Goal: Task Accomplishment & Management: Complete application form

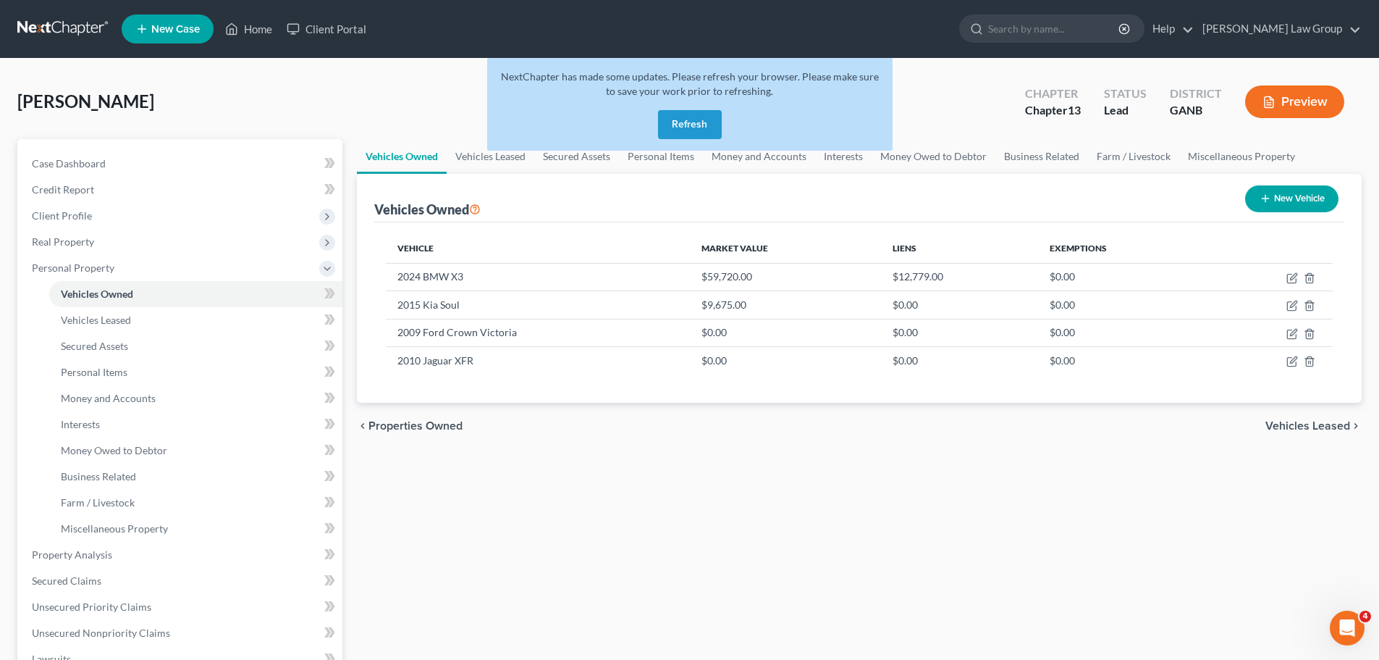
click at [689, 130] on button "Refresh" at bounding box center [690, 124] width 64 height 29
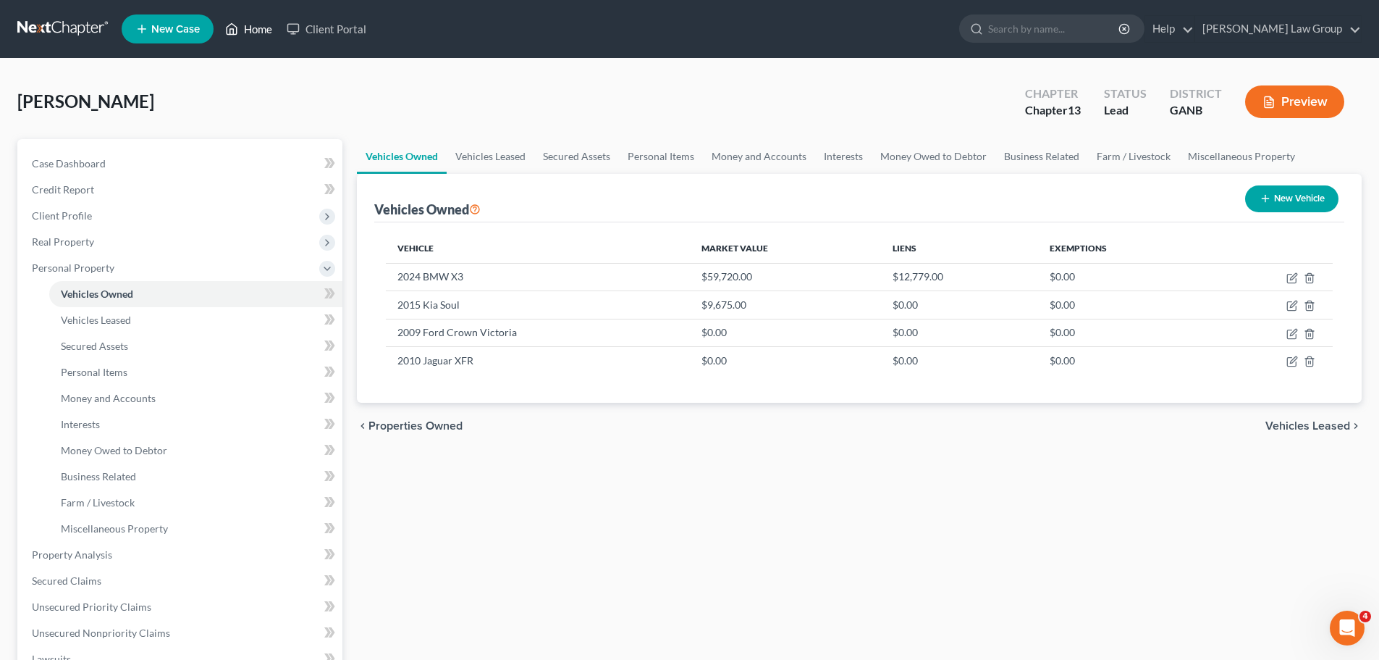
click at [269, 25] on link "Home" at bounding box center [249, 29] width 62 height 26
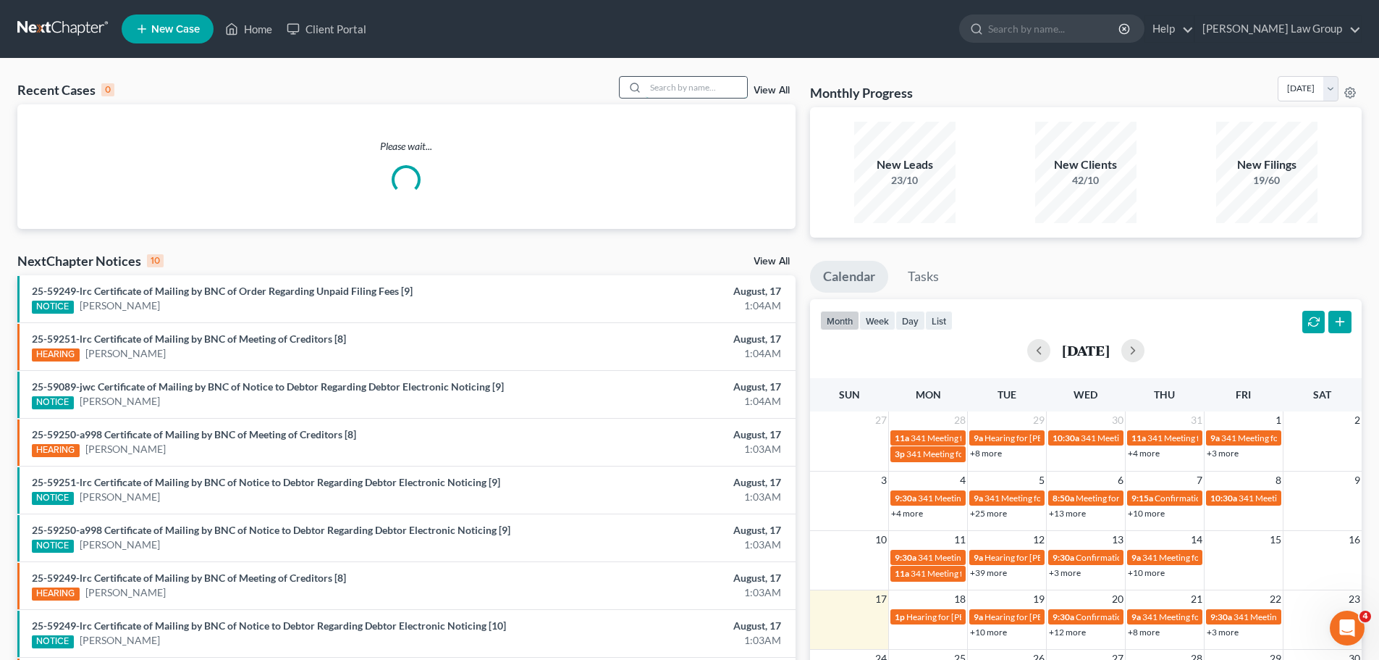
click at [699, 93] on input "search" at bounding box center [696, 87] width 101 height 21
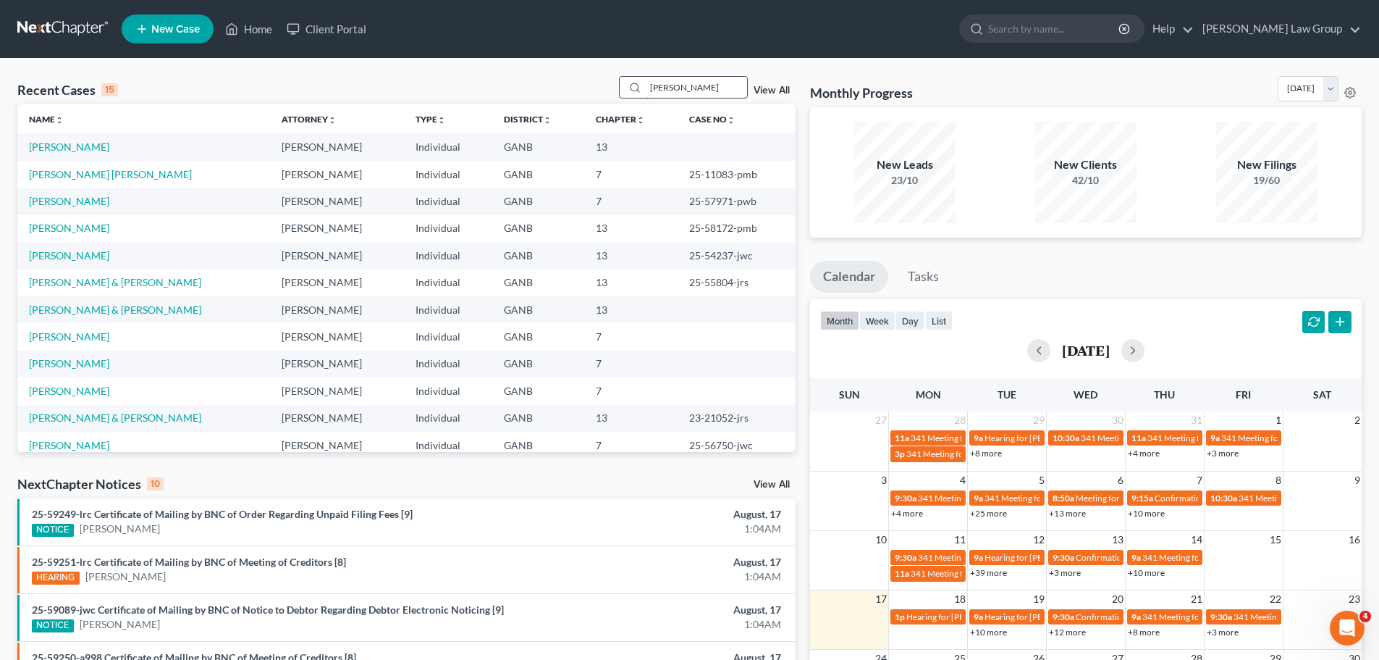
type input "[PERSON_NAME]"
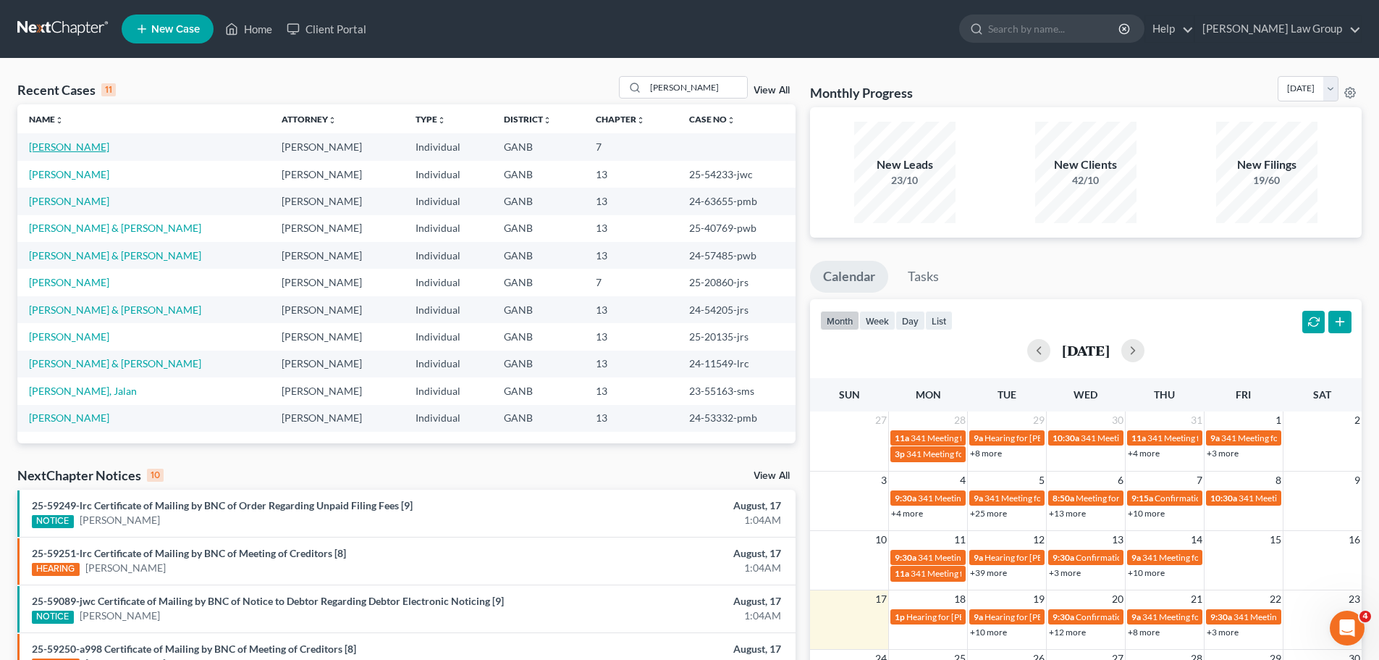
click at [80, 152] on link "[PERSON_NAME]" at bounding box center [69, 146] width 80 height 12
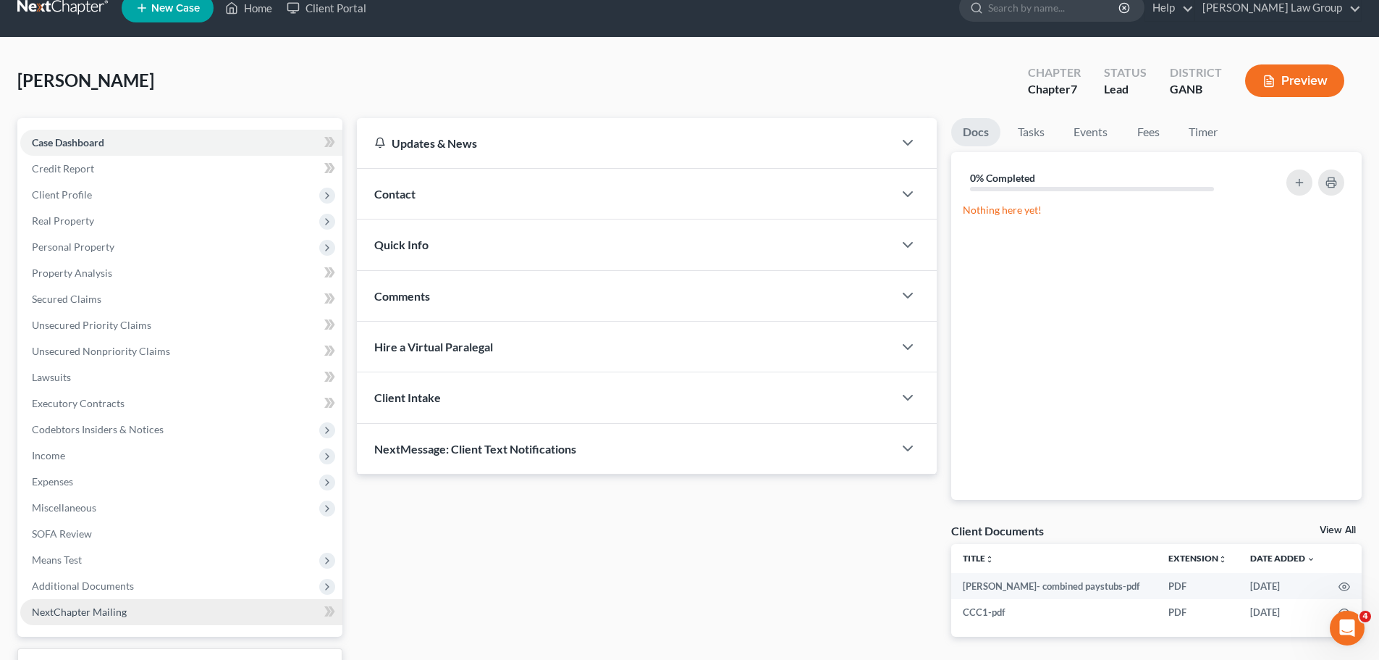
scroll to position [136, 0]
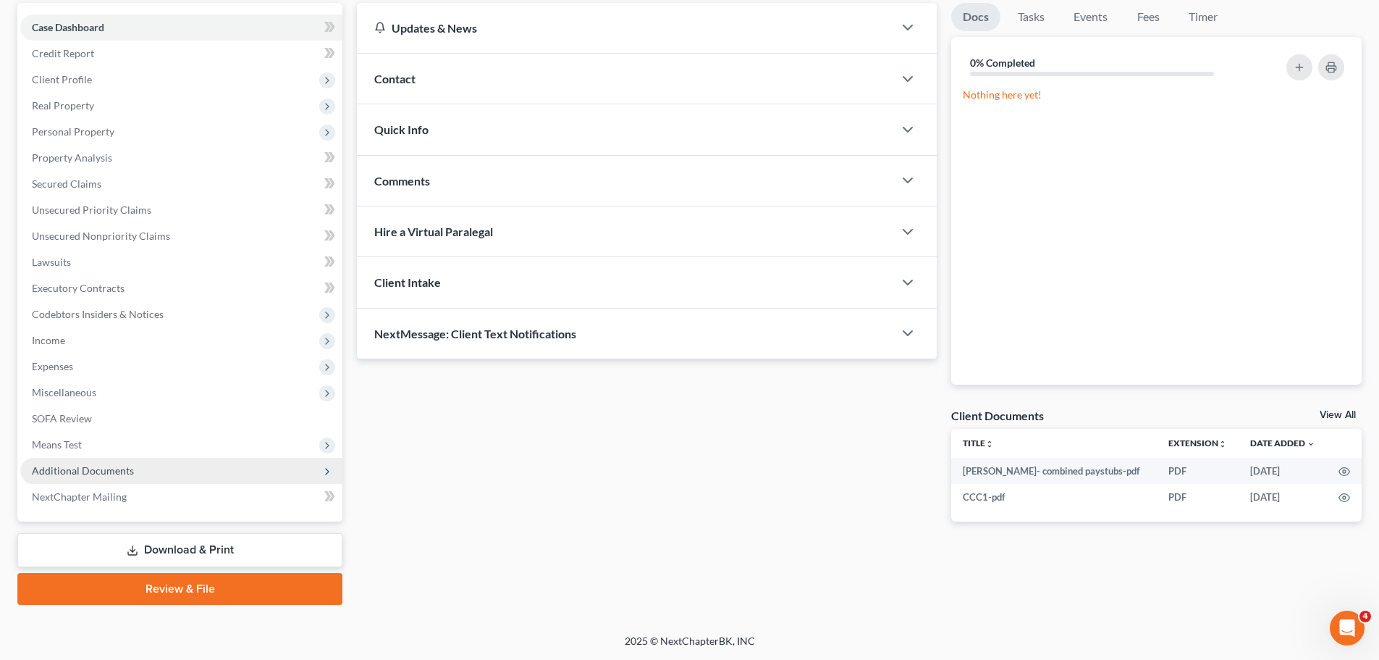
click at [119, 473] on span "Additional Documents" at bounding box center [83, 470] width 102 height 12
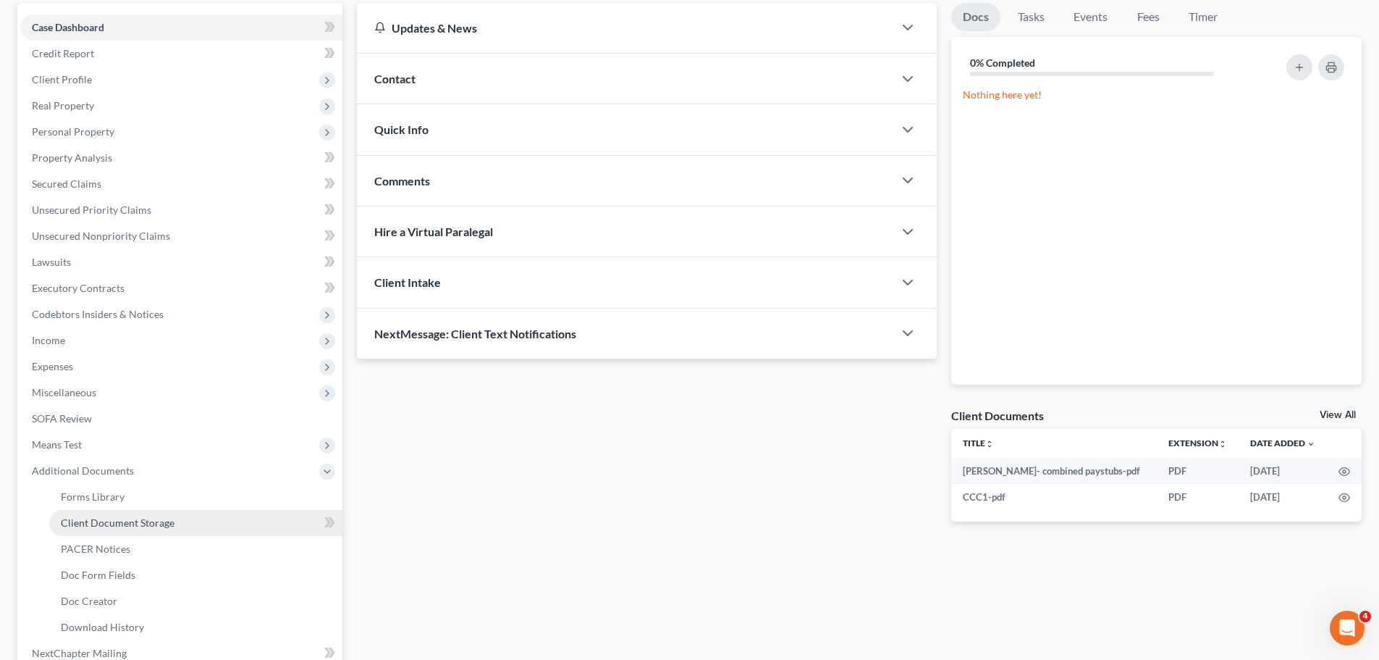
click at [189, 519] on link "Client Document Storage" at bounding box center [195, 523] width 293 height 26
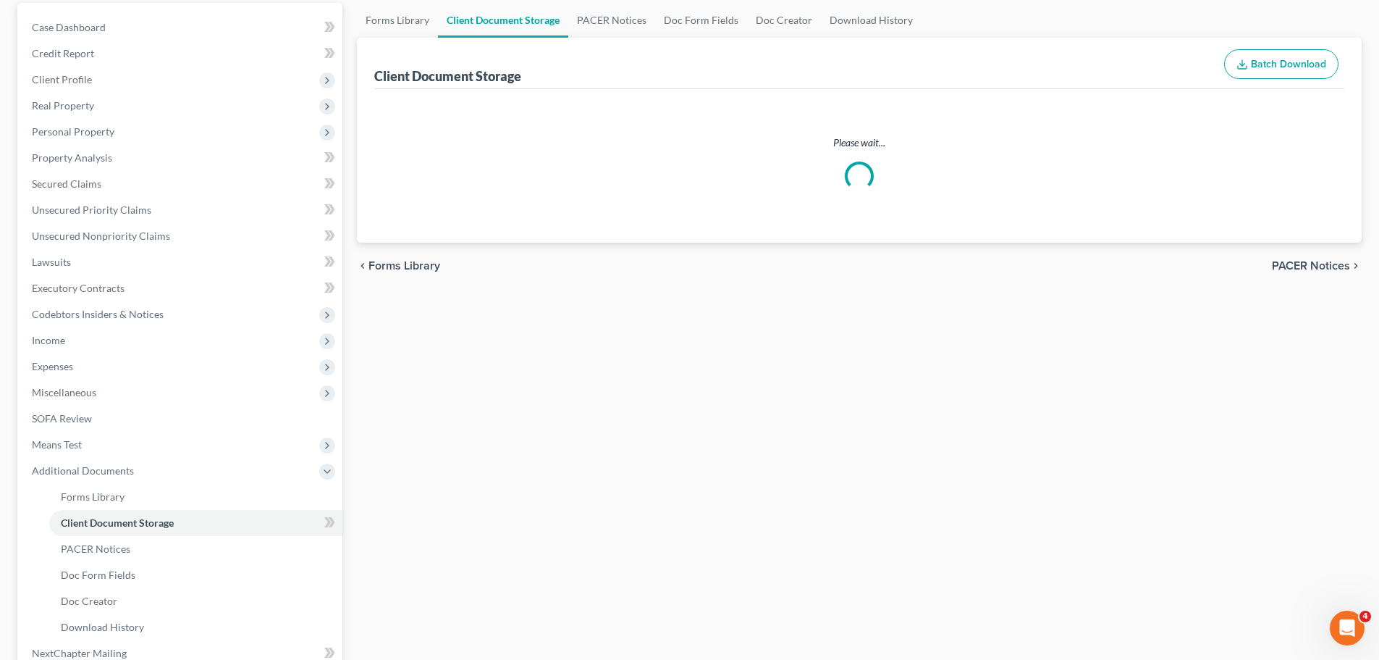
scroll to position [33, 0]
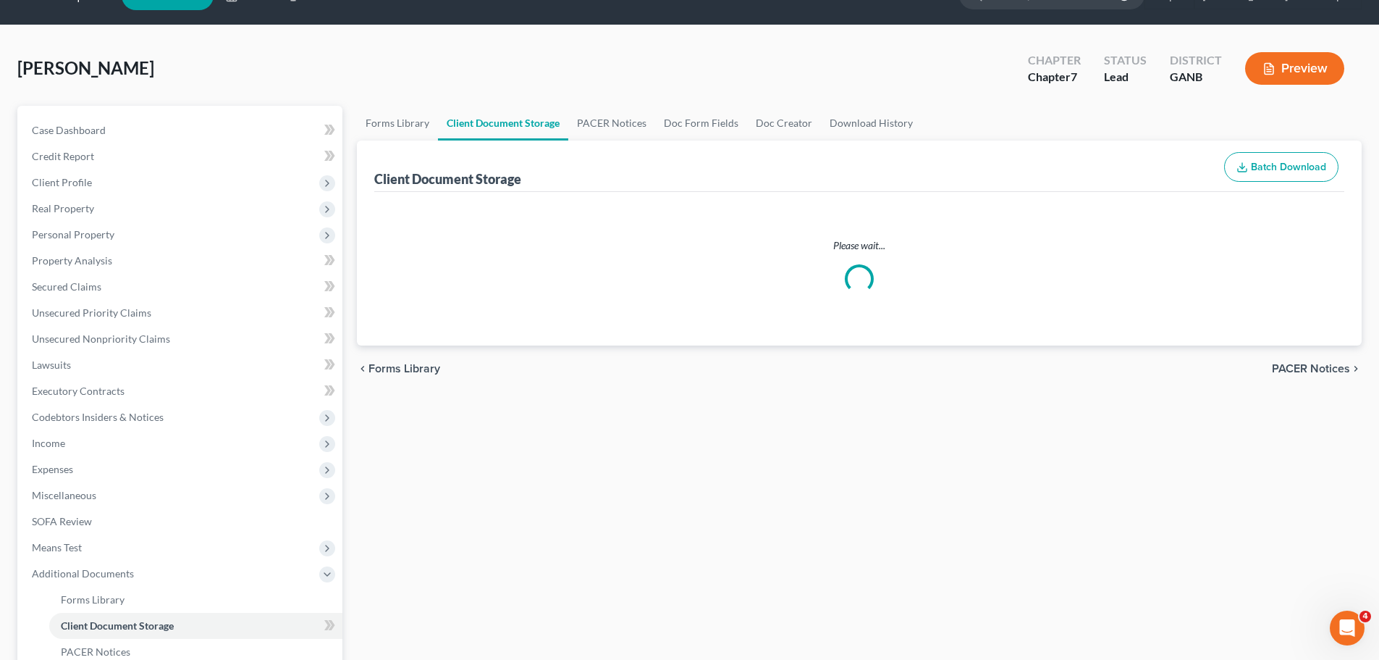
select select "5"
select select "35"
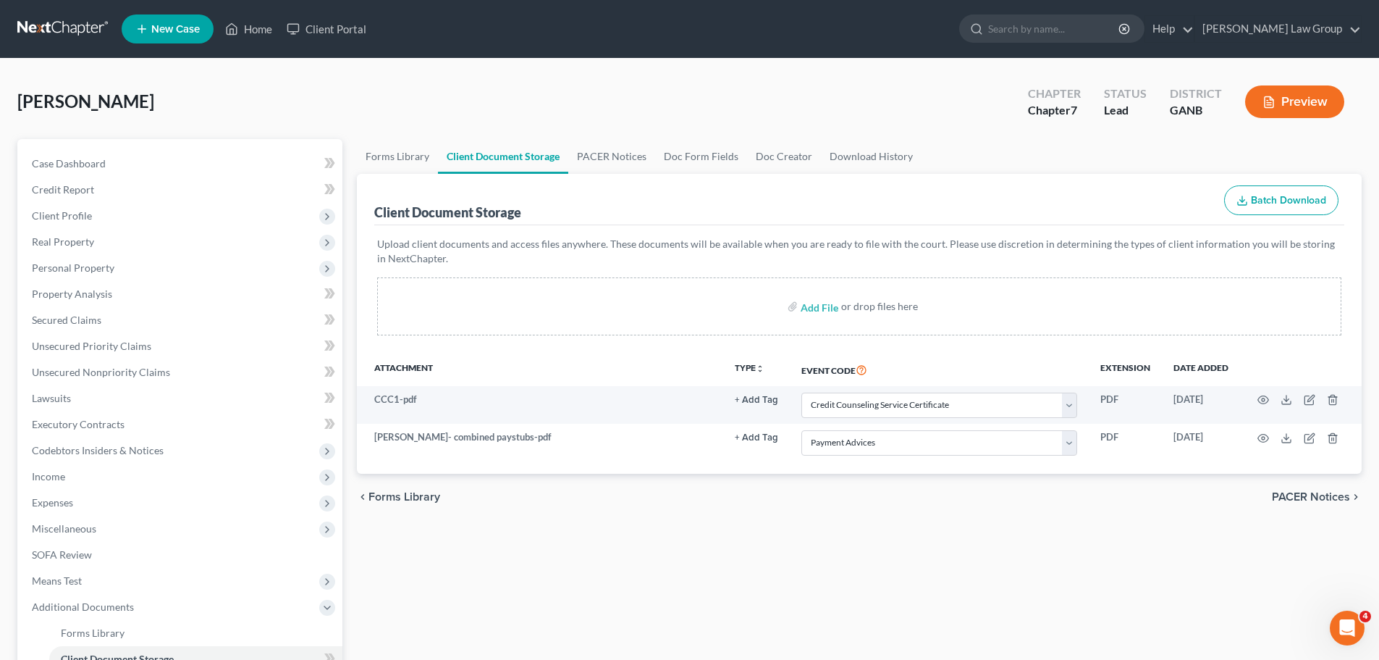
scroll to position [292, 0]
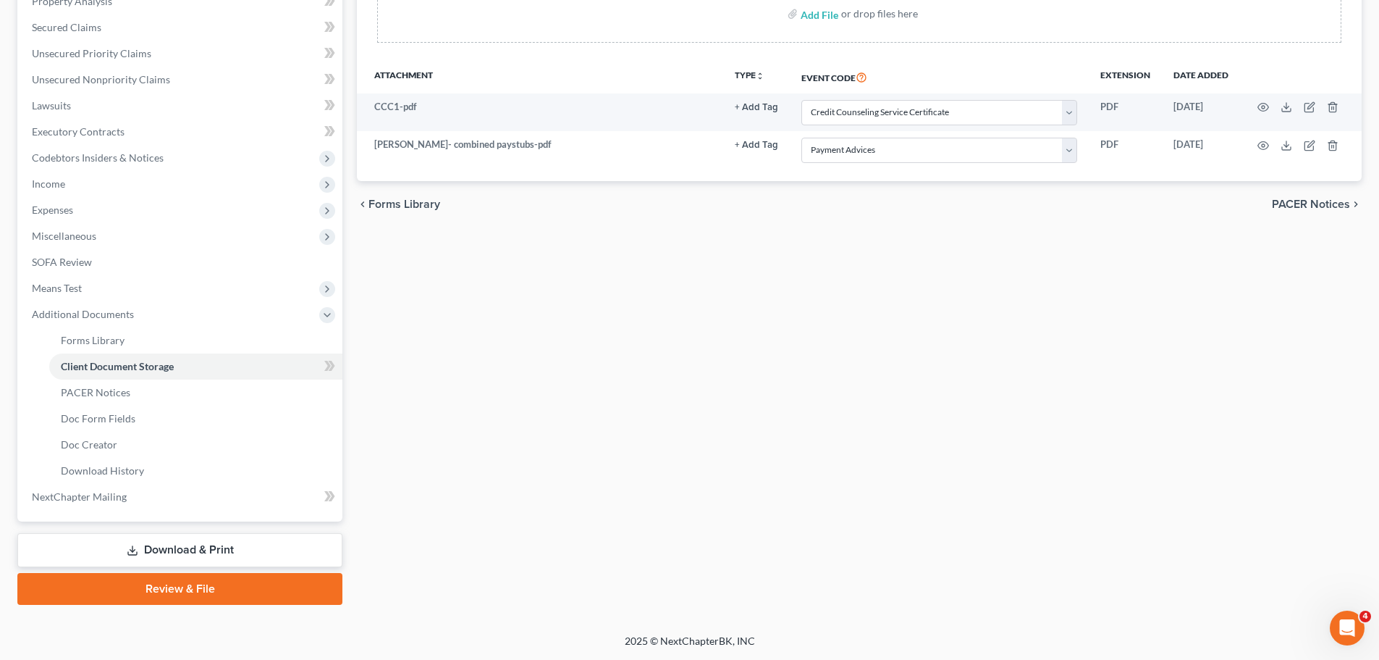
click at [123, 585] on link "Review & File" at bounding box center [179, 589] width 325 height 32
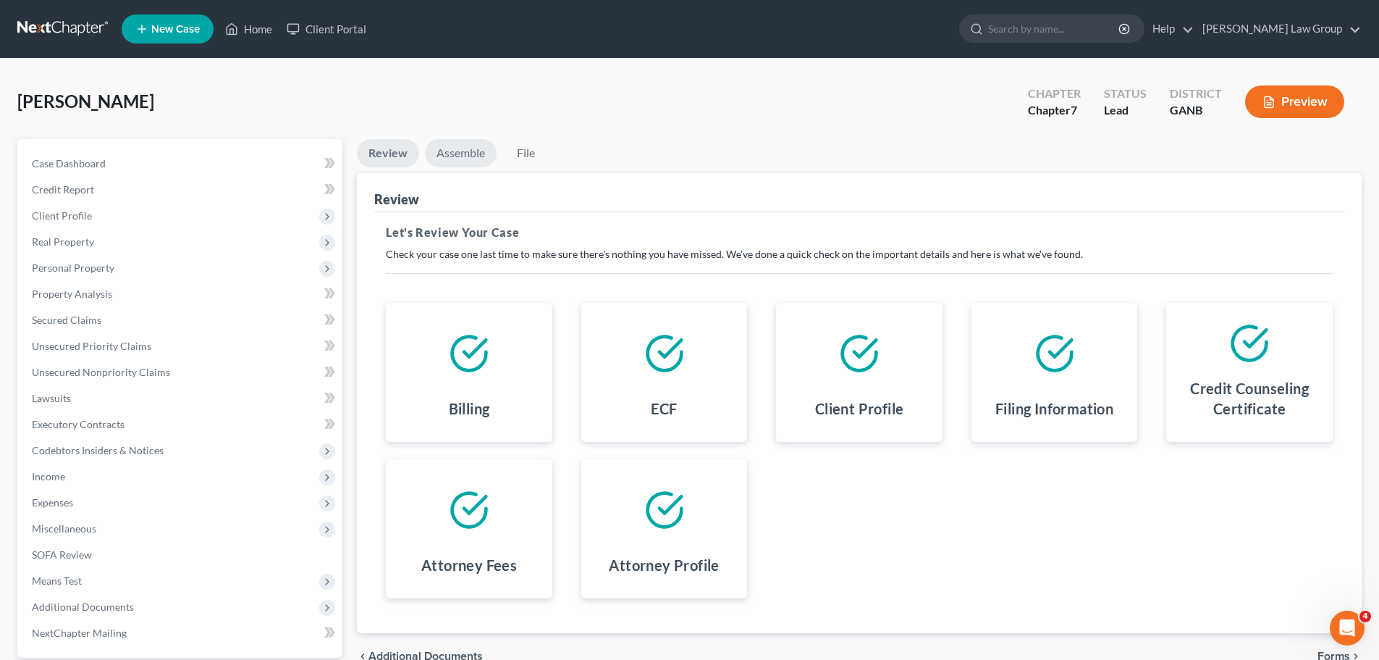
click at [462, 145] on link "Assemble" at bounding box center [461, 153] width 72 height 28
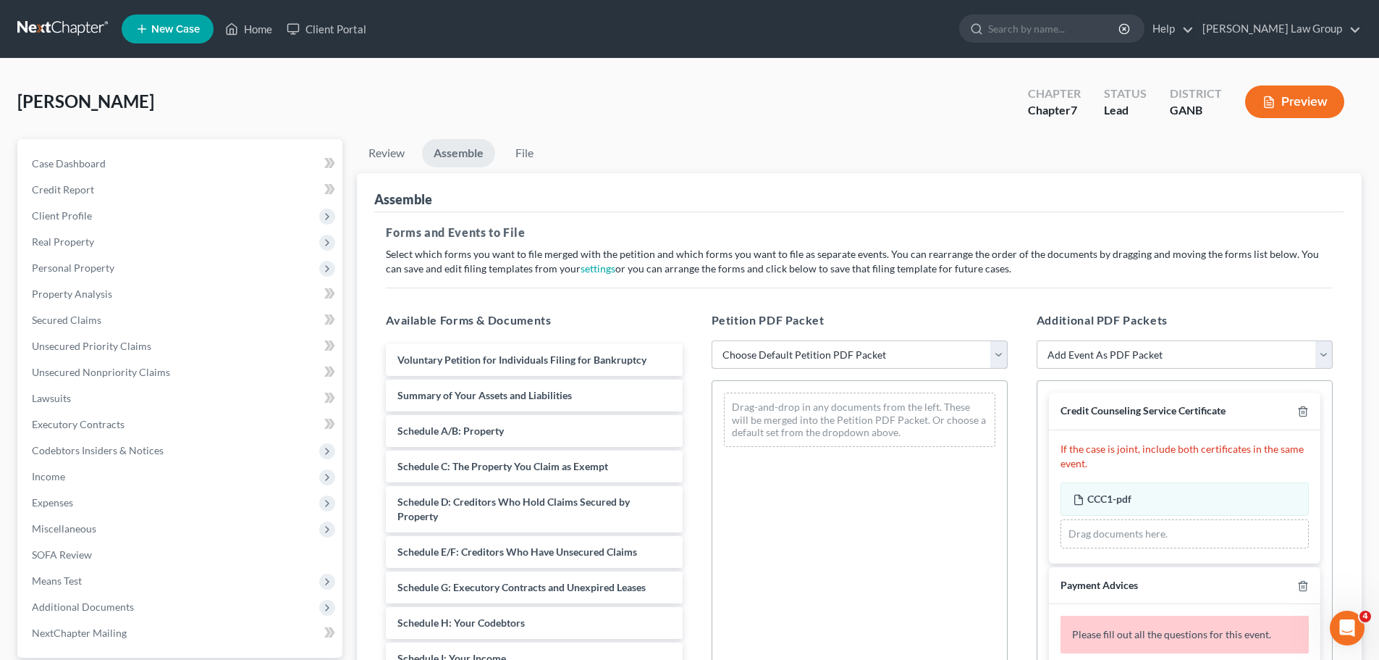
click at [783, 361] on select "Choose Default Petition PDF Packet Complete Bankruptcy Petition (all forms and …" at bounding box center [860, 354] width 296 height 29
click at [712, 340] on select "Choose Default Petition PDF Packet Complete Bankruptcy Petition (all forms and …" at bounding box center [860, 354] width 296 height 29
click at [806, 348] on select "Choose Default Petition PDF Packet Complete Bankruptcy Petition (all forms and …" at bounding box center [860, 354] width 296 height 29
select select "0"
click at [712, 340] on select "Choose Default Petition PDF Packet Complete Bankruptcy Petition (all forms and …" at bounding box center [860, 354] width 296 height 29
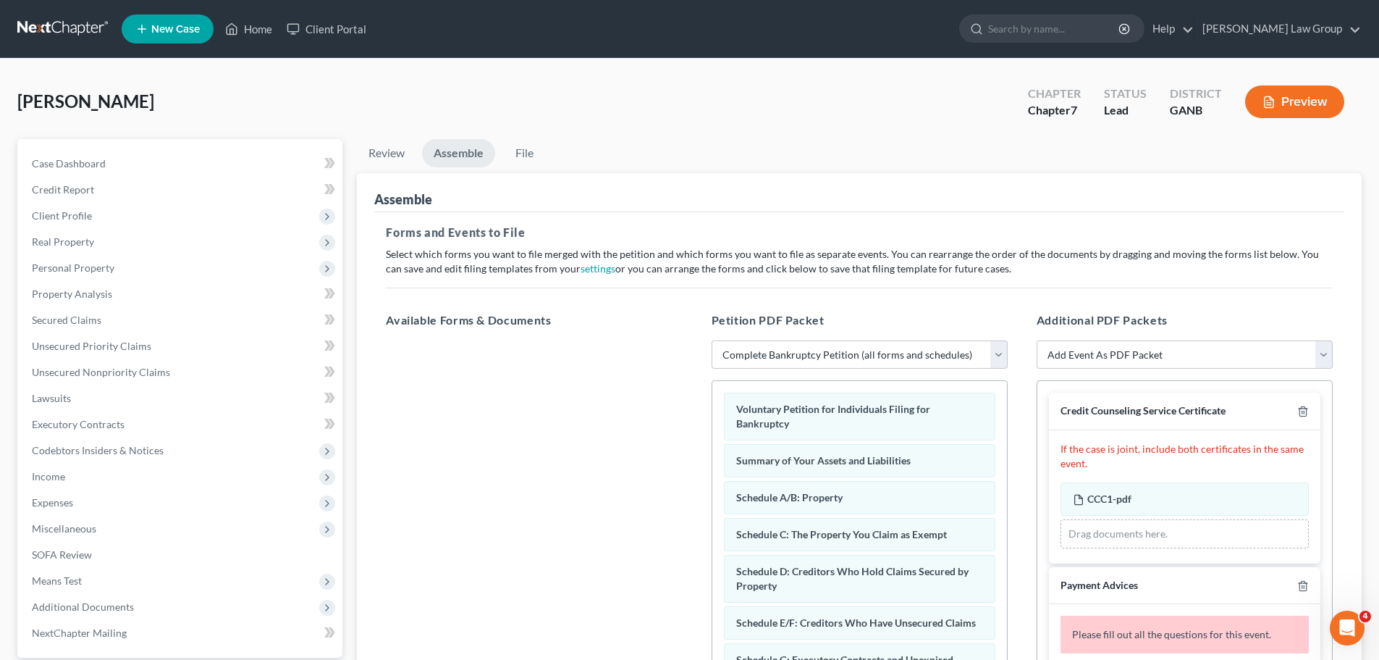
click at [859, 224] on h5 "Forms and Events to File" at bounding box center [859, 232] width 947 height 17
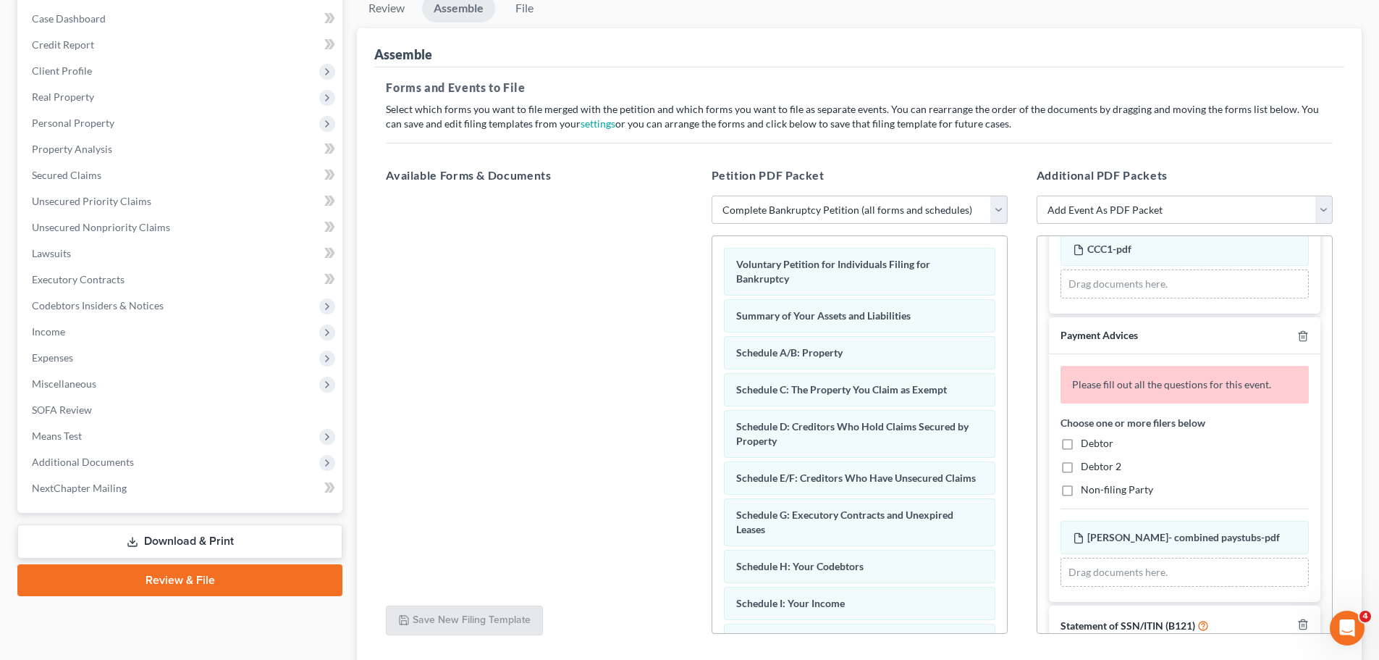
scroll to position [72, 0]
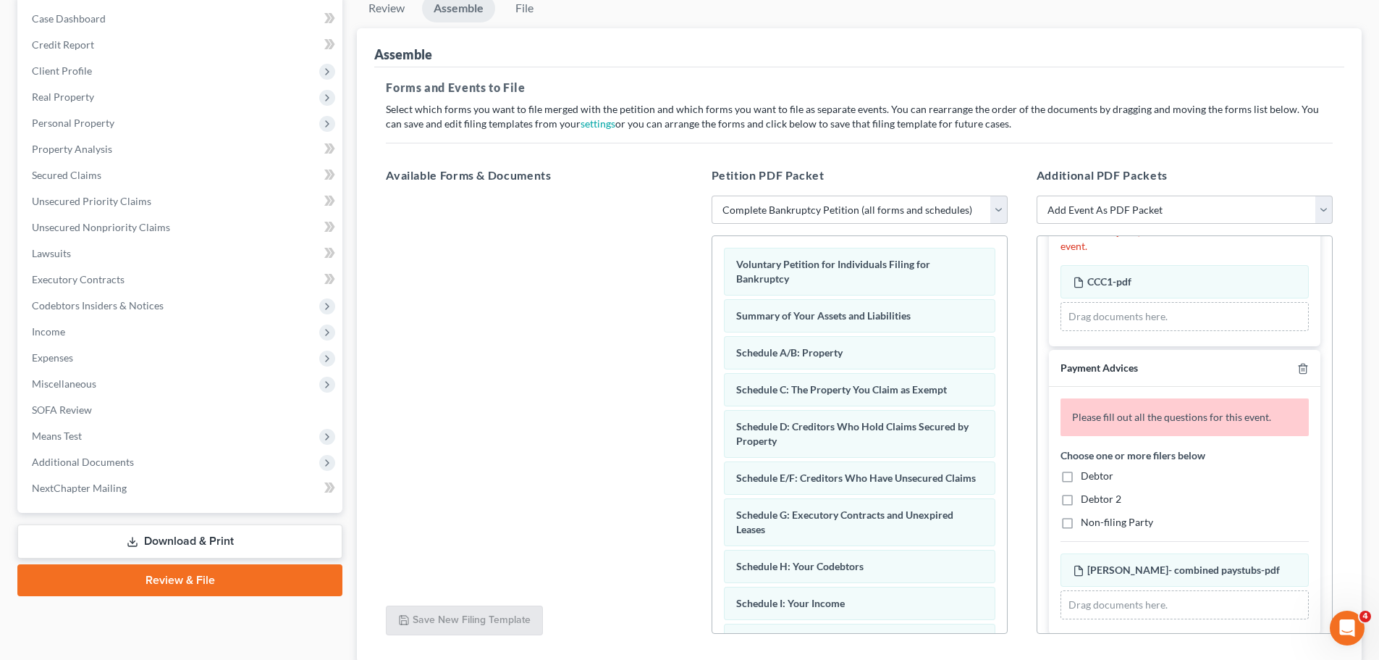
click at [1081, 473] on label "Debtor" at bounding box center [1097, 475] width 33 height 14
click at [1087, 473] on input "Debtor" at bounding box center [1091, 472] width 9 height 9
checkbox input "true"
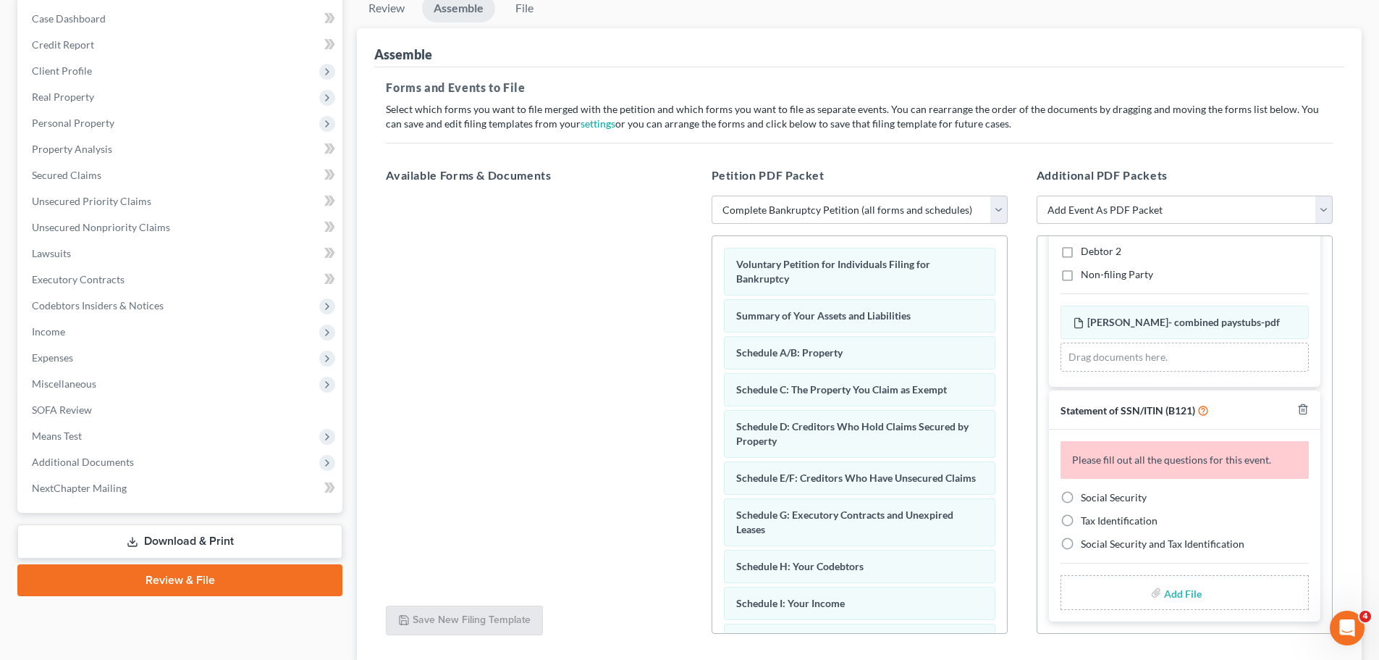
scroll to position [249, 0]
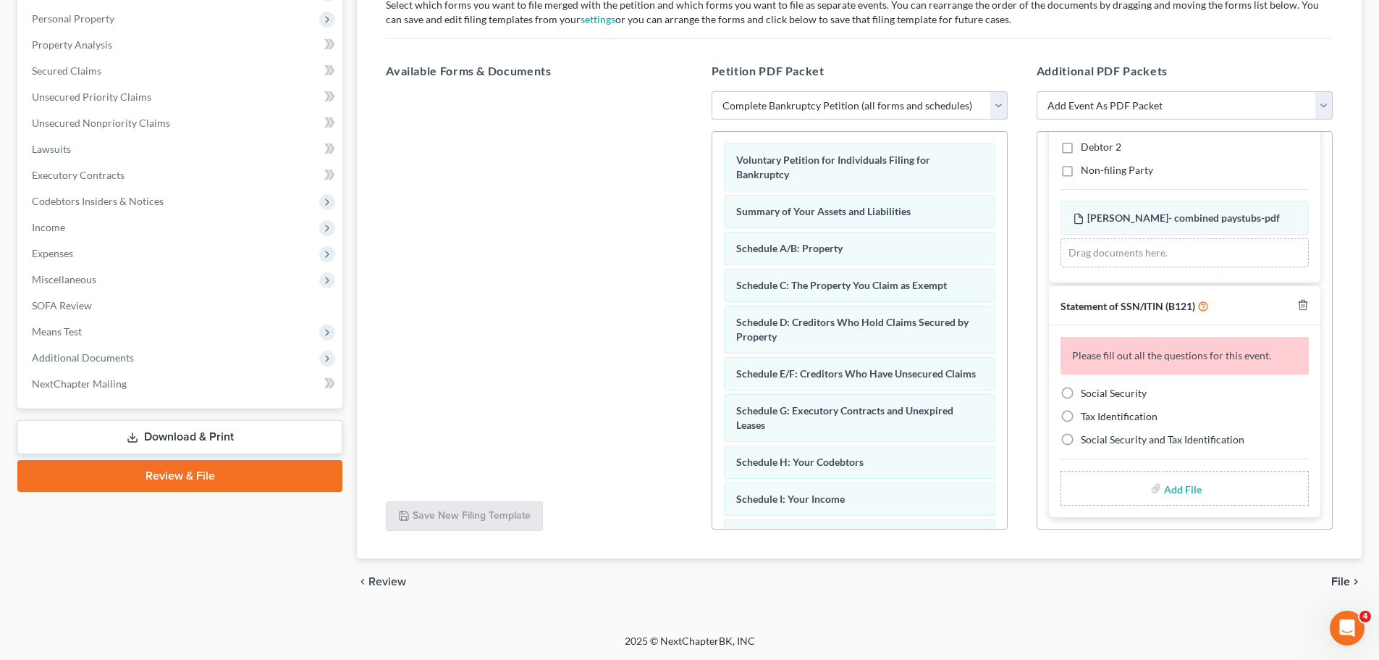
click at [1081, 392] on label "Social Security" at bounding box center [1114, 393] width 66 height 14
click at [1087, 392] on input "Social Security" at bounding box center [1091, 390] width 9 height 9
radio input "true"
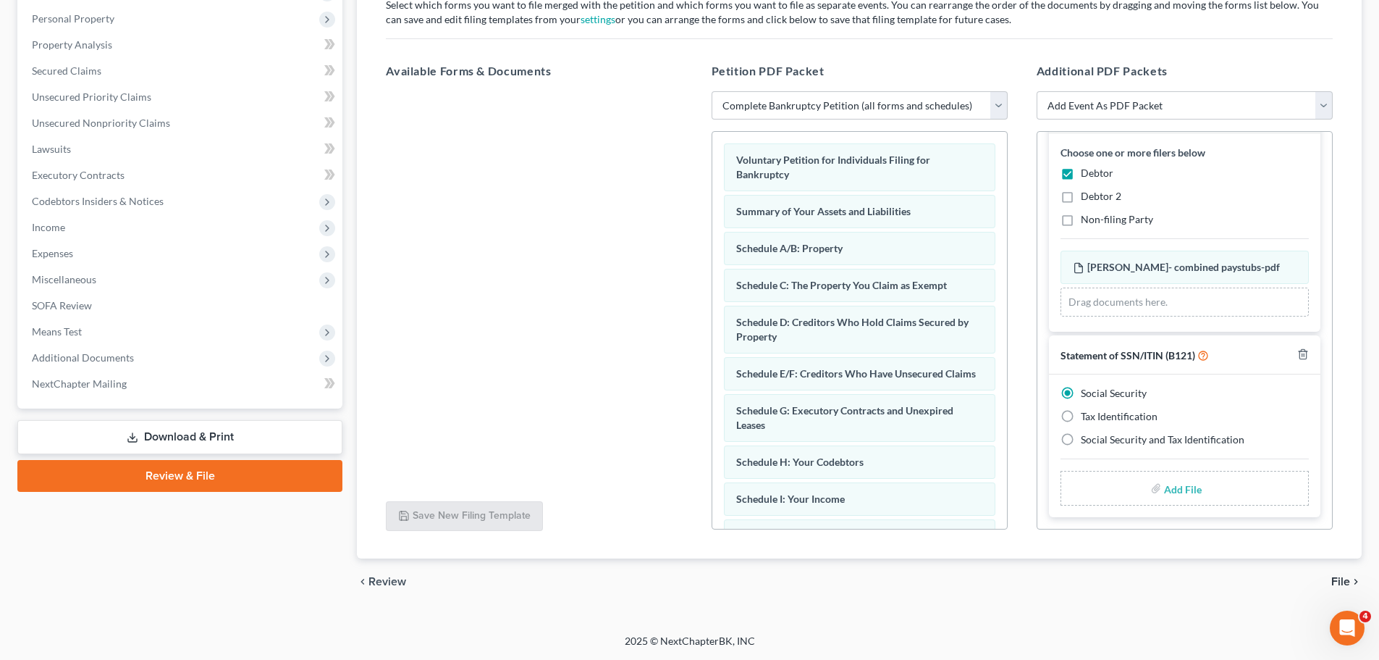
scroll to position [222, 0]
click at [1171, 483] on input "file" at bounding box center [1181, 488] width 35 height 26
type input "C:\fakepath\SSN to file in case [PERSON_NAME].pdf"
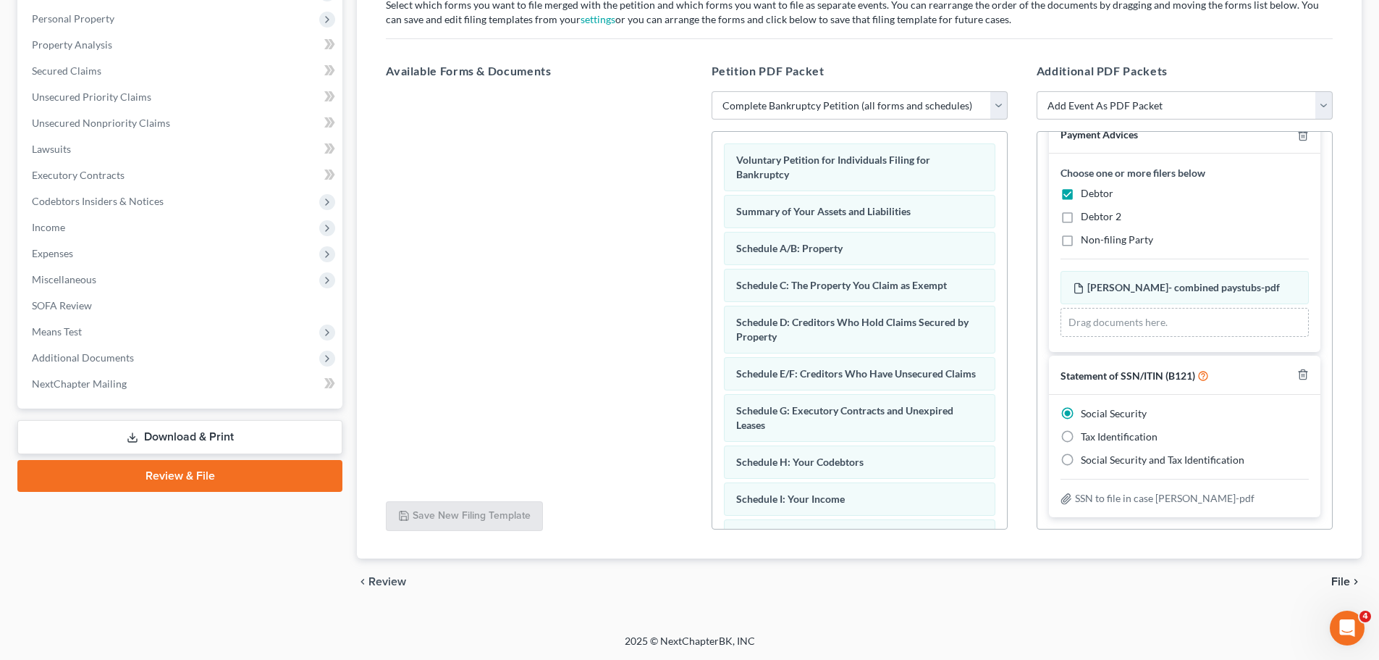
scroll to position [0, 0]
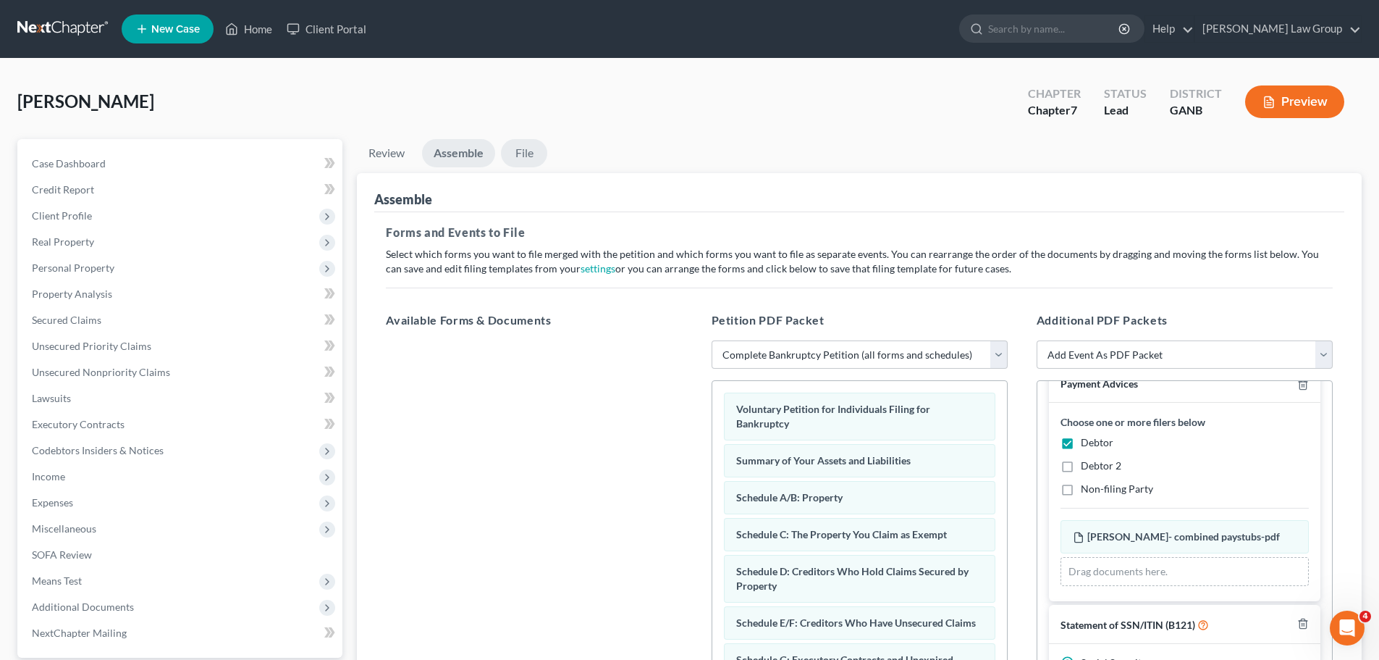
click at [530, 161] on link "File" at bounding box center [524, 153] width 46 height 28
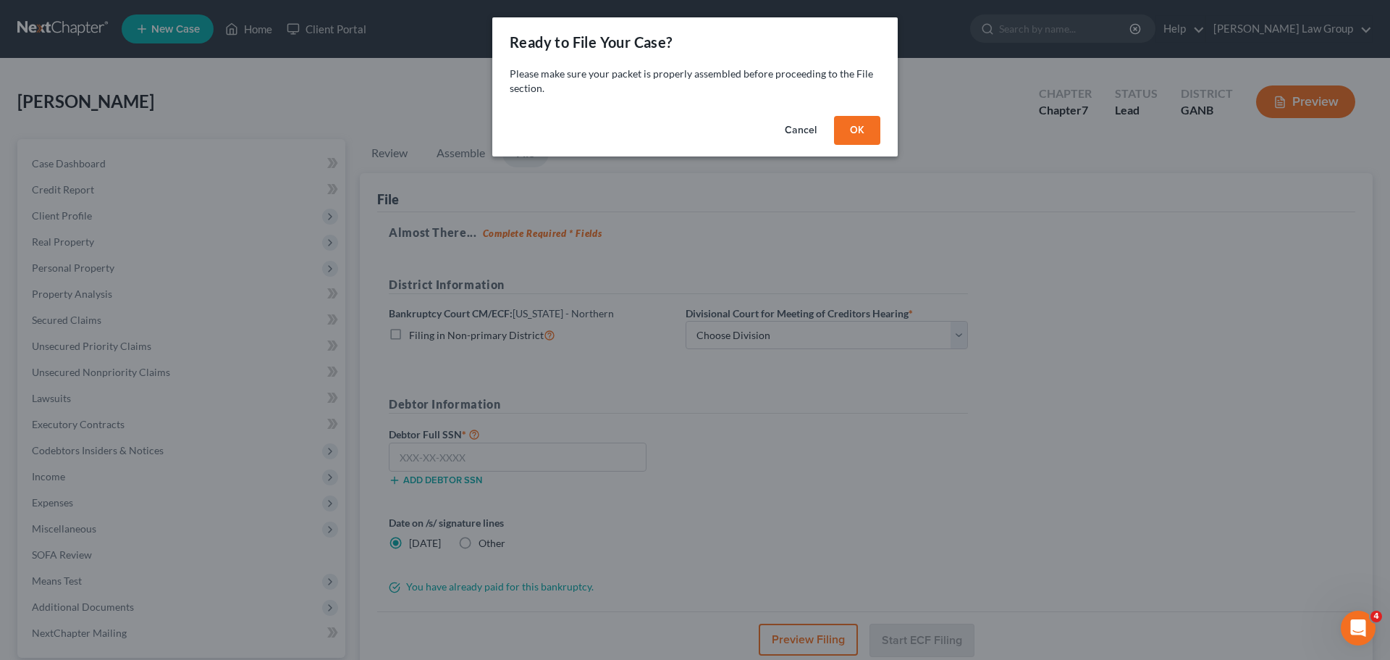
click at [862, 113] on div "Cancel OK" at bounding box center [694, 133] width 405 height 46
click at [862, 122] on button "OK" at bounding box center [857, 130] width 46 height 29
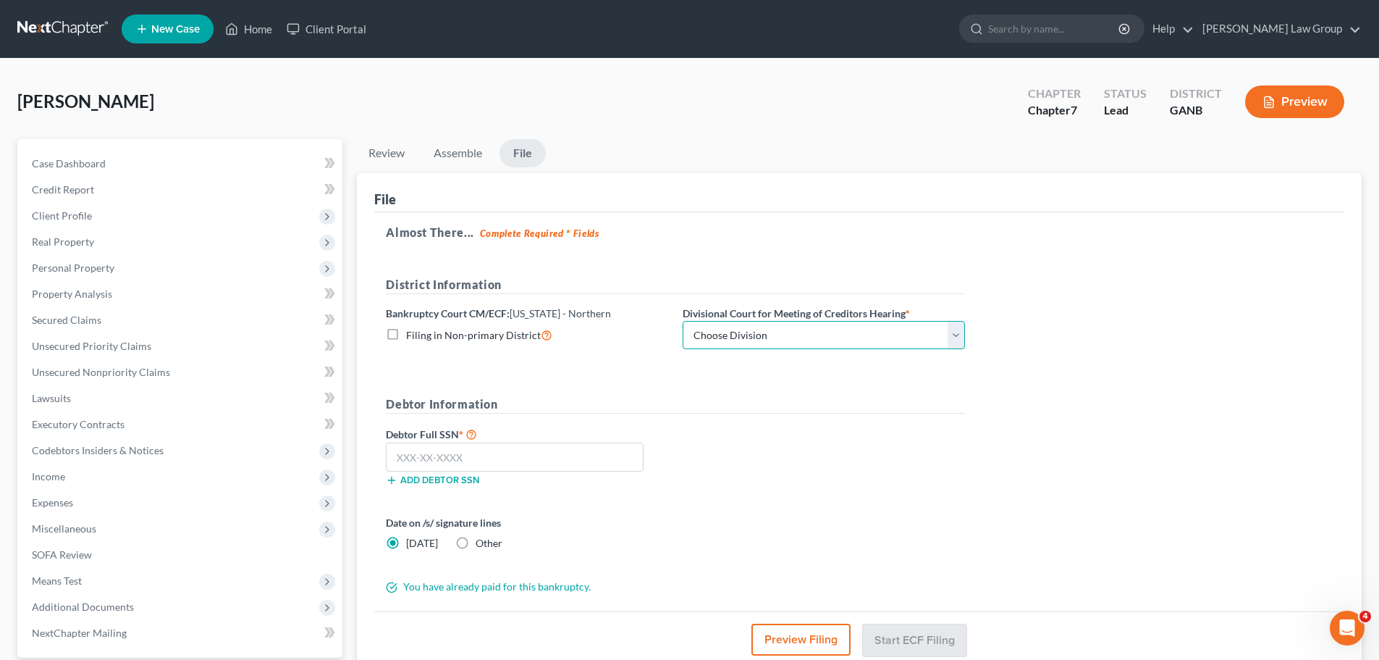
click at [785, 334] on select "Choose Division [GEOGRAPHIC_DATA] [GEOGRAPHIC_DATA] [GEOGRAPHIC_DATA] [GEOGRAPH…" at bounding box center [824, 335] width 282 height 29
select select "0"
click at [683, 321] on select "Choose Division [GEOGRAPHIC_DATA] [GEOGRAPHIC_DATA] [GEOGRAPHIC_DATA] [GEOGRAPH…" at bounding box center [824, 335] width 282 height 29
click at [500, 455] on input "text" at bounding box center [515, 456] width 258 height 29
paste input "438-55-4093"
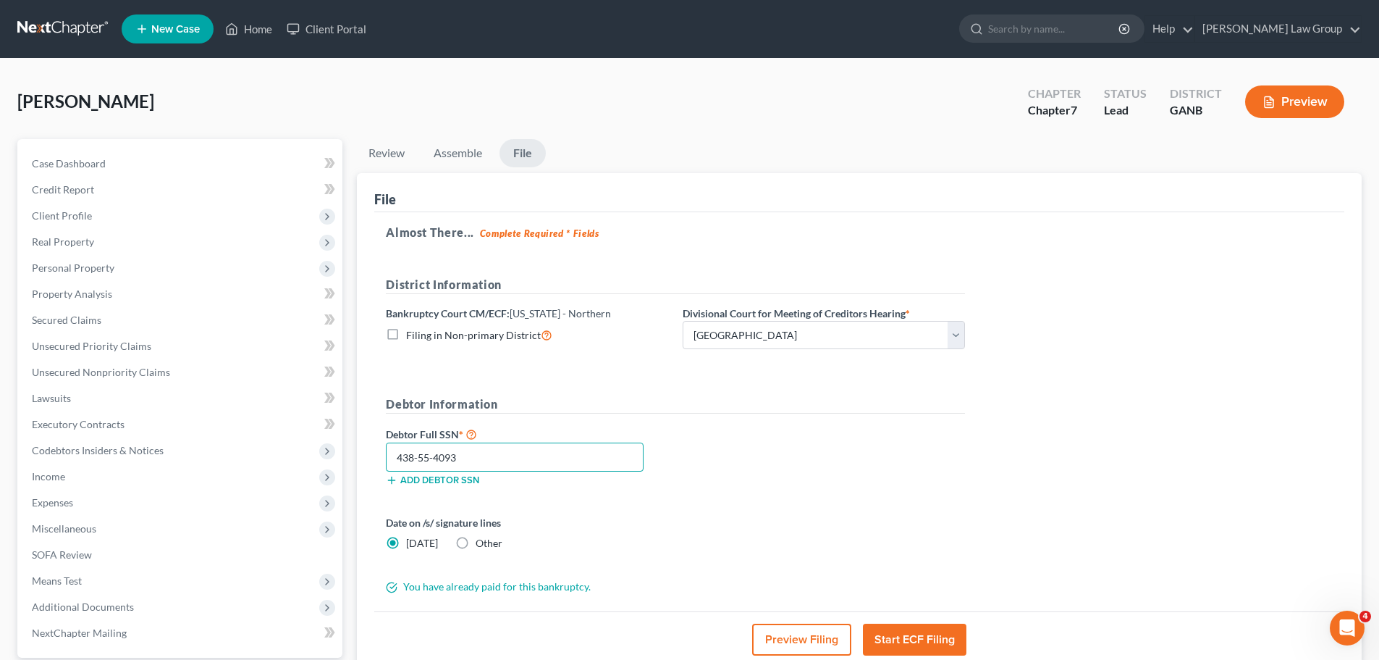
type input "438-55-4093"
click at [833, 449] on div "Debtor Full SSN * 438-55-4093 Add debtor SSN" at bounding box center [676, 461] width 594 height 72
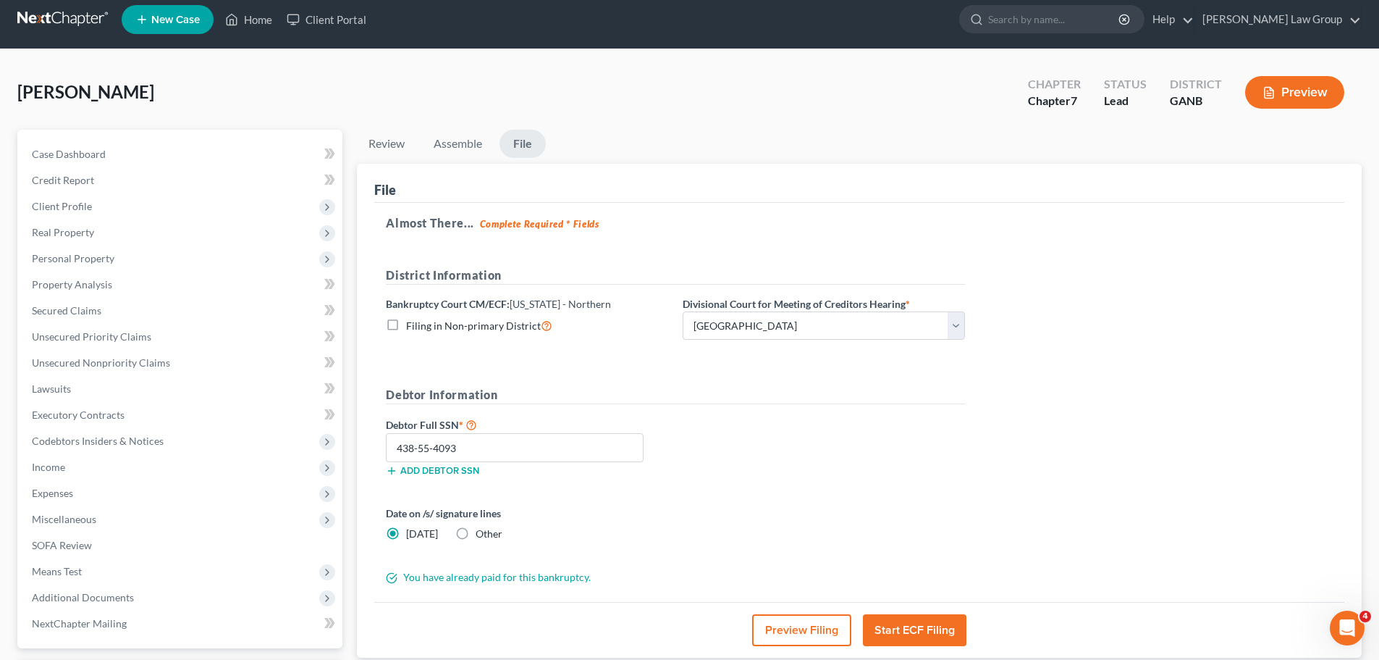
scroll to position [72, 0]
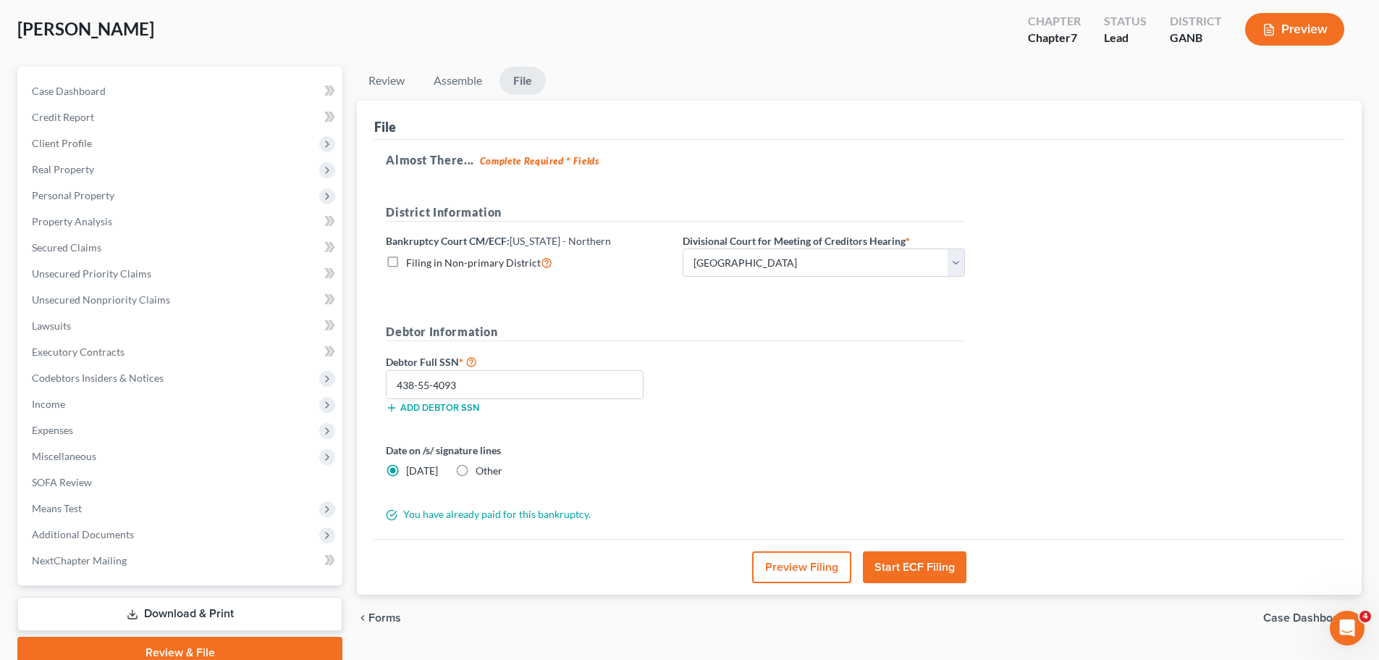
click at [901, 563] on button "Start ECF Filing" at bounding box center [915, 567] width 104 height 32
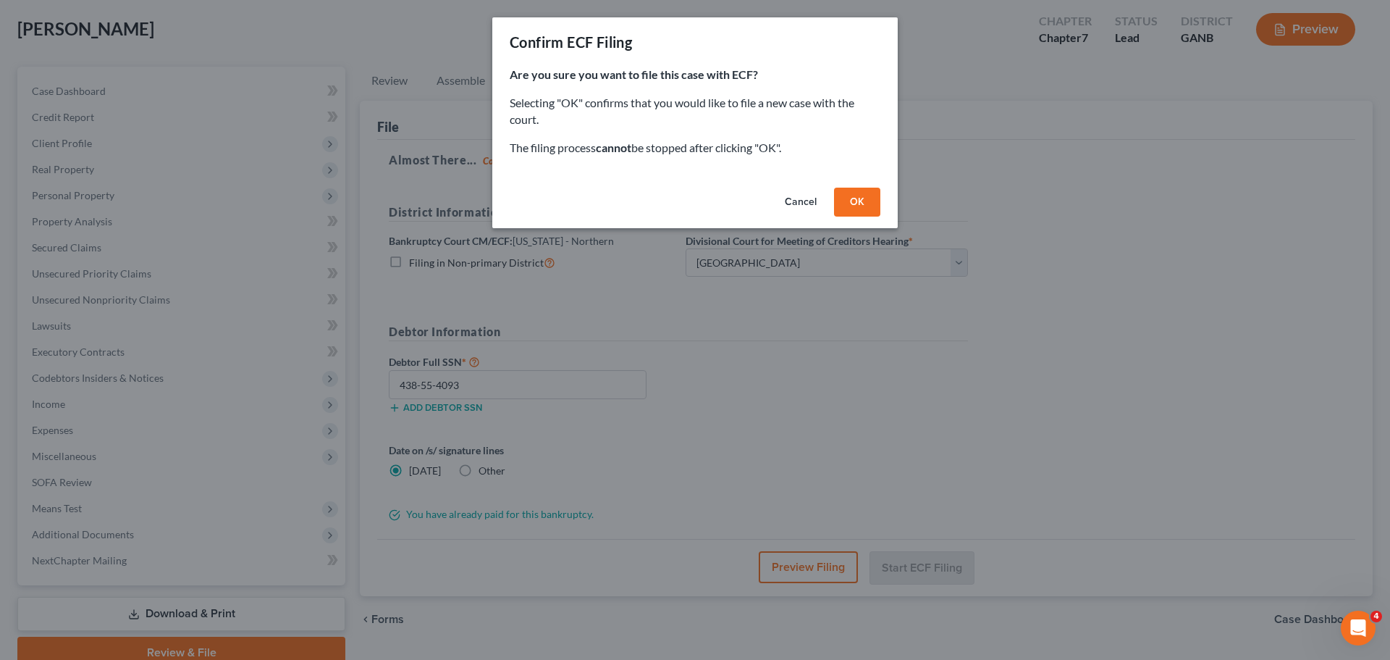
click at [859, 203] on button "OK" at bounding box center [857, 202] width 46 height 29
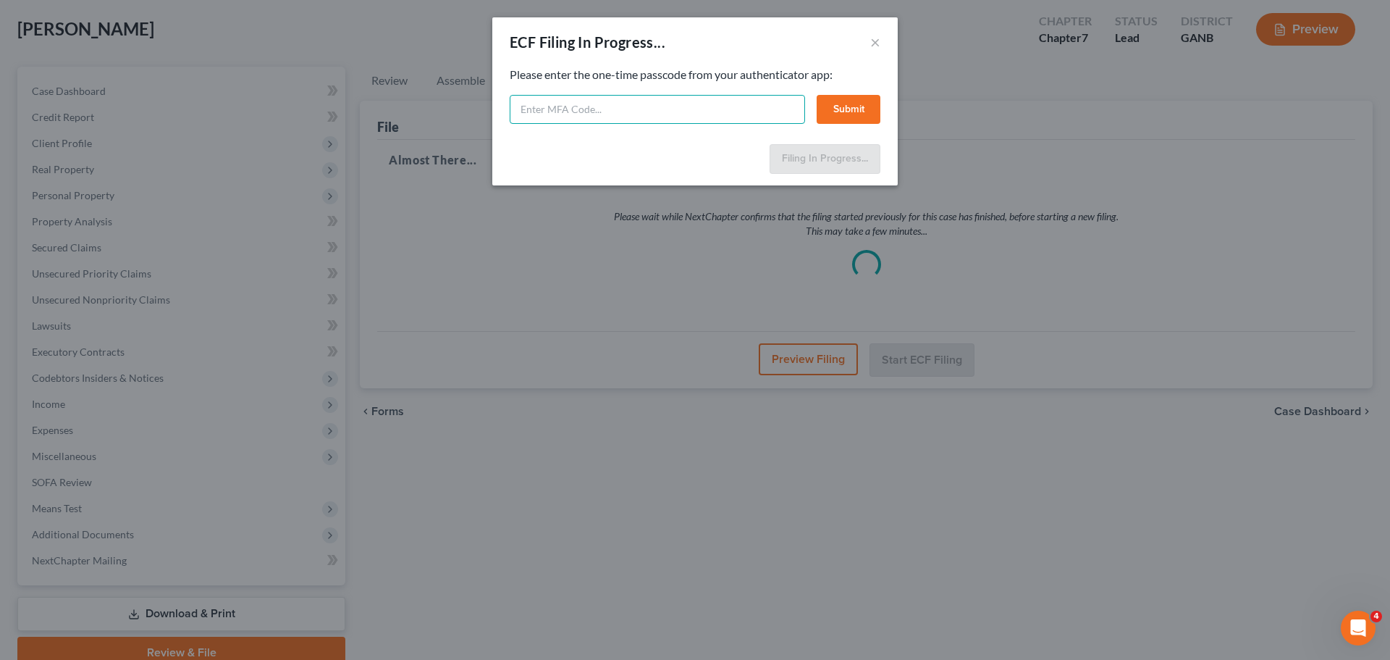
click at [592, 119] on input "text" at bounding box center [657, 109] width 295 height 29
type input "305271"
click at [856, 115] on button "Submit" at bounding box center [849, 109] width 64 height 29
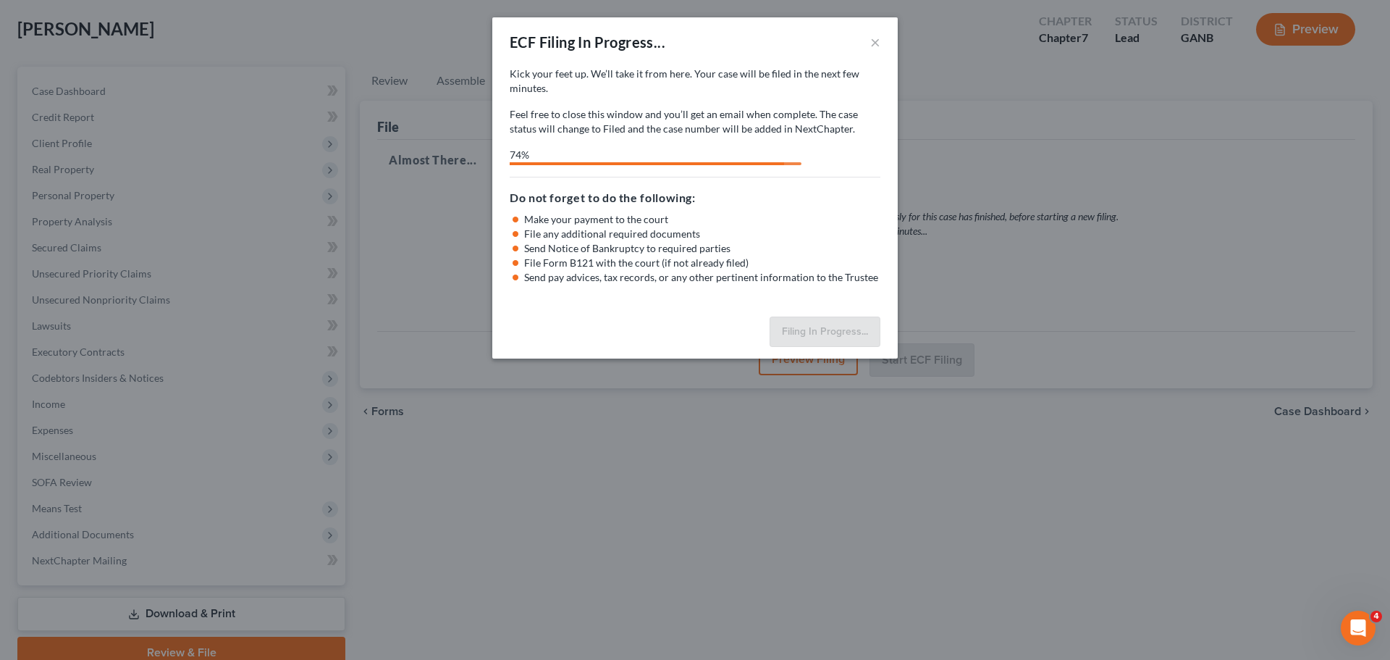
click at [860, 115] on p "Feel free to close this window and you’ll get an email when complete. The case …" at bounding box center [695, 121] width 371 height 29
select select "0"
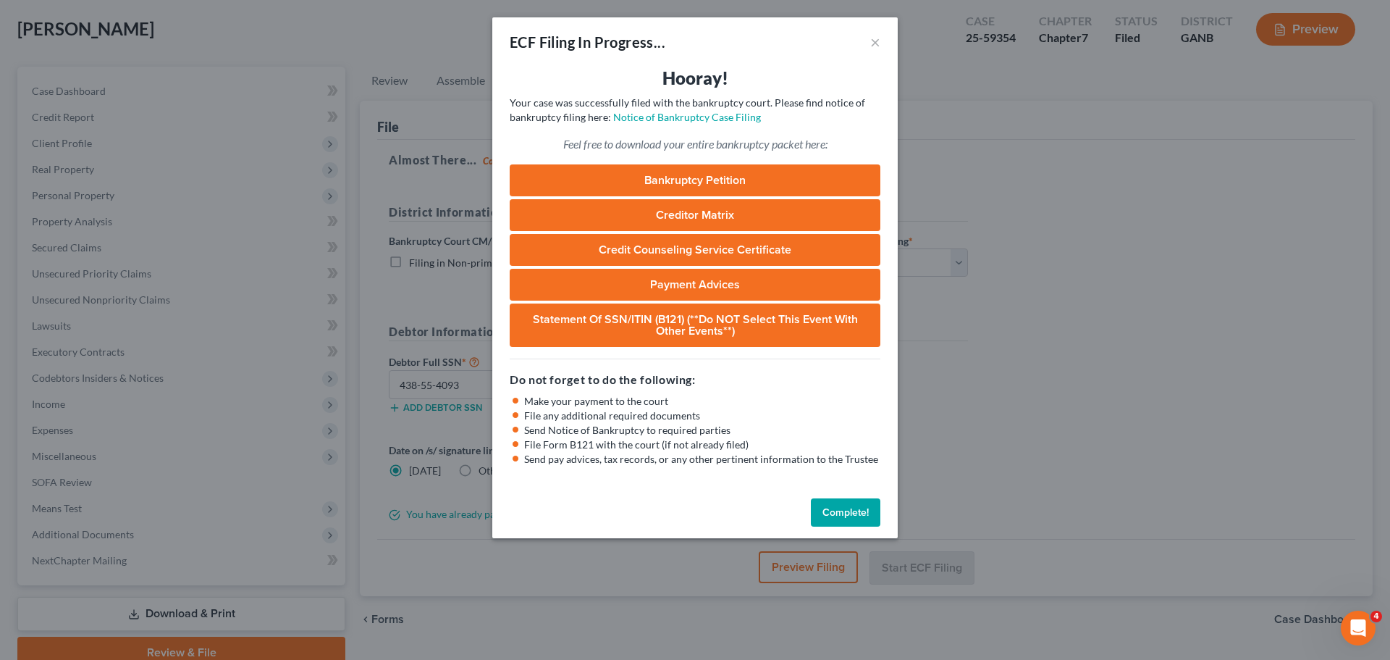
click at [841, 516] on button "Complete!" at bounding box center [846, 512] width 70 height 29
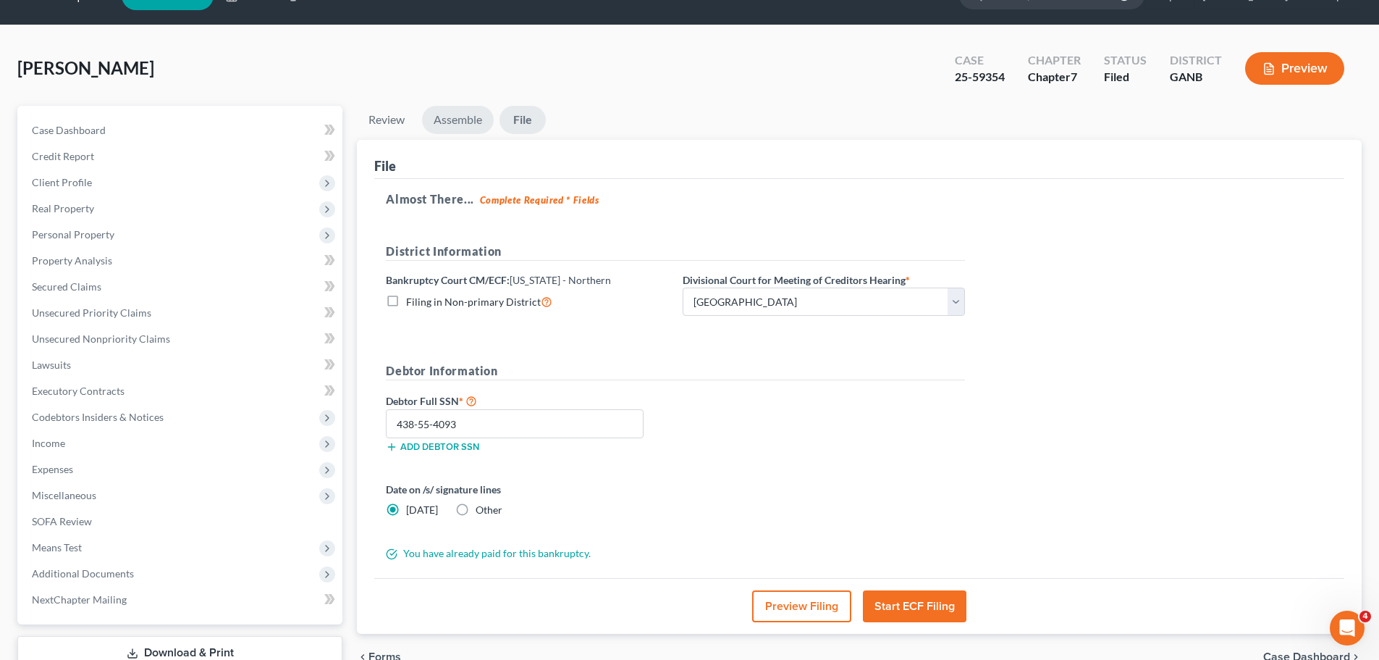
scroll to position [0, 0]
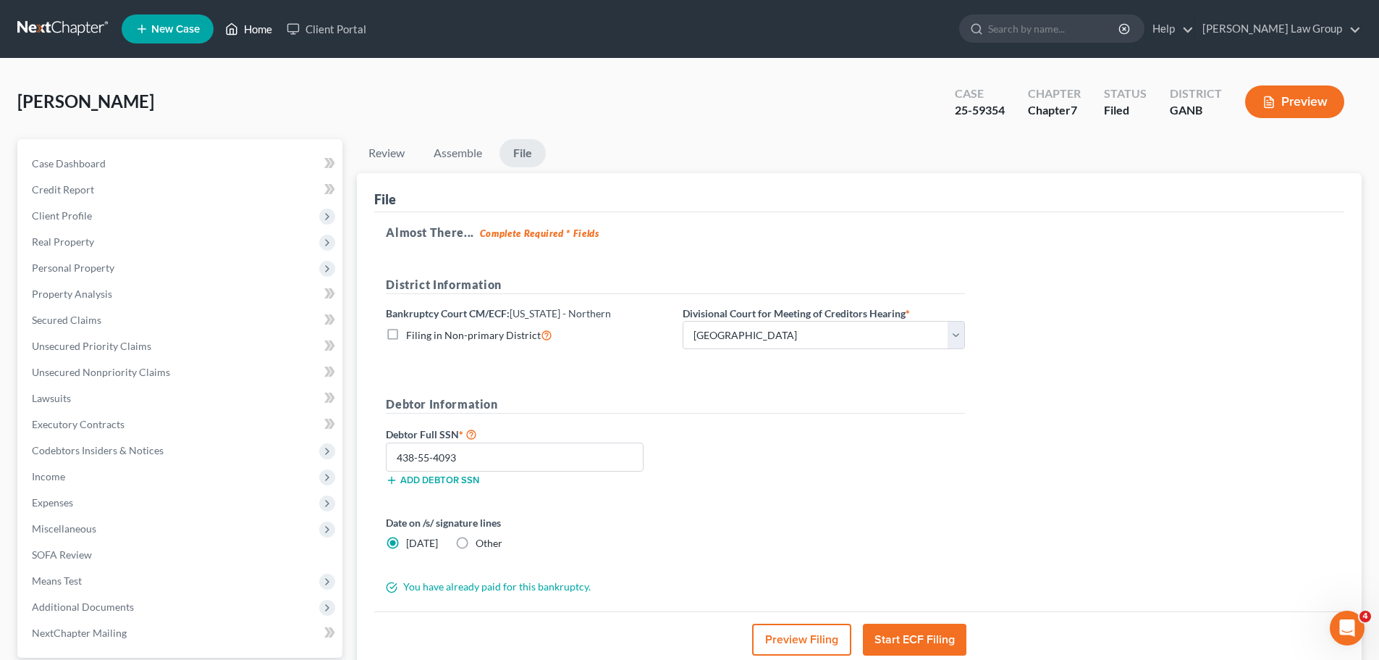
click at [262, 28] on link "Home" at bounding box center [249, 29] width 62 height 26
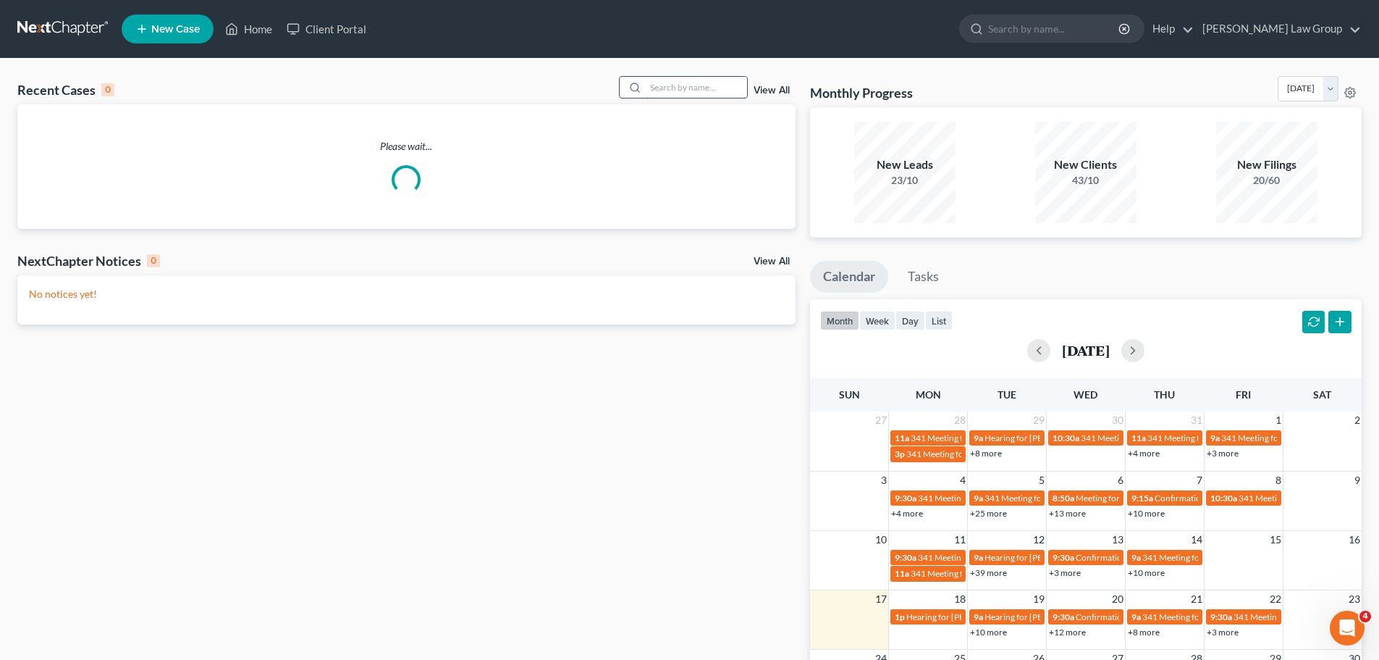
click at [677, 89] on input "search" at bounding box center [696, 87] width 101 height 21
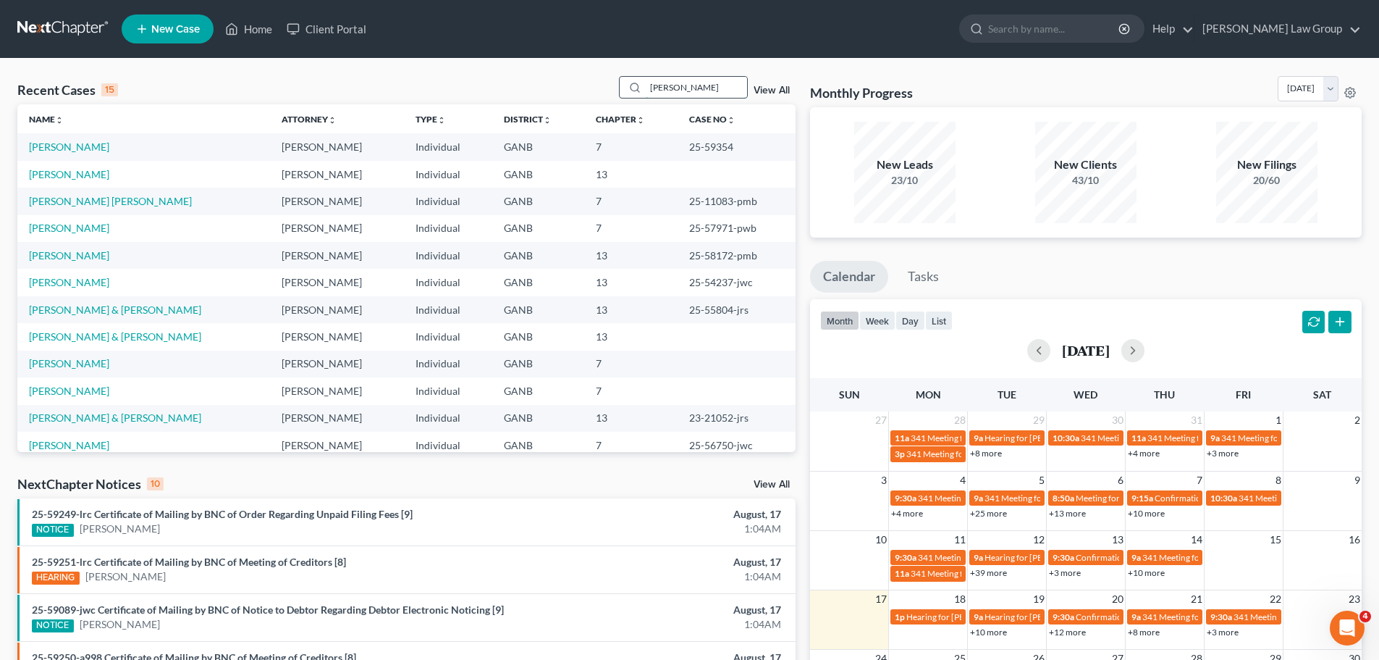
type input "[PERSON_NAME]"
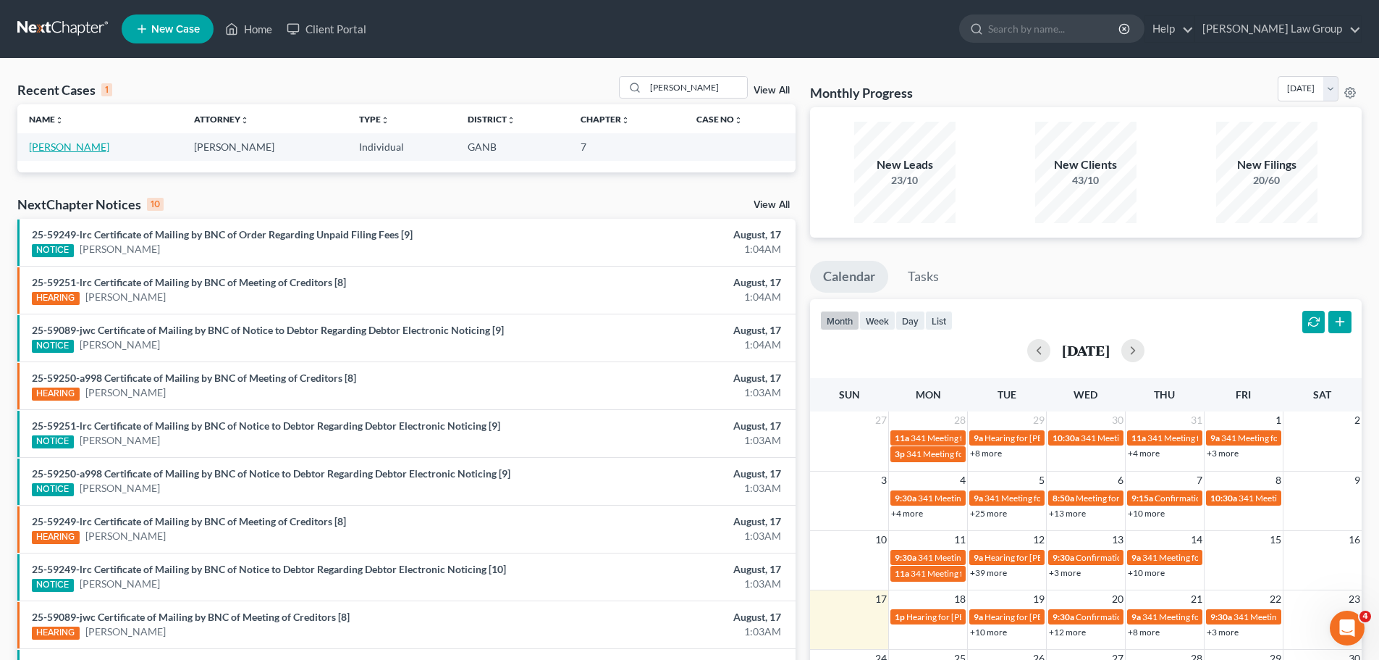
click at [44, 142] on link "[PERSON_NAME]" at bounding box center [69, 146] width 80 height 12
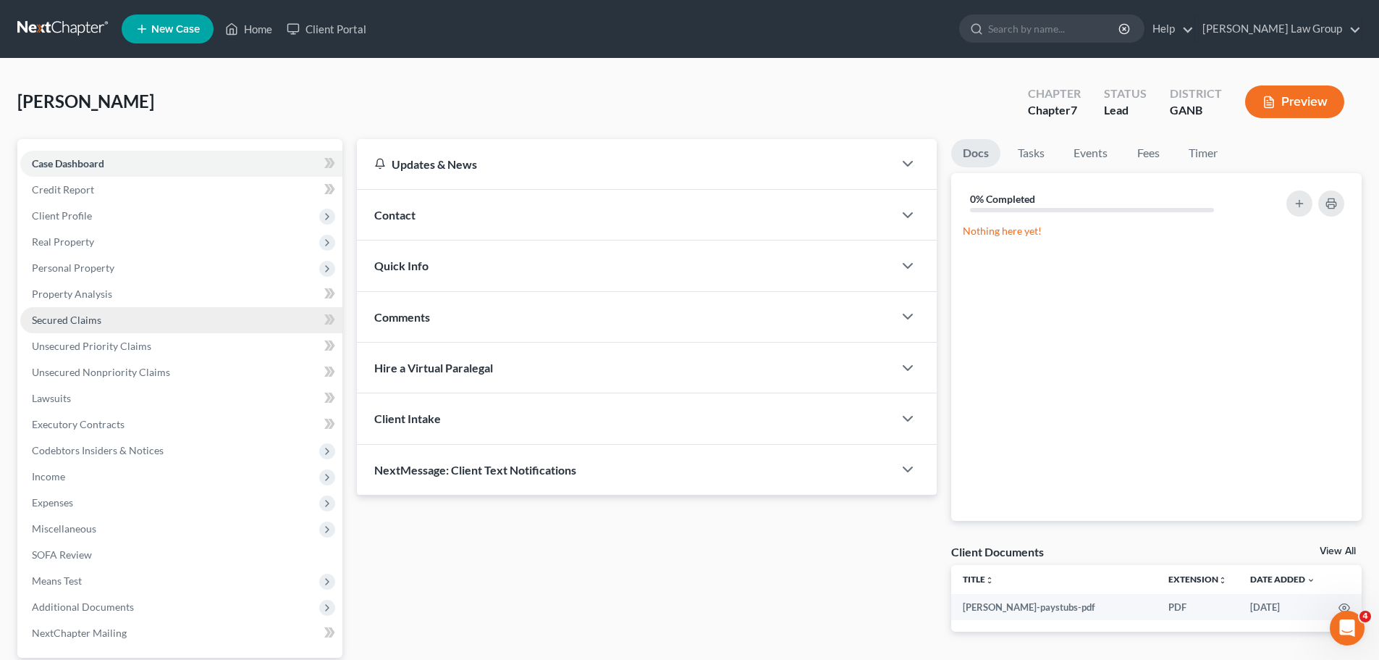
click at [134, 317] on link "Secured Claims" at bounding box center [181, 320] width 322 height 26
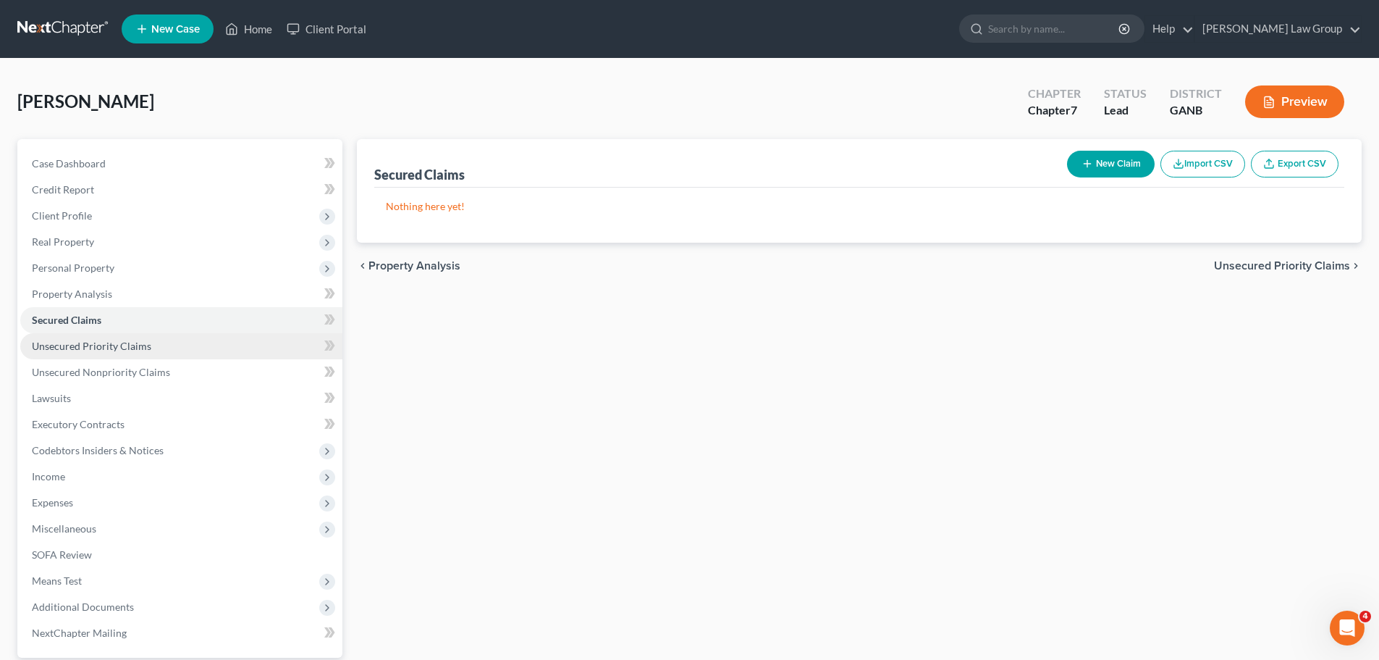
click at [135, 351] on span "Unsecured Priority Claims" at bounding box center [91, 346] width 119 height 12
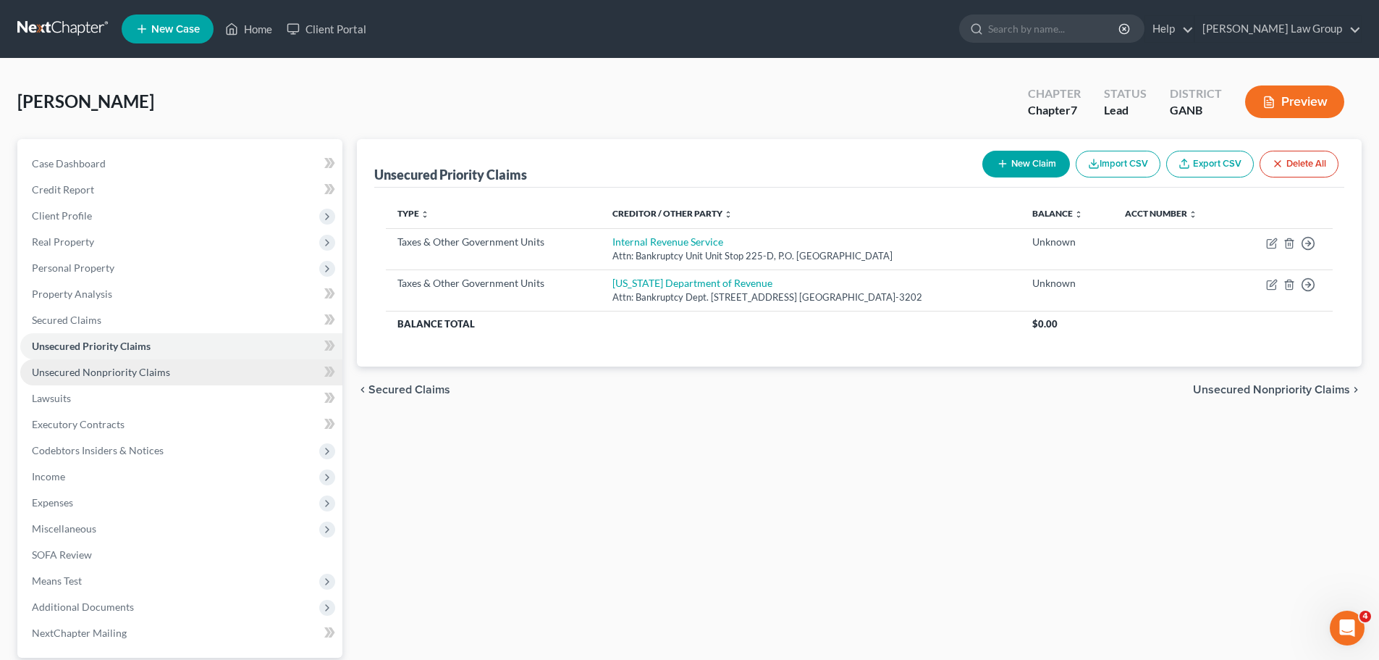
click at [158, 370] on span "Unsecured Nonpriority Claims" at bounding box center [101, 372] width 138 height 12
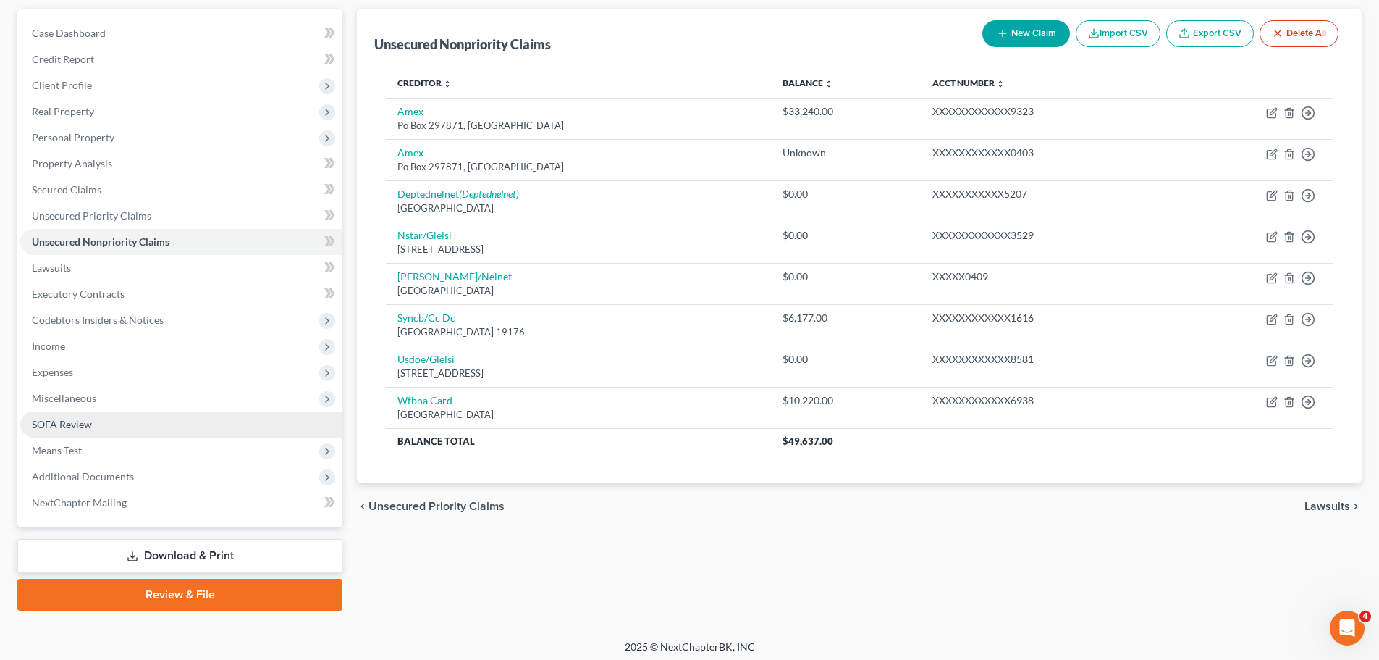
scroll to position [136, 0]
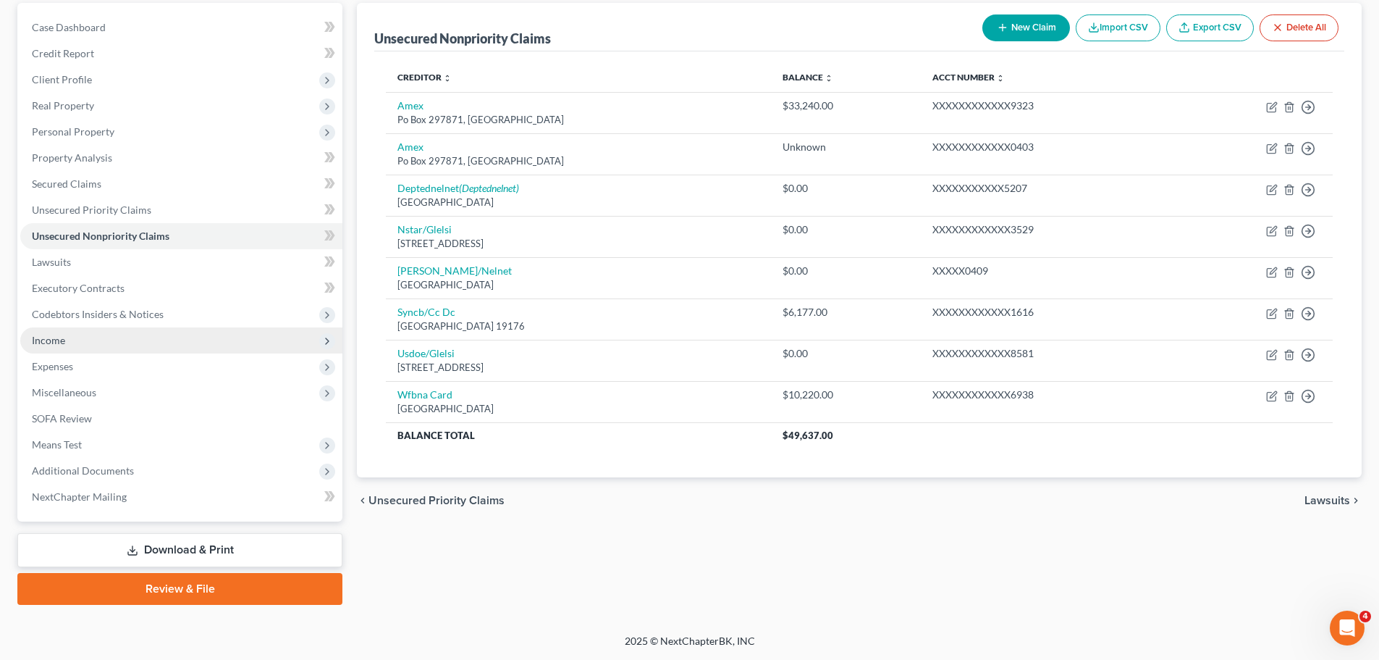
click at [85, 344] on span "Income" at bounding box center [181, 340] width 322 height 26
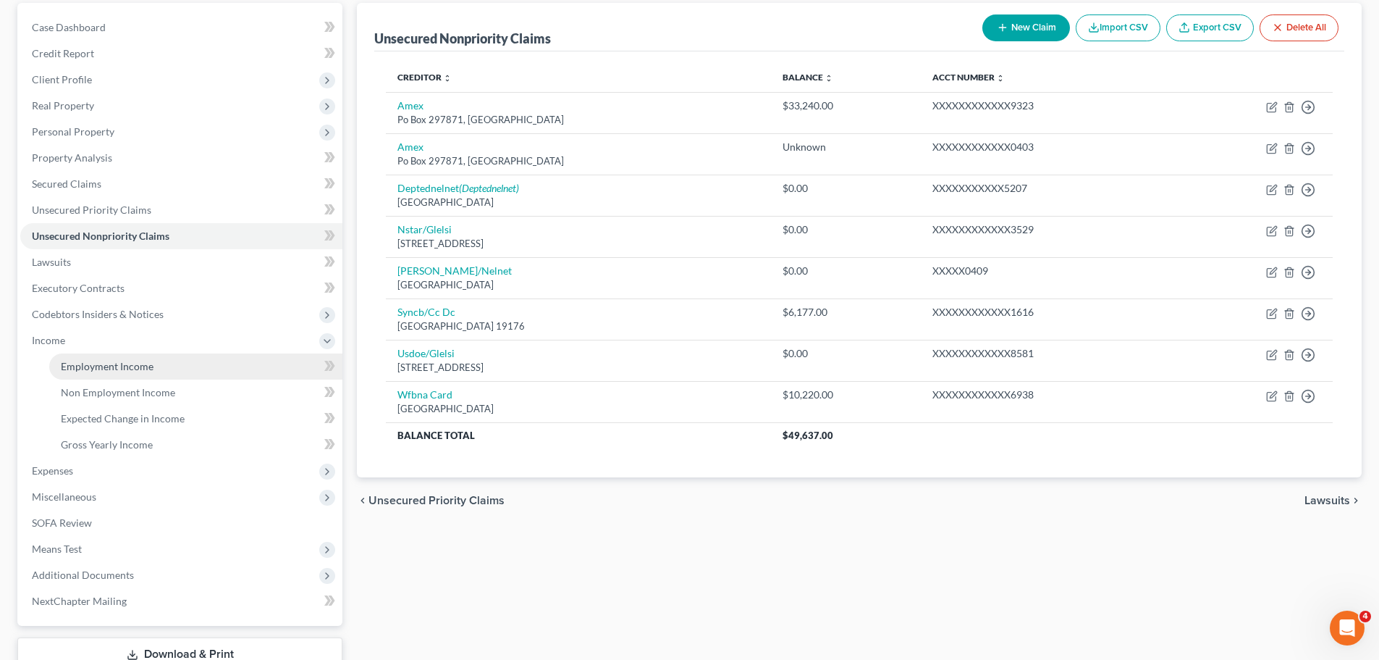
click at [158, 366] on link "Employment Income" at bounding box center [195, 366] width 293 height 26
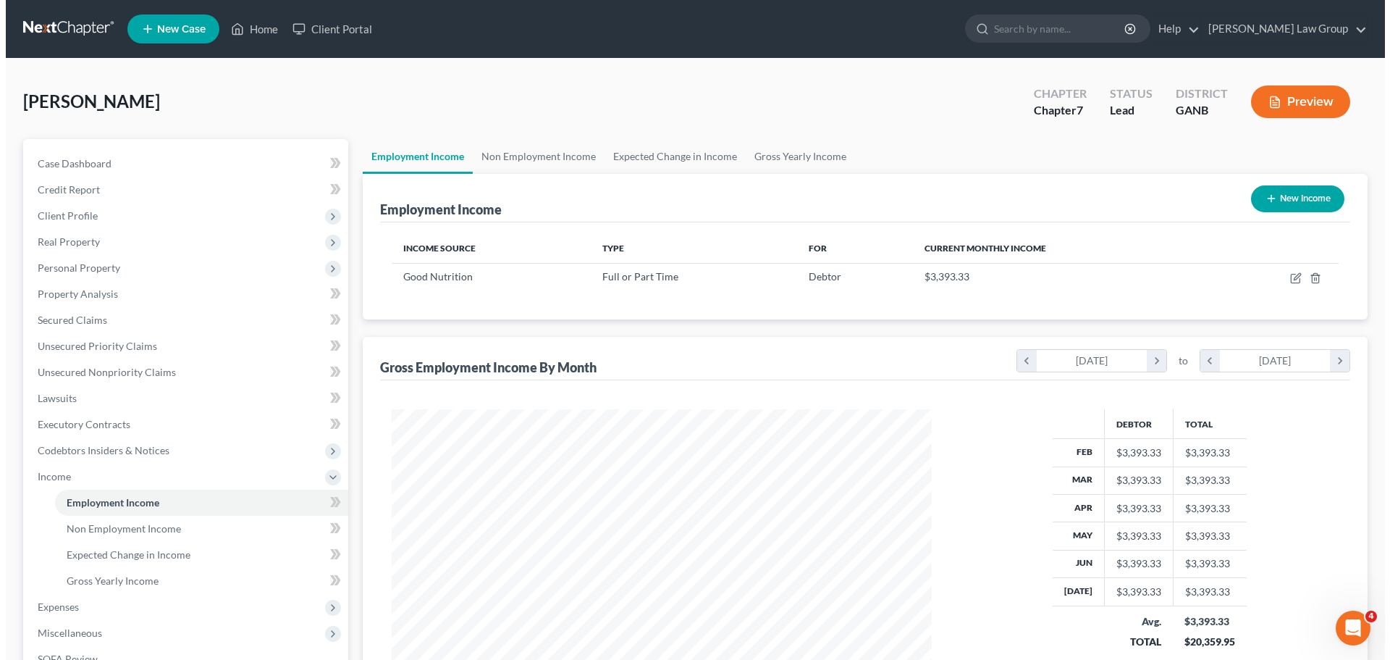
scroll to position [270, 569]
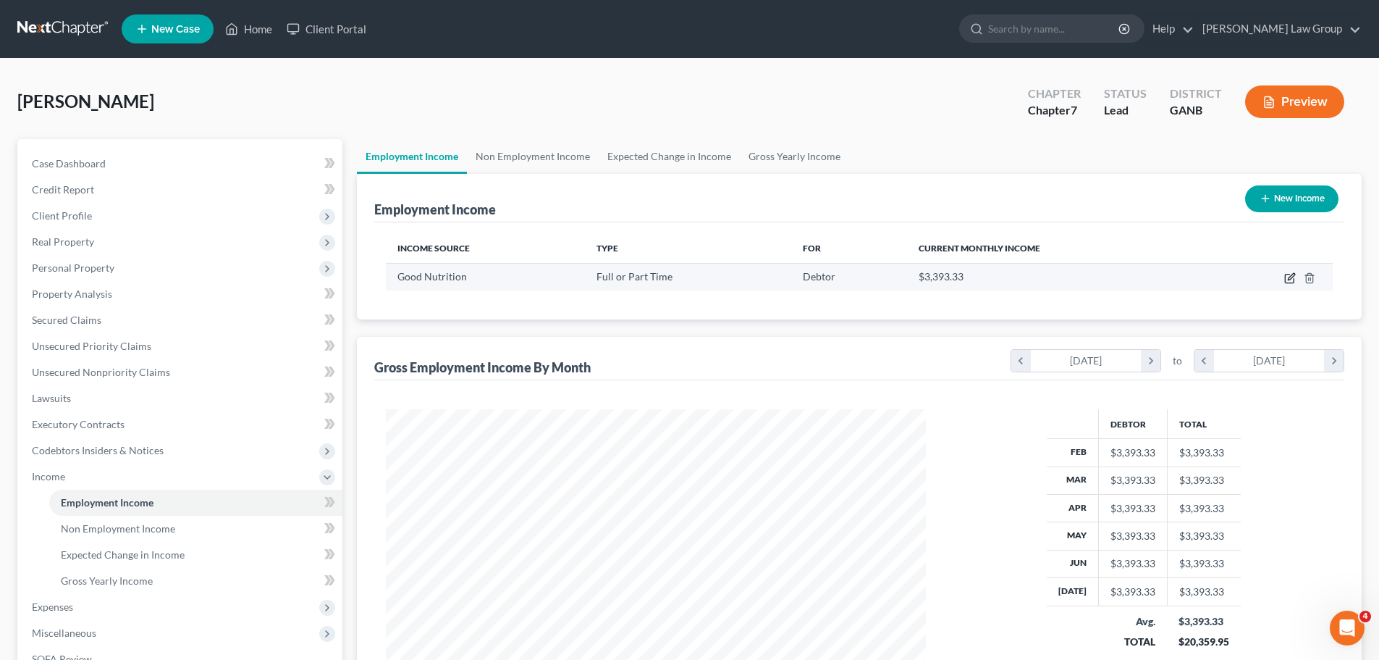
click at [1289, 277] on icon "button" at bounding box center [1290, 278] width 12 height 12
select select "0"
select select "10"
select select "2"
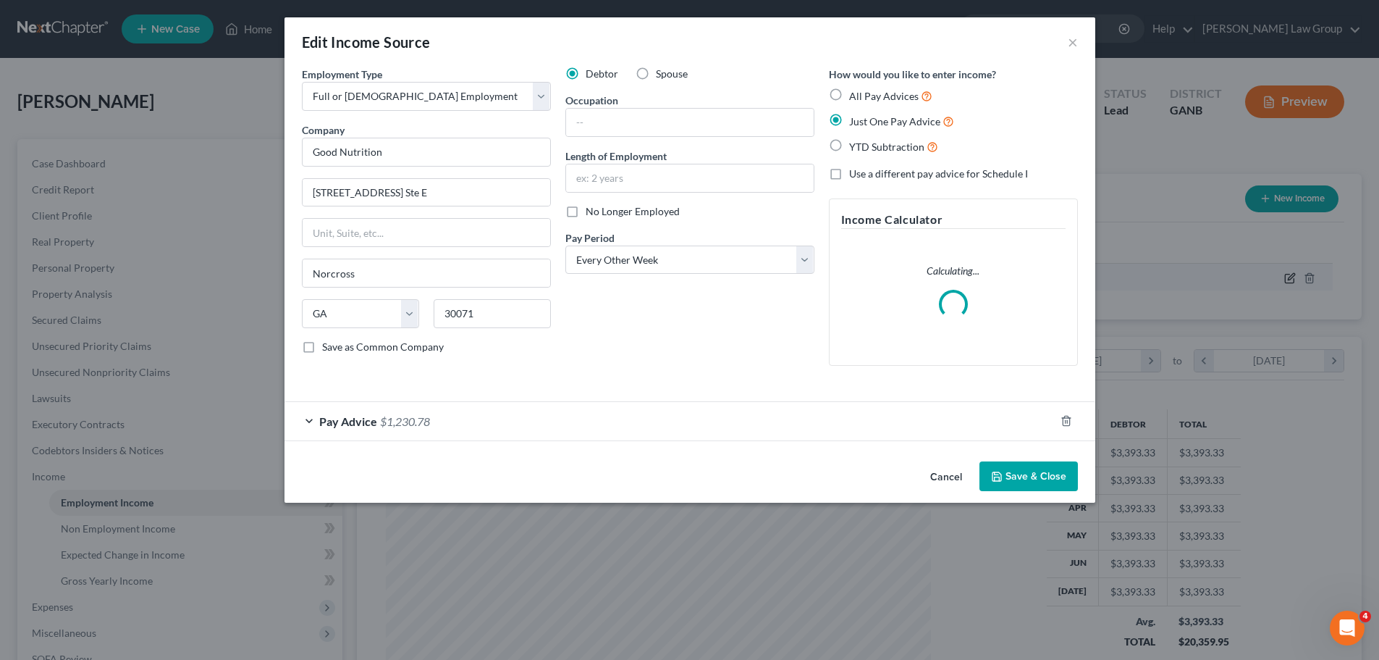
scroll to position [272, 574]
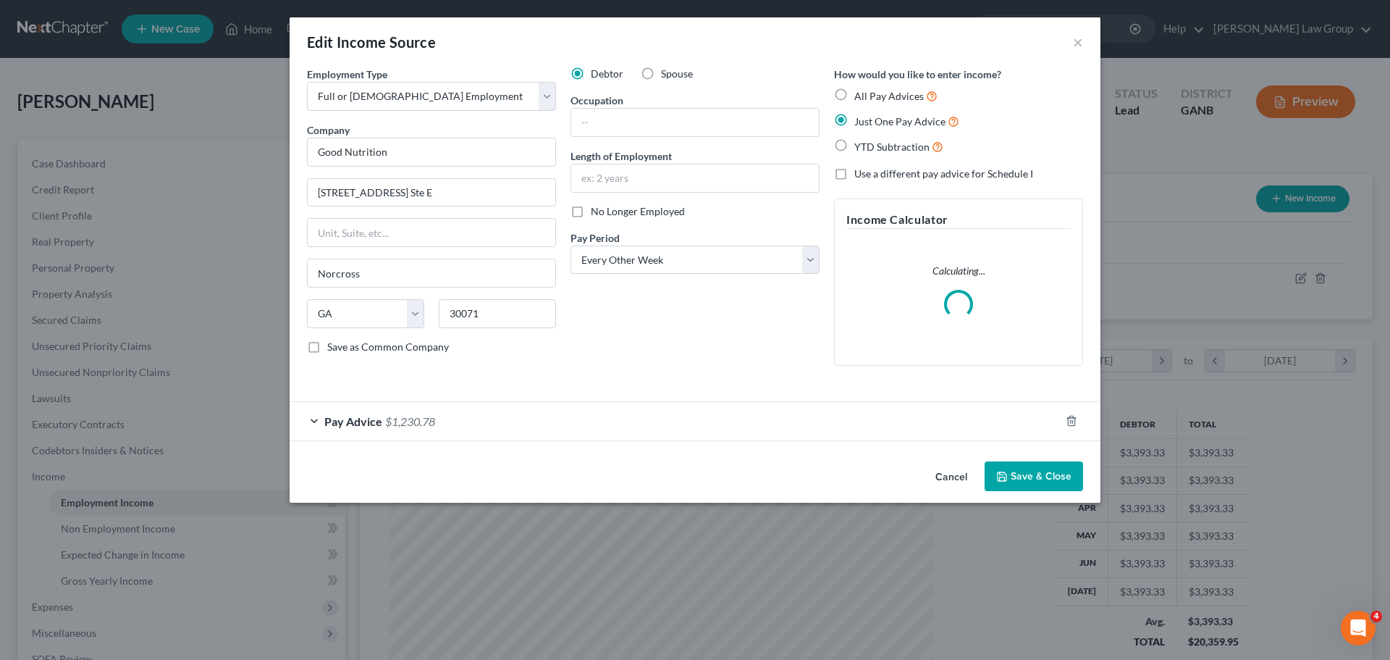
click at [1048, 468] on button "Save & Close" at bounding box center [1034, 476] width 98 height 30
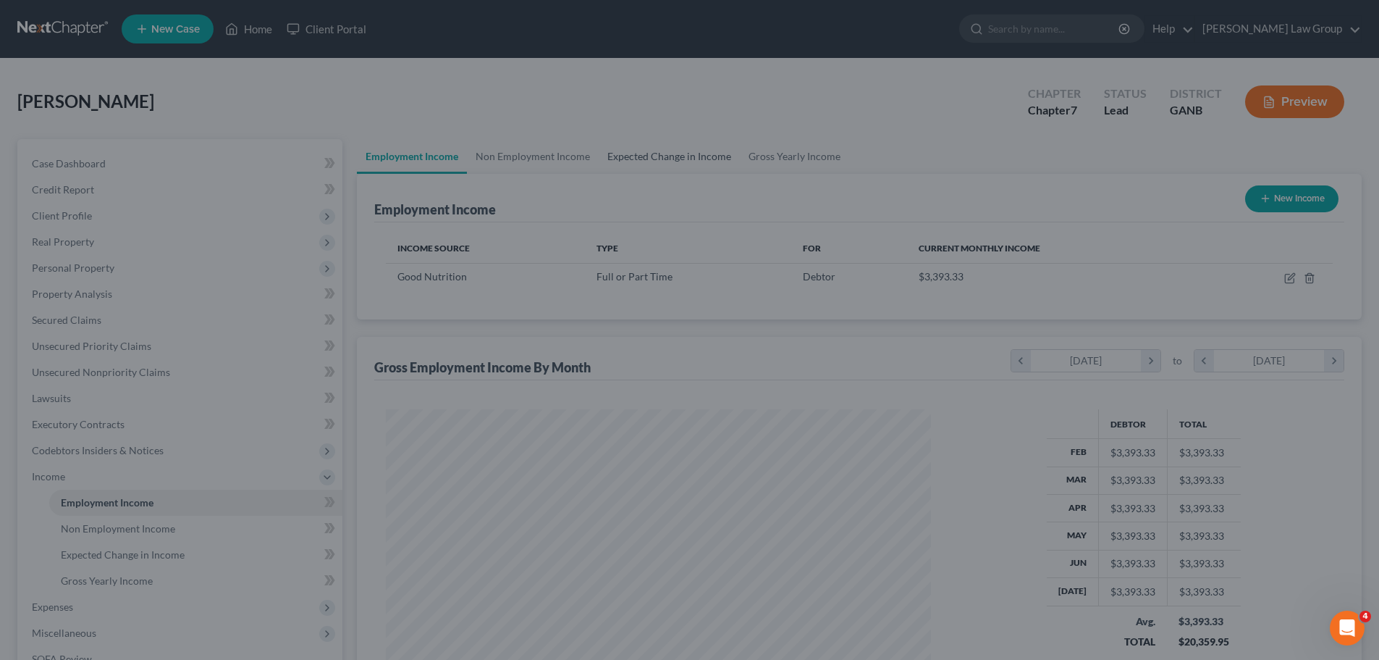
scroll to position [723702, 723403]
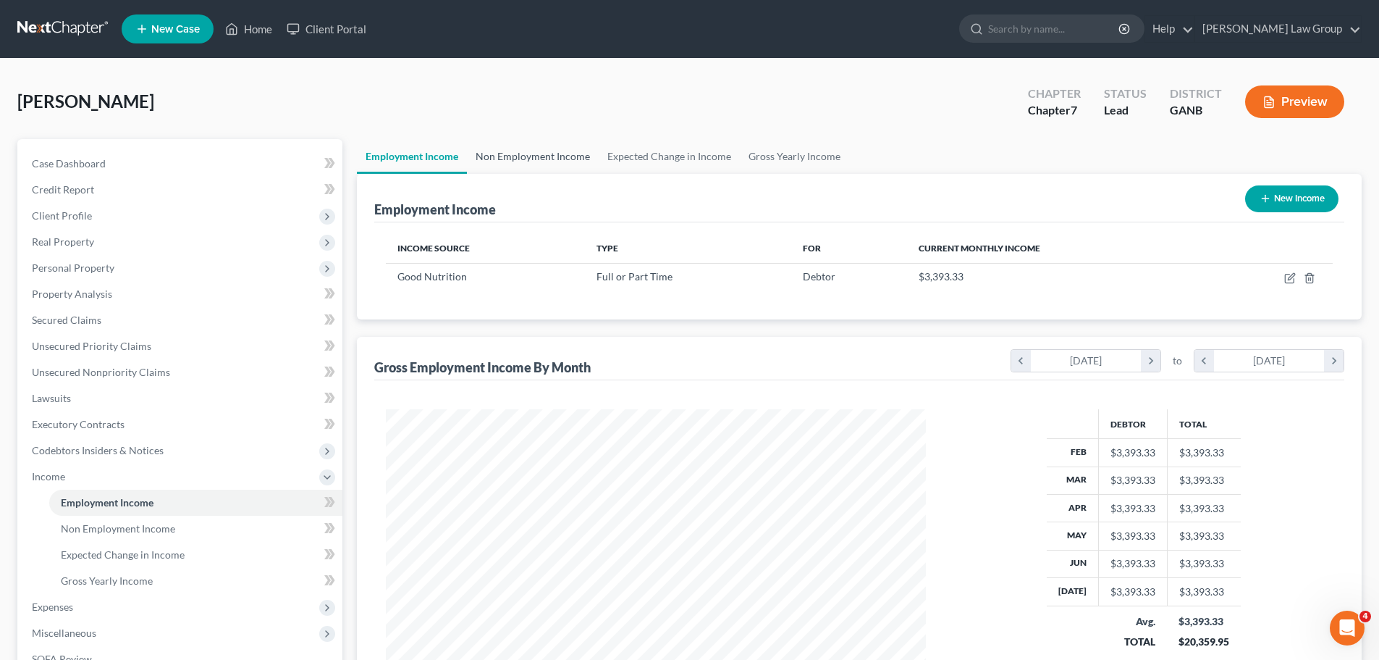
click at [562, 157] on link "Non Employment Income" at bounding box center [533, 156] width 132 height 35
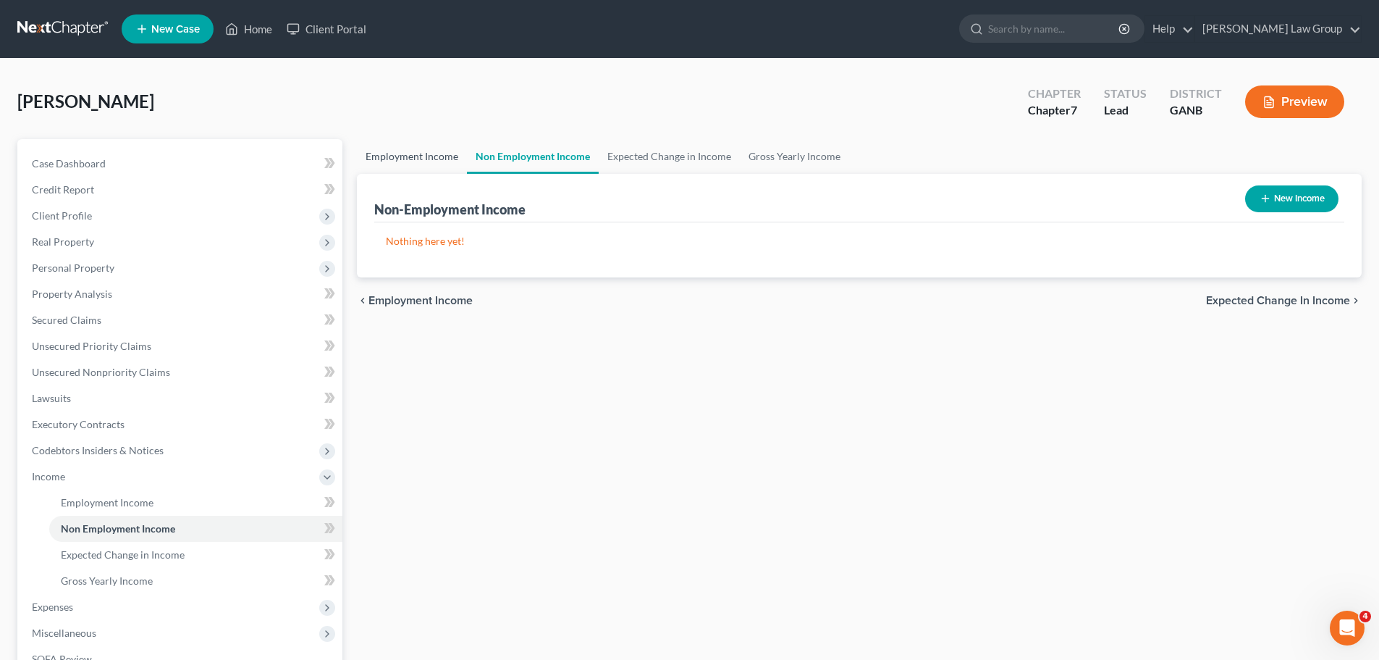
click at [445, 153] on link "Employment Income" at bounding box center [412, 156] width 110 height 35
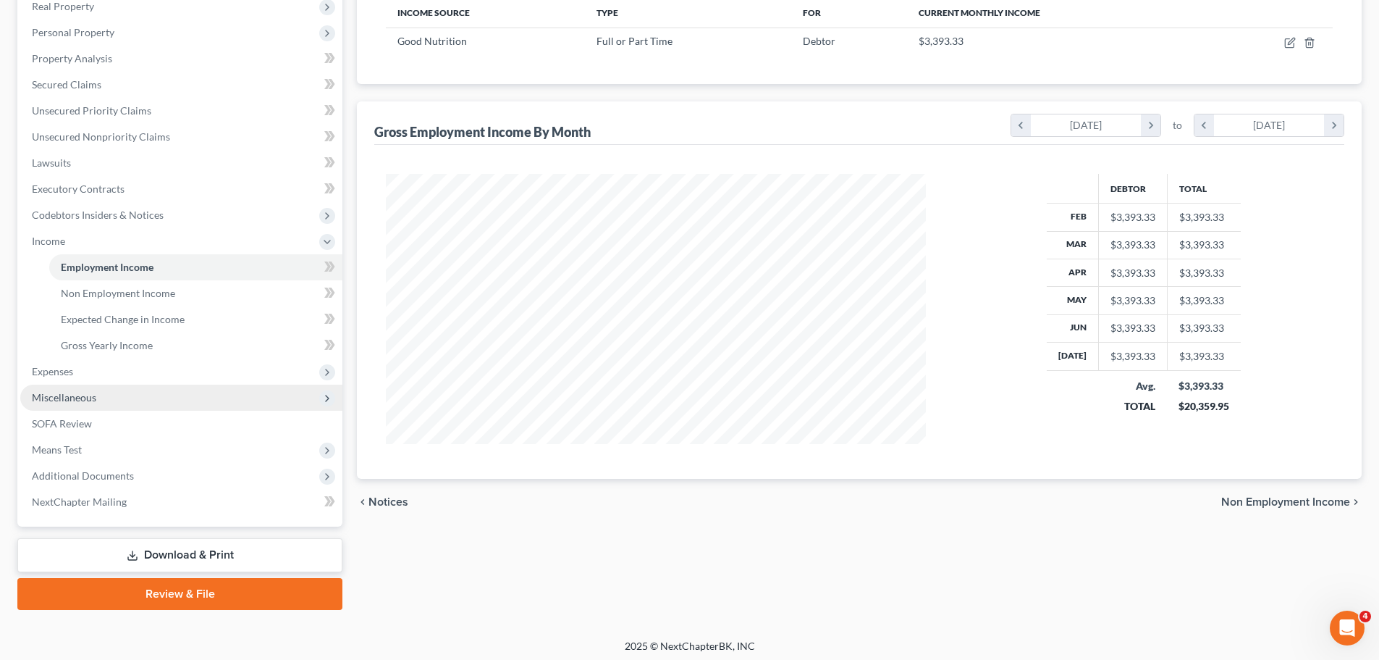
scroll to position [240, 0]
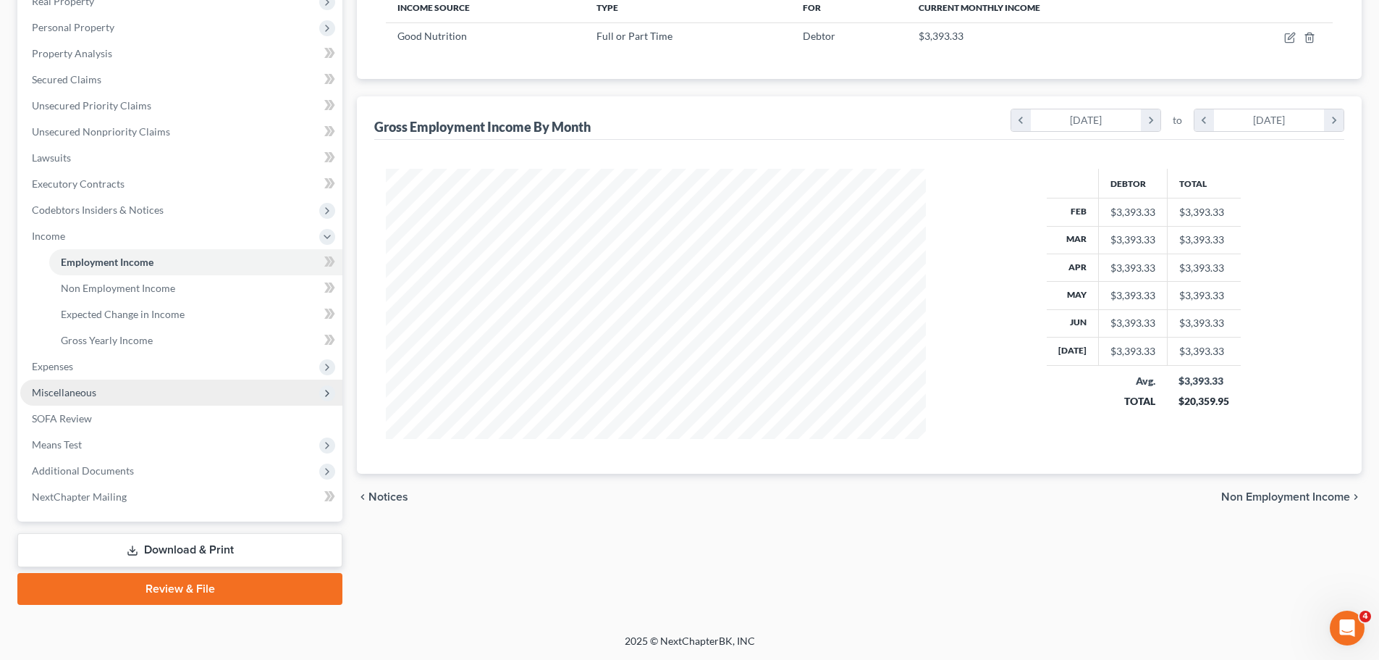
click at [93, 391] on span "Miscellaneous" at bounding box center [64, 392] width 64 height 12
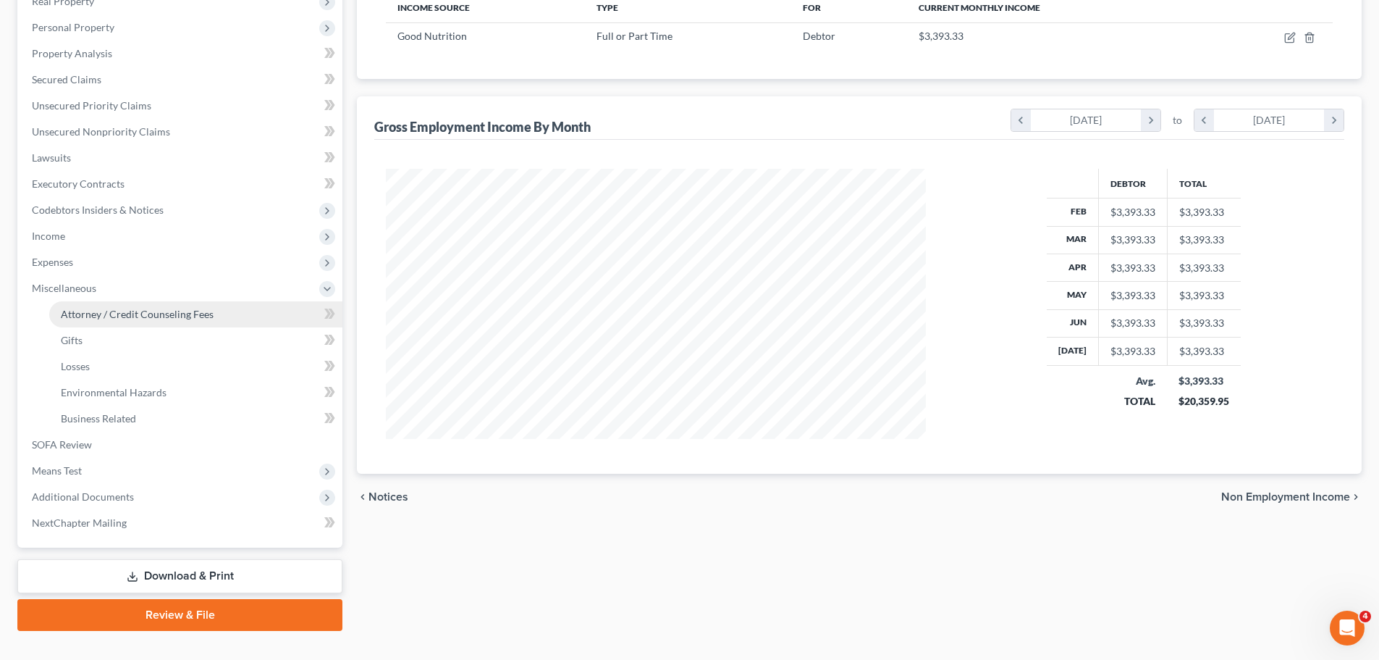
click at [154, 321] on link "Attorney / Credit Counseling Fees" at bounding box center [195, 314] width 293 height 26
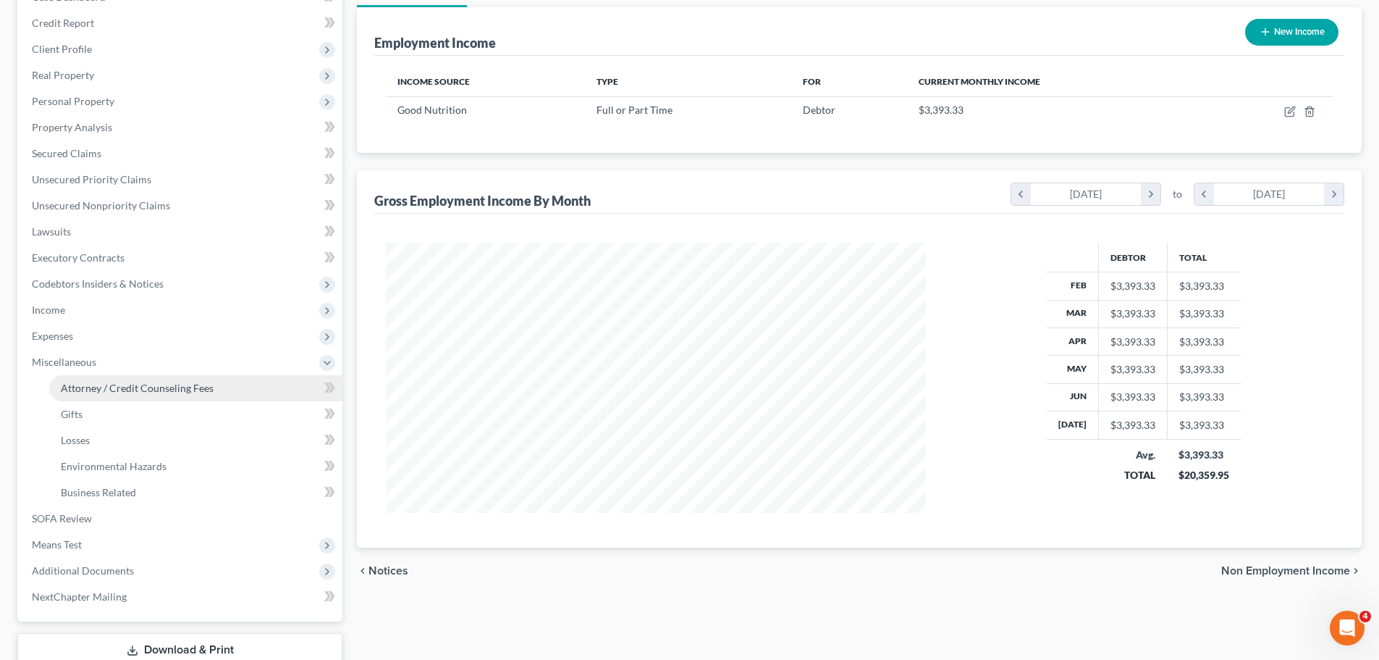
select select "0"
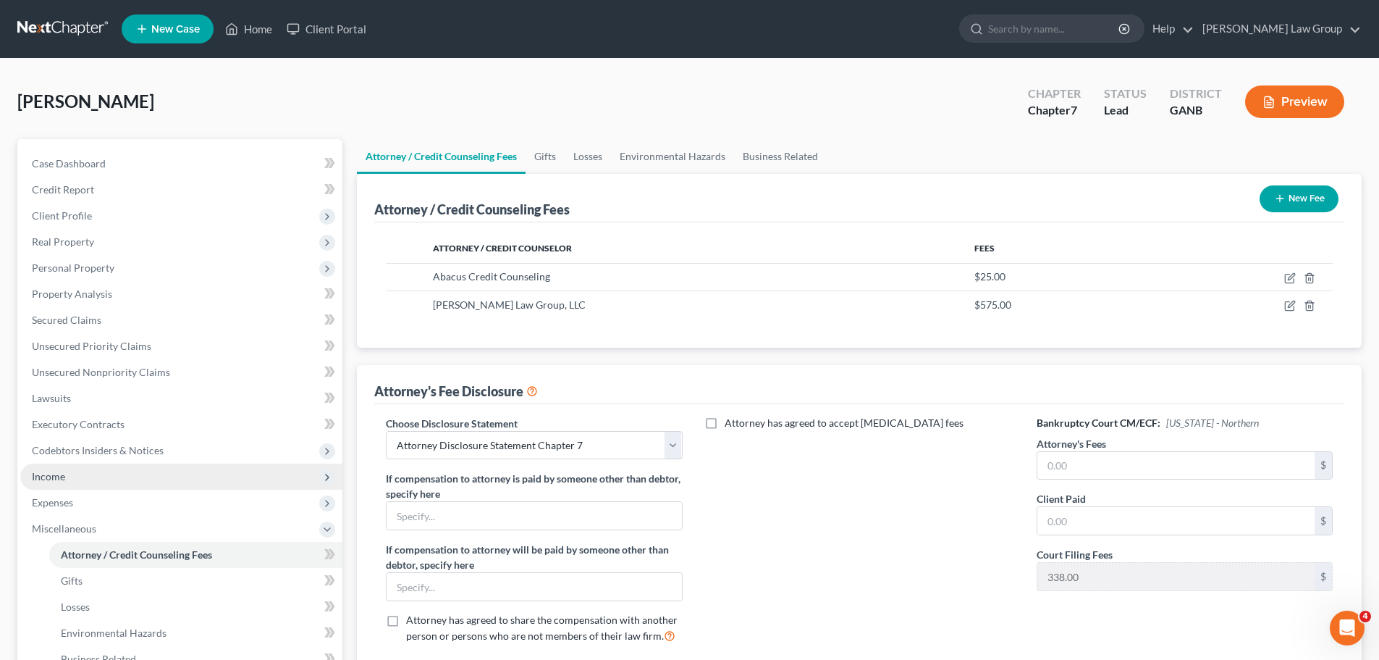
click at [116, 473] on span "Income" at bounding box center [181, 476] width 322 height 26
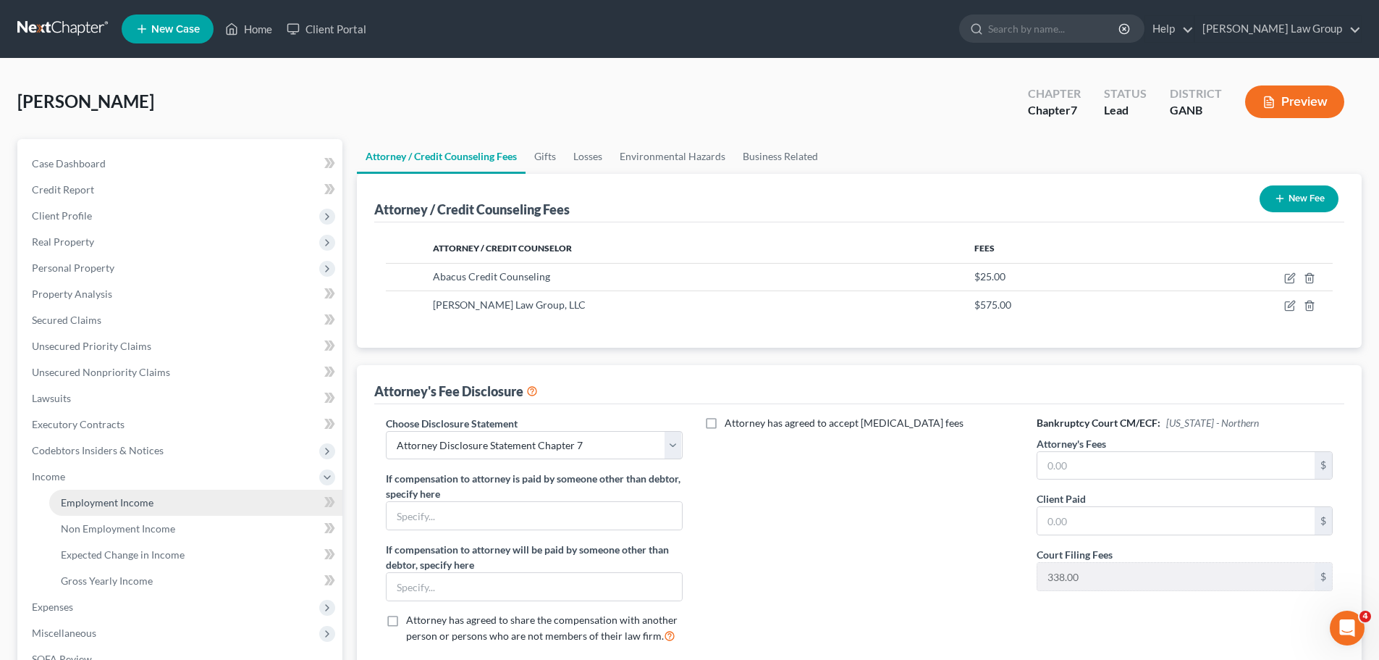
click at [180, 497] on link "Employment Income" at bounding box center [195, 502] width 293 height 26
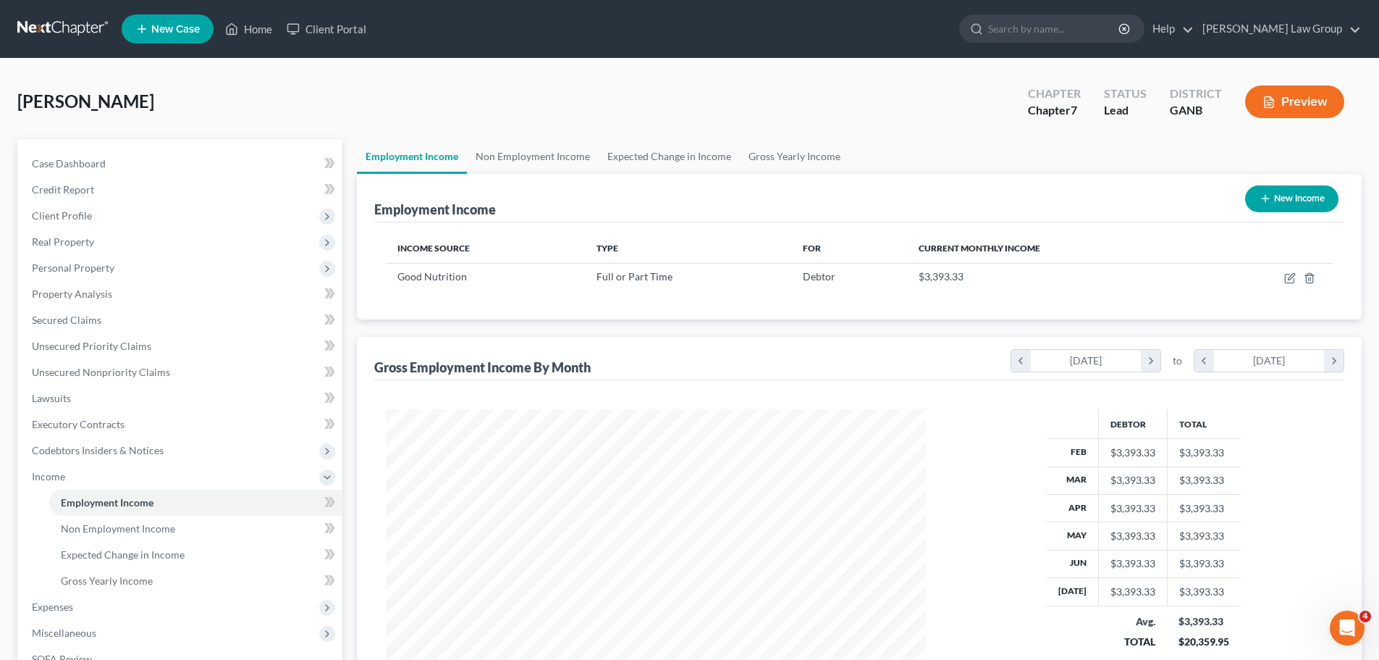
scroll to position [270, 569]
click at [533, 153] on link "Non Employment Income" at bounding box center [533, 156] width 132 height 35
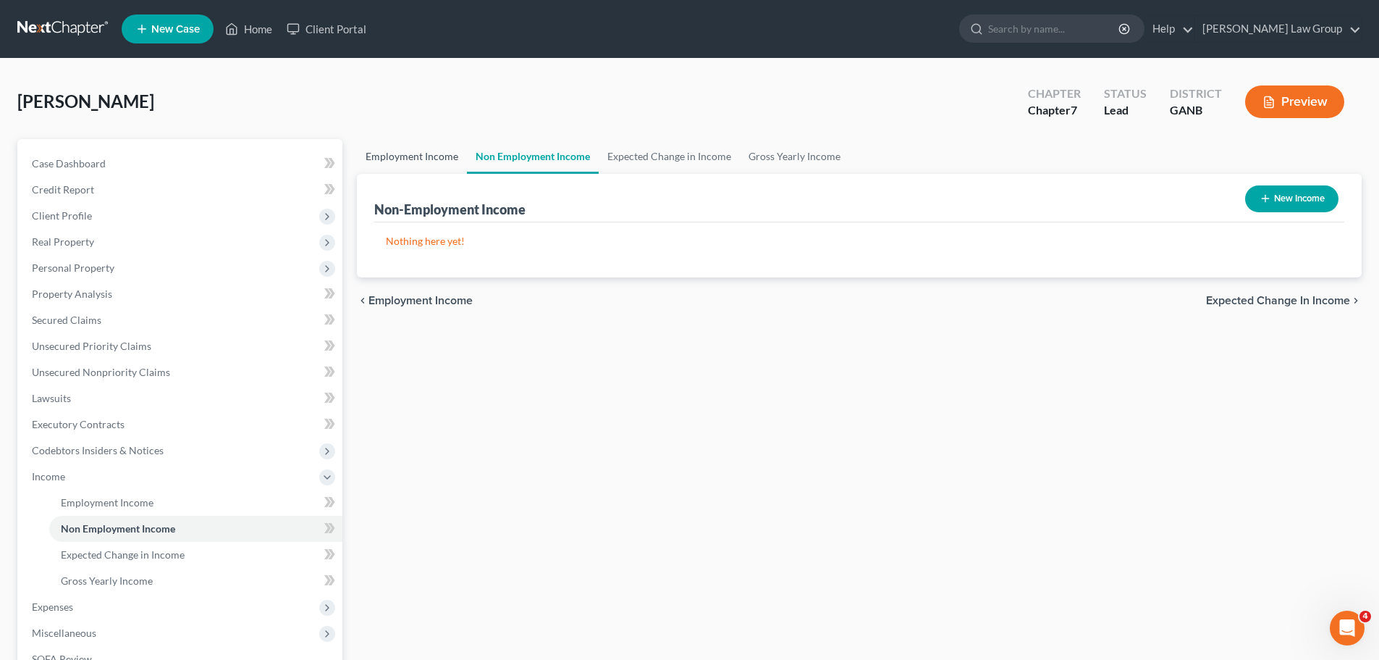
click at [387, 162] on link "Employment Income" at bounding box center [412, 156] width 110 height 35
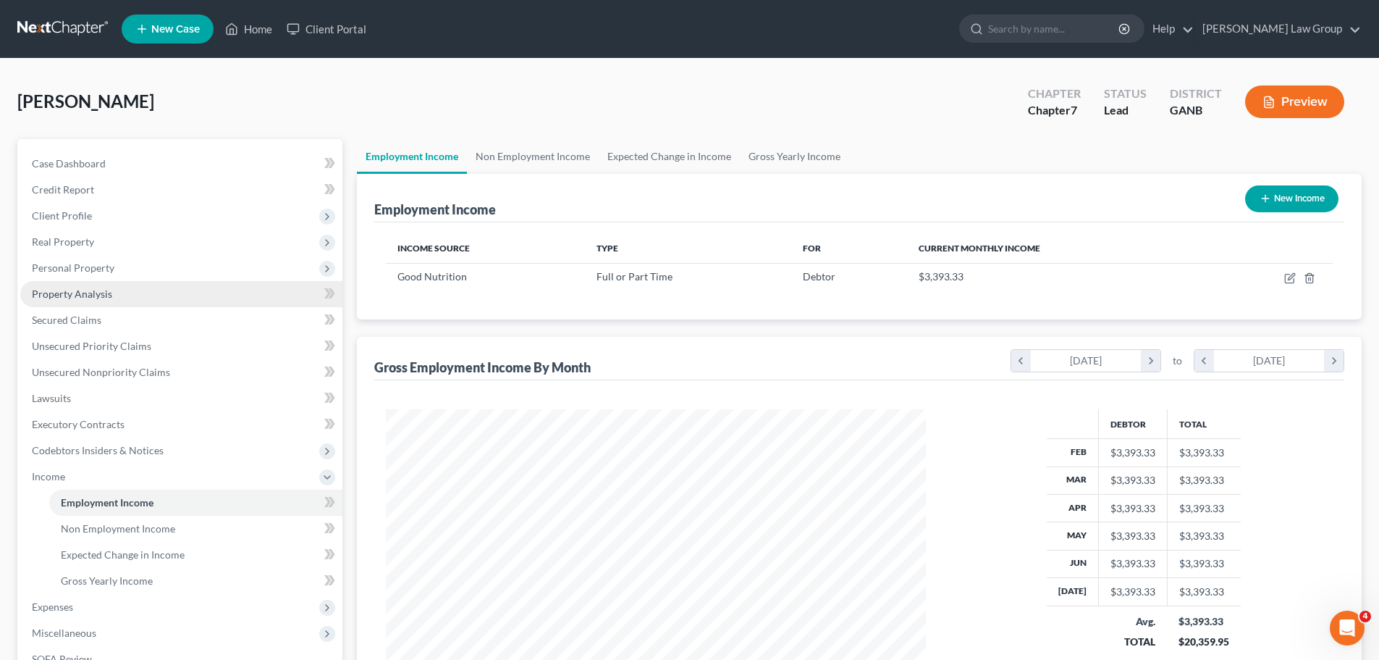
scroll to position [270, 569]
click at [72, 210] on span "Client Profile" at bounding box center [62, 215] width 60 height 12
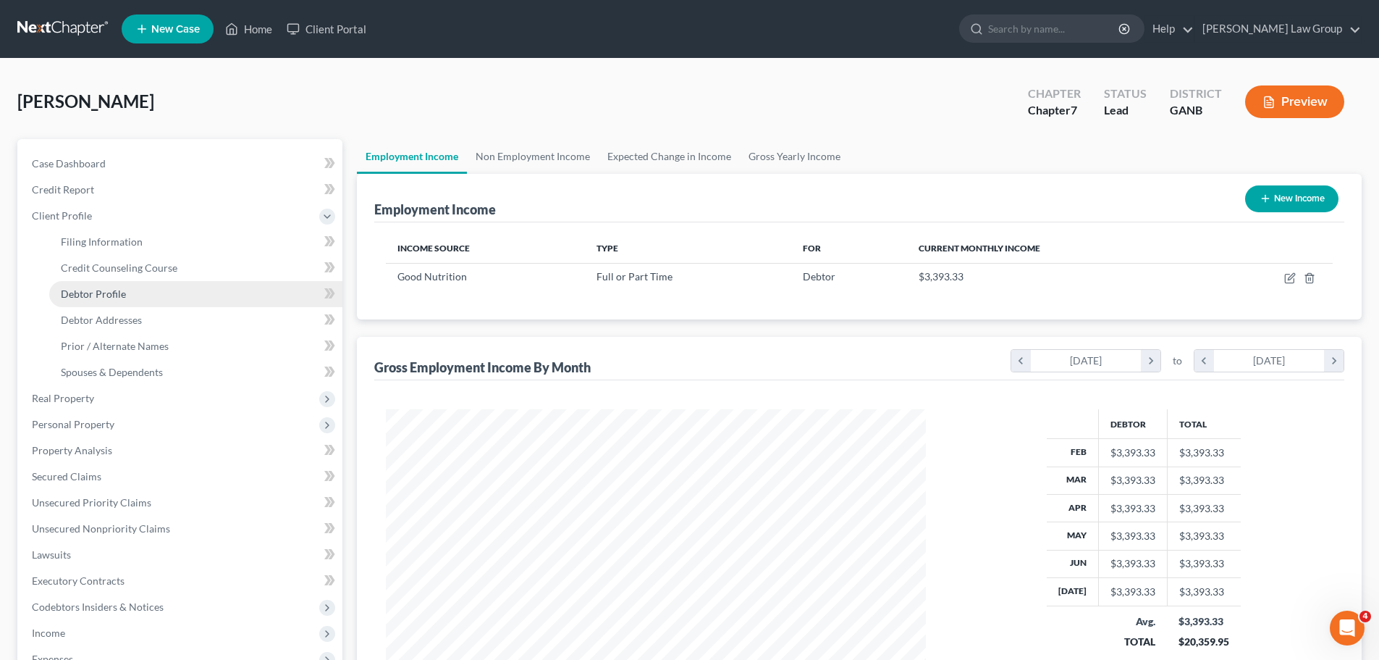
click at [141, 298] on link "Debtor Profile" at bounding box center [195, 294] width 293 height 26
select select "0"
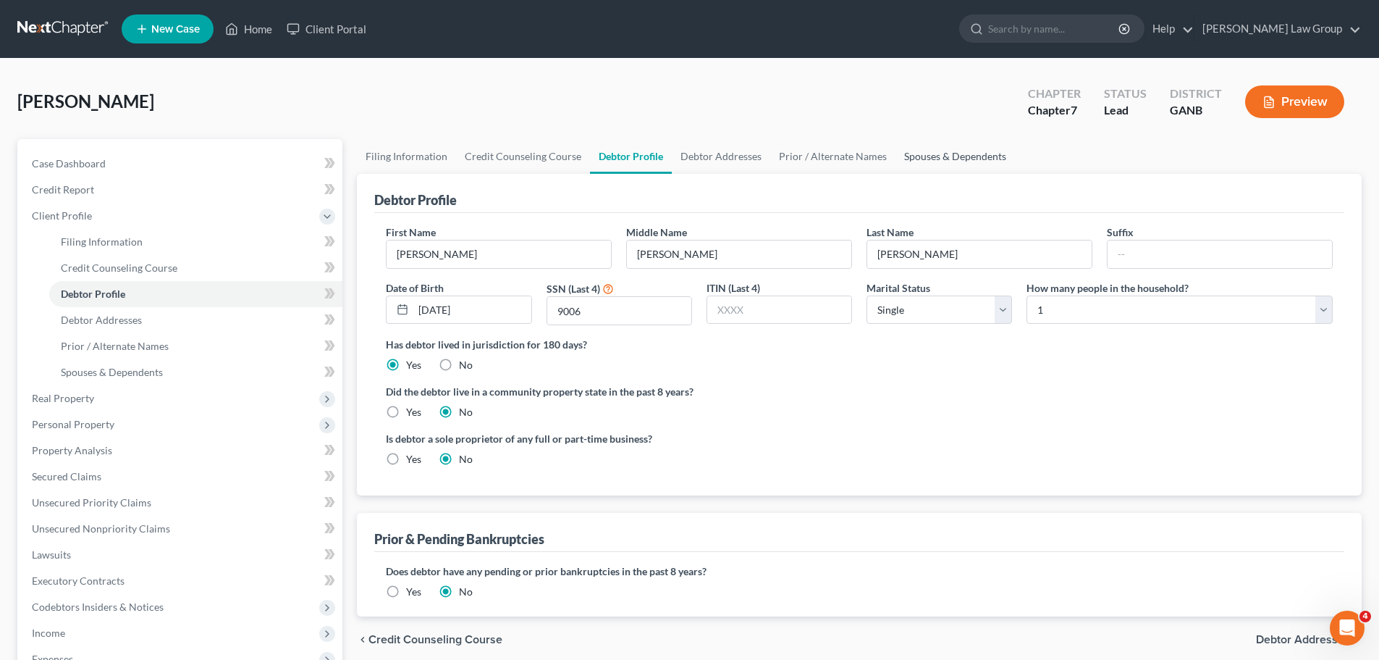
click at [949, 154] on link "Spouses & Dependents" at bounding box center [955, 156] width 119 height 35
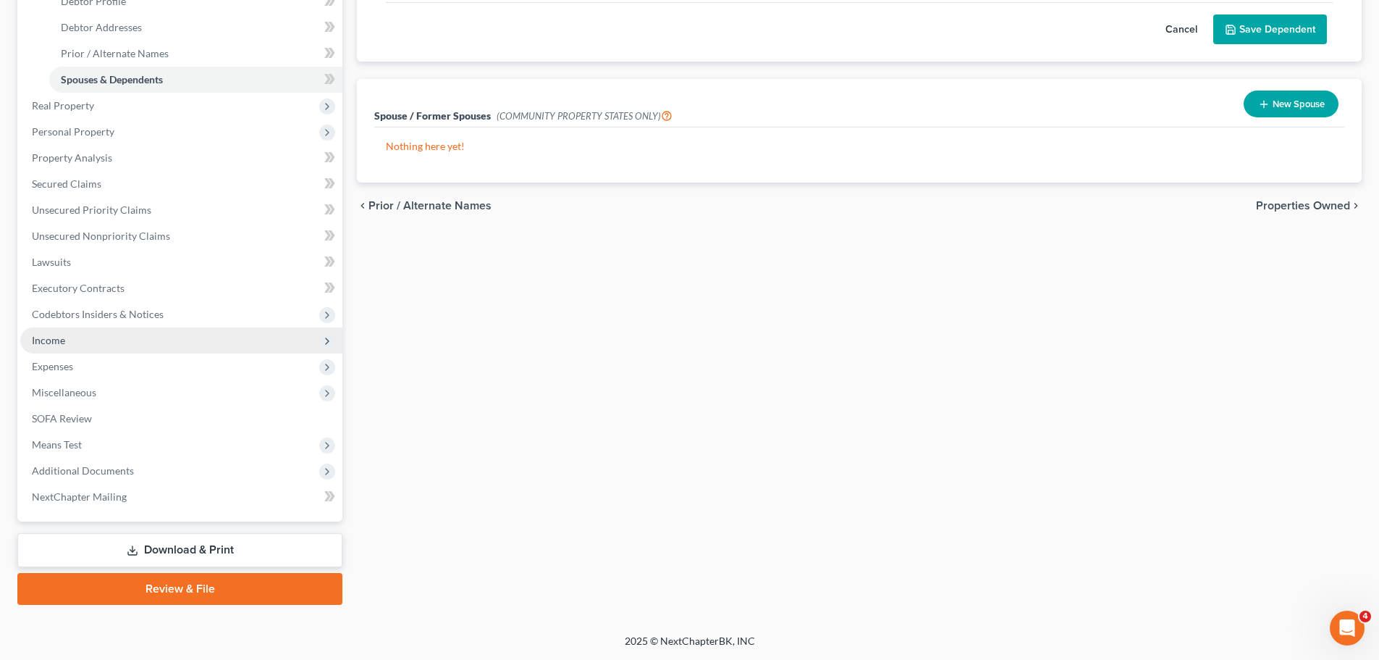
click at [80, 345] on span "Income" at bounding box center [181, 340] width 322 height 26
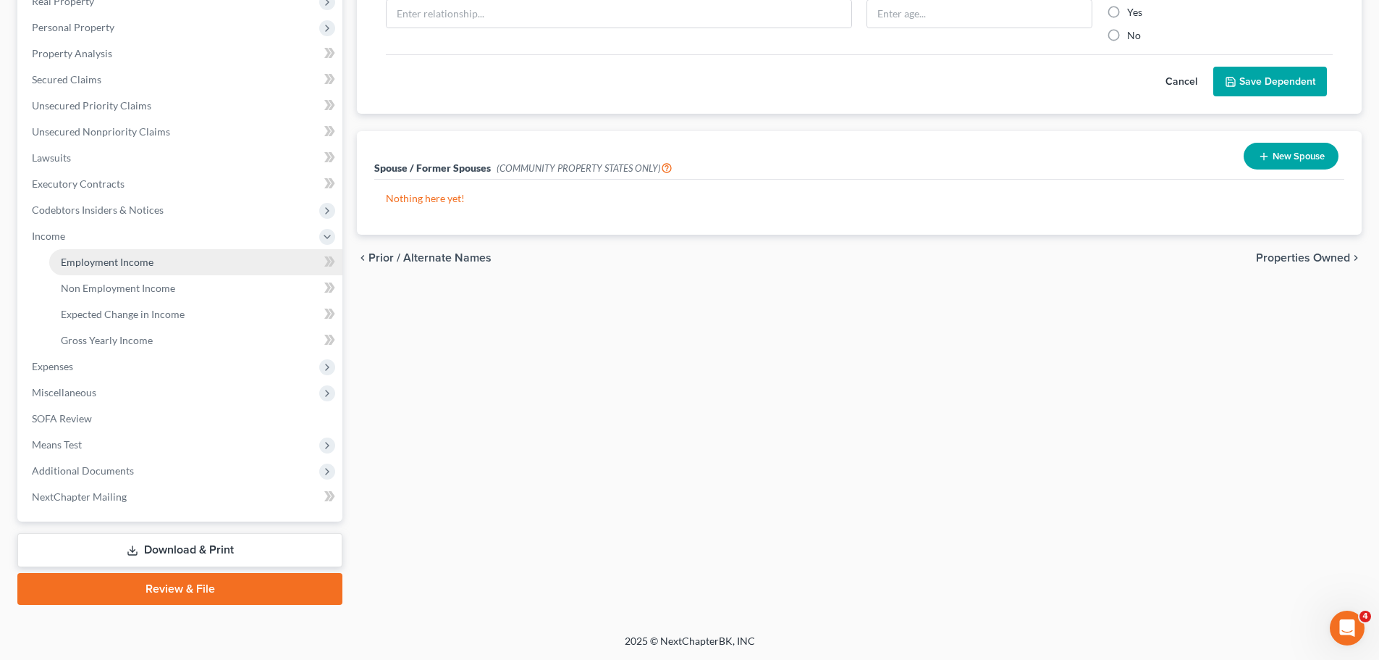
click at [148, 262] on span "Employment Income" at bounding box center [107, 262] width 93 height 12
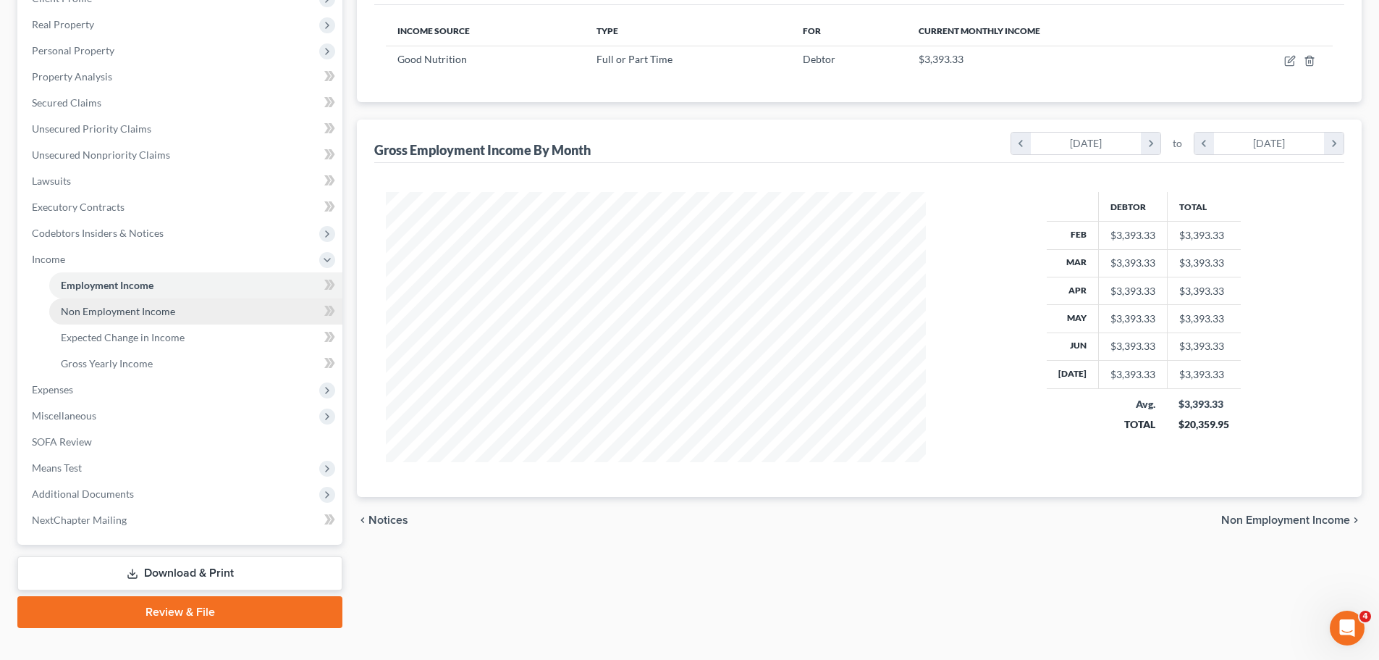
scroll to position [240, 0]
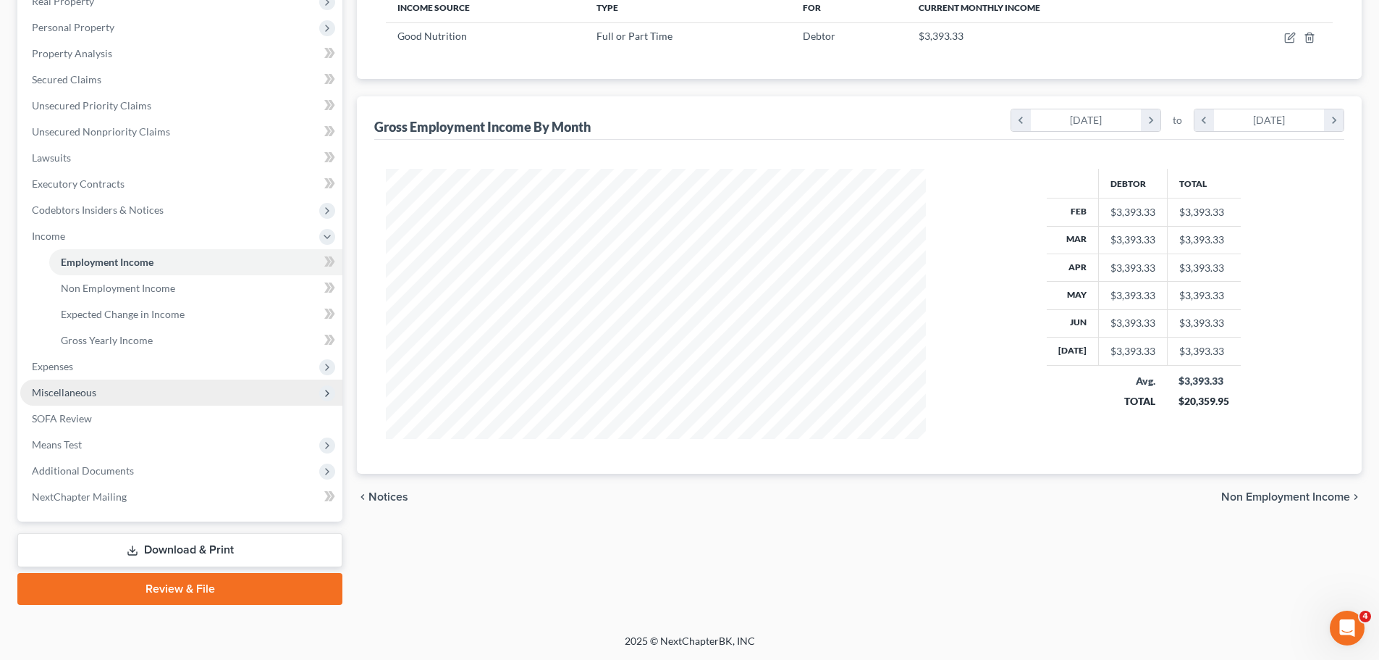
click at [90, 388] on span "Miscellaneous" at bounding box center [64, 392] width 64 height 12
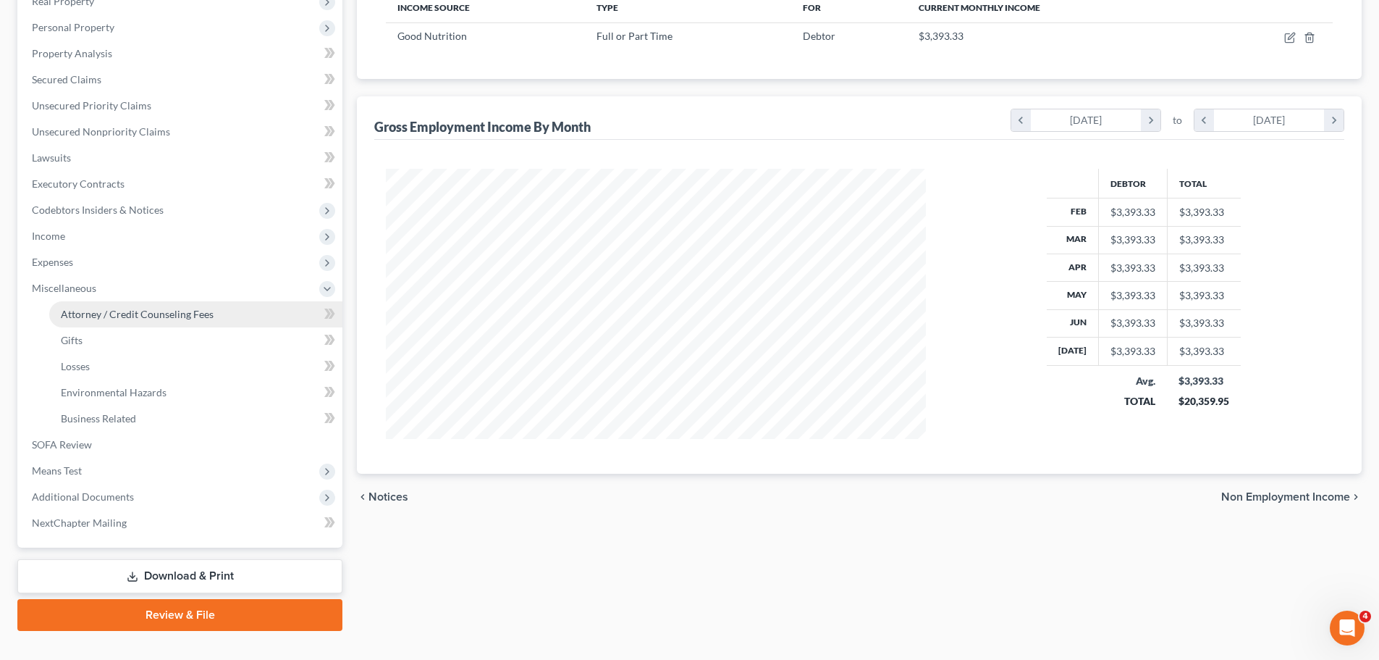
click at [167, 306] on link "Attorney / Credit Counseling Fees" at bounding box center [195, 314] width 293 height 26
select select "0"
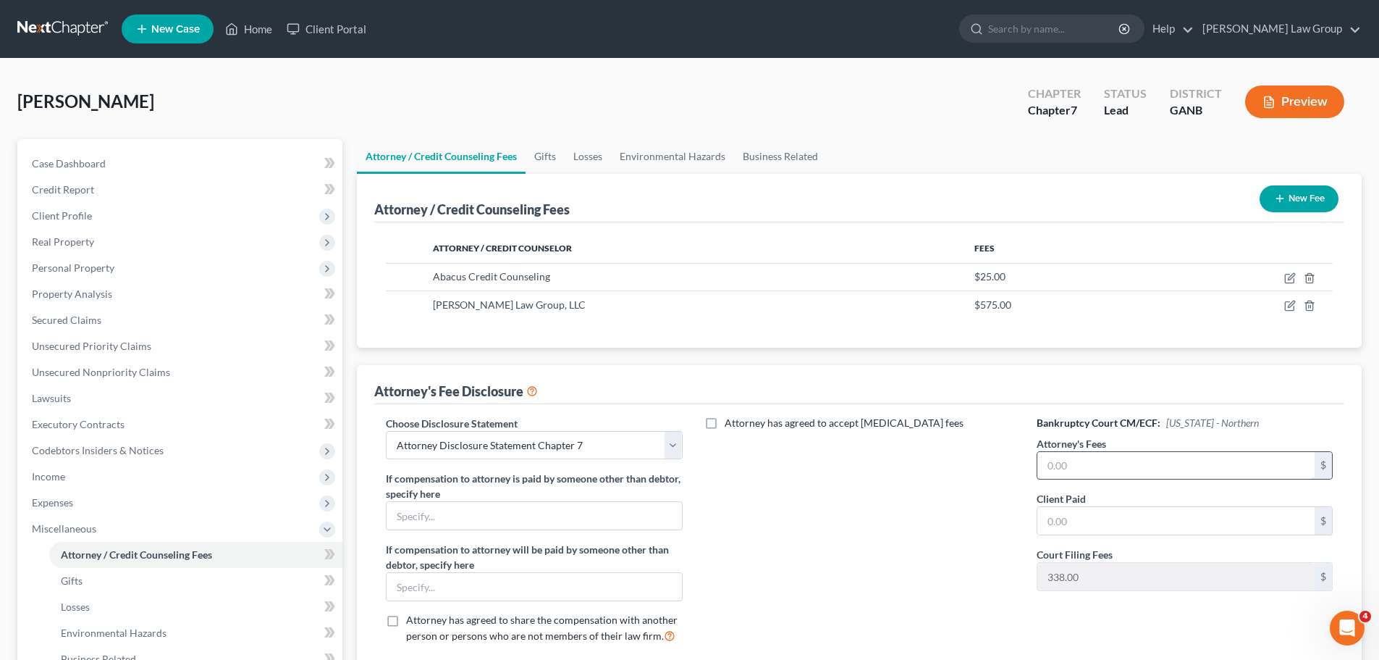
click at [1179, 471] on input "text" at bounding box center [1175, 466] width 277 height 28
type input "1,500"
click at [1182, 523] on input "text" at bounding box center [1175, 521] width 277 height 28
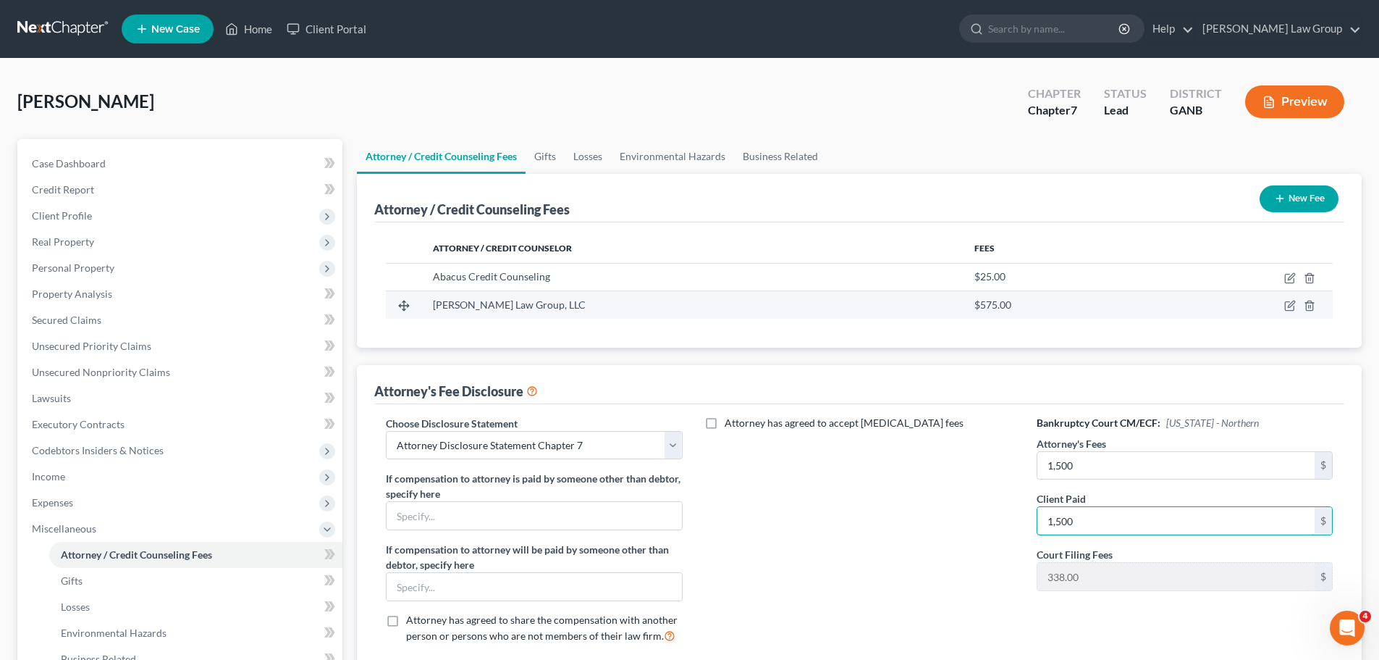
type input "1,500"
click at [1279, 300] on td at bounding box center [1240, 305] width 185 height 28
click at [1290, 310] on icon "button" at bounding box center [1290, 306] width 12 height 12
select select "10"
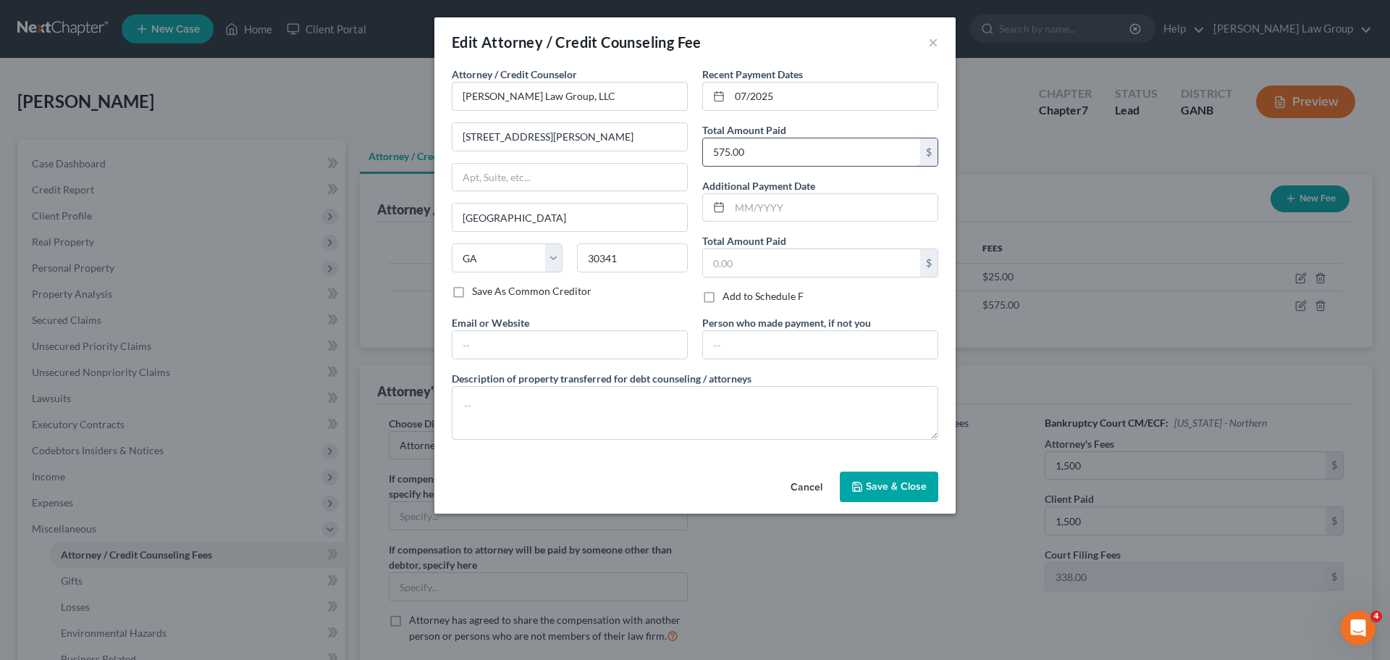
click at [779, 165] on div "575.00 $" at bounding box center [820, 152] width 236 height 29
type input "[STREET_ADDRESS][PERSON_NAME]"
click at [775, 140] on input "text" at bounding box center [811, 152] width 217 height 28
type input "1,882"
click at [536, 345] on input "text" at bounding box center [569, 345] width 235 height 28
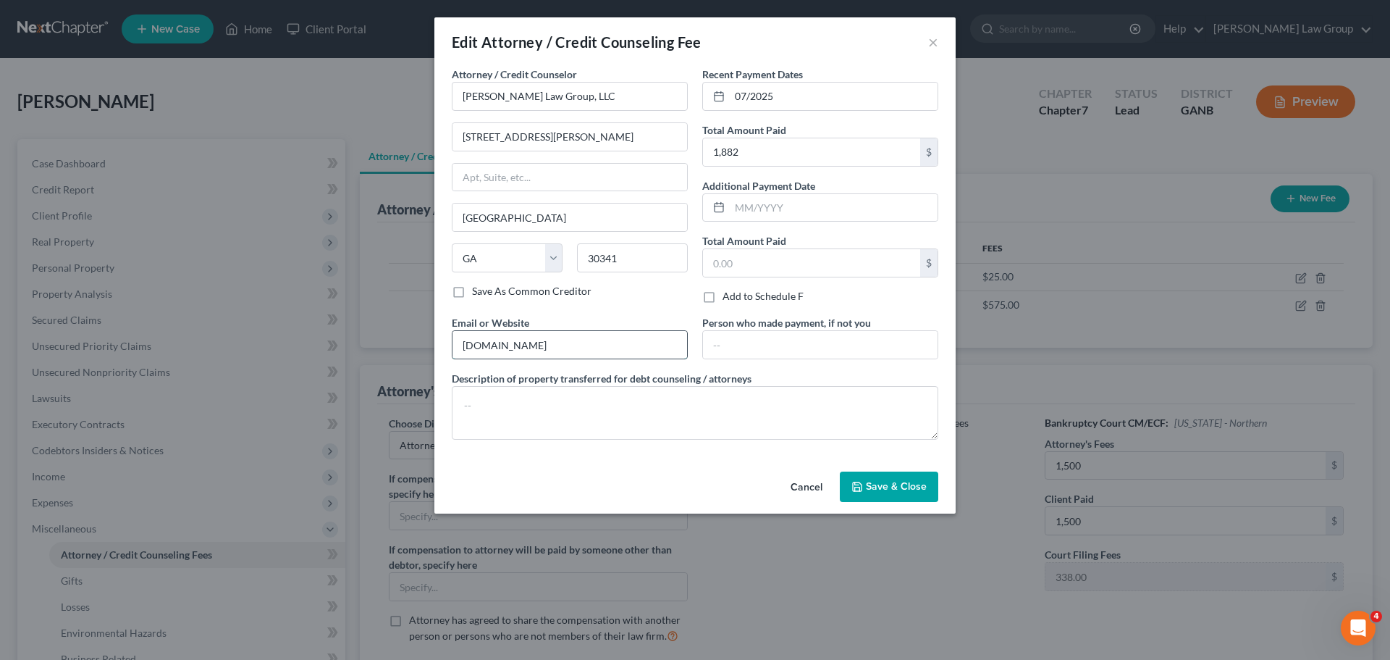
type input "[DOMAIN_NAME]"
type textarea "Filing fee, credit report, attorney fees"
click at [879, 482] on span "Save & Close" at bounding box center [896, 486] width 61 height 12
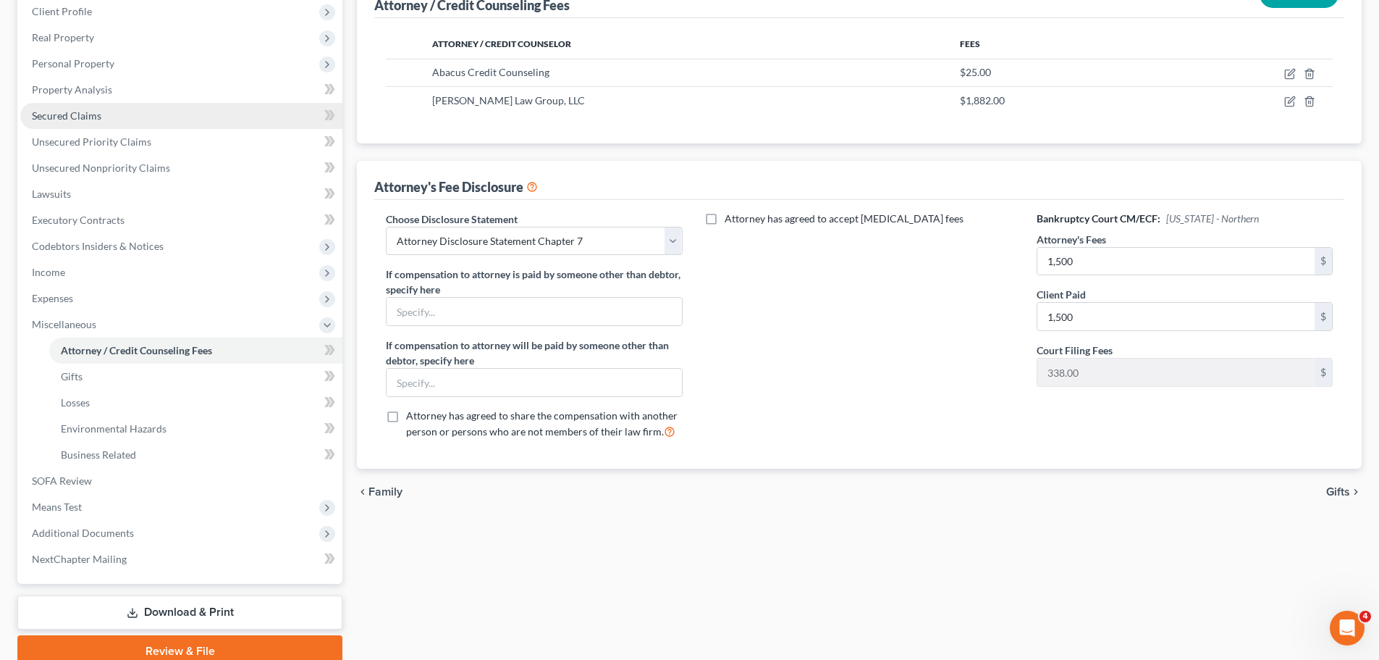
scroll to position [217, 0]
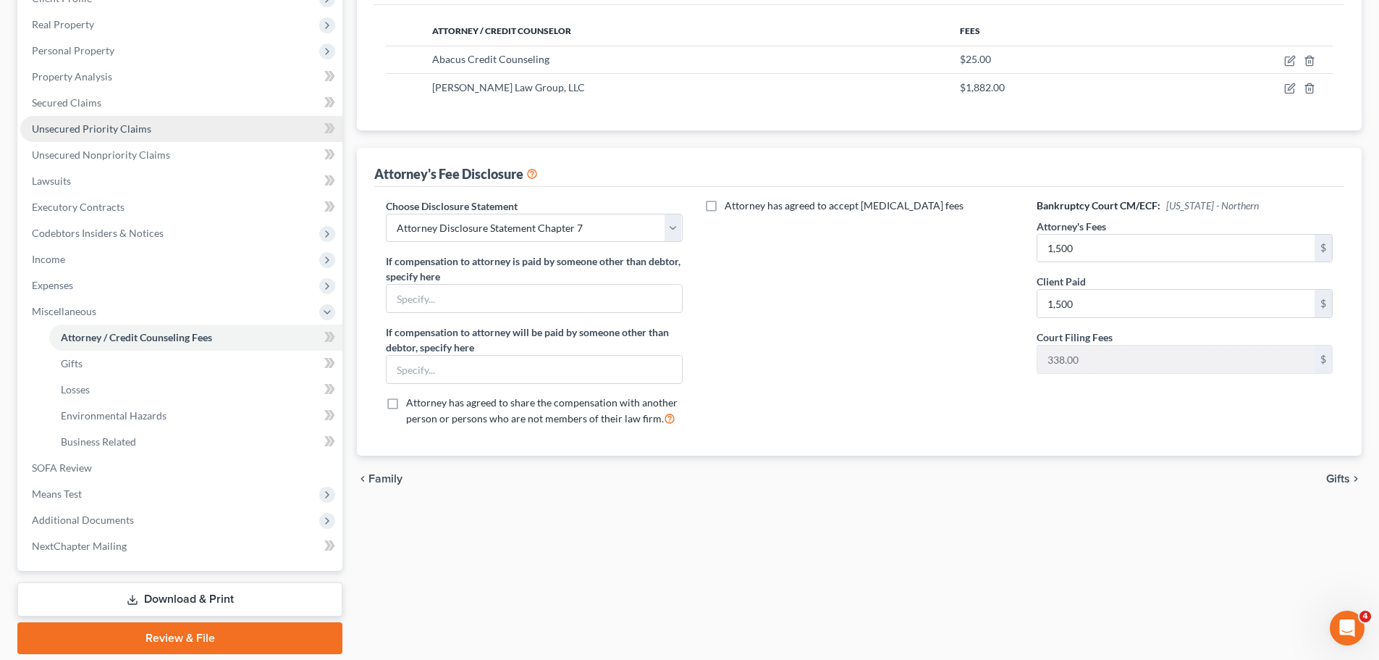
click at [142, 132] on span "Unsecured Priority Claims" at bounding box center [91, 128] width 119 height 12
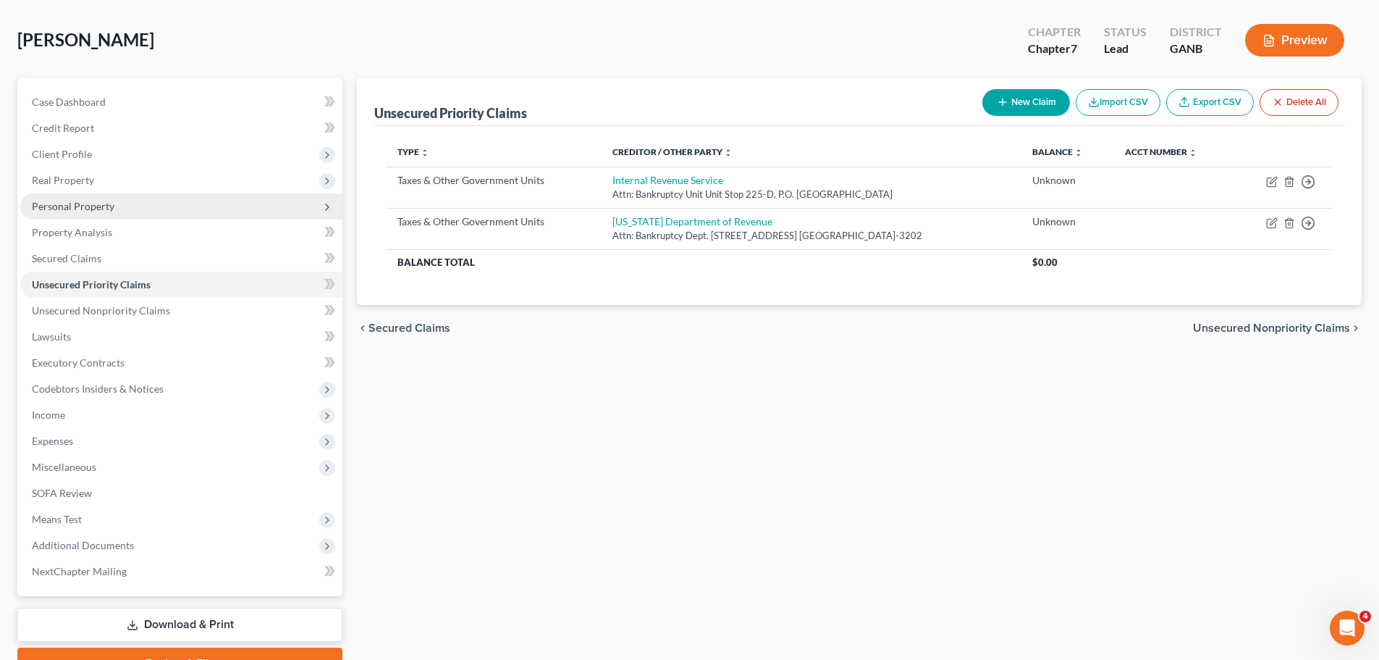
scroll to position [136, 0]
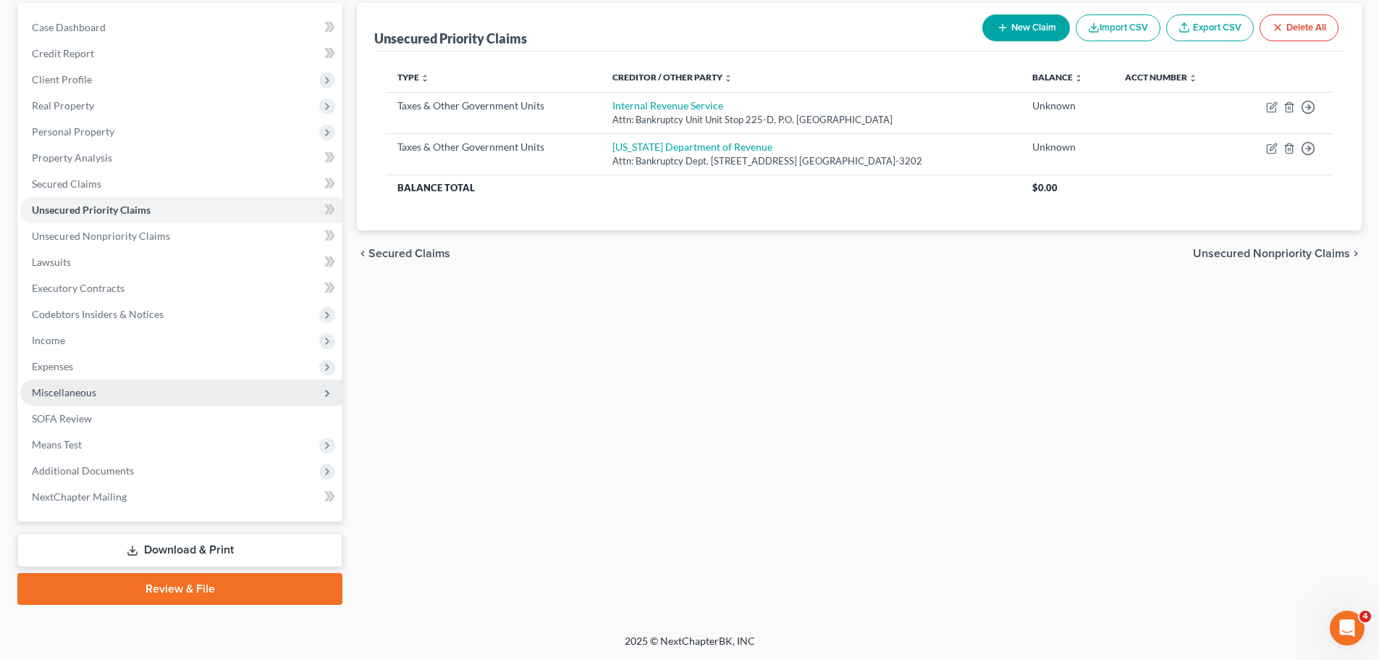
click at [117, 392] on span "Miscellaneous" at bounding box center [181, 392] width 322 height 26
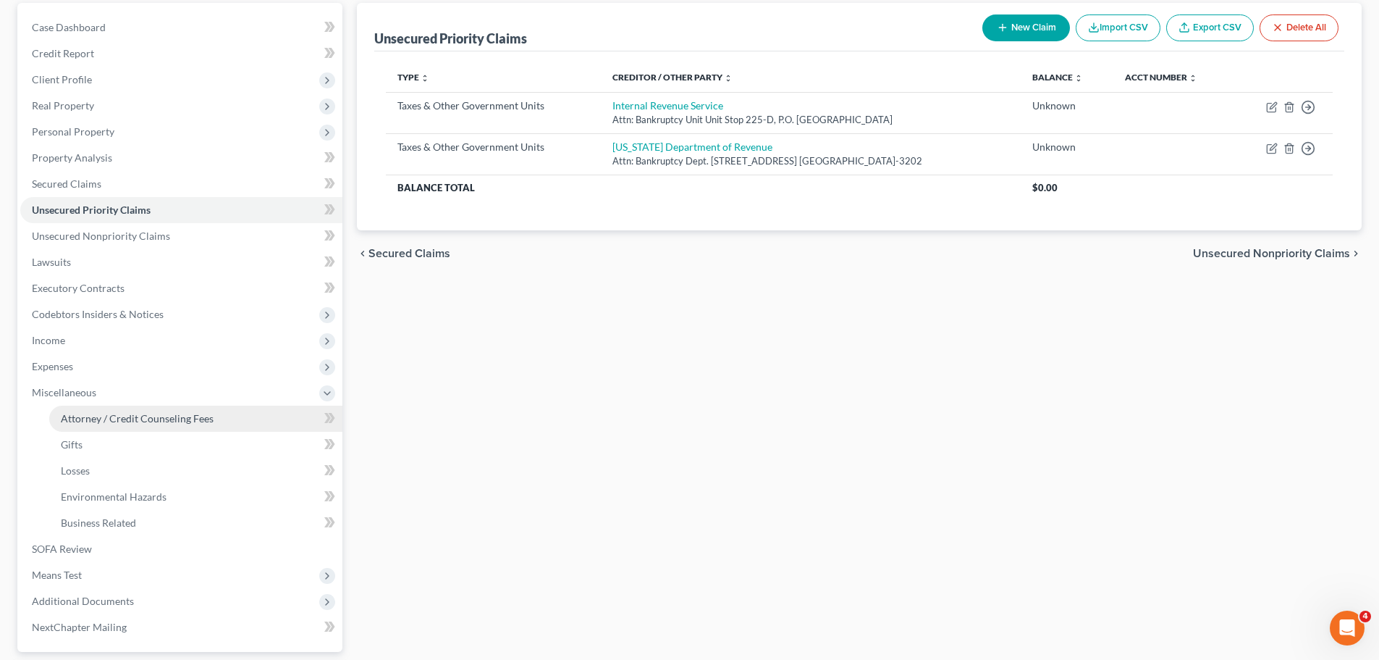
click at [167, 412] on span "Attorney / Credit Counseling Fees" at bounding box center [137, 418] width 153 height 12
select select "0"
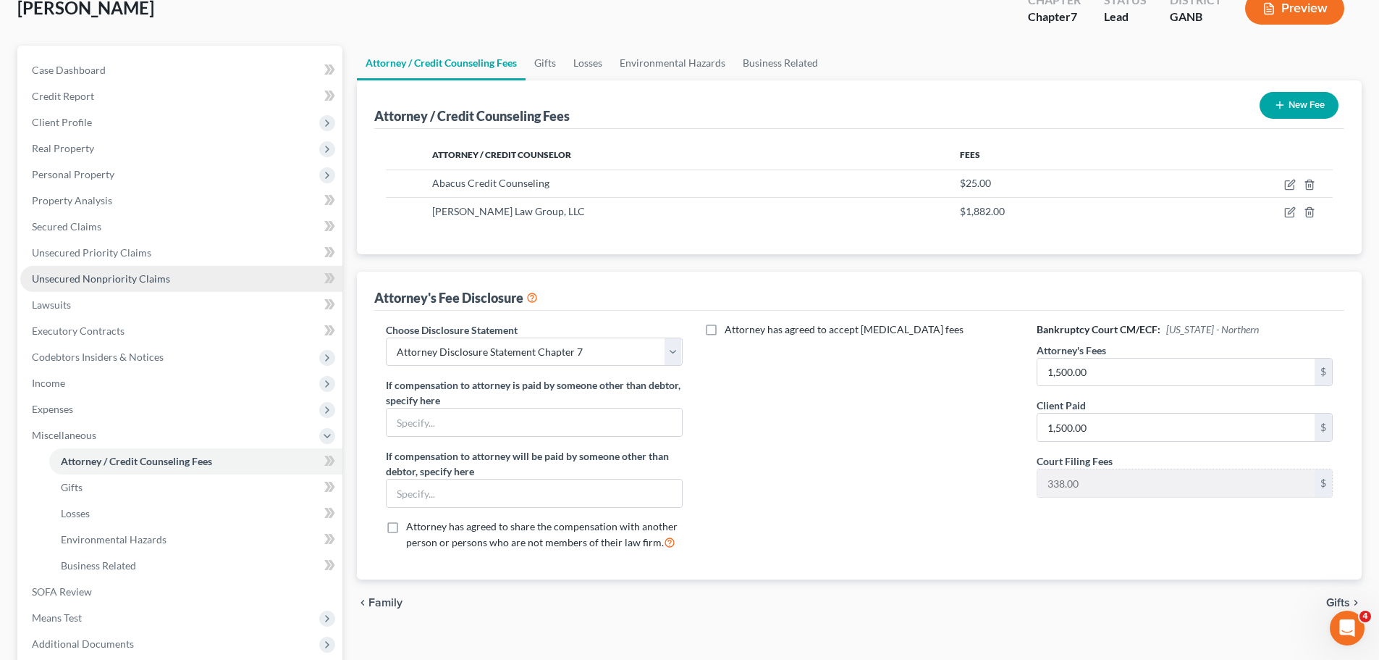
scroll to position [266, 0]
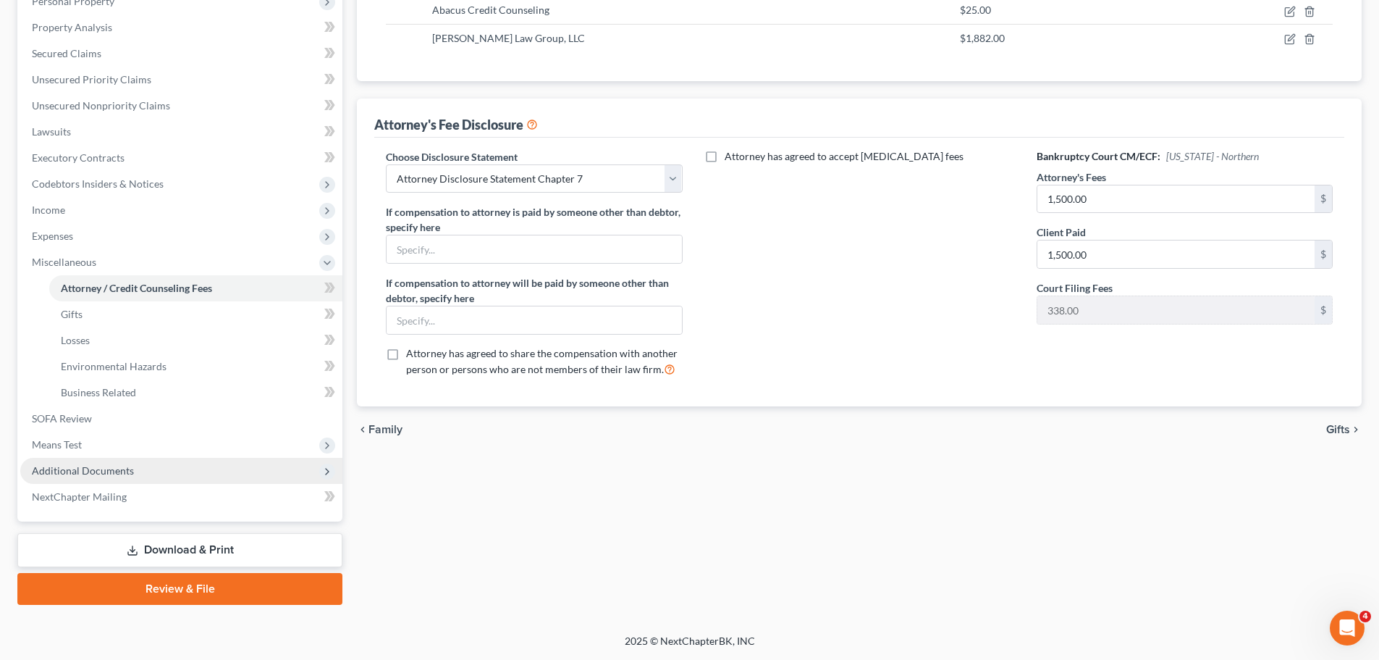
click at [196, 458] on span "Additional Documents" at bounding box center [181, 471] width 322 height 26
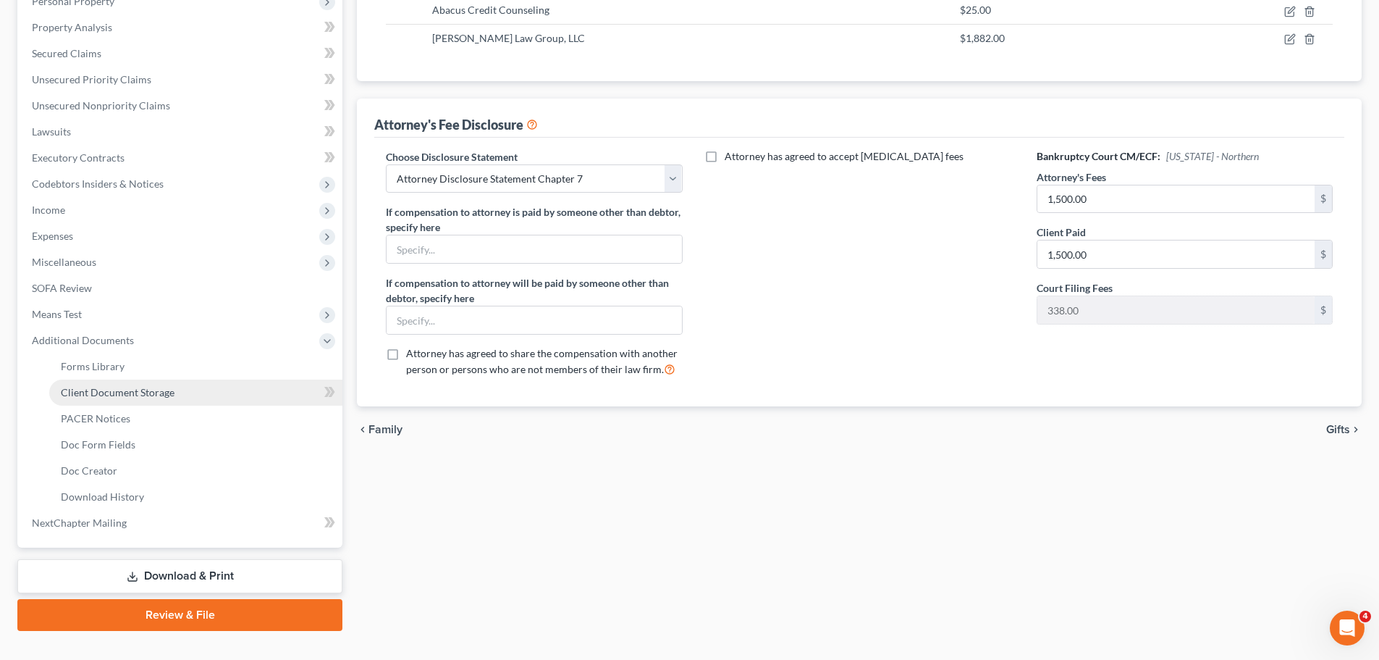
click at [200, 400] on link "Client Document Storage" at bounding box center [195, 392] width 293 height 26
select select "35"
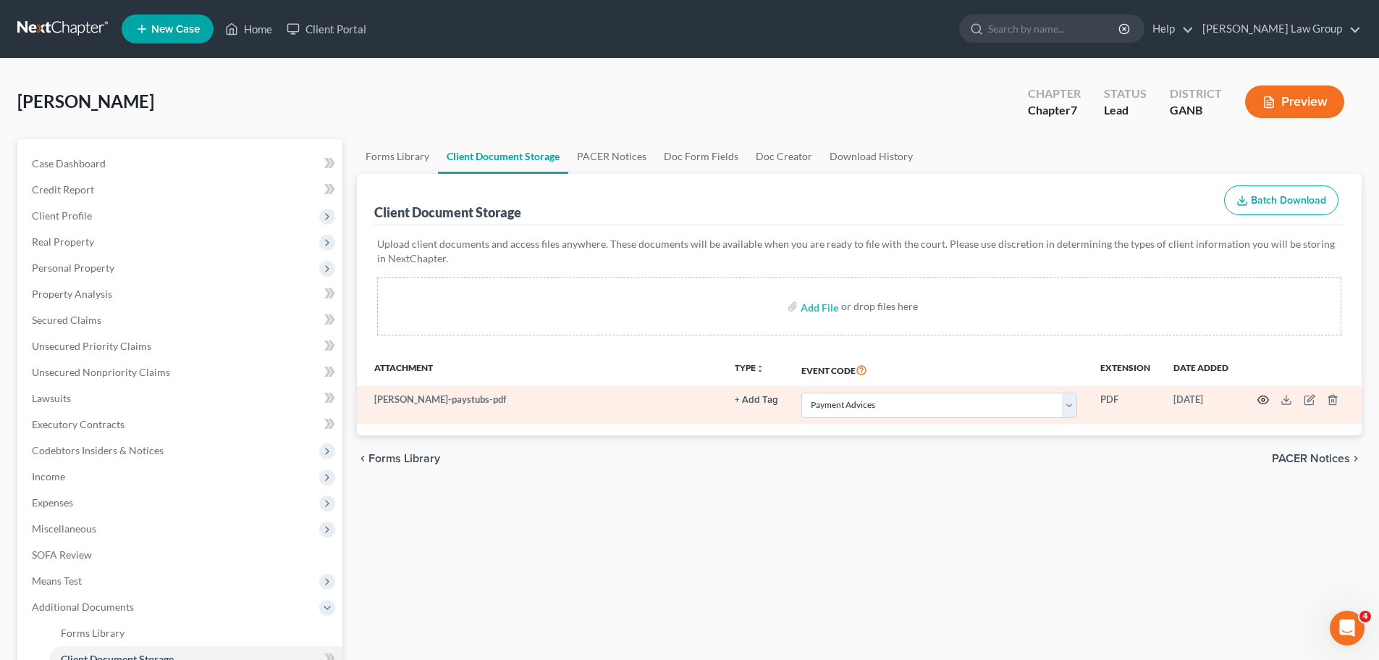
click at [1263, 397] on icon "button" at bounding box center [1264, 400] width 12 height 12
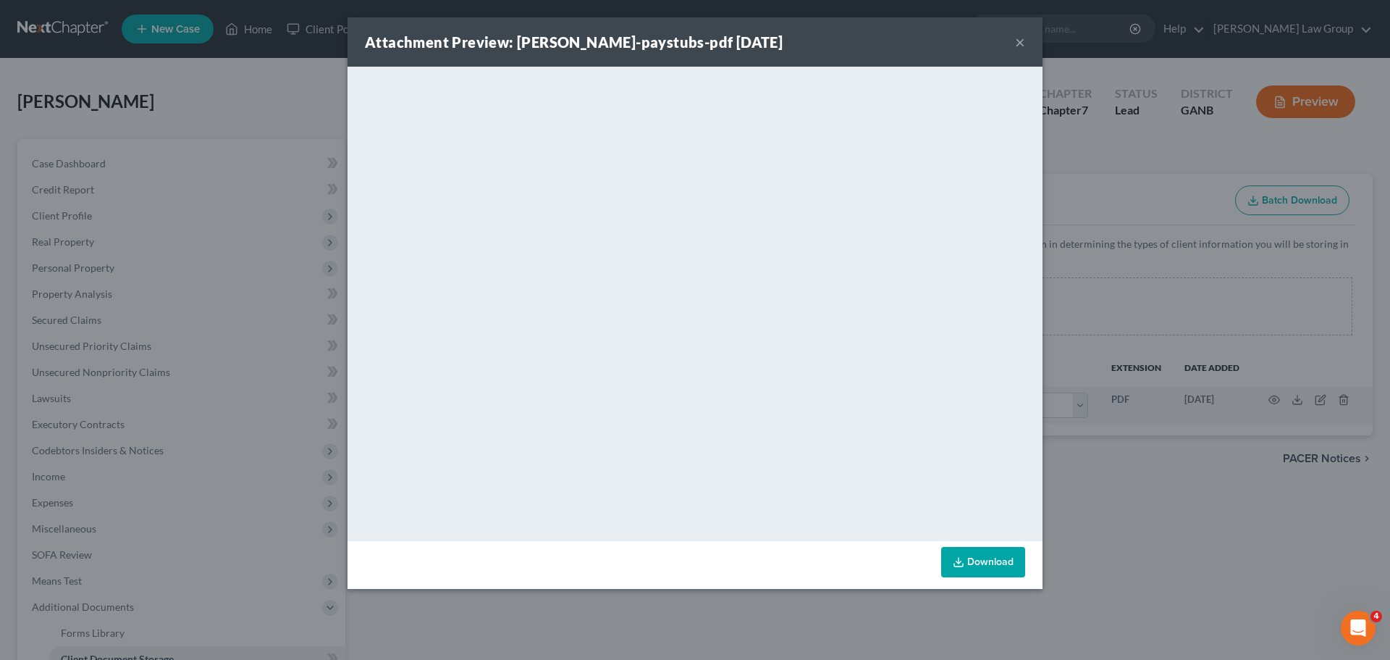
click at [1020, 42] on button "×" at bounding box center [1020, 41] width 10 height 17
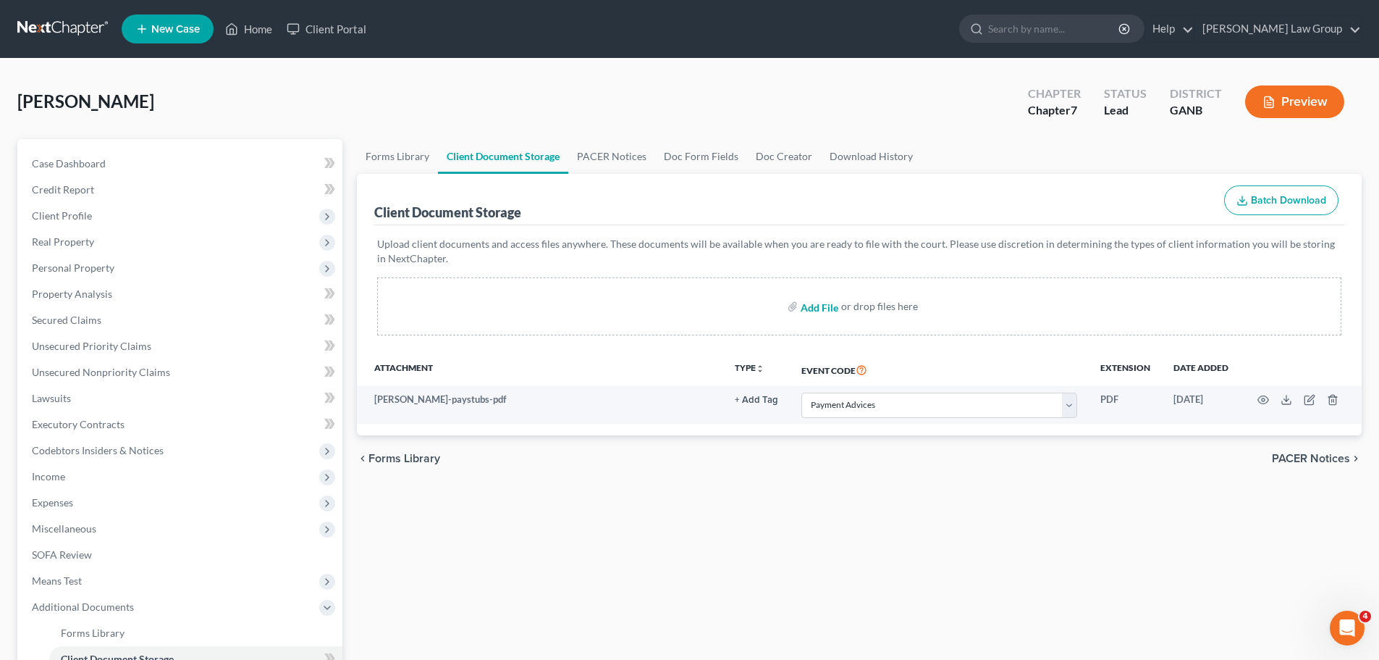
click at [814, 304] on input "file" at bounding box center [818, 306] width 35 height 26
type input "C:\fakepath\PAID 575.pdf"
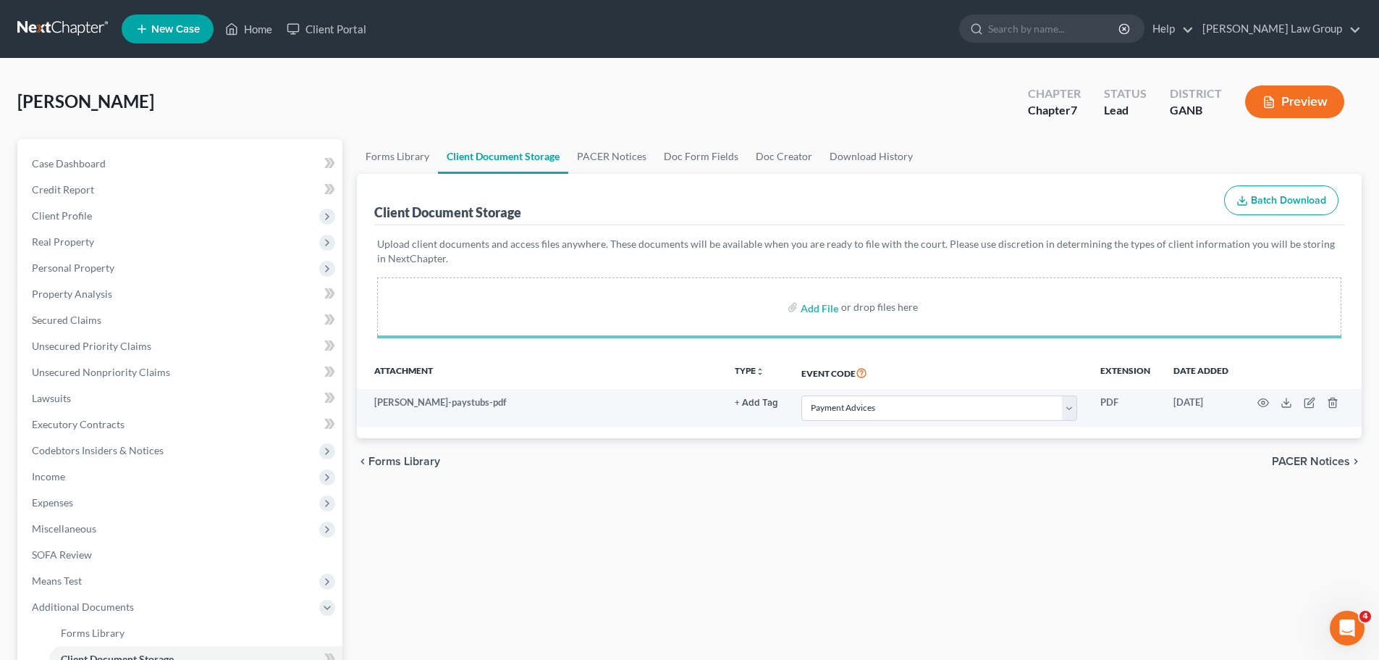
select select "35"
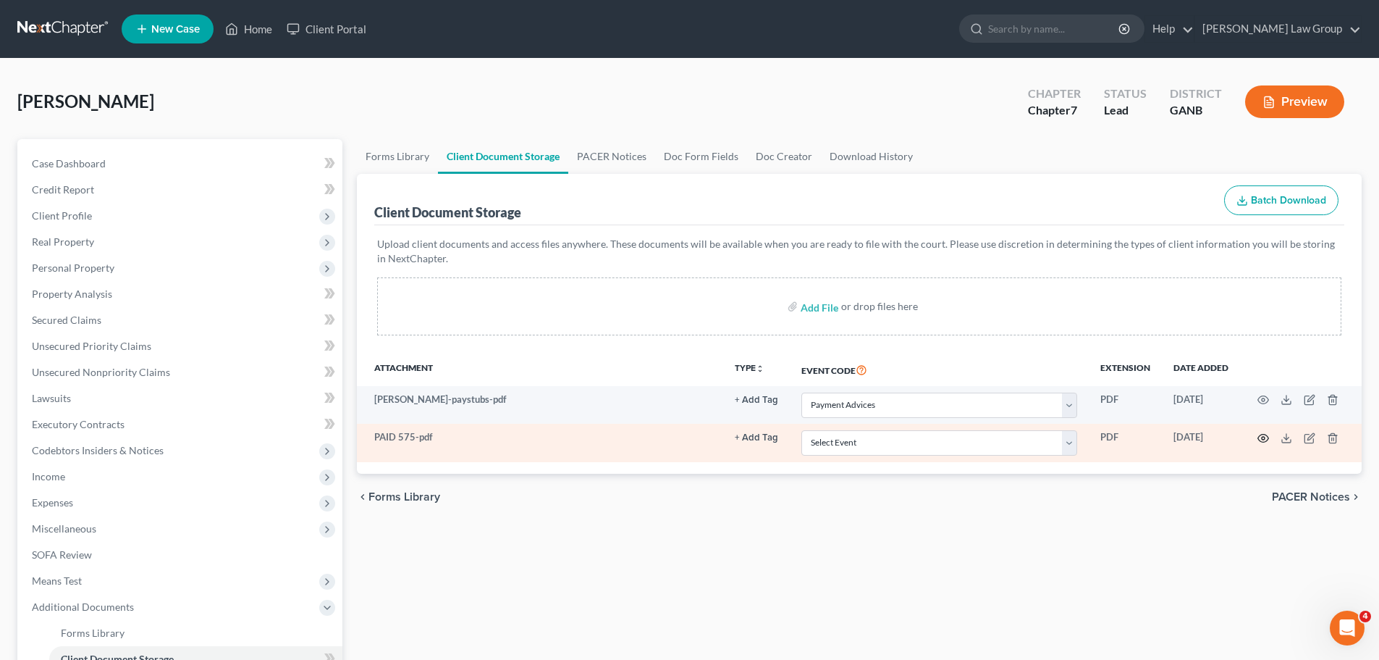
click at [1258, 431] on td at bounding box center [1301, 443] width 122 height 38
click at [1263, 441] on icon "button" at bounding box center [1264, 438] width 12 height 12
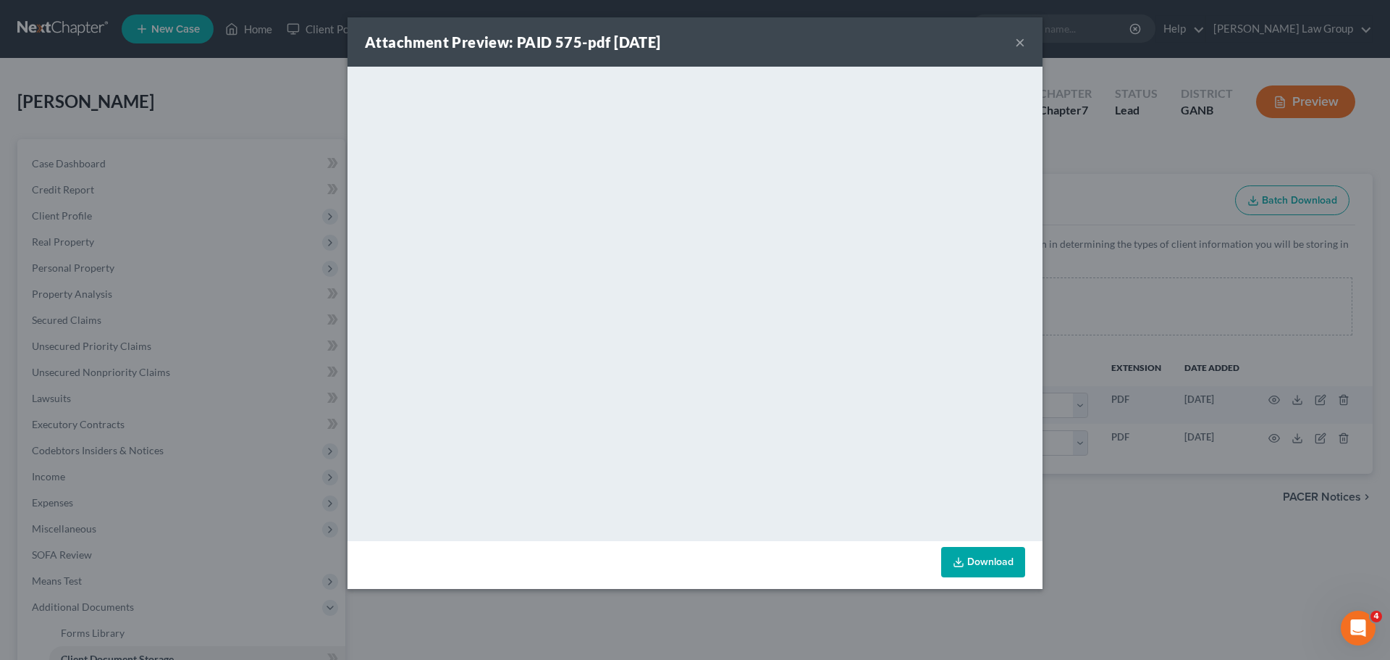
click at [1019, 49] on button "×" at bounding box center [1020, 41] width 10 height 17
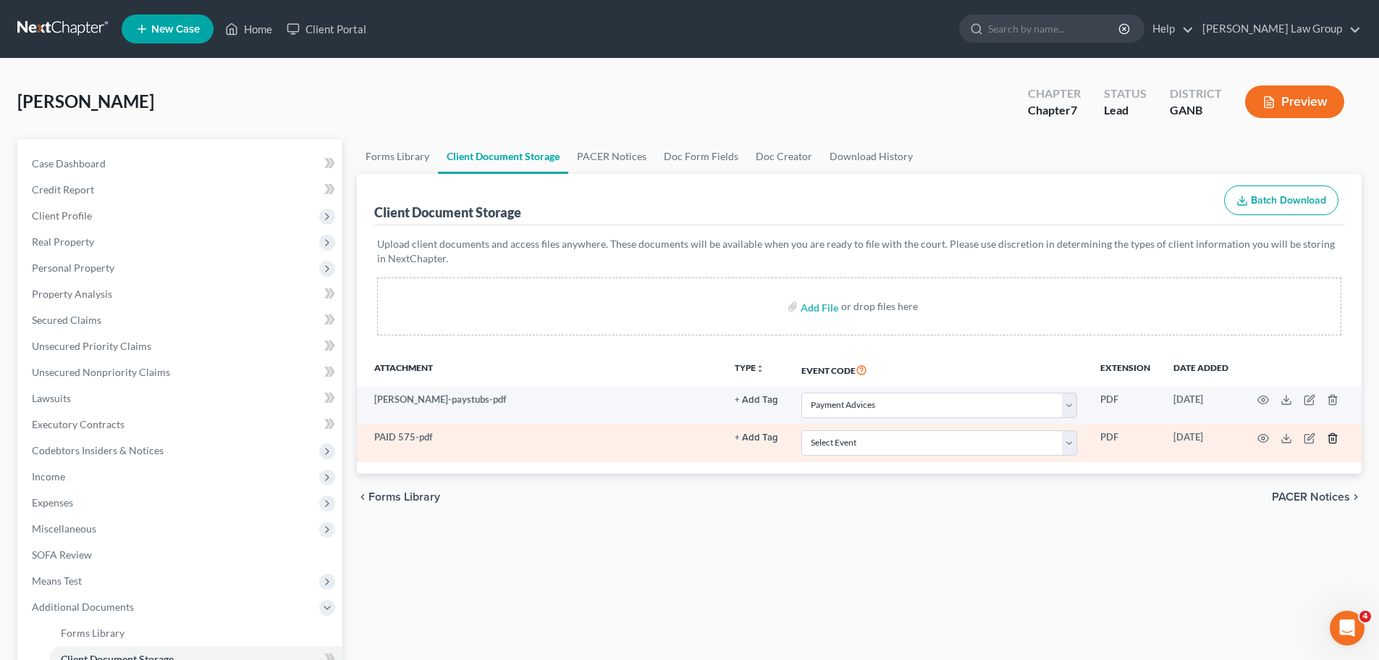
click at [1331, 434] on icon "button" at bounding box center [1332, 437] width 7 height 9
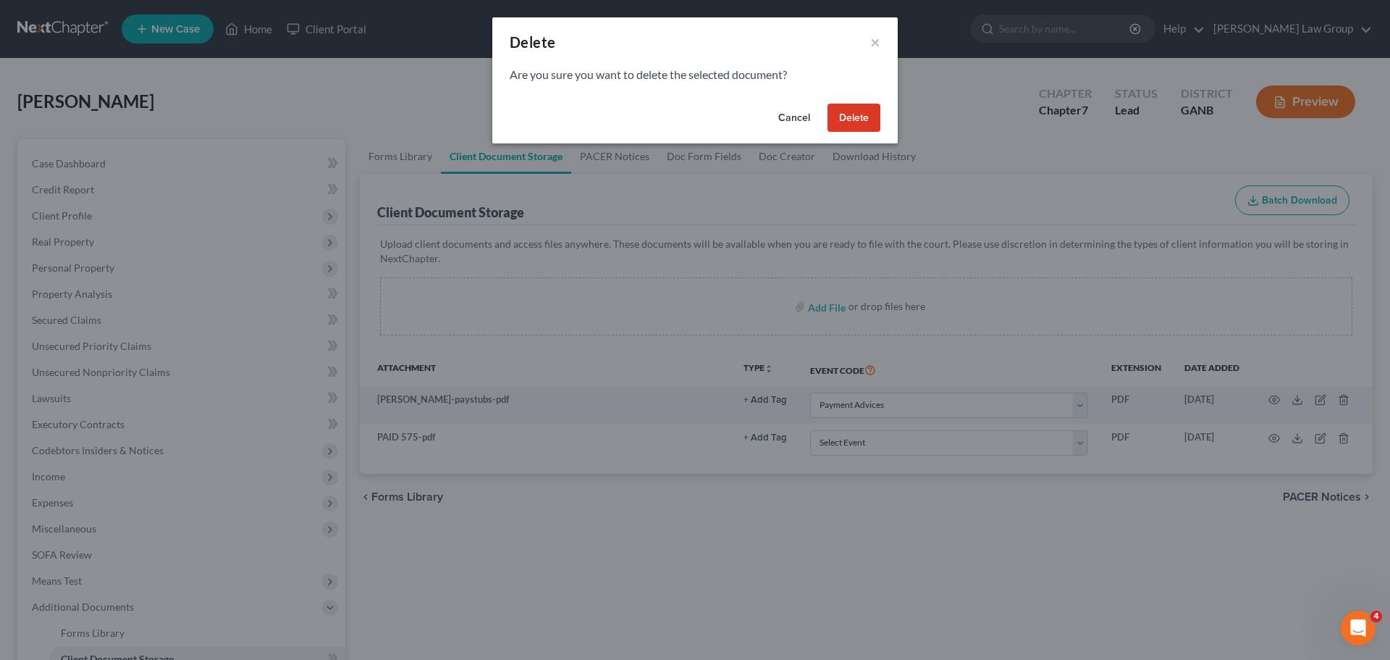
click at [876, 117] on button "Delete" at bounding box center [853, 118] width 53 height 29
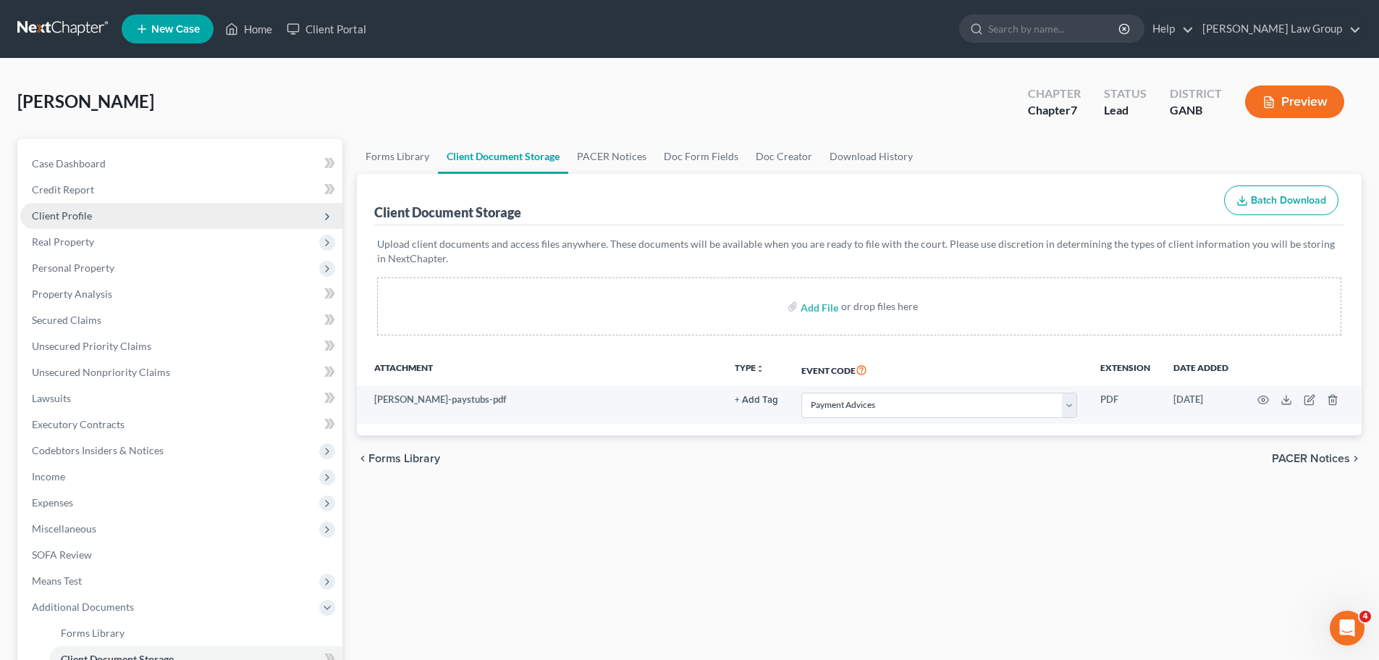
click at [104, 209] on span "Client Profile" at bounding box center [181, 216] width 322 height 26
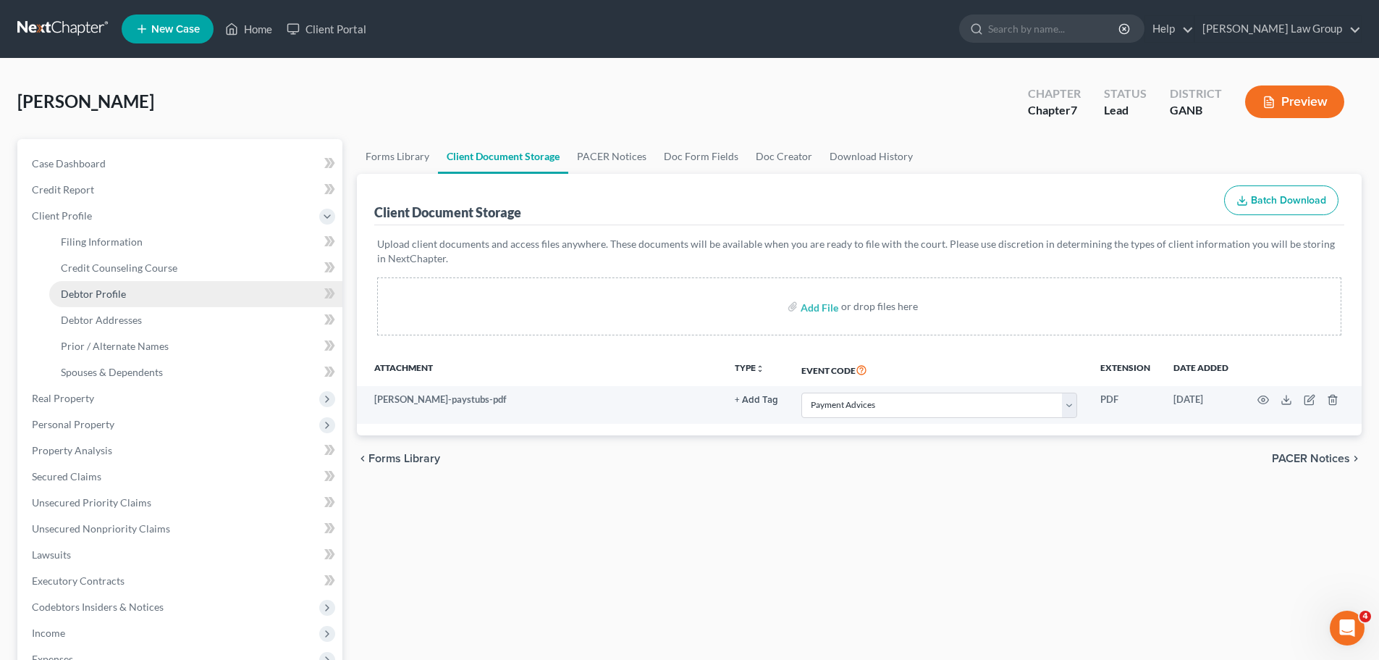
click at [137, 287] on link "Debtor Profile" at bounding box center [195, 294] width 293 height 26
select select "0"
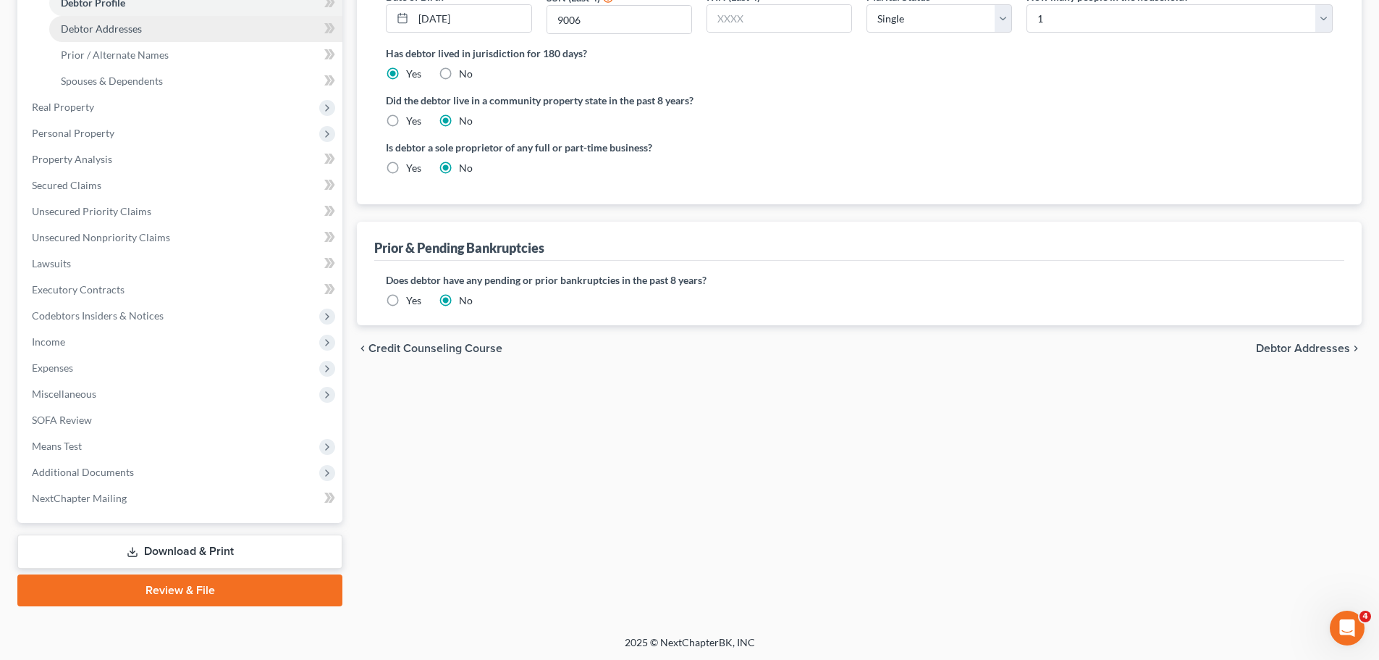
scroll to position [292, 0]
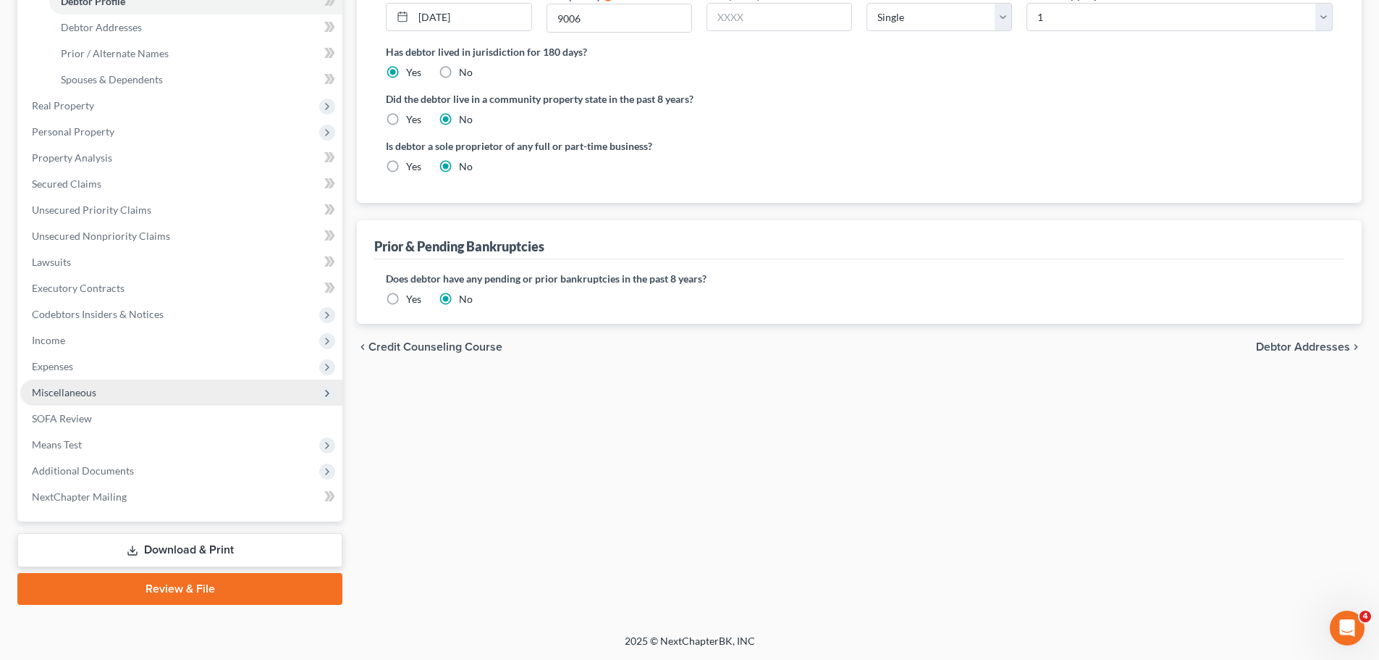
click at [105, 389] on span "Miscellaneous" at bounding box center [181, 392] width 322 height 26
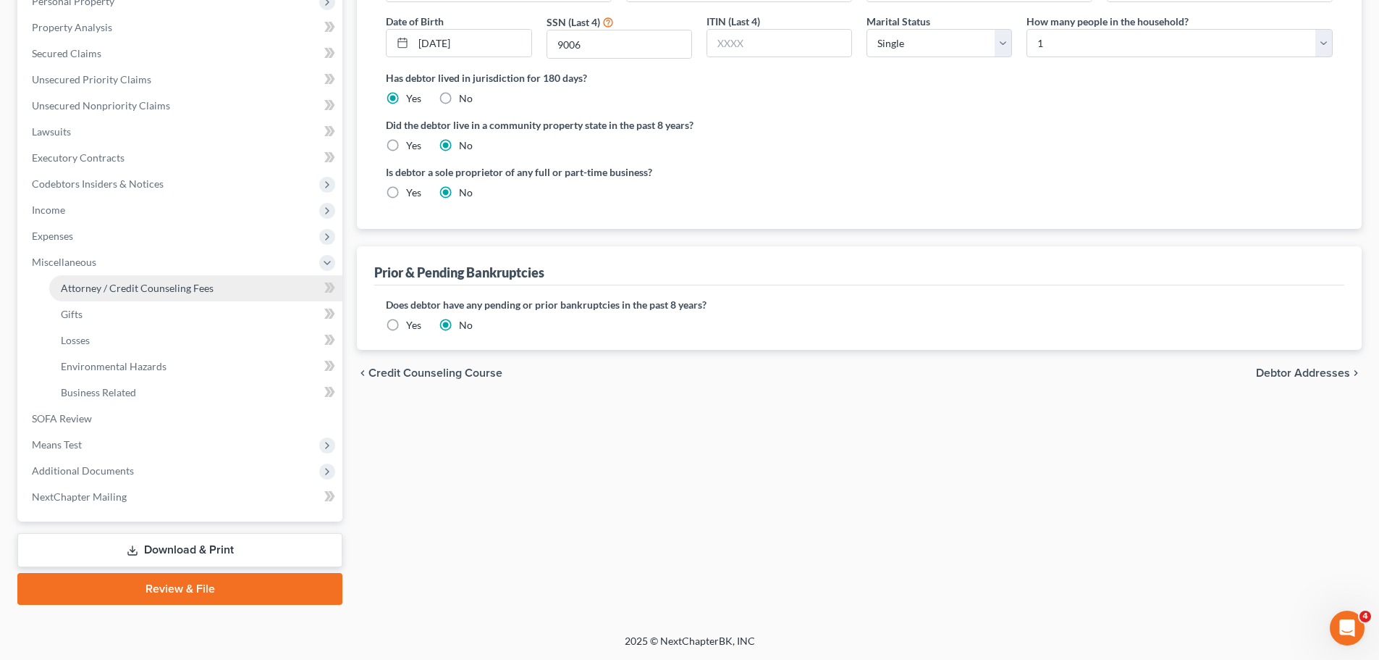
click at [179, 277] on link "Attorney / Credit Counseling Fees" at bounding box center [195, 288] width 293 height 26
select select "0"
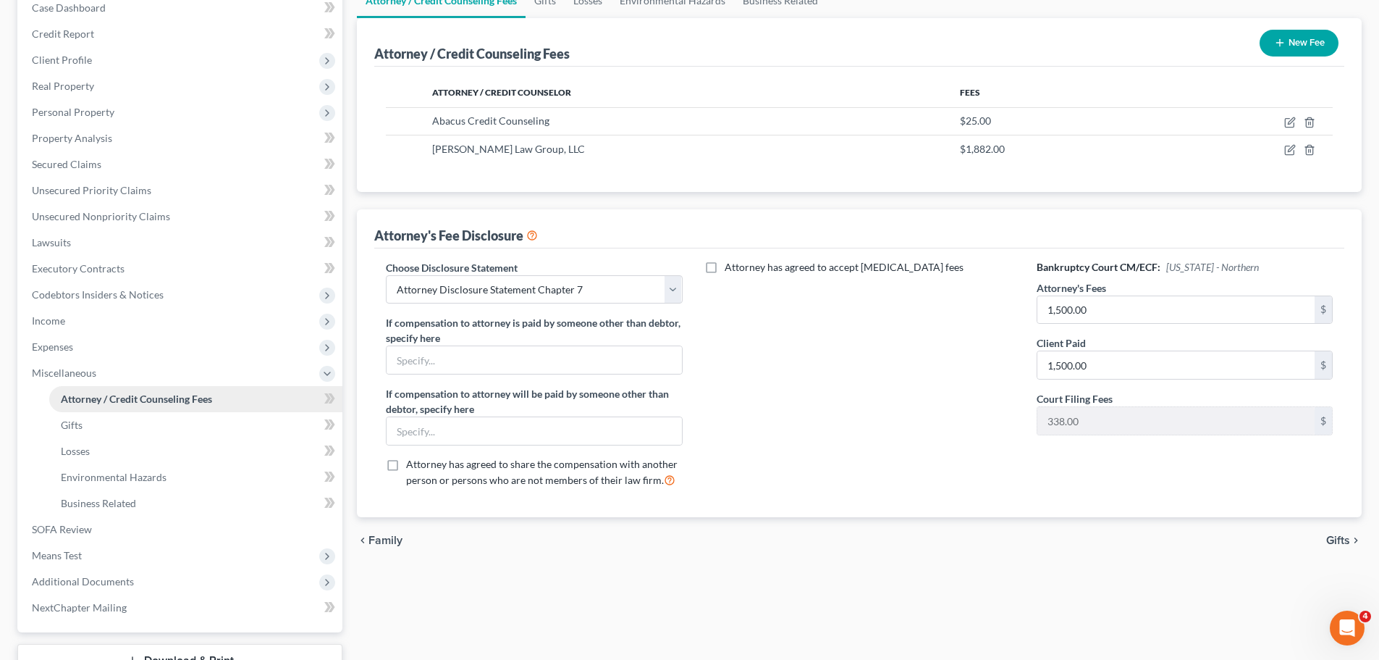
scroll to position [266, 0]
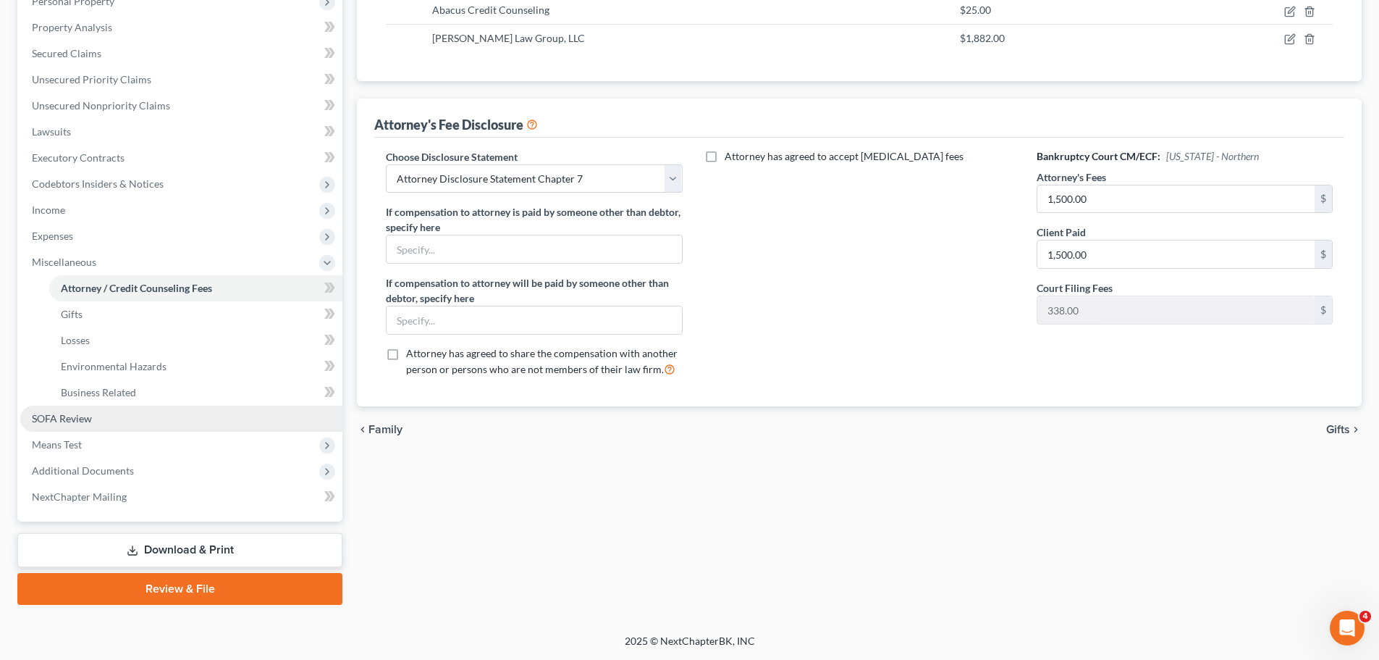
click at [127, 419] on link "SOFA Review" at bounding box center [181, 418] width 322 height 26
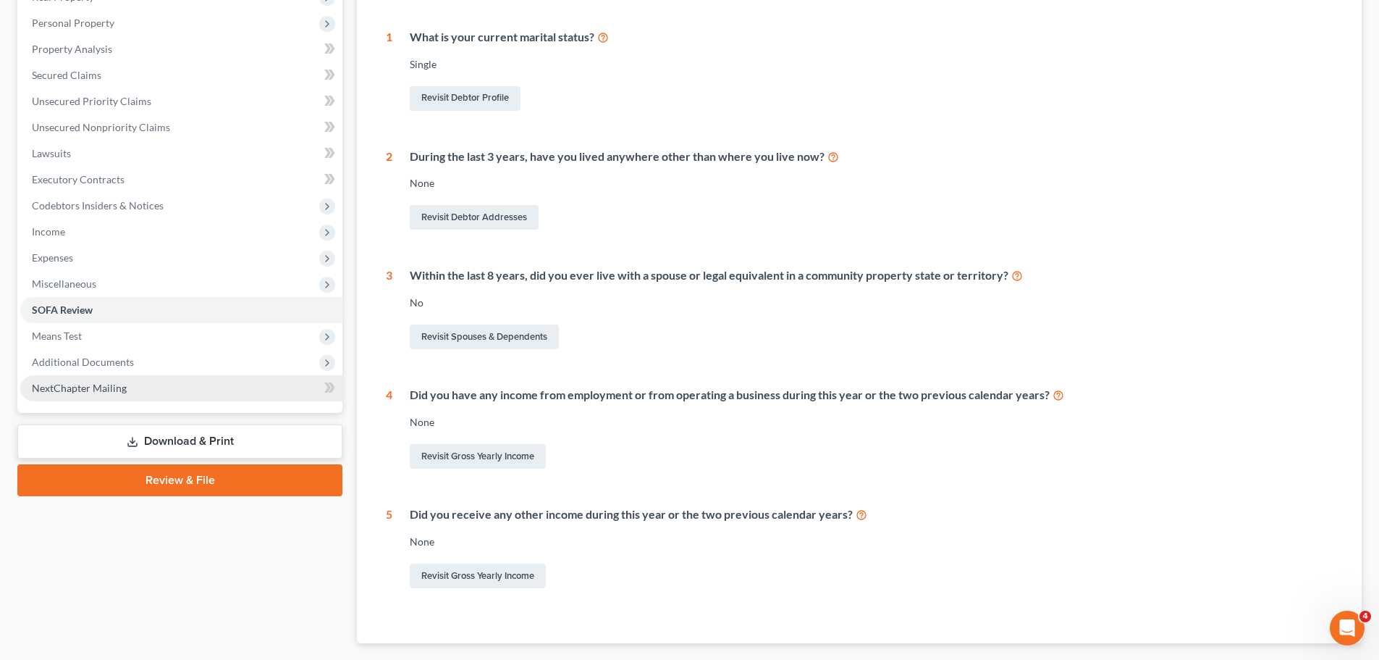
scroll to position [112, 0]
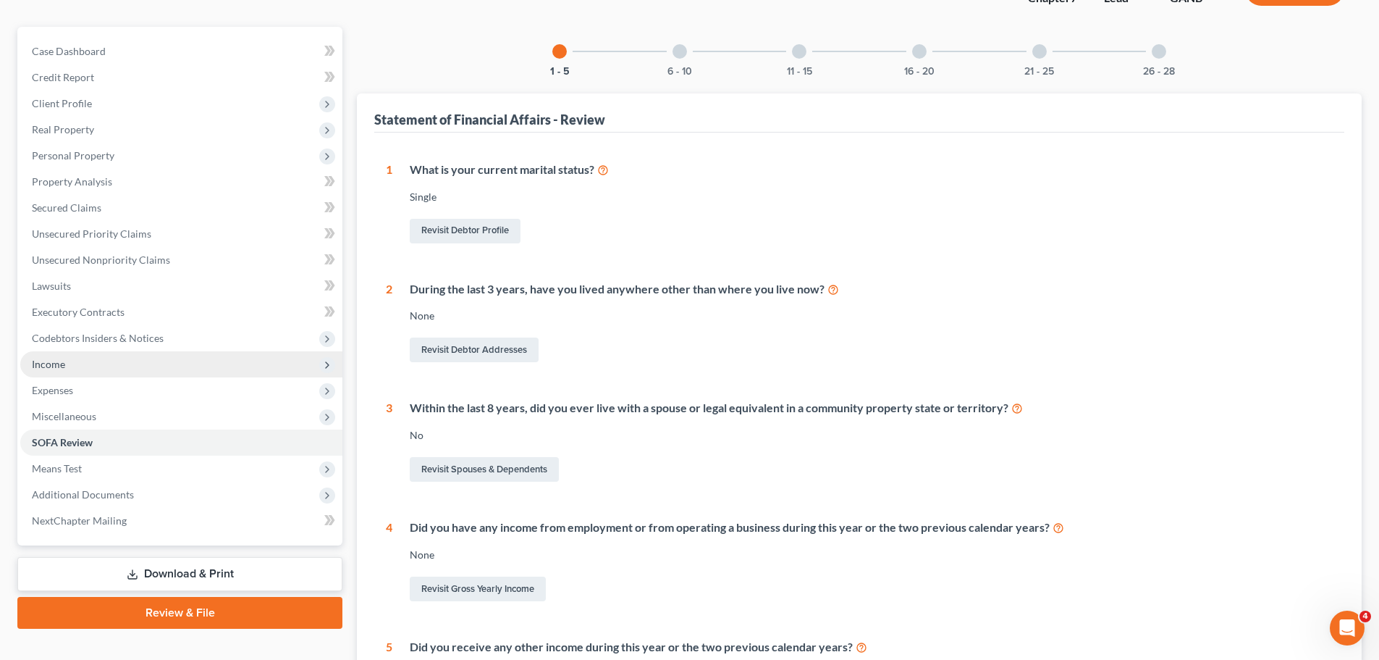
click at [111, 362] on span "Income" at bounding box center [181, 364] width 322 height 26
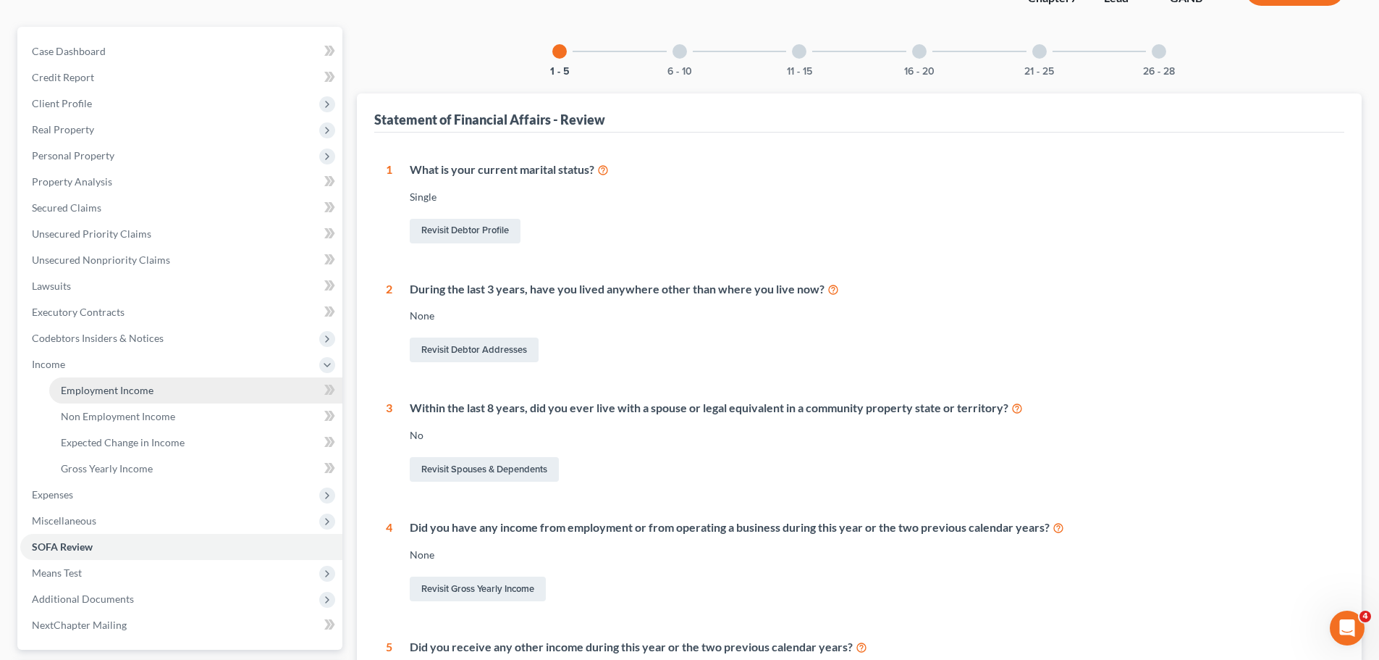
click at [156, 385] on link "Employment Income" at bounding box center [195, 390] width 293 height 26
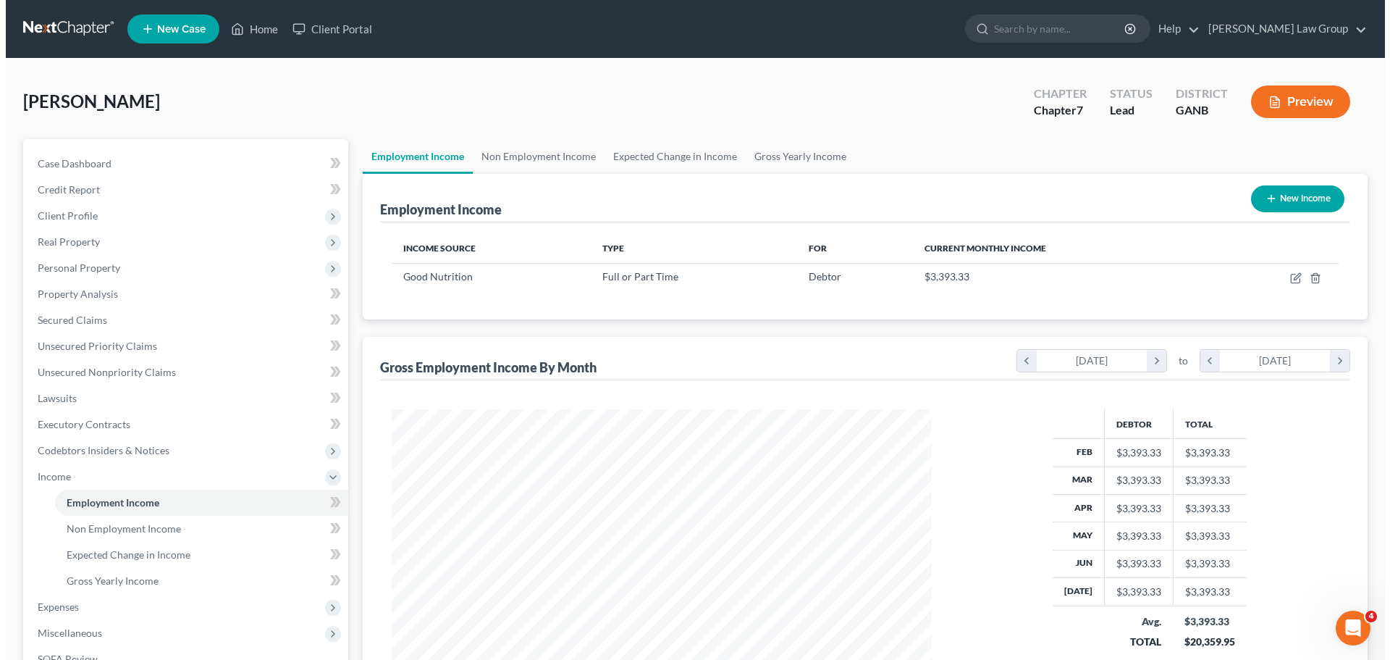
scroll to position [270, 569]
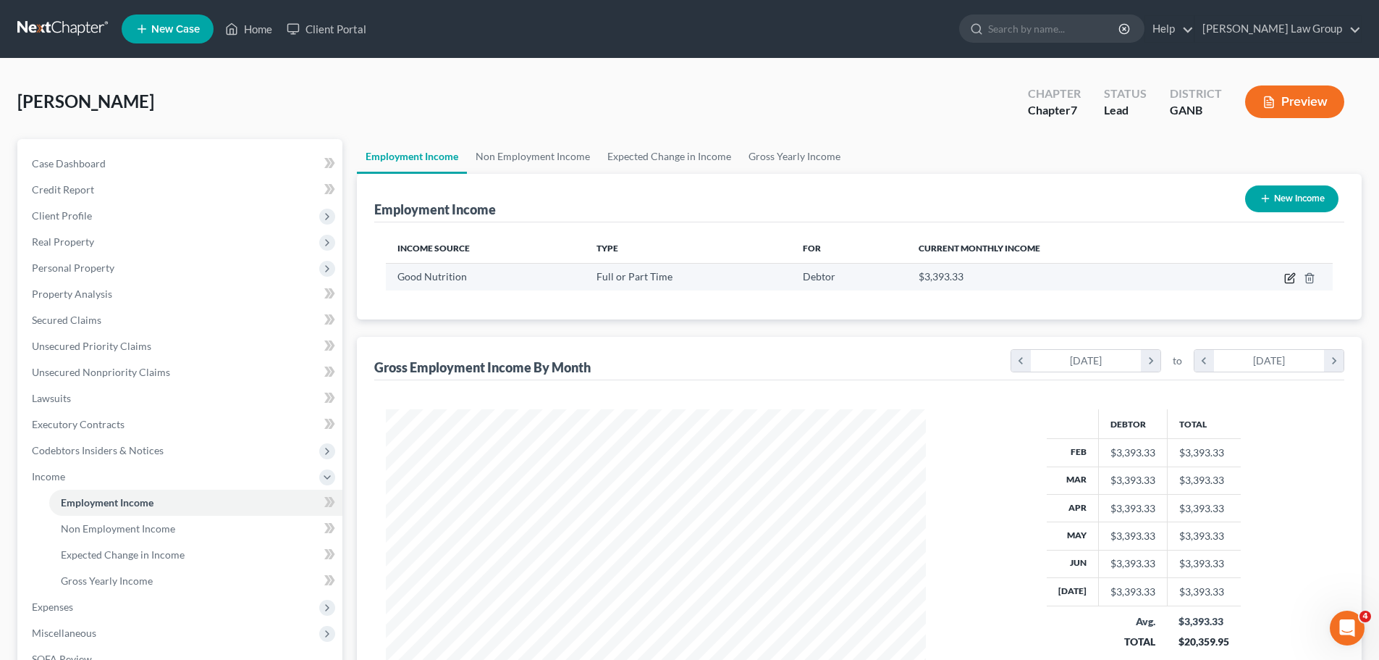
click at [1293, 279] on icon "button" at bounding box center [1290, 278] width 12 height 12
select select "0"
select select "10"
select select "2"
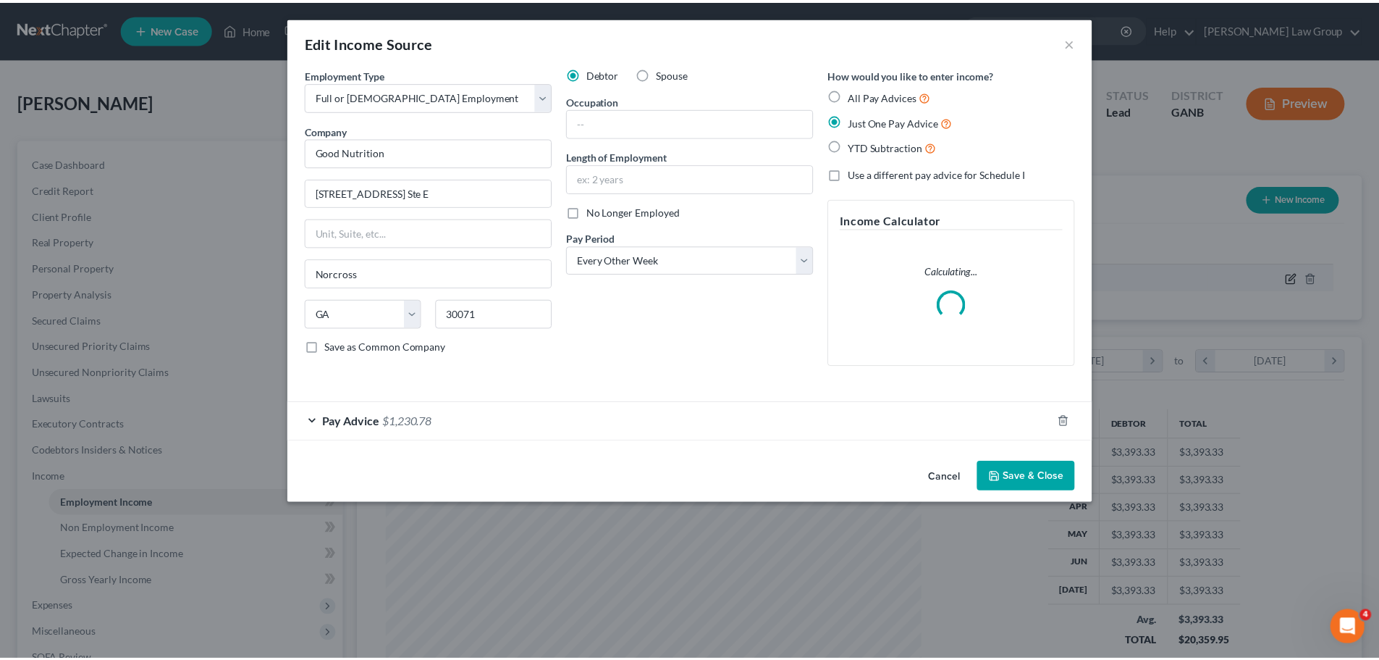
scroll to position [272, 574]
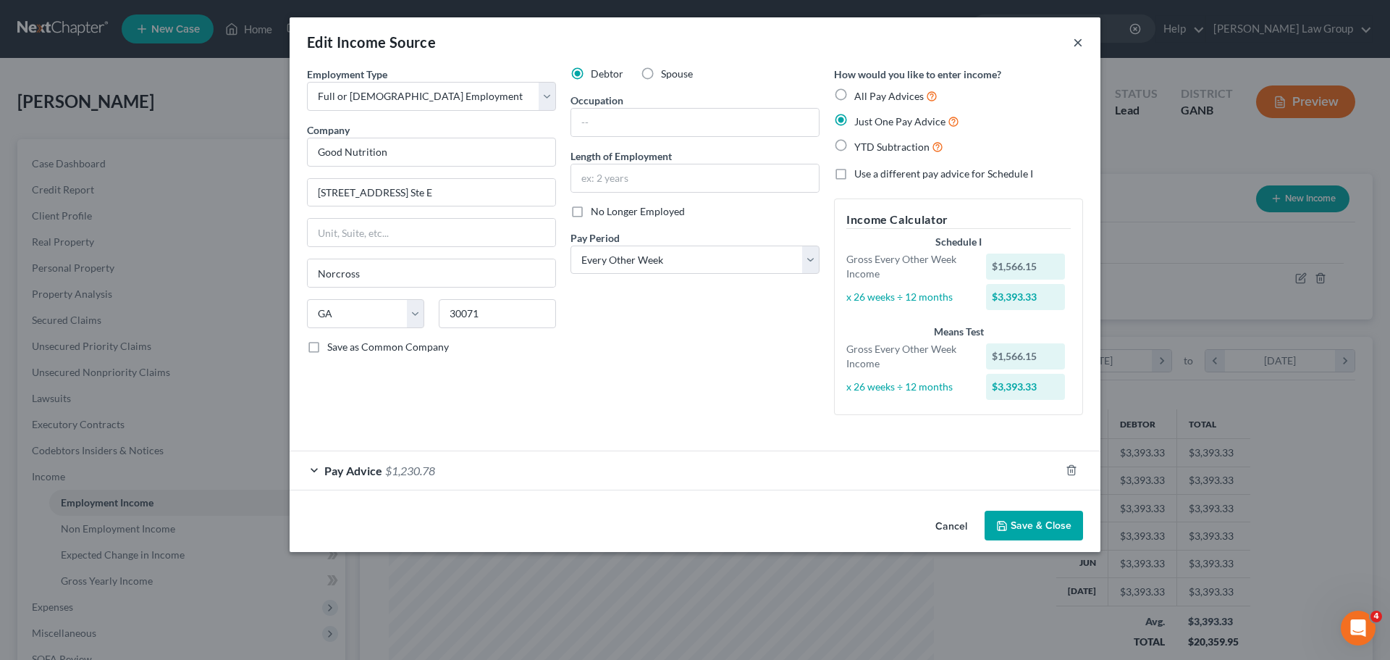
click at [1077, 38] on button "×" at bounding box center [1078, 41] width 10 height 17
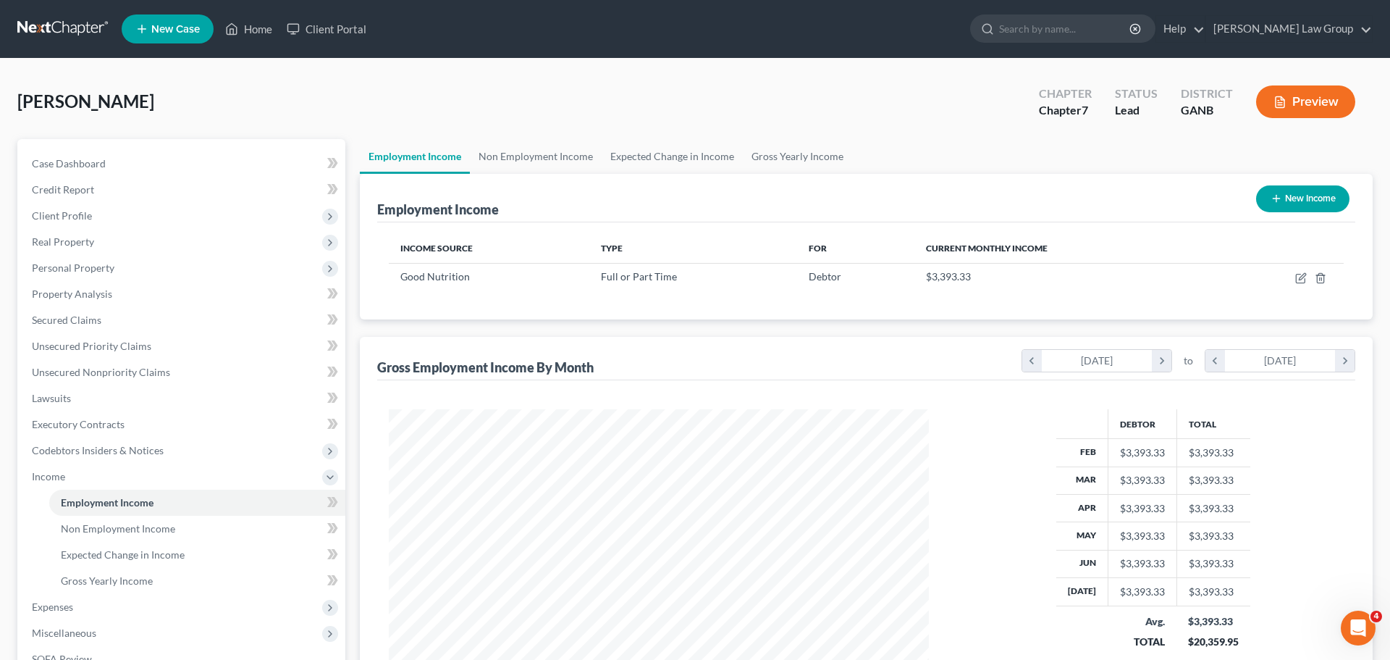
scroll to position [723702, 723403]
click at [263, 25] on link "Home" at bounding box center [249, 29] width 62 height 26
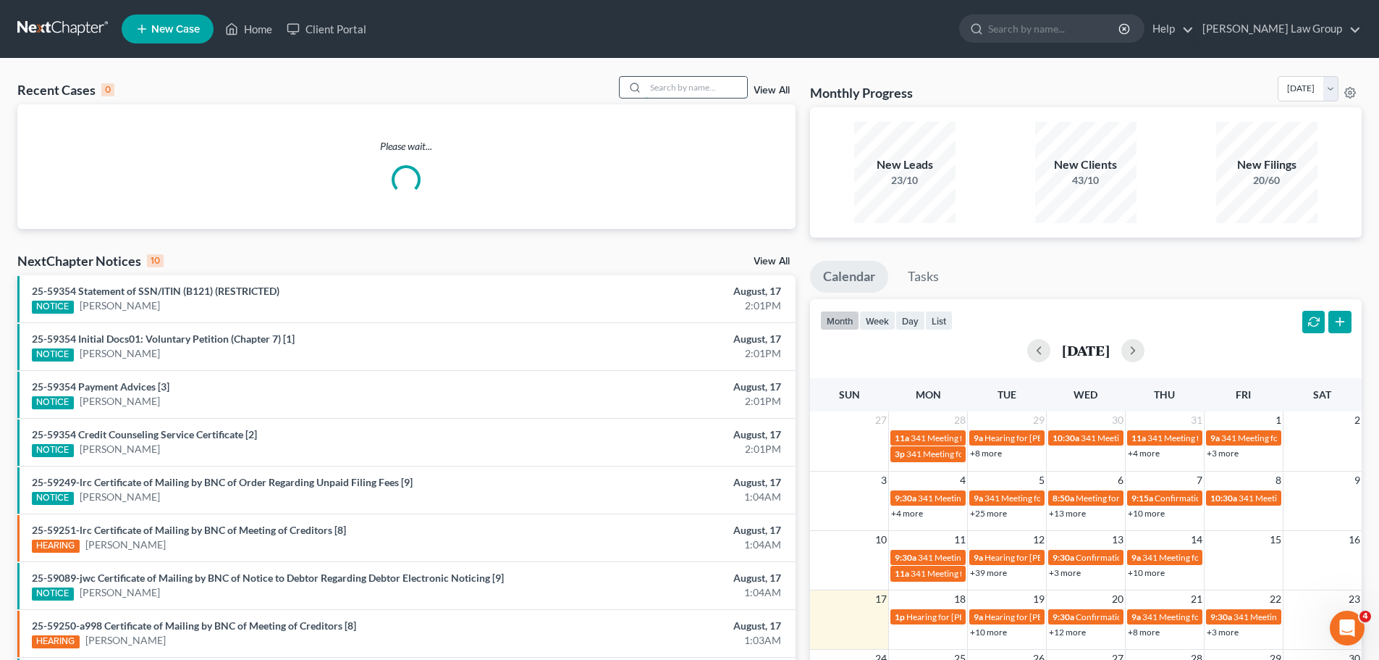
click at [722, 93] on input "search" at bounding box center [696, 87] width 101 height 21
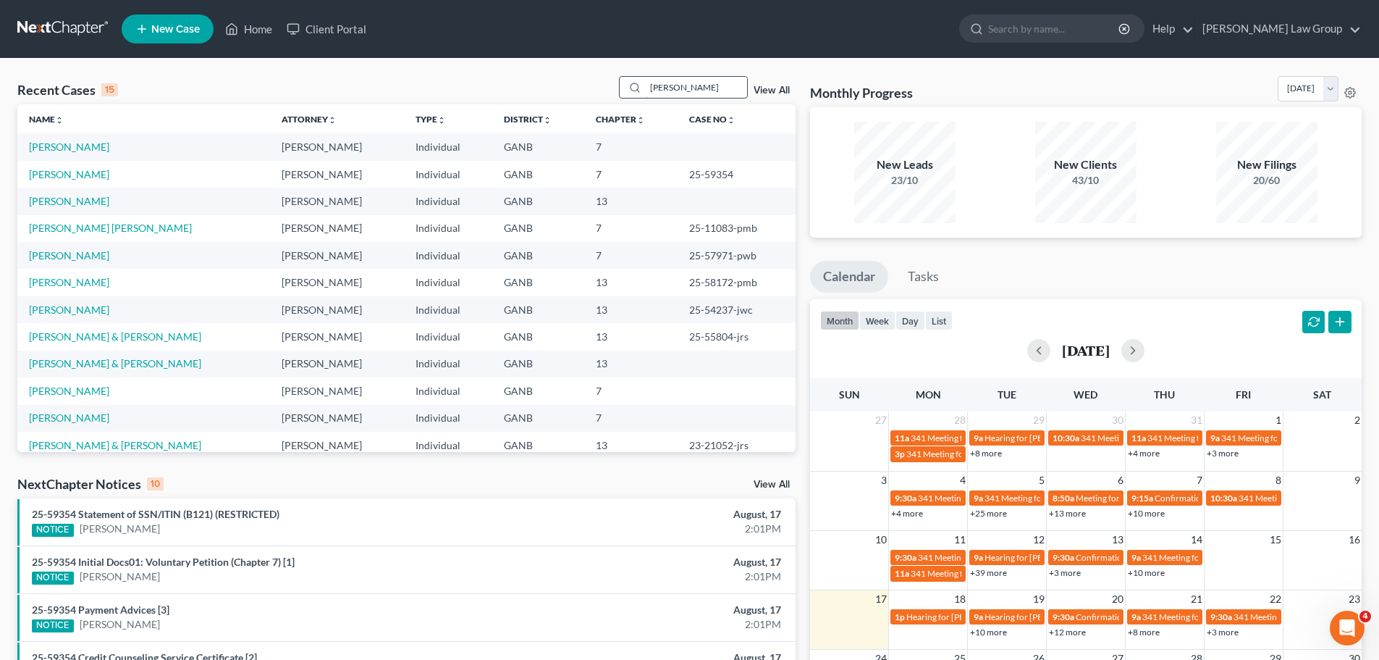
type input "[PERSON_NAME]"
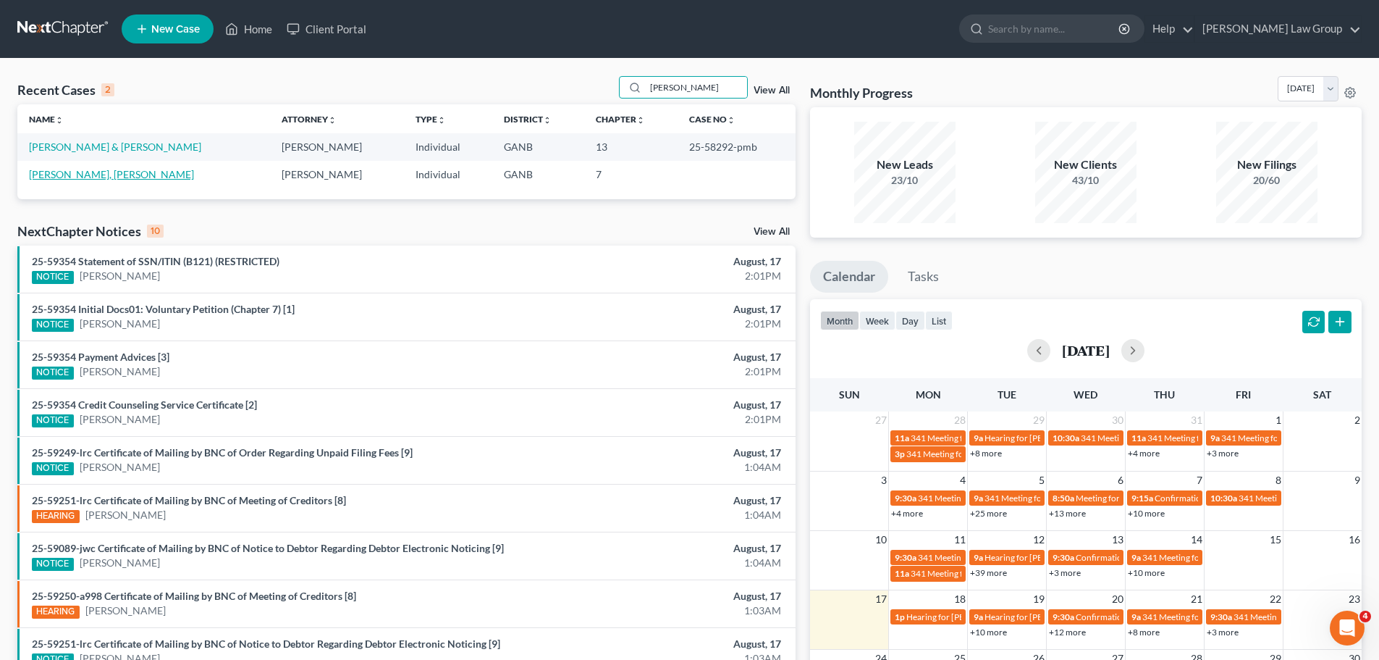
click at [43, 168] on link "[PERSON_NAME], [PERSON_NAME]" at bounding box center [111, 174] width 165 height 12
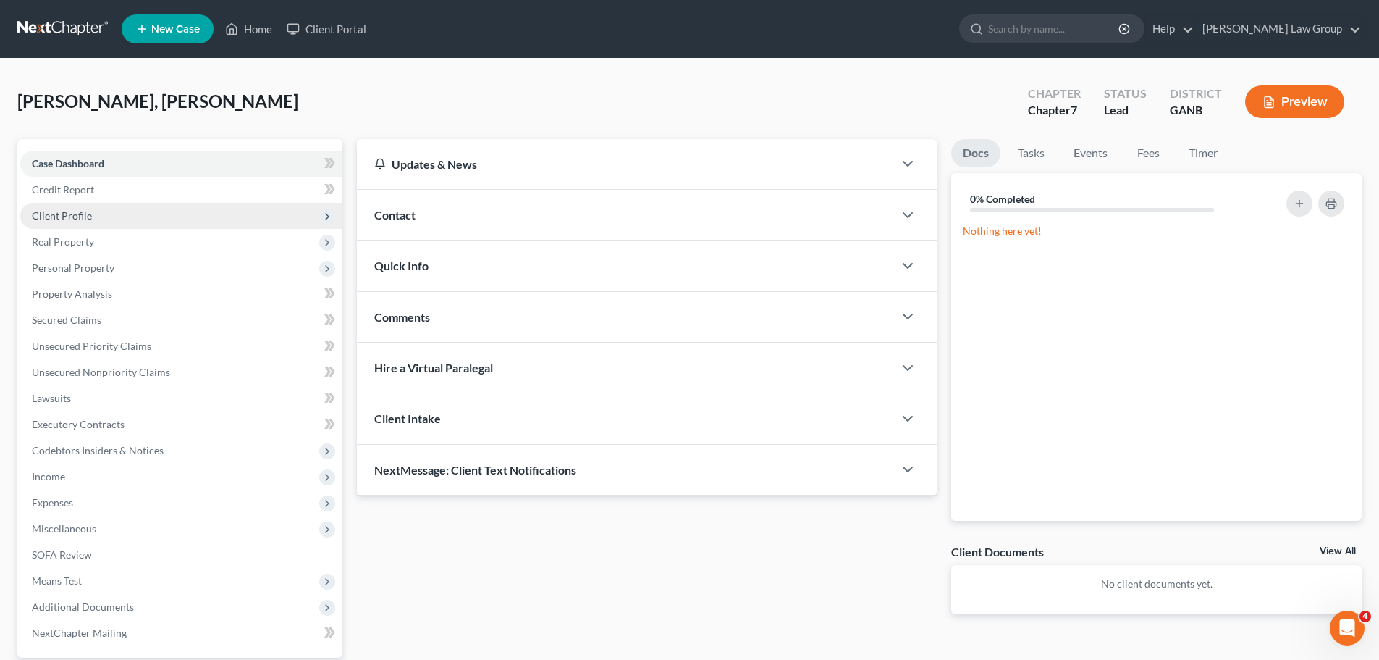
click at [98, 218] on span "Client Profile" at bounding box center [181, 216] width 322 height 26
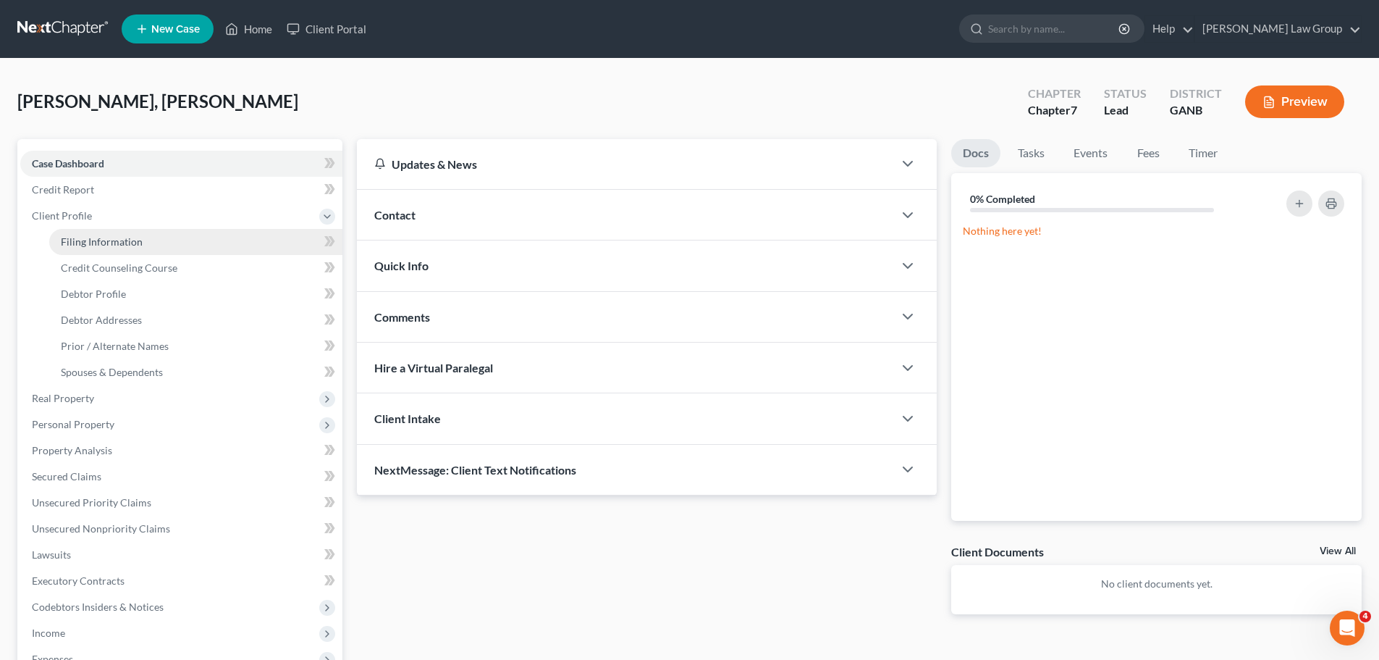
click at [126, 239] on span "Filing Information" at bounding box center [102, 241] width 82 height 12
select select "1"
select select "0"
select select "10"
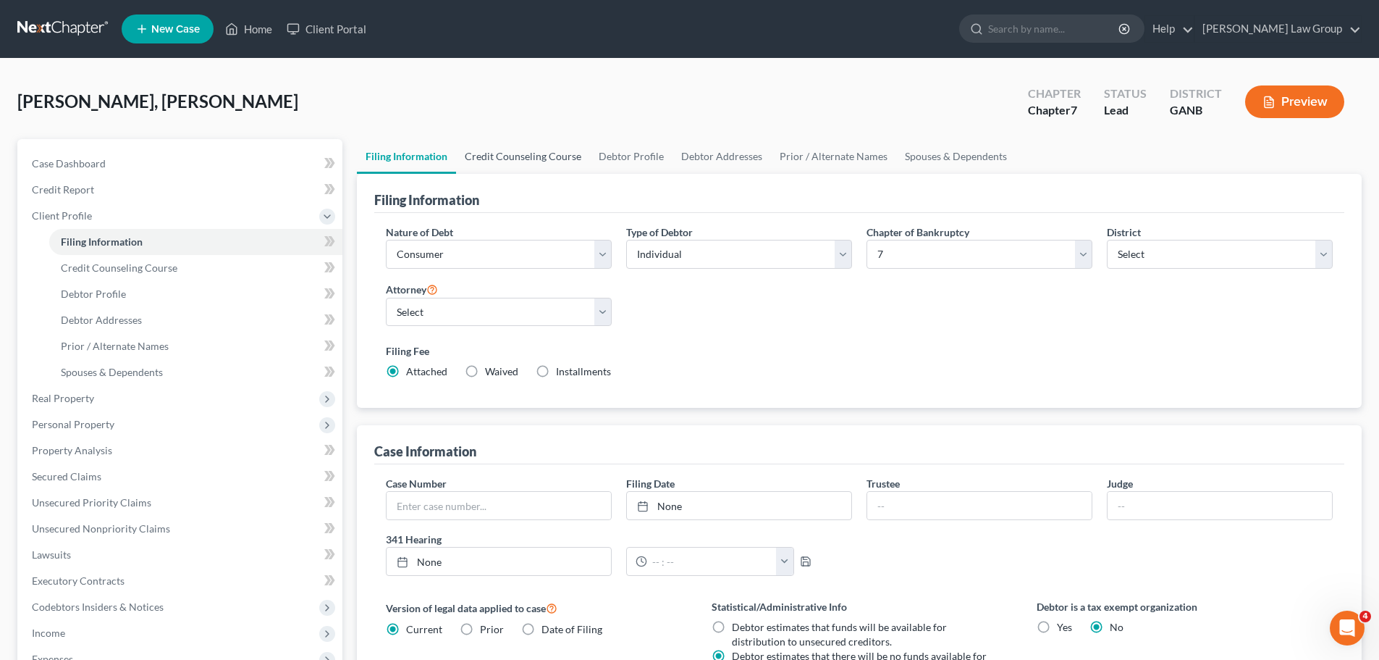
click at [544, 156] on link "Credit Counseling Course" at bounding box center [523, 156] width 134 height 35
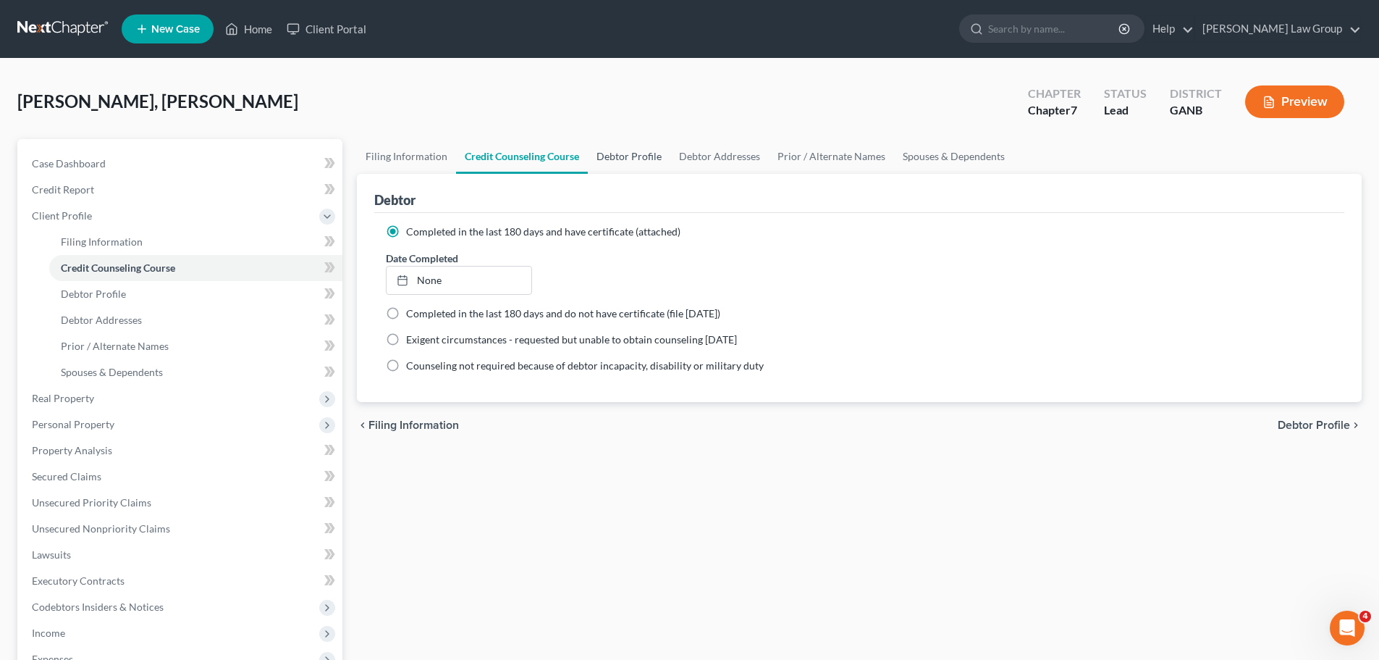
click at [620, 156] on link "Debtor Profile" at bounding box center [629, 156] width 83 height 35
select select "1"
select select "6"
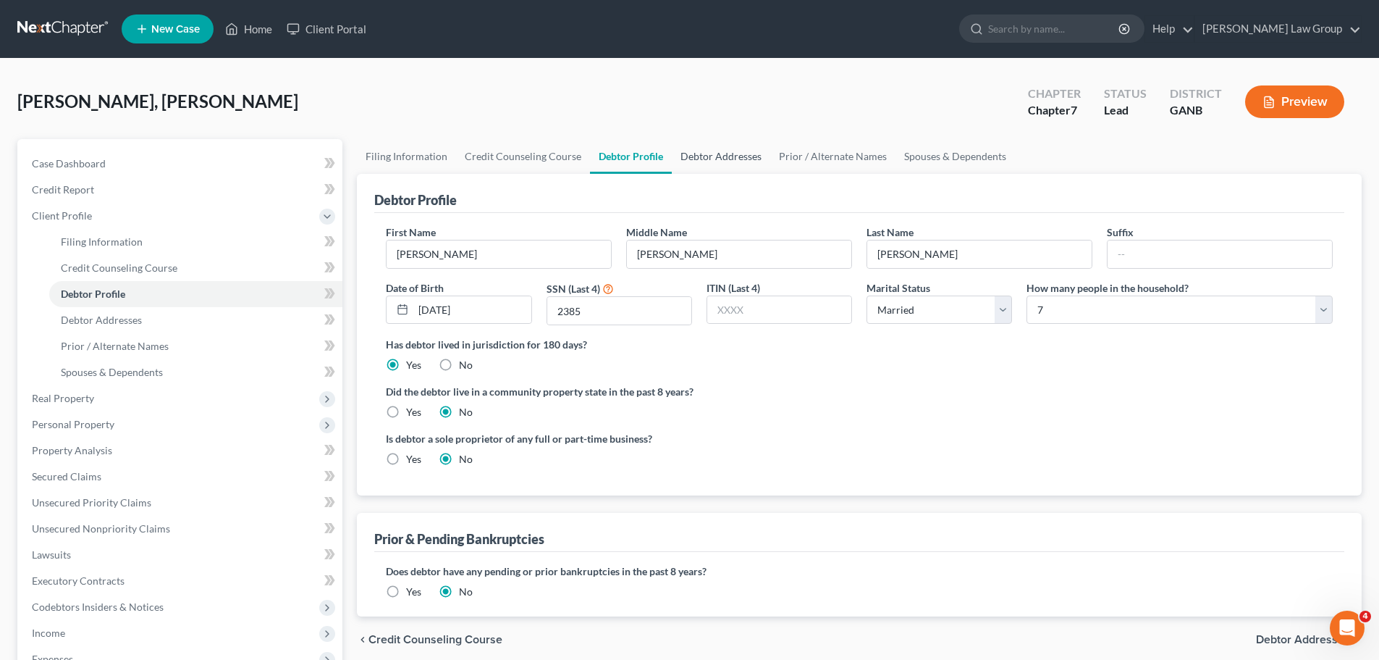
click at [701, 155] on link "Debtor Addresses" at bounding box center [721, 156] width 98 height 35
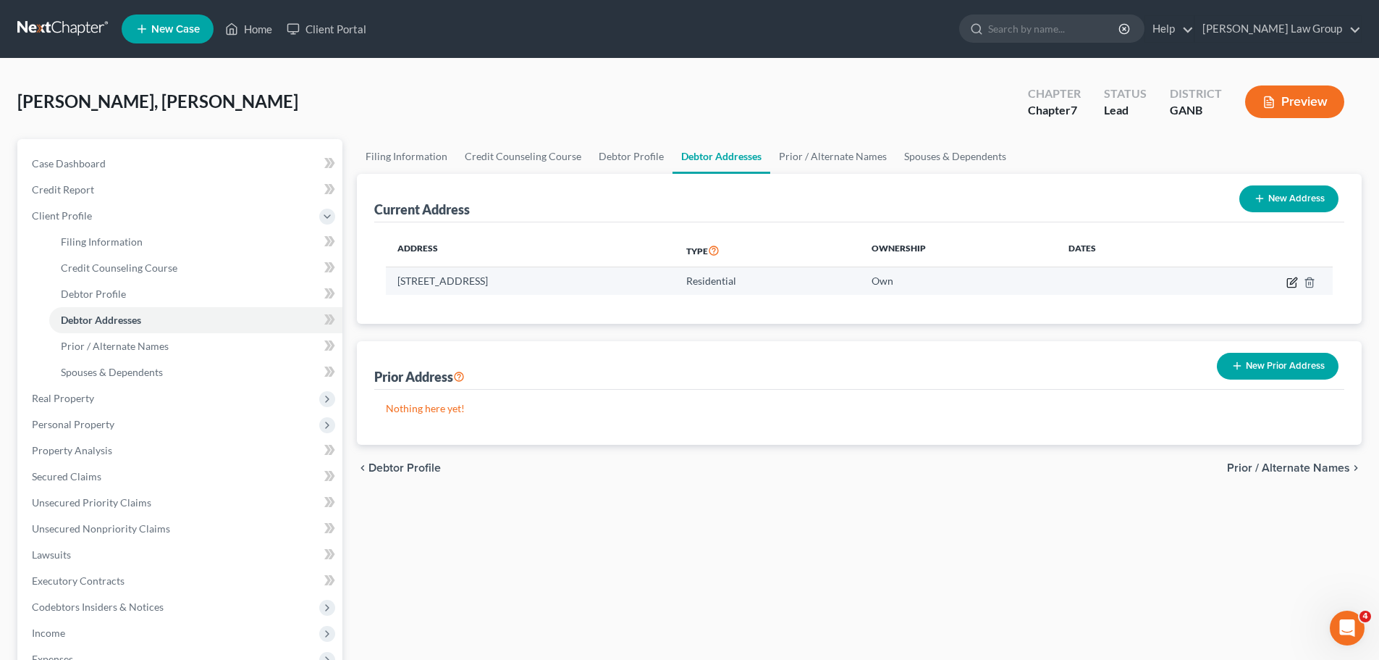
click at [1288, 283] on icon "button" at bounding box center [1291, 282] width 9 height 9
select select "10"
select select "60"
select select "0"
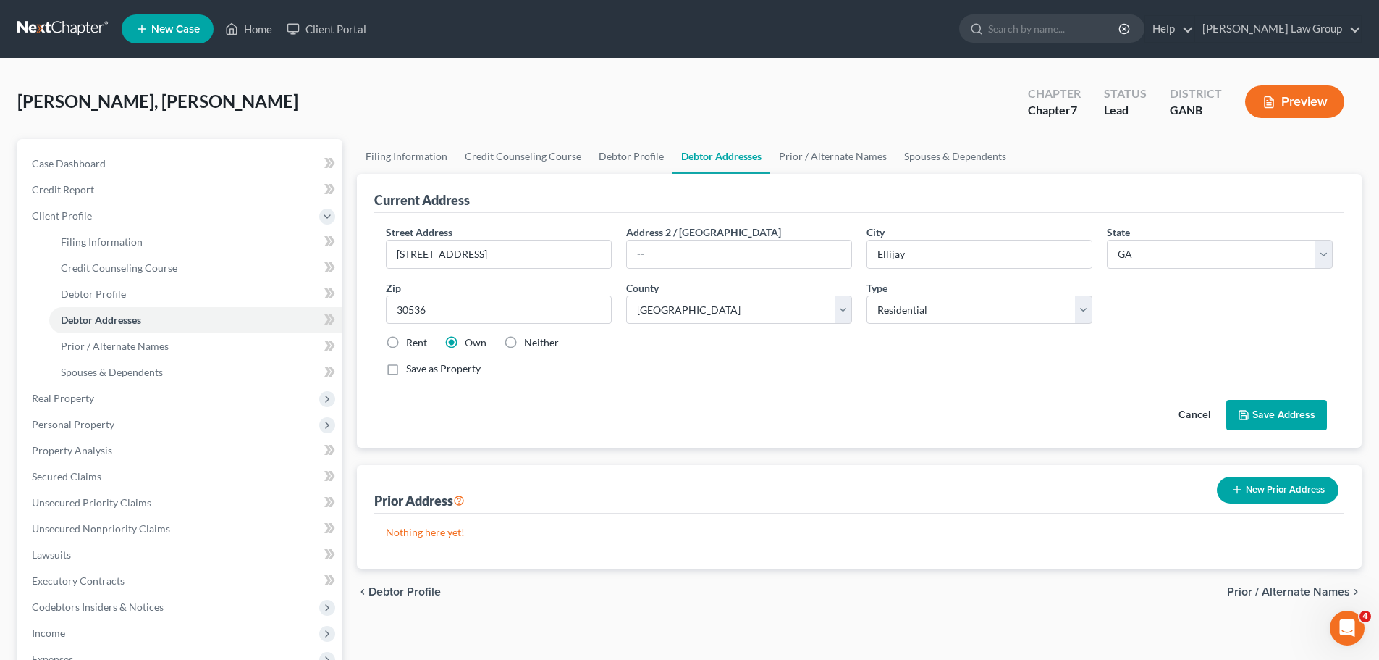
click at [1255, 413] on button "Save Address" at bounding box center [1276, 415] width 101 height 30
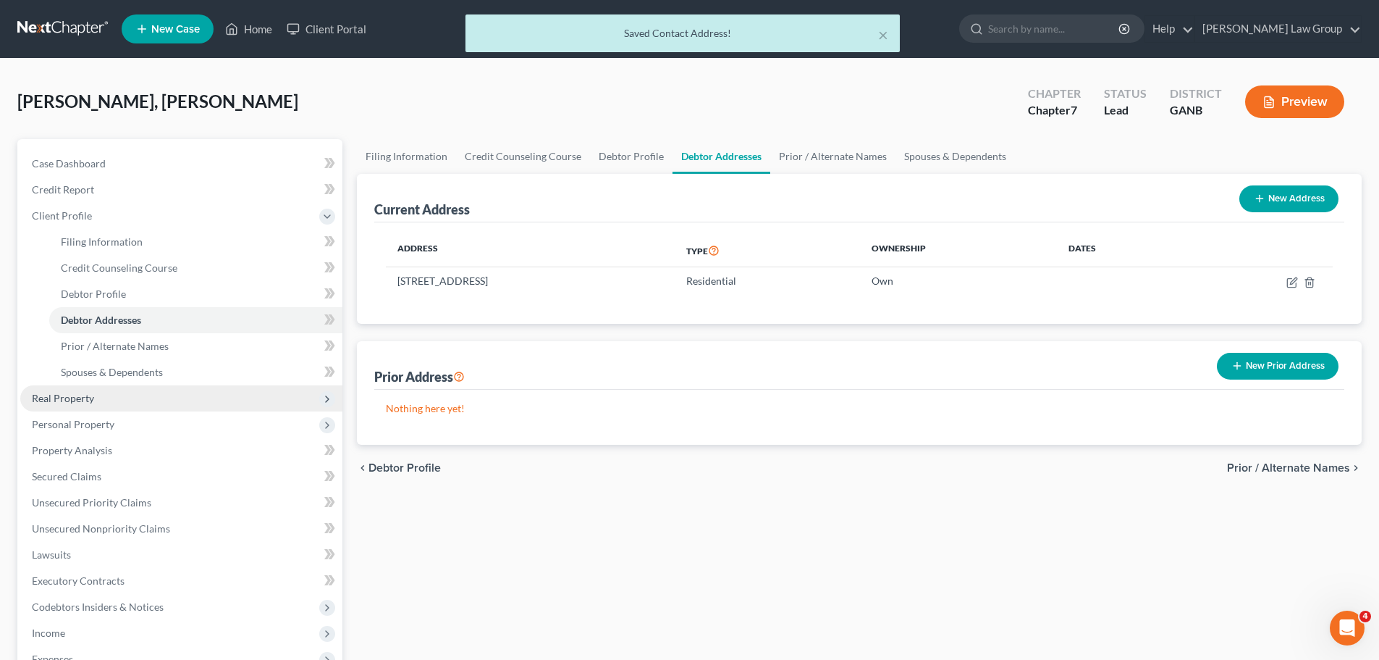
click at [94, 395] on span "Real Property" at bounding box center [181, 398] width 322 height 26
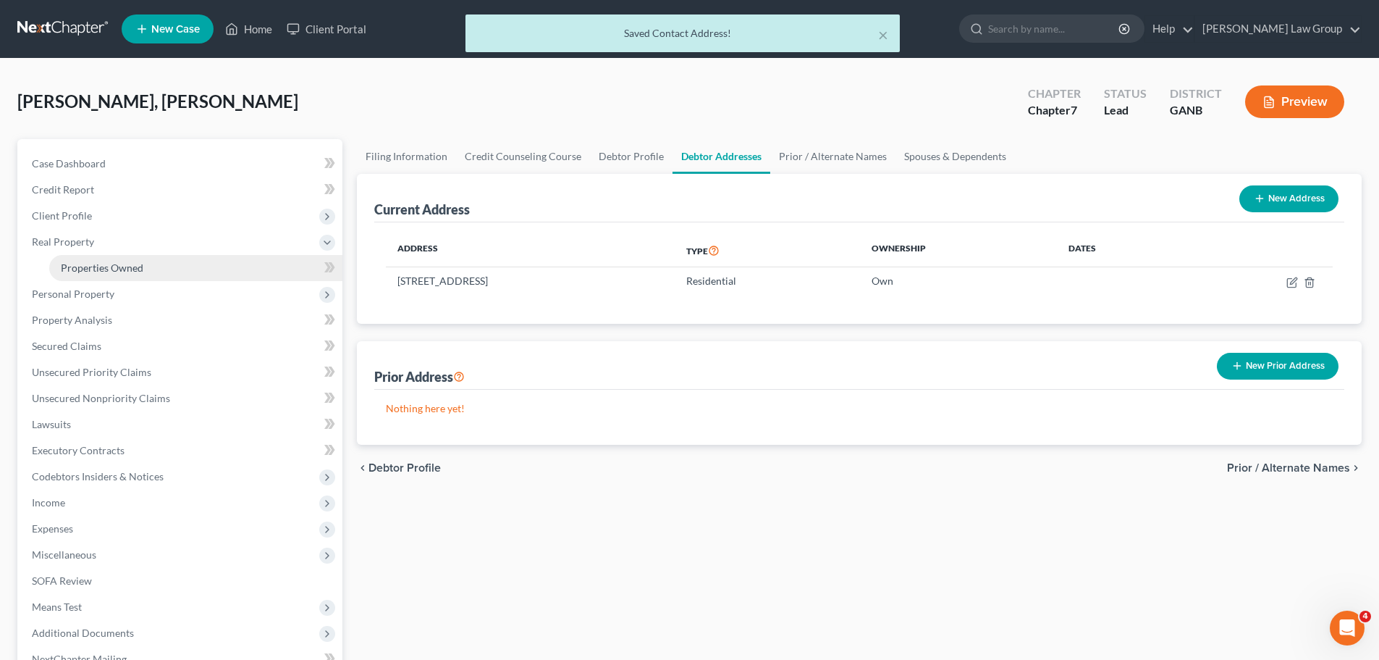
click at [127, 268] on span "Properties Owned" at bounding box center [102, 267] width 83 height 12
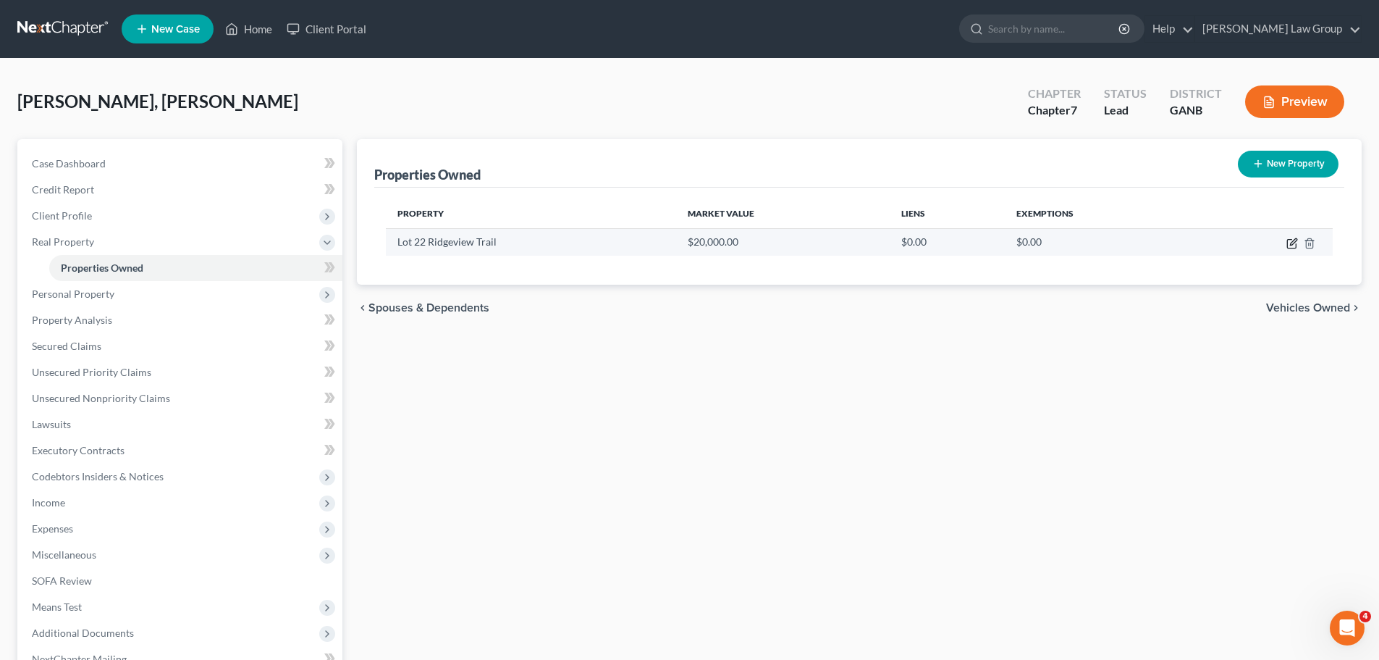
click at [1292, 241] on icon "button" at bounding box center [1292, 243] width 12 height 12
select select "10"
select select "60"
select select "3"
select select "0"
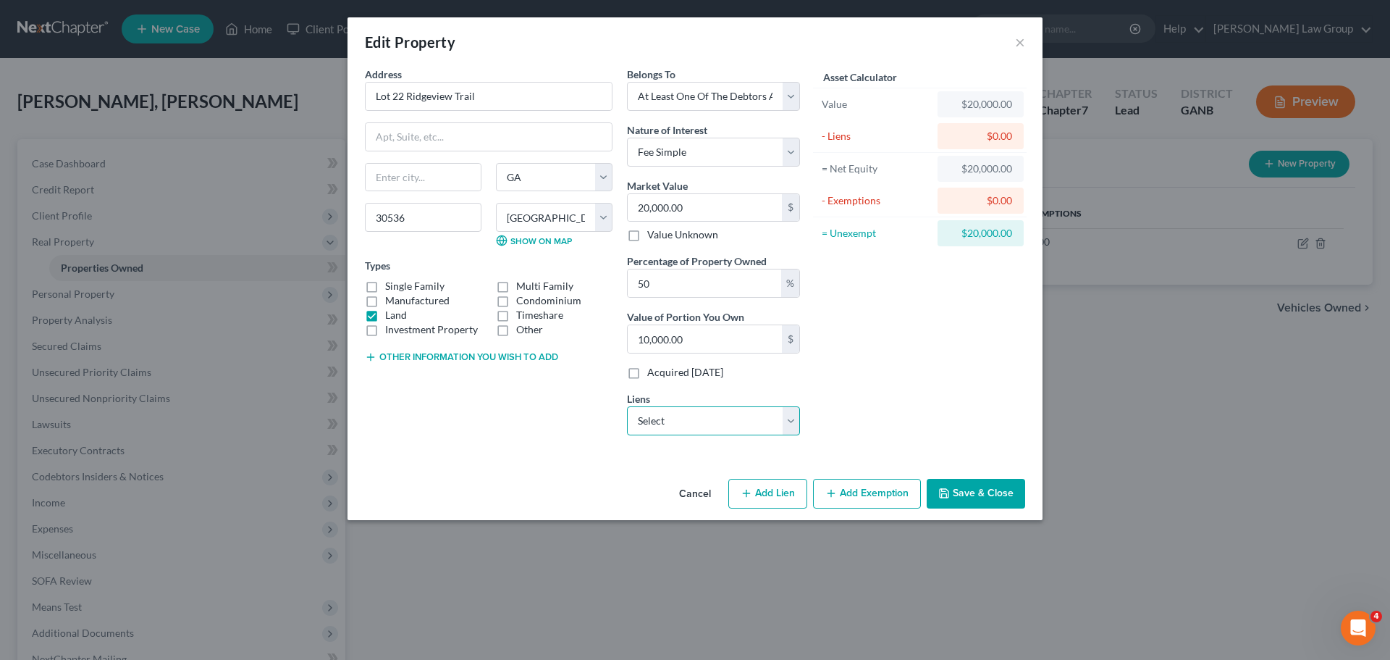
click at [708, 416] on select "Select Fidelity Bk - $0.00 Peach St Fcu - $0.00 Peach State Fcu - $0.00 Regions…" at bounding box center [713, 420] width 173 height 29
click at [904, 377] on div "Asset Calculator Value $20,000.00 - Liens $0.00 = Net Equity $20,000.00 - Exemp…" at bounding box center [919, 257] width 225 height 380
click at [842, 489] on button "Add Exemption" at bounding box center [867, 494] width 108 height 30
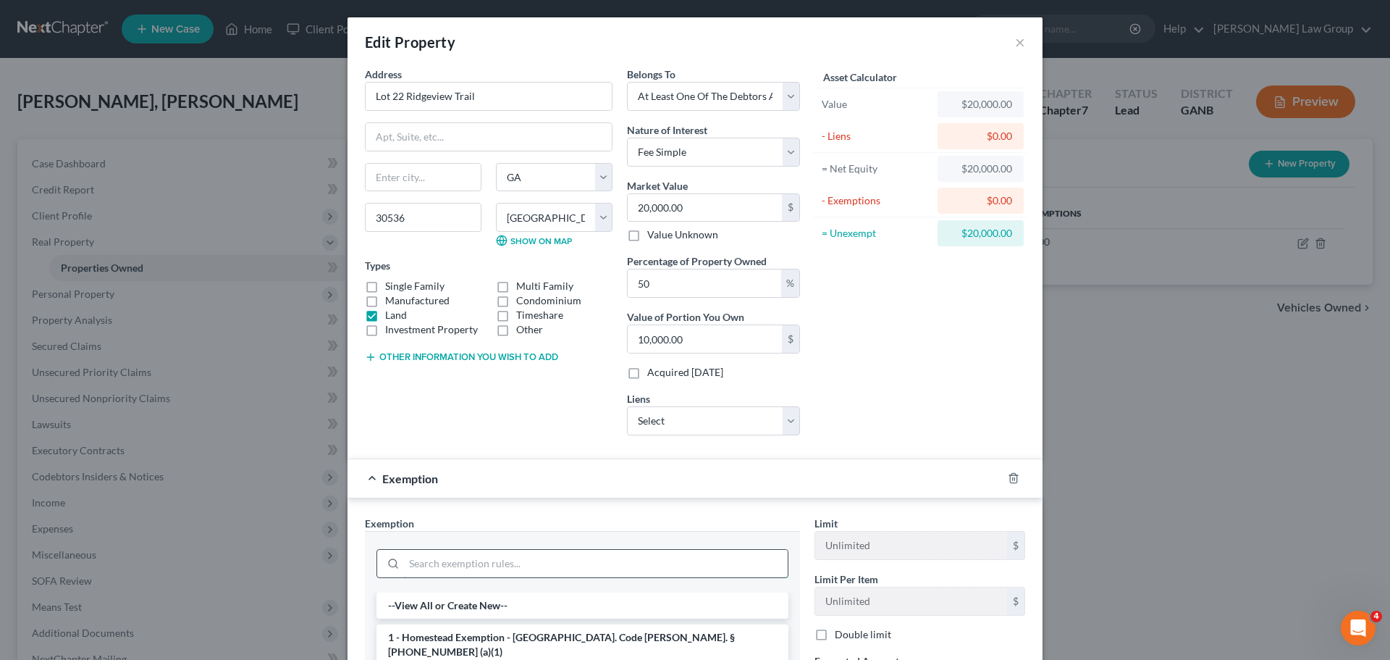
click at [421, 560] on input "search" at bounding box center [596, 563] width 384 height 28
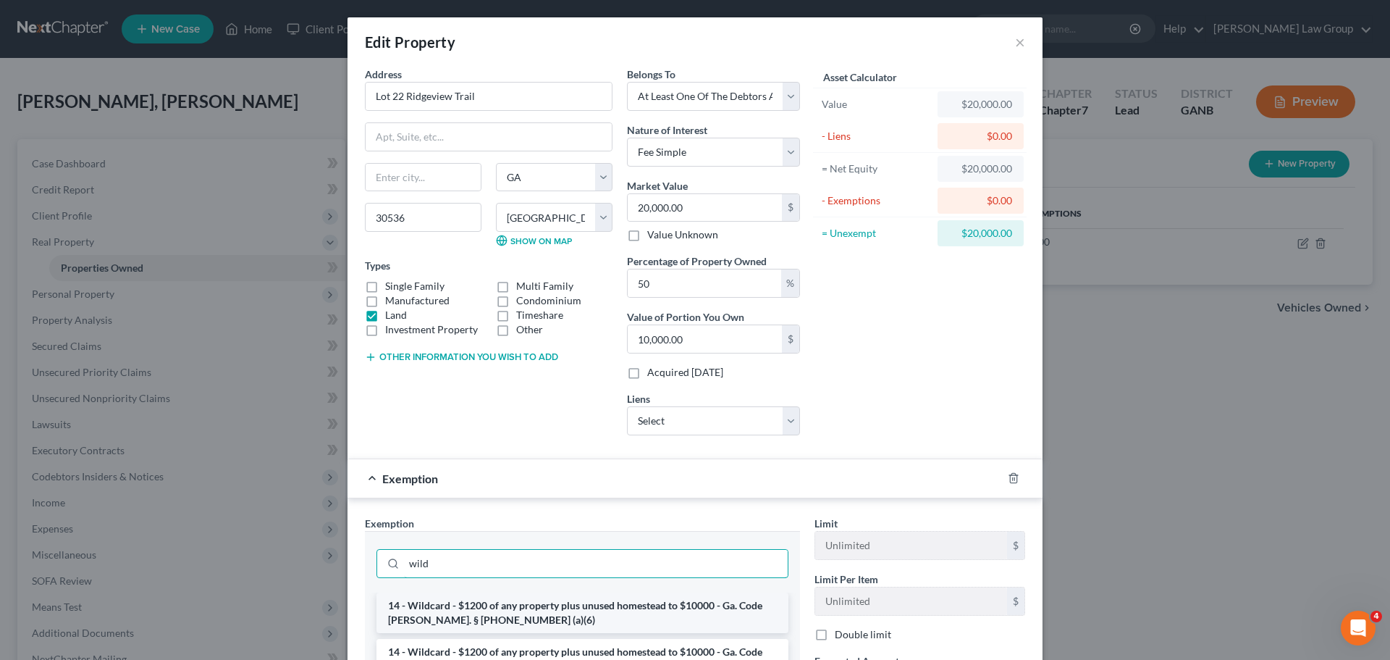
type input "wild"
click at [475, 609] on li "14 - Wildcard - $1200 of any property plus unused homestead to $10000 - Ga. Cod…" at bounding box center [582, 612] width 412 height 41
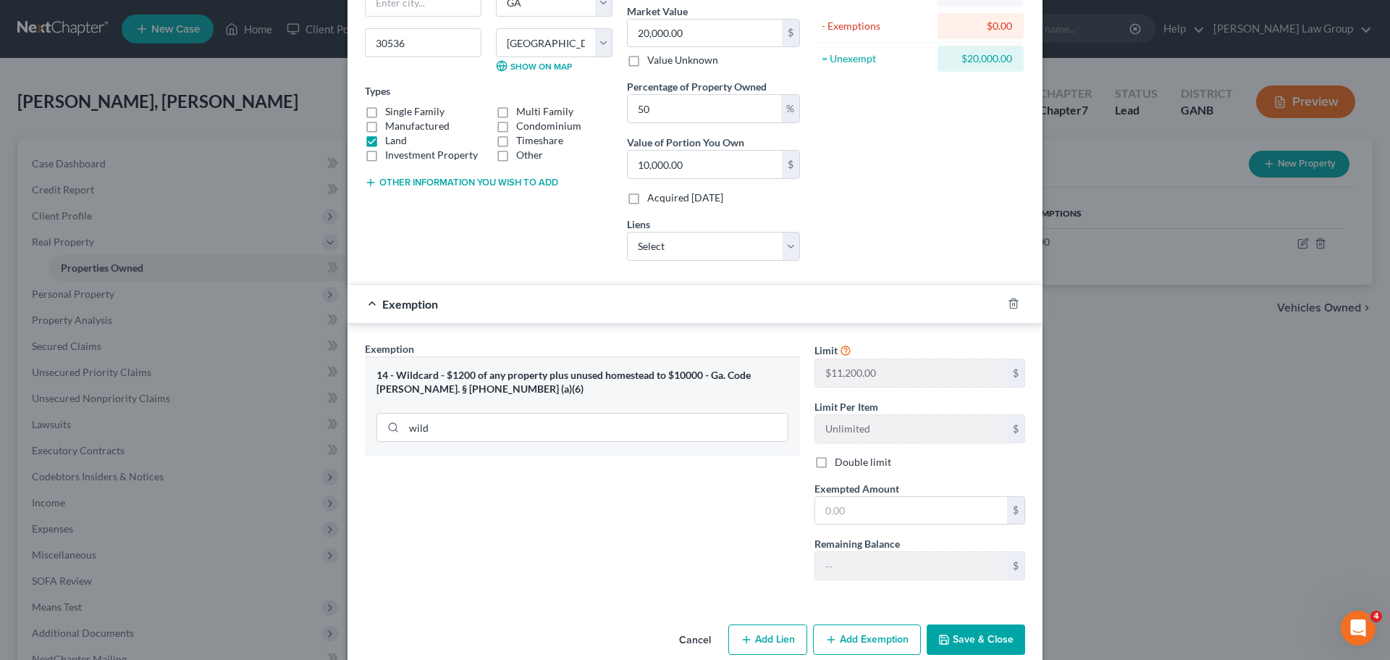
scroll to position [198, 0]
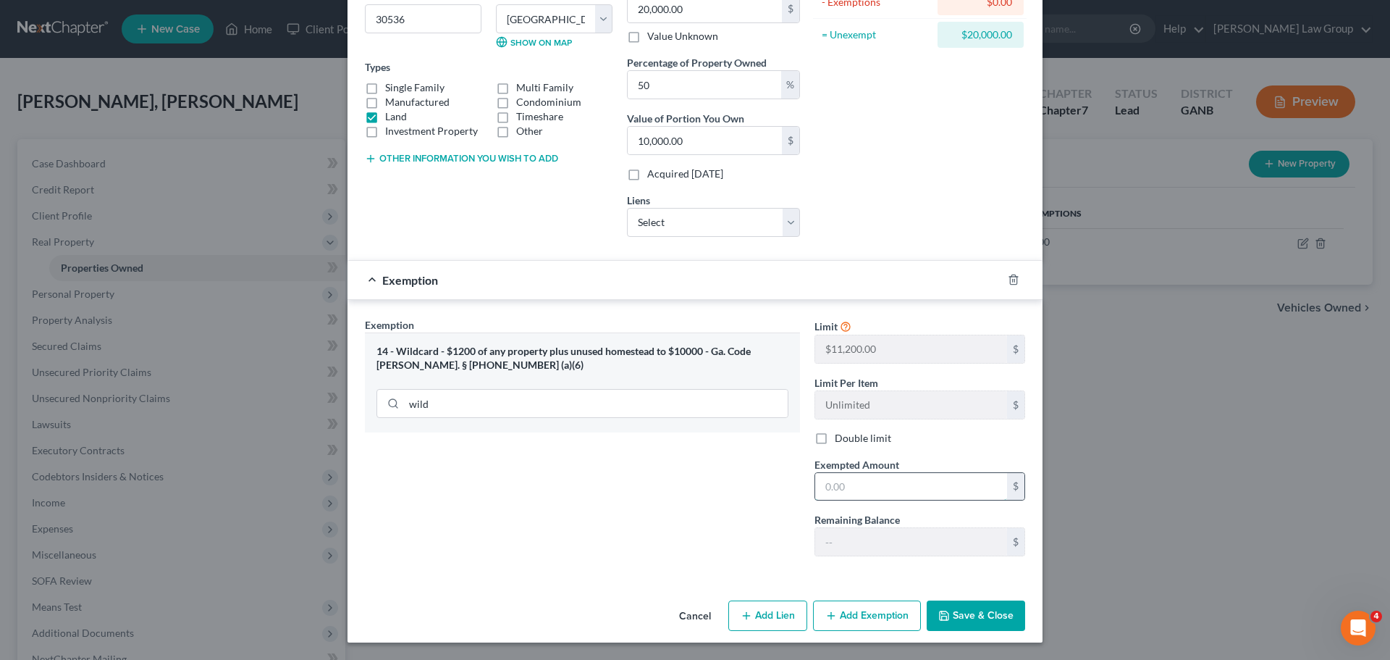
click at [856, 494] on input "text" at bounding box center [911, 487] width 192 height 28
type input "10,000"
click at [982, 617] on button "Save & Close" at bounding box center [976, 615] width 98 height 30
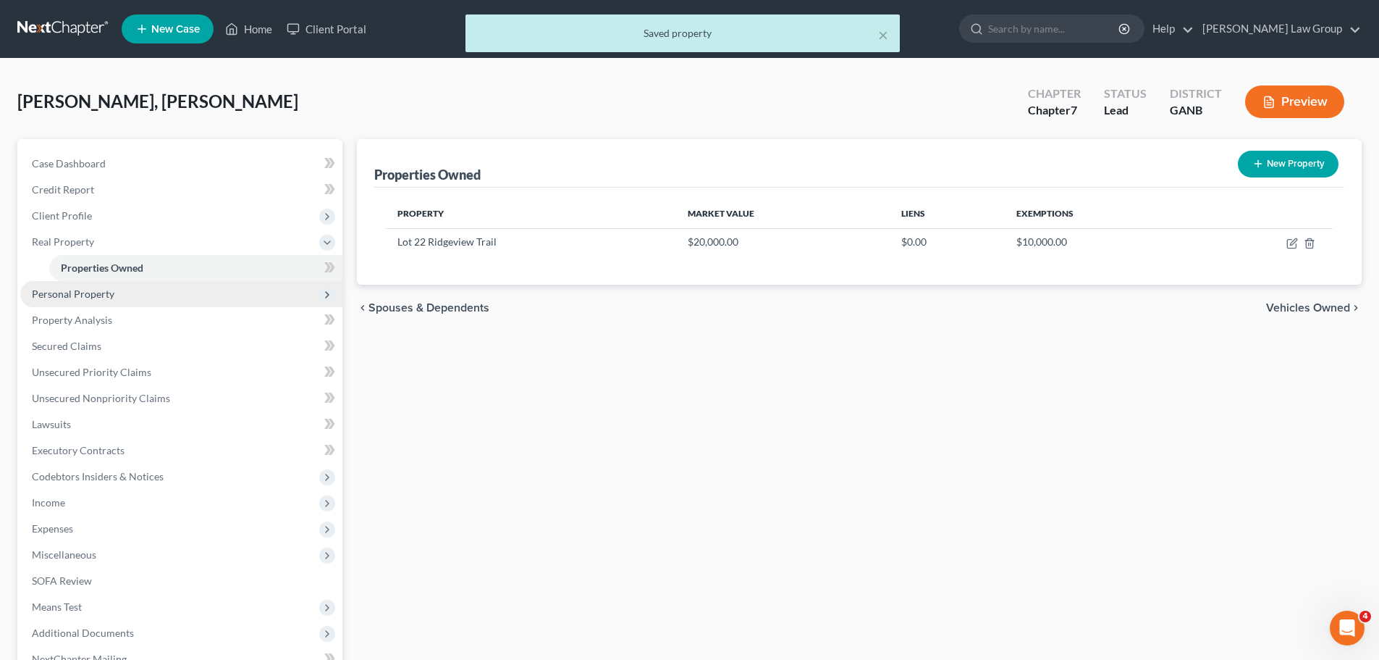
click at [129, 290] on span "Personal Property" at bounding box center [181, 294] width 322 height 26
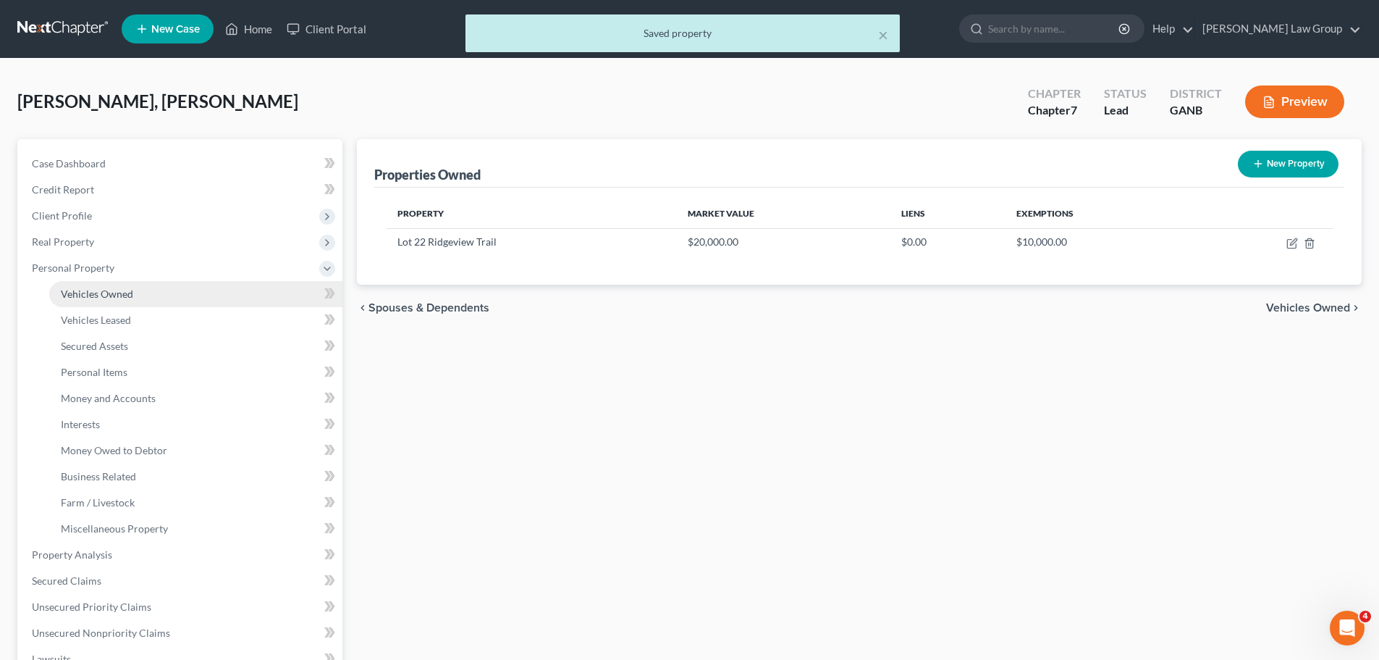
click at [143, 292] on link "Vehicles Owned" at bounding box center [195, 294] width 293 height 26
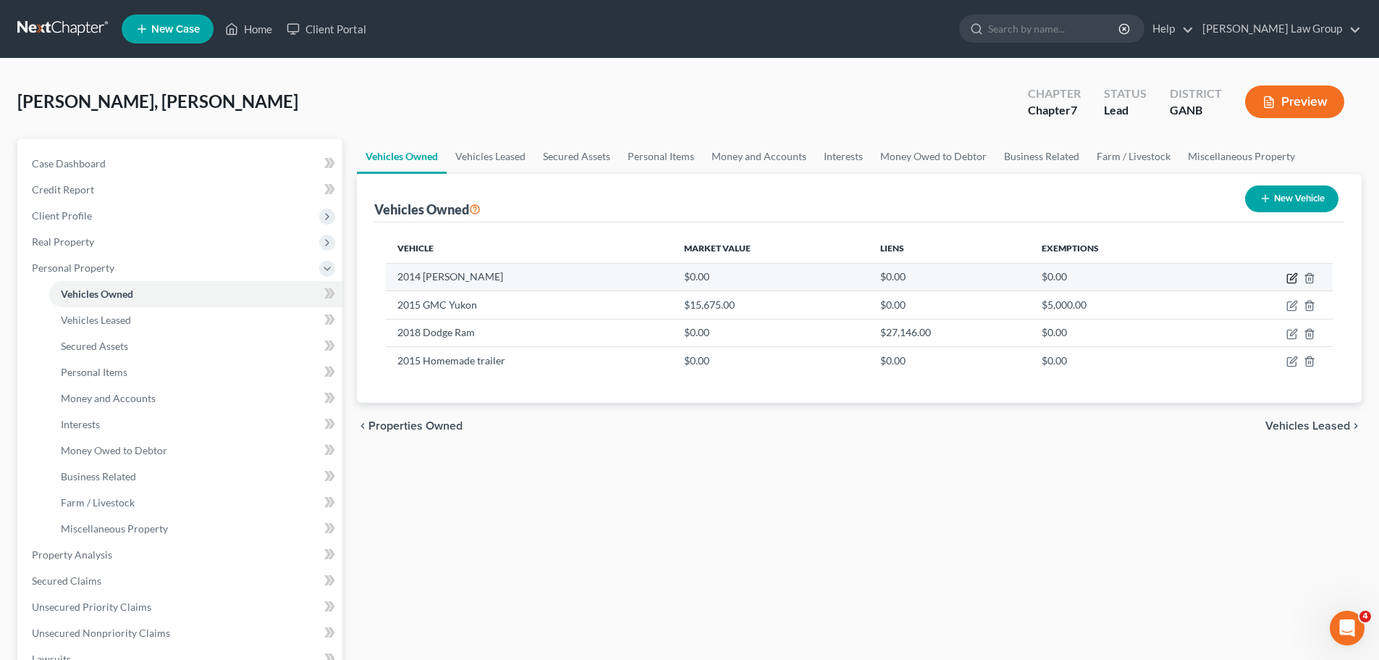
click at [1291, 274] on icon "button" at bounding box center [1291, 278] width 9 height 9
select select "2"
select select "12"
select select "0"
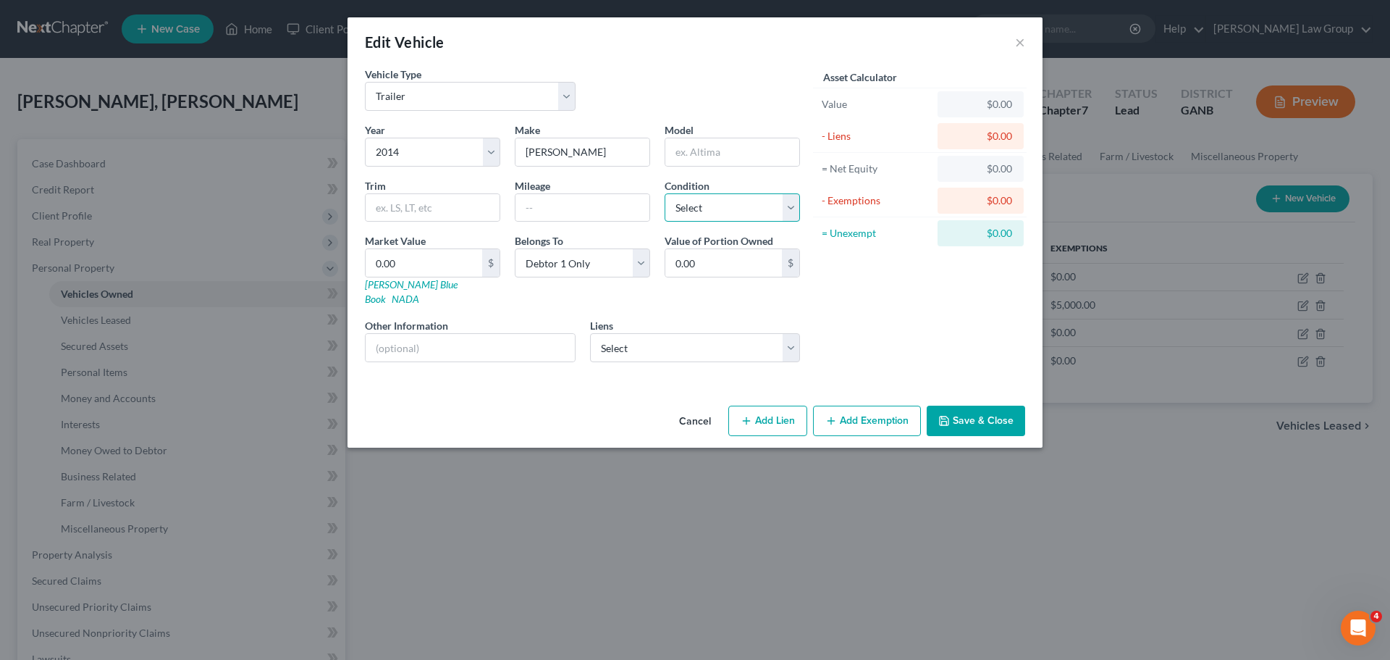
click at [743, 212] on select "Select Excellent Very Good Good Fair Poor" at bounding box center [732, 207] width 135 height 29
drag, startPoint x: 598, startPoint y: 149, endPoint x: 454, endPoint y: 148, distance: 144.1
click at [454, 148] on div "Year Select 2026 2025 2024 2023 2022 2021 2020 2019 2018 2017 2016 2015 2014 20…" at bounding box center [583, 247] width 450 height 251
click at [1020, 43] on button "×" at bounding box center [1020, 41] width 10 height 17
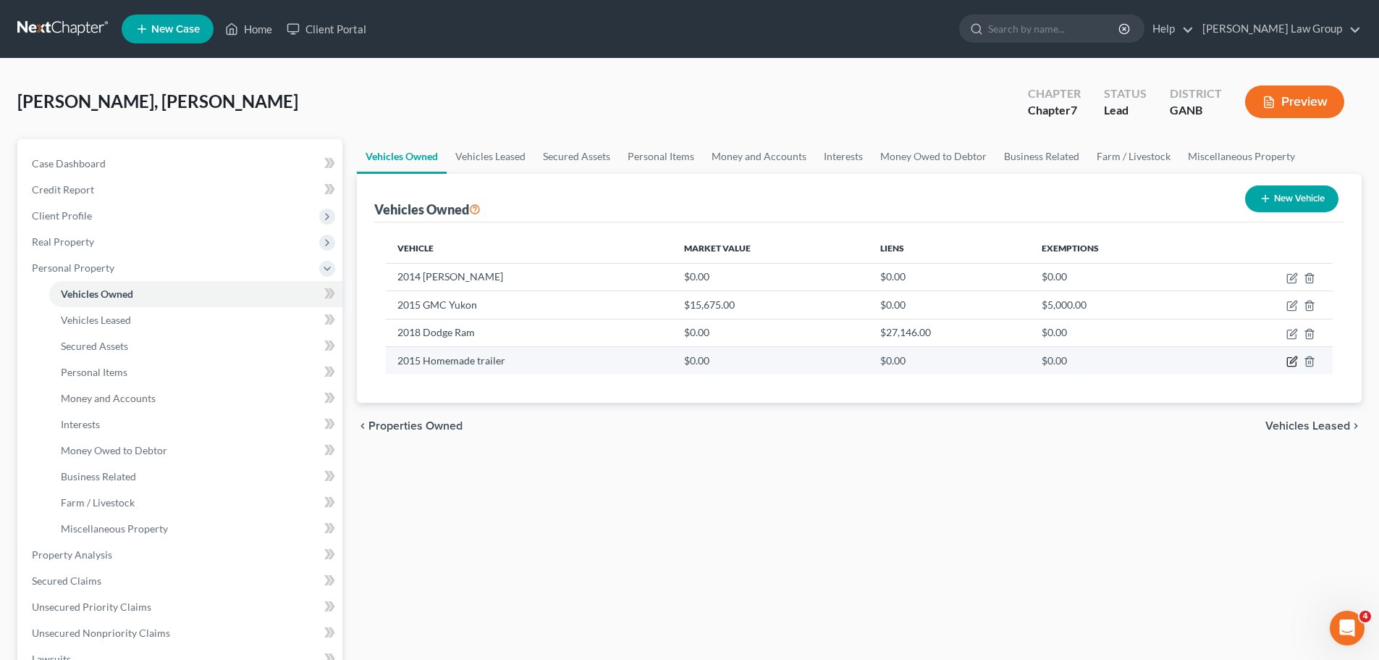
click at [1289, 363] on icon "button" at bounding box center [1292, 361] width 12 height 12
select select "2"
select select "11"
select select "0"
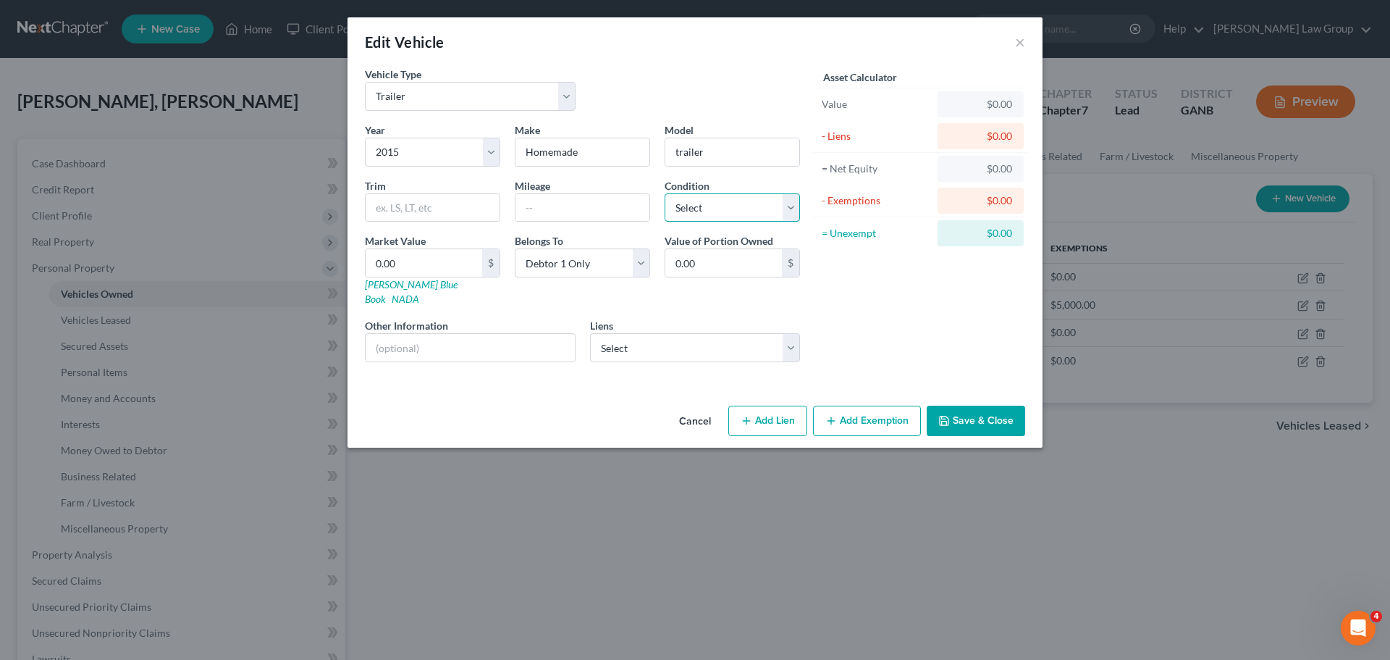
click at [696, 221] on select "Select Excellent Very Good Good Fair Poor" at bounding box center [732, 207] width 135 height 29
select select "3"
click at [665, 193] on select "Select Excellent Very Good Good Fair Poor" at bounding box center [732, 207] width 135 height 29
click at [406, 259] on input "0.00" at bounding box center [424, 263] width 117 height 28
type input "5"
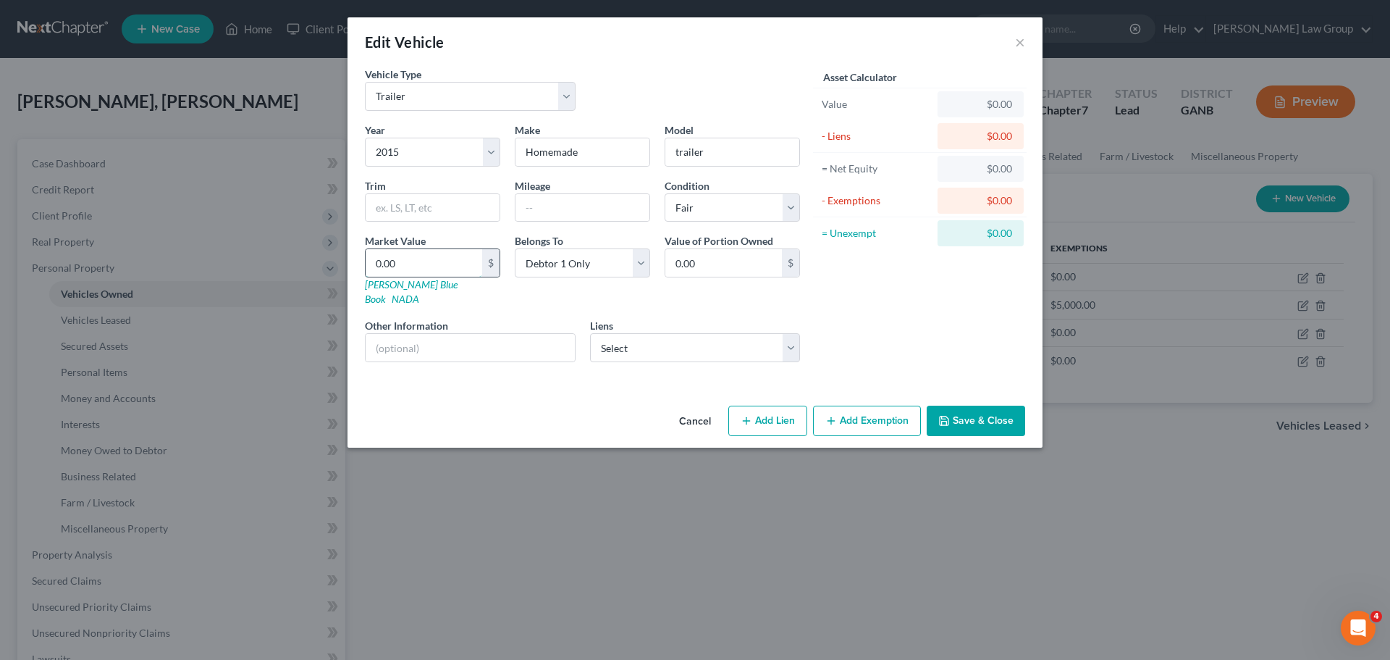
type input "5.00"
type input "50"
type input "50.00"
type input "500"
type input "500.00"
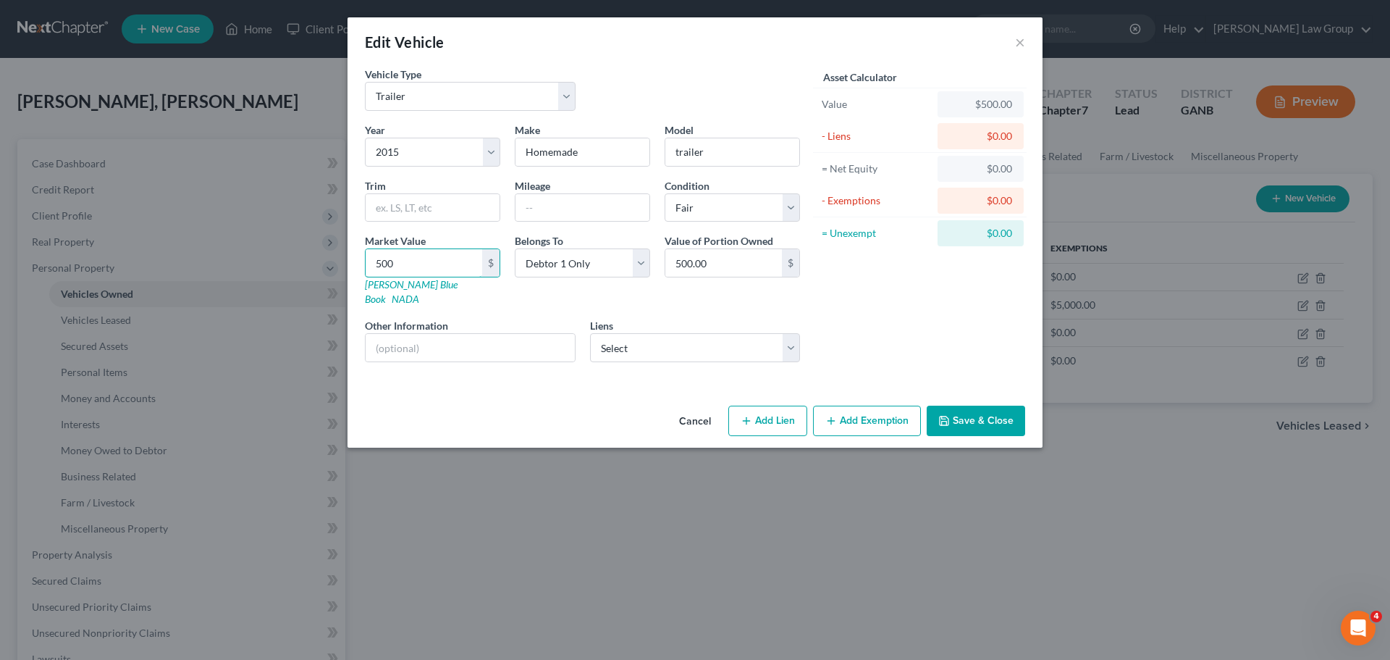
type input "500"
click at [841, 405] on button "Add Exemption" at bounding box center [867, 420] width 108 height 30
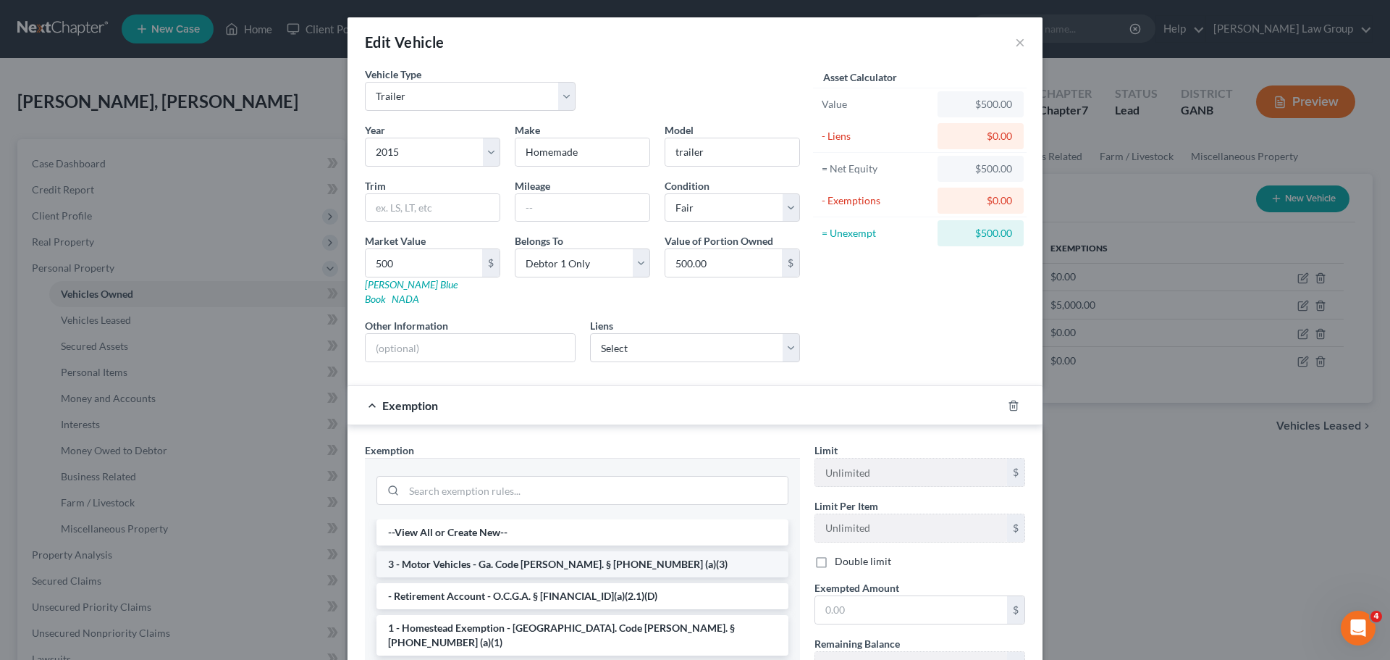
click at [461, 563] on li "3 - Motor Vehicles - Ga. Code [PERSON_NAME]. § [PHONE_NUMBER] (a)(3)" at bounding box center [582, 564] width 412 height 26
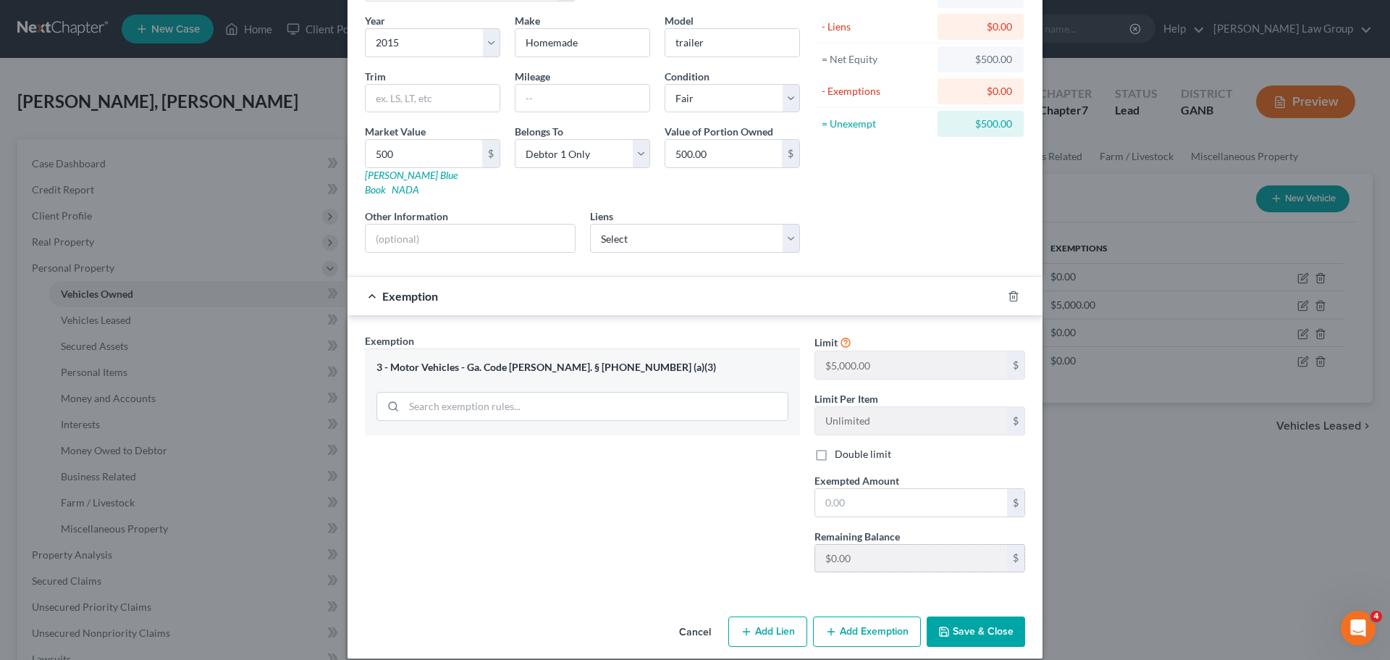
scroll to position [111, 0]
click at [877, 487] on input "text" at bounding box center [911, 501] width 192 height 28
type input "500"
click at [976, 615] on button "Save & Close" at bounding box center [976, 630] width 98 height 30
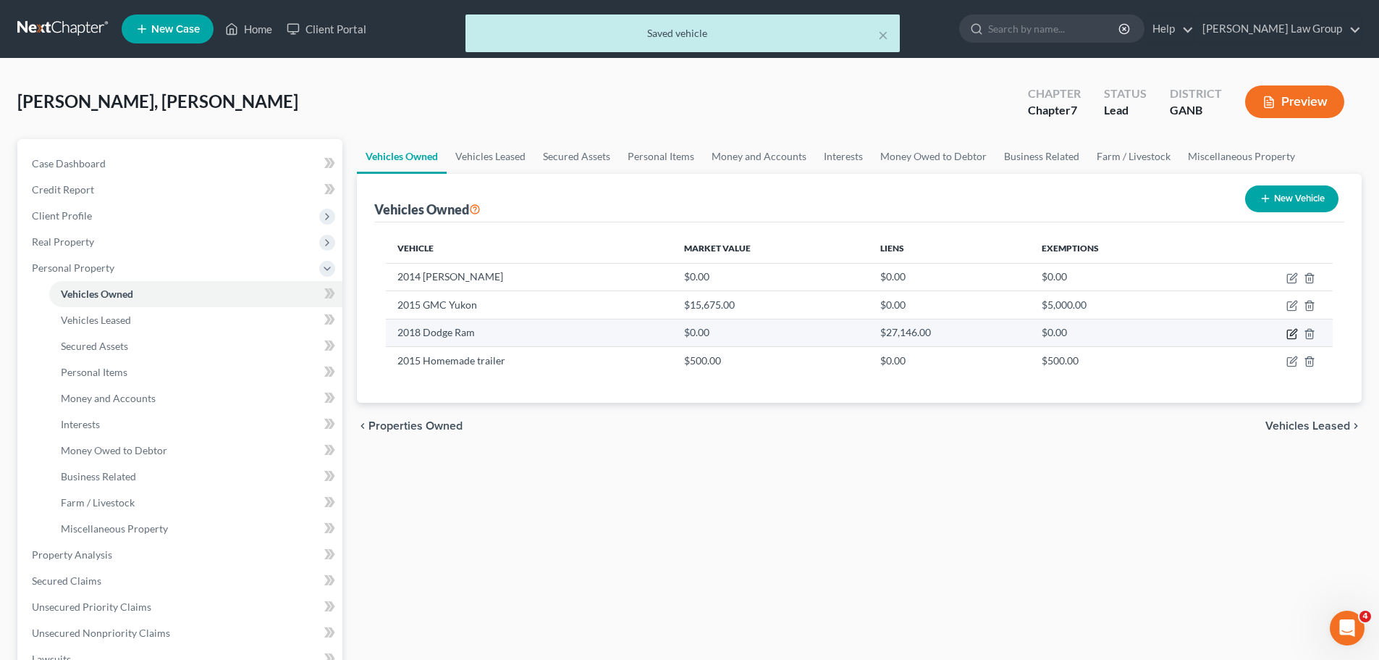
click at [1292, 333] on icon "button" at bounding box center [1293, 332] width 7 height 7
select select "0"
select select "8"
select select "0"
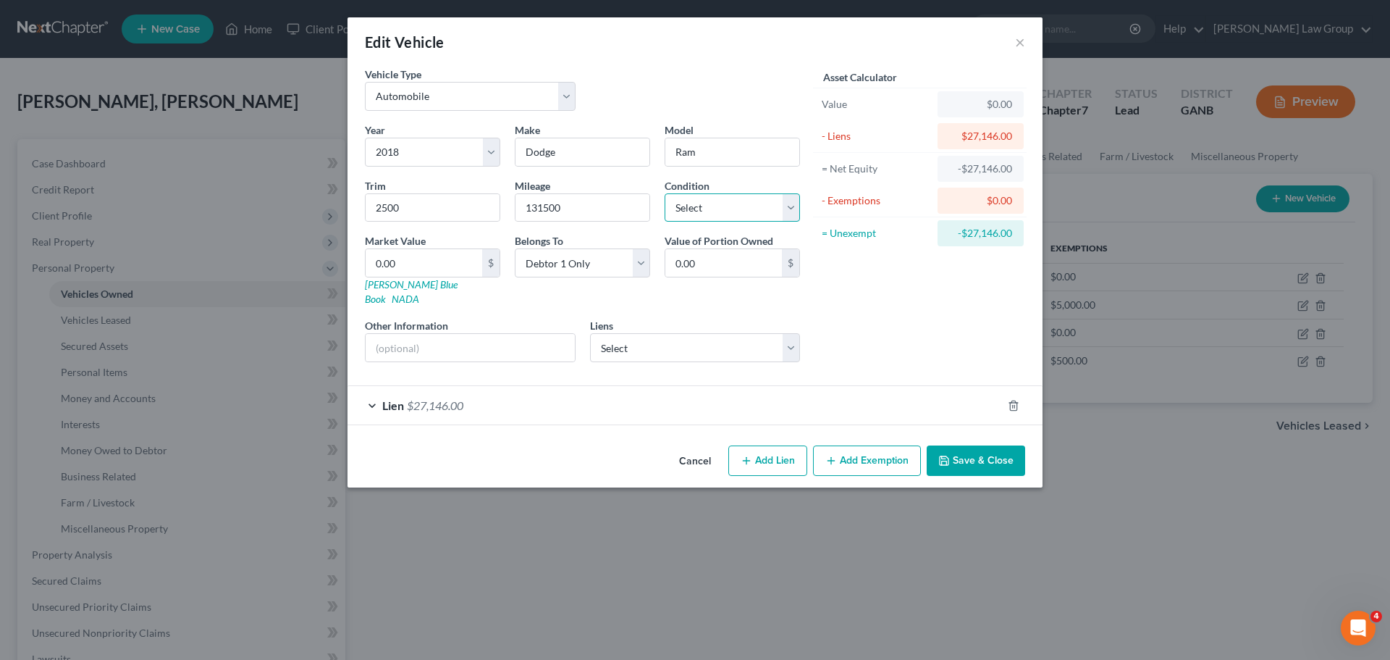
click at [746, 216] on select "Select Excellent Very Good Good Fair Poor" at bounding box center [732, 207] width 135 height 29
select select "2"
click at [665, 193] on select "Select Excellent Very Good Good Fair Poor" at bounding box center [732, 207] width 135 height 29
click at [440, 398] on span "$27,146.00" at bounding box center [435, 405] width 56 height 14
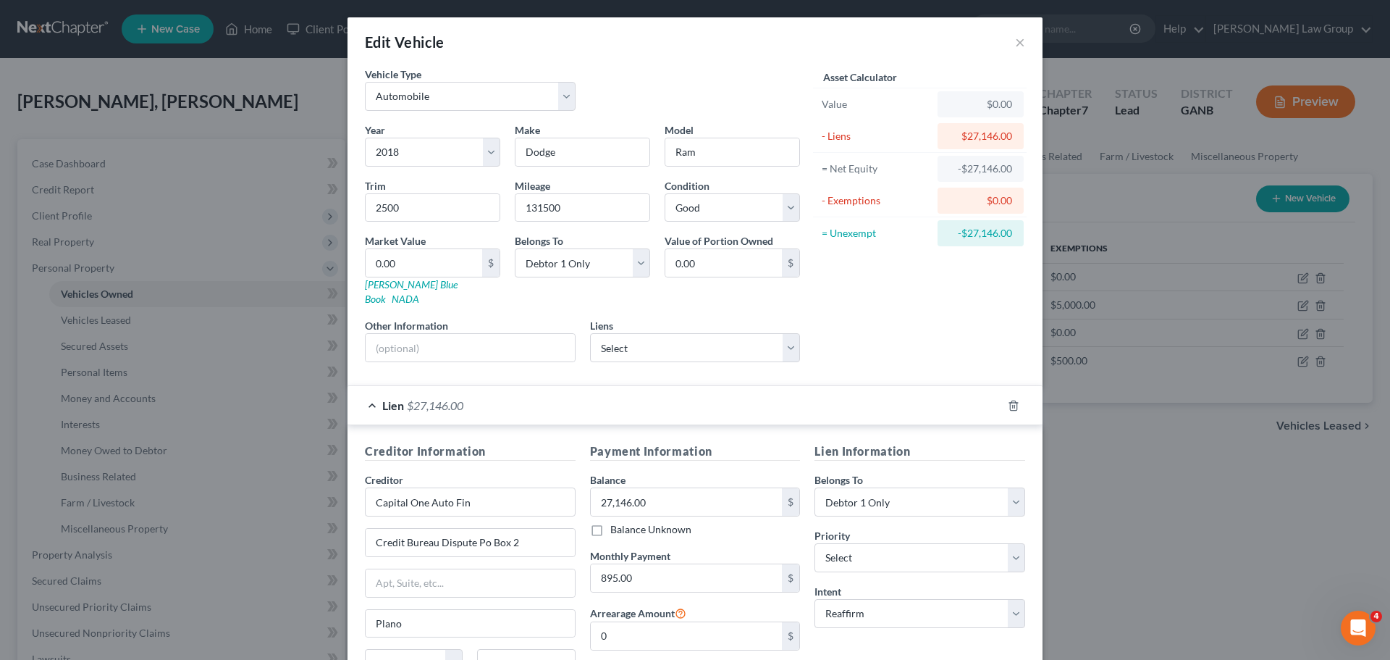
click at [914, 327] on div "Asset Calculator Value $0.00 - Liens $27,146.00 = Net Equity -$27,146.00 - Exem…" at bounding box center [919, 220] width 225 height 307
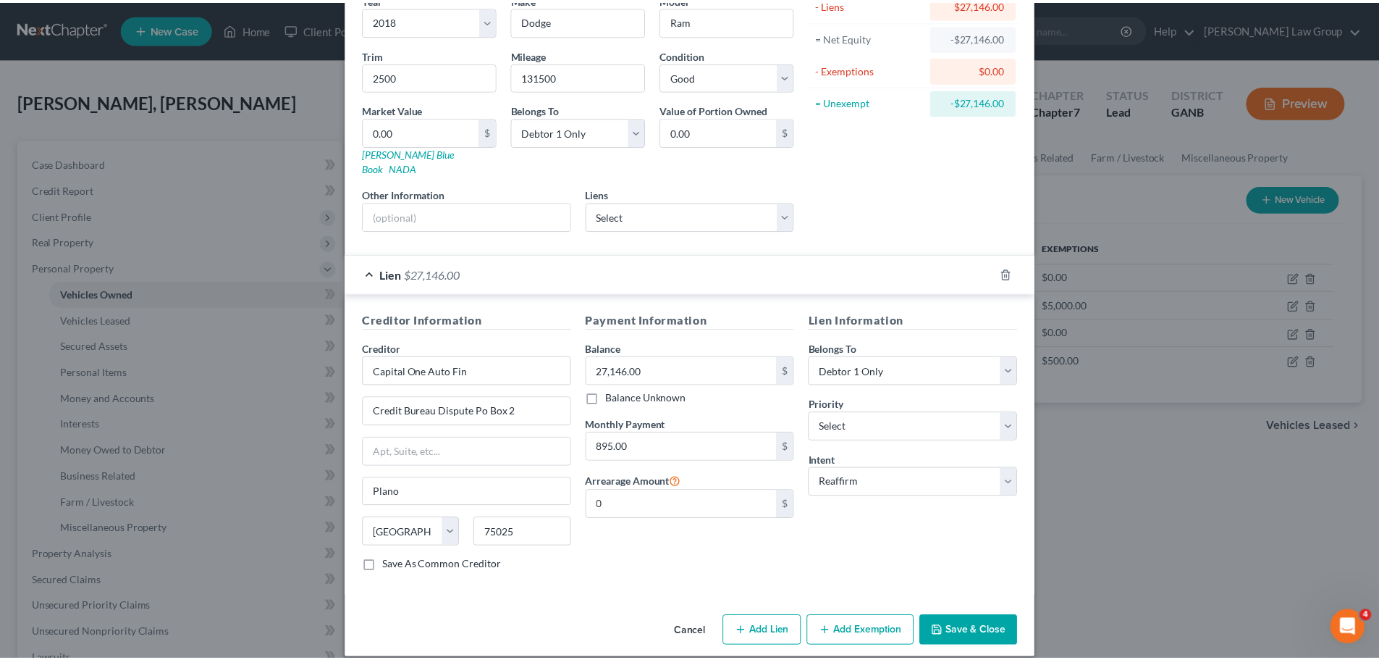
scroll to position [132, 0]
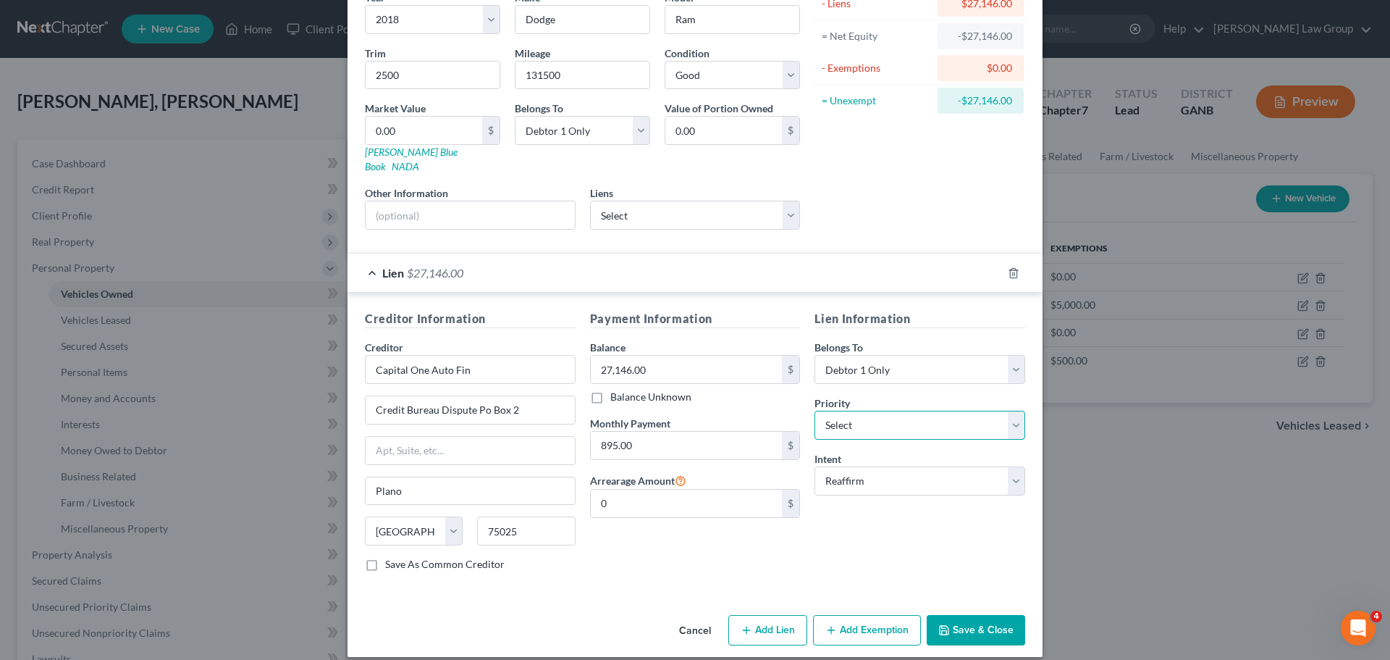
click at [907, 415] on select "Select 1st 2nd 3rd 4th 5th 6th 7th 8th 9th 10th 11th 12th 13th 14th 15th 16th 1…" at bounding box center [919, 424] width 211 height 29
select select "0"
click at [814, 410] on select "Select 1st 2nd 3rd 4th 5th 6th 7th 8th 9th 10th 11th 12th 13th 14th 15th 16th 1…" at bounding box center [919, 424] width 211 height 29
click at [969, 615] on button "Save & Close" at bounding box center [976, 630] width 98 height 30
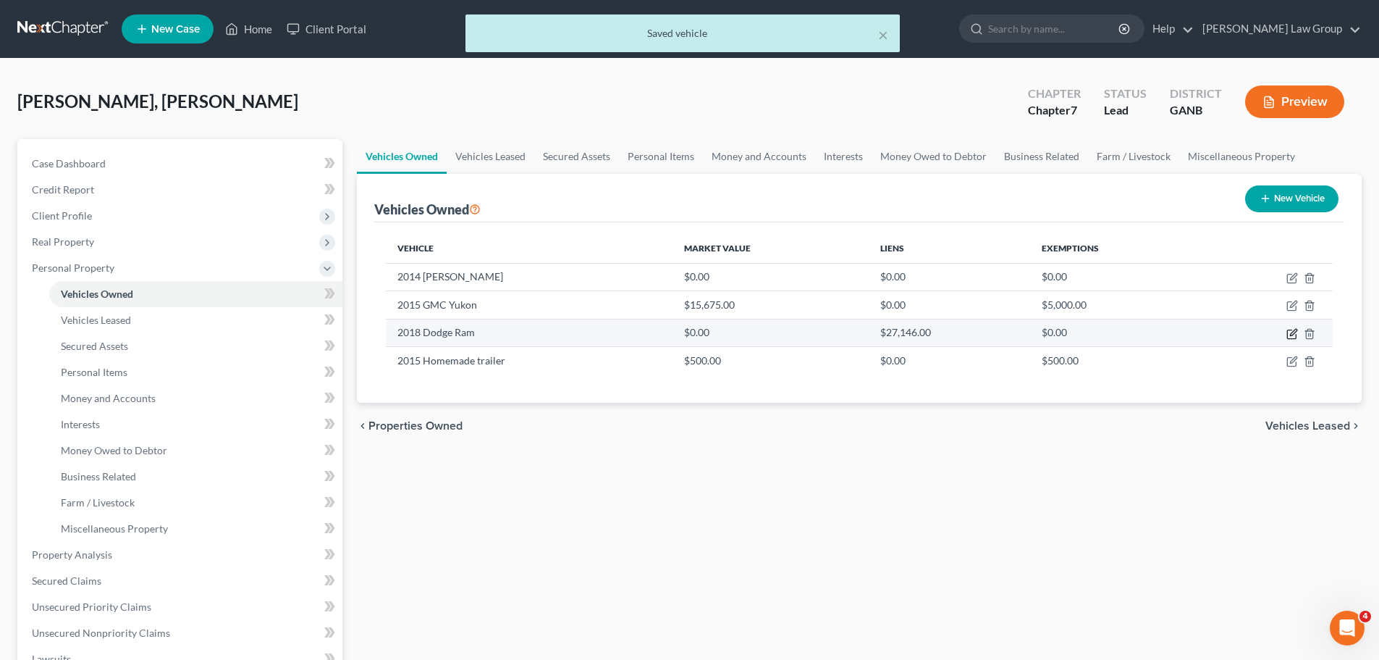
click at [1288, 334] on icon "button" at bounding box center [1291, 333] width 9 height 9
select select "0"
select select "8"
select select "2"
select select "0"
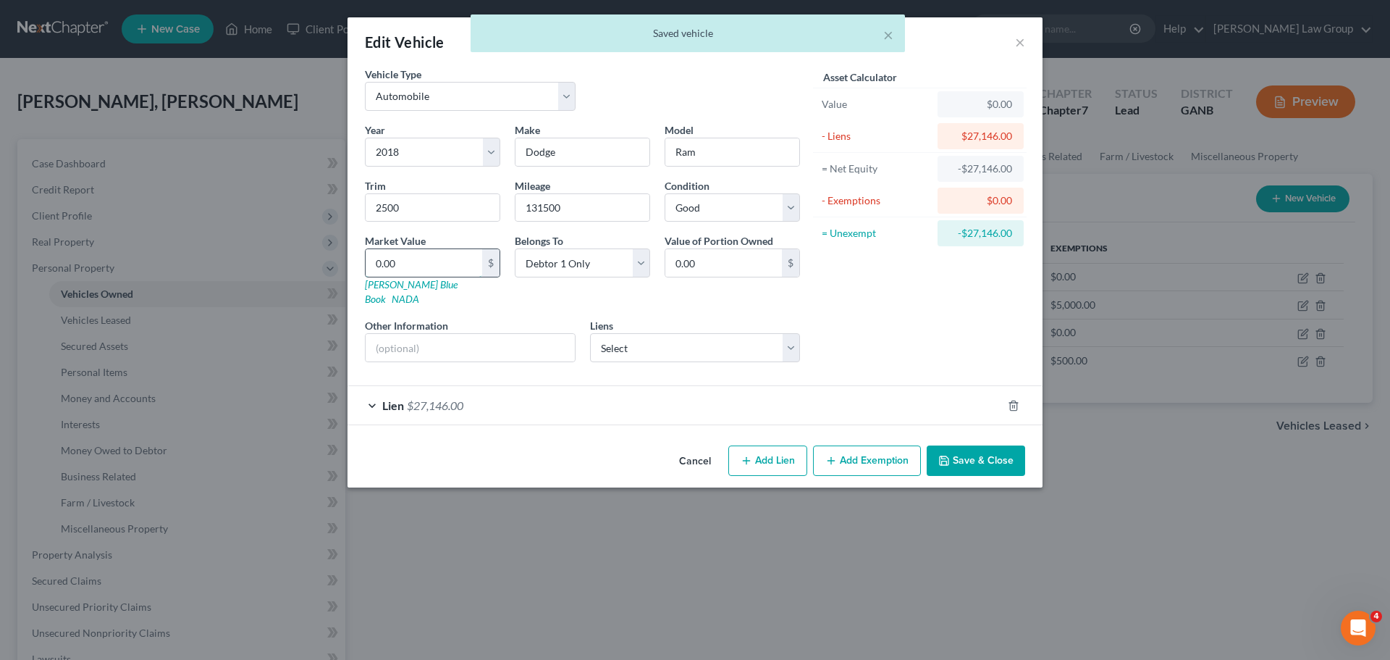
click at [408, 254] on input "0.00" at bounding box center [424, 263] width 117 height 28
type input "2"
type input "2.00"
type input "25"
type input "25.00"
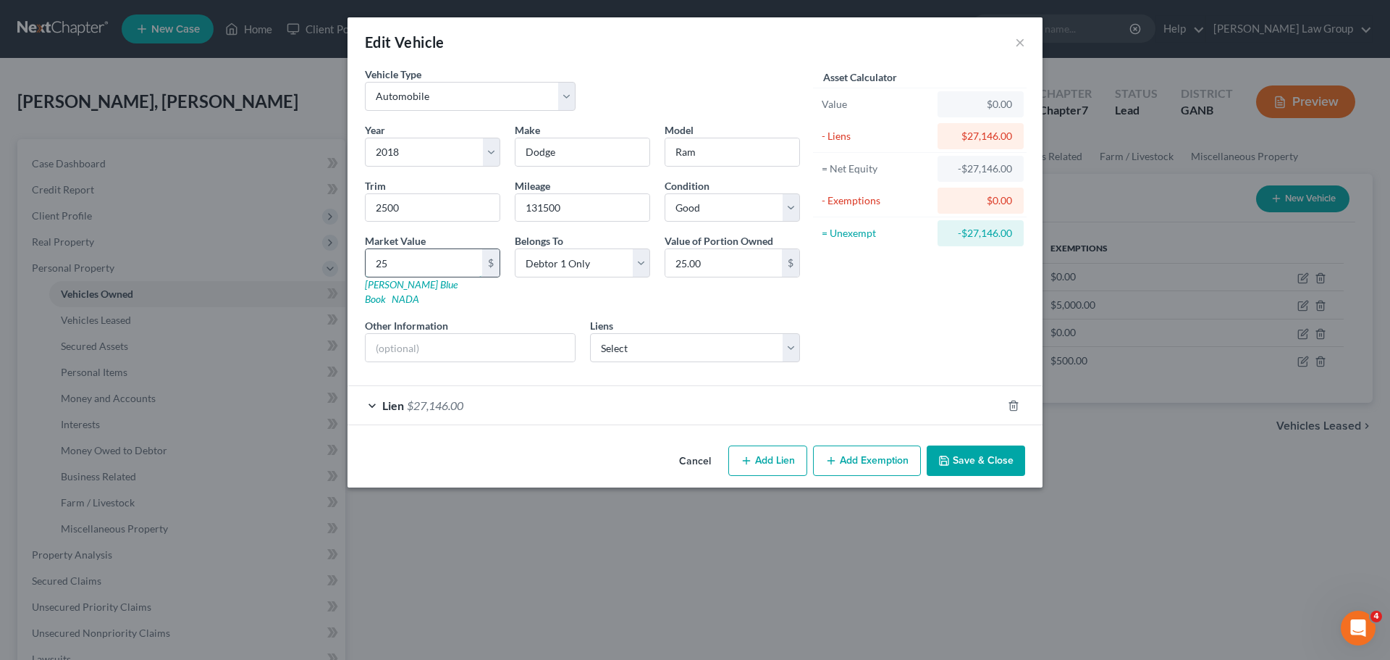
type input "254"
type input "254.00"
type input "2547"
type input "2,547.00"
type input "2,5477"
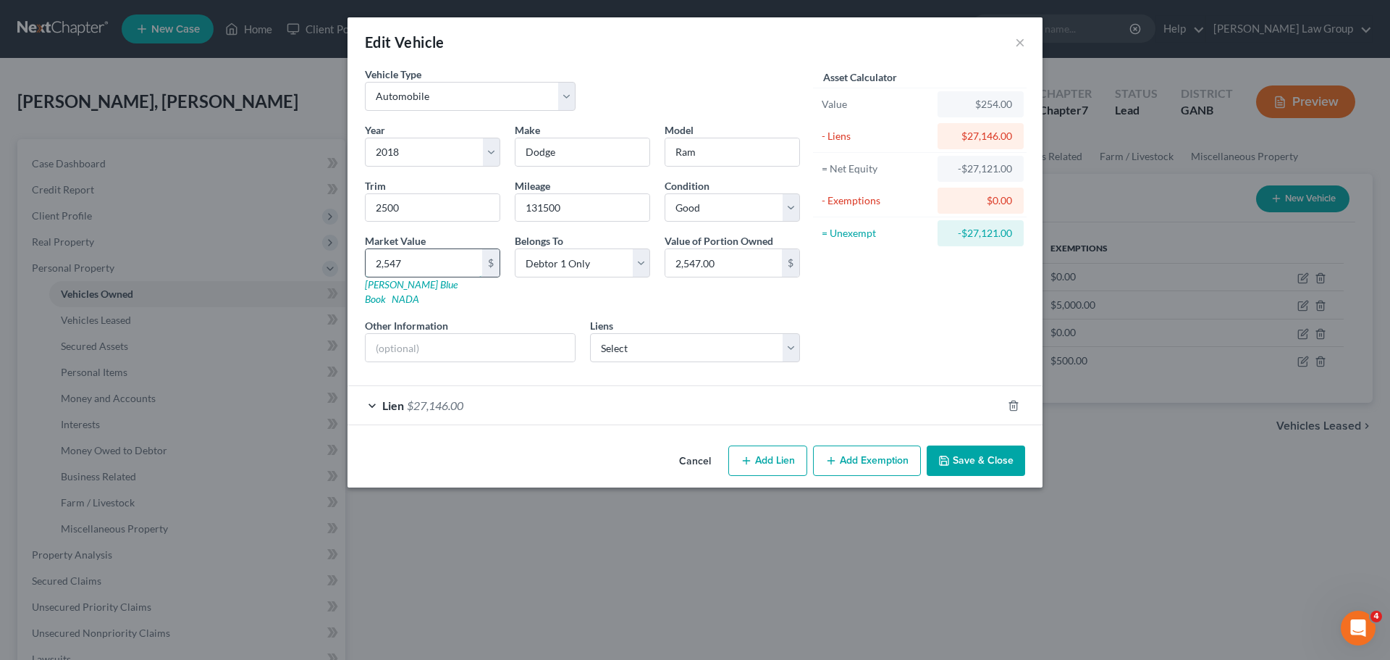
type input "25,477.00"
type input "25,477"
click at [972, 445] on button "Save & Close" at bounding box center [976, 460] width 98 height 30
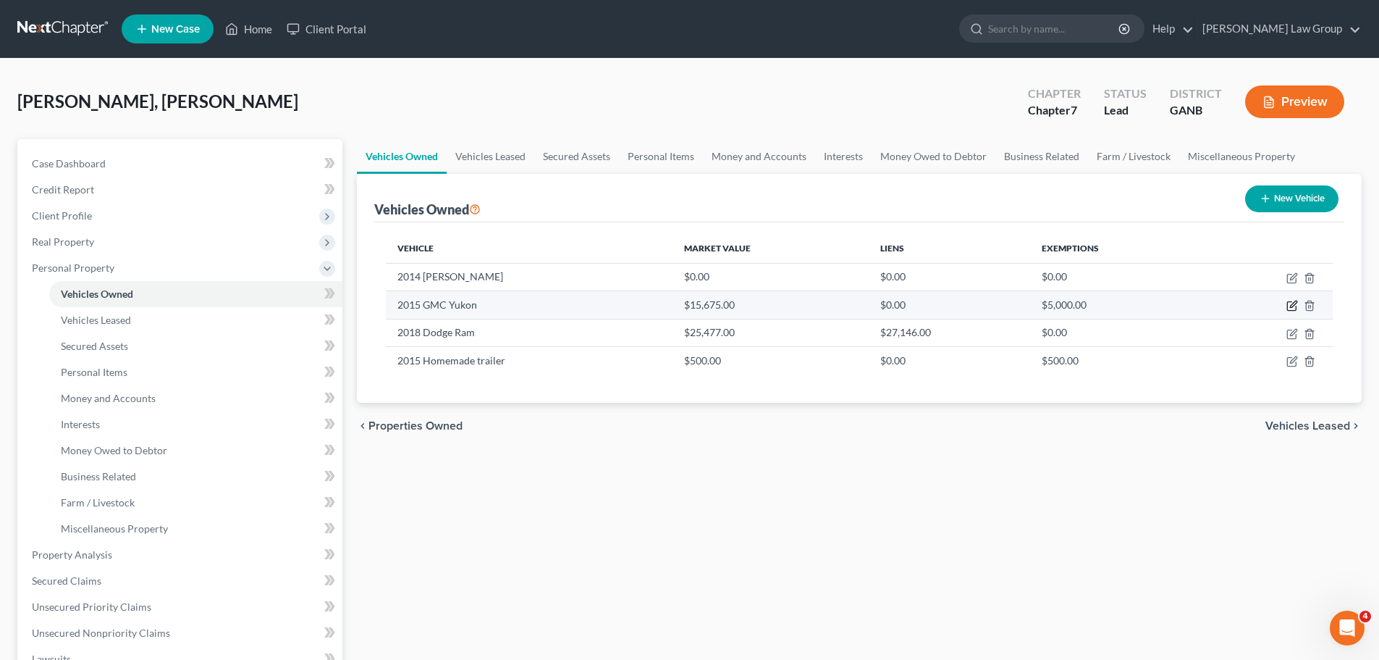
click at [1287, 302] on icon "button" at bounding box center [1292, 306] width 12 height 12
select select "0"
select select "11"
select select "0"
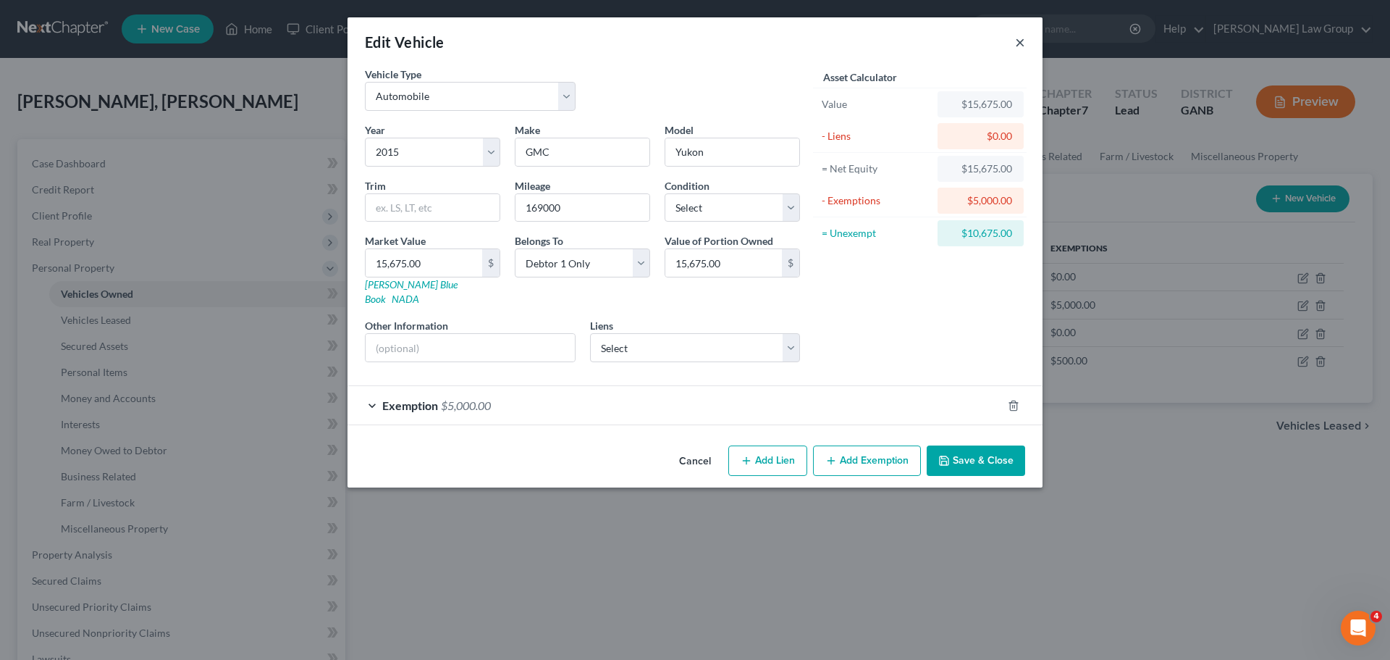
click at [1019, 41] on button "×" at bounding box center [1020, 41] width 10 height 17
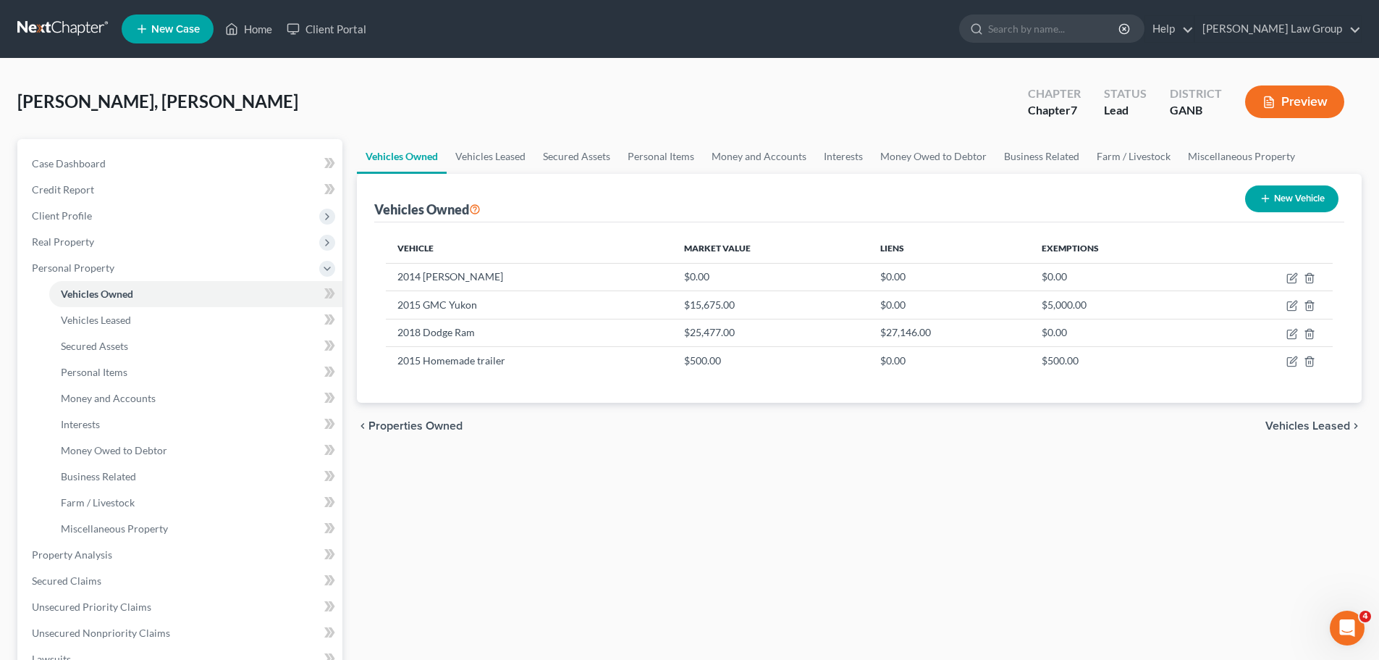
click at [817, 451] on div "Vehicles Owned Vehicles Leased Secured Assets Personal Items Money and Accounts…" at bounding box center [859, 570] width 1019 height 862
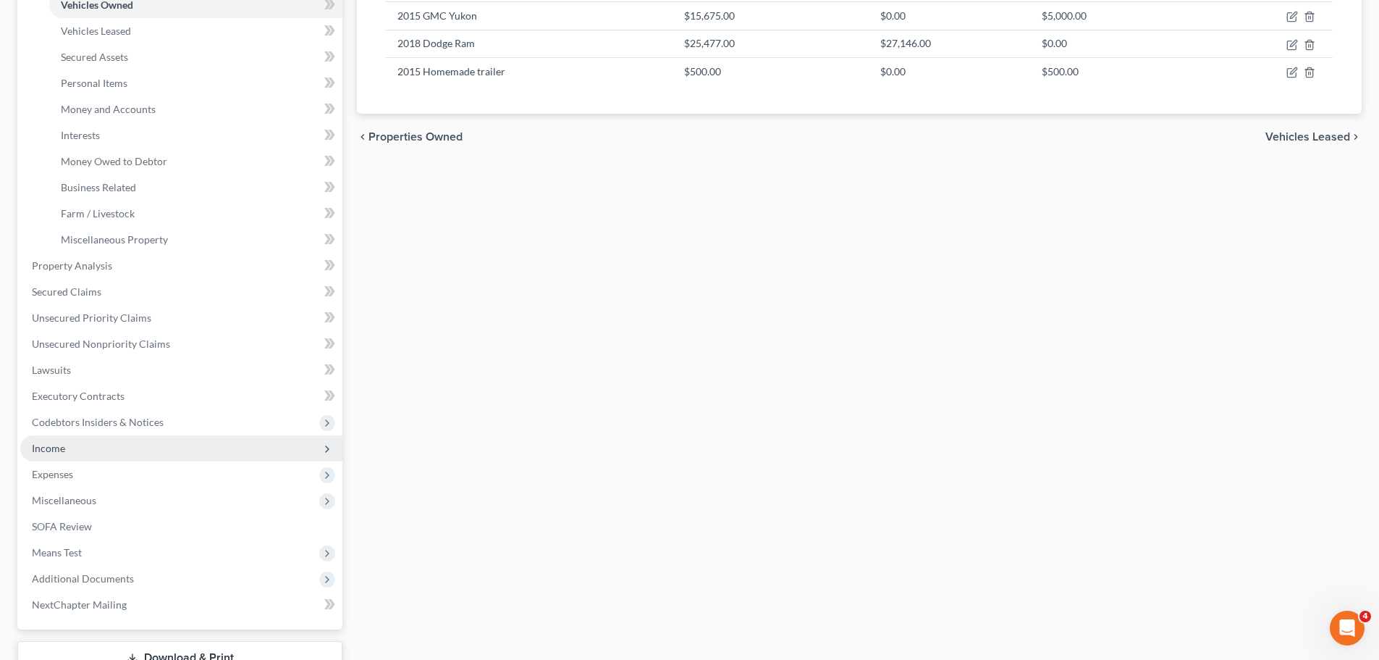
scroll to position [290, 0]
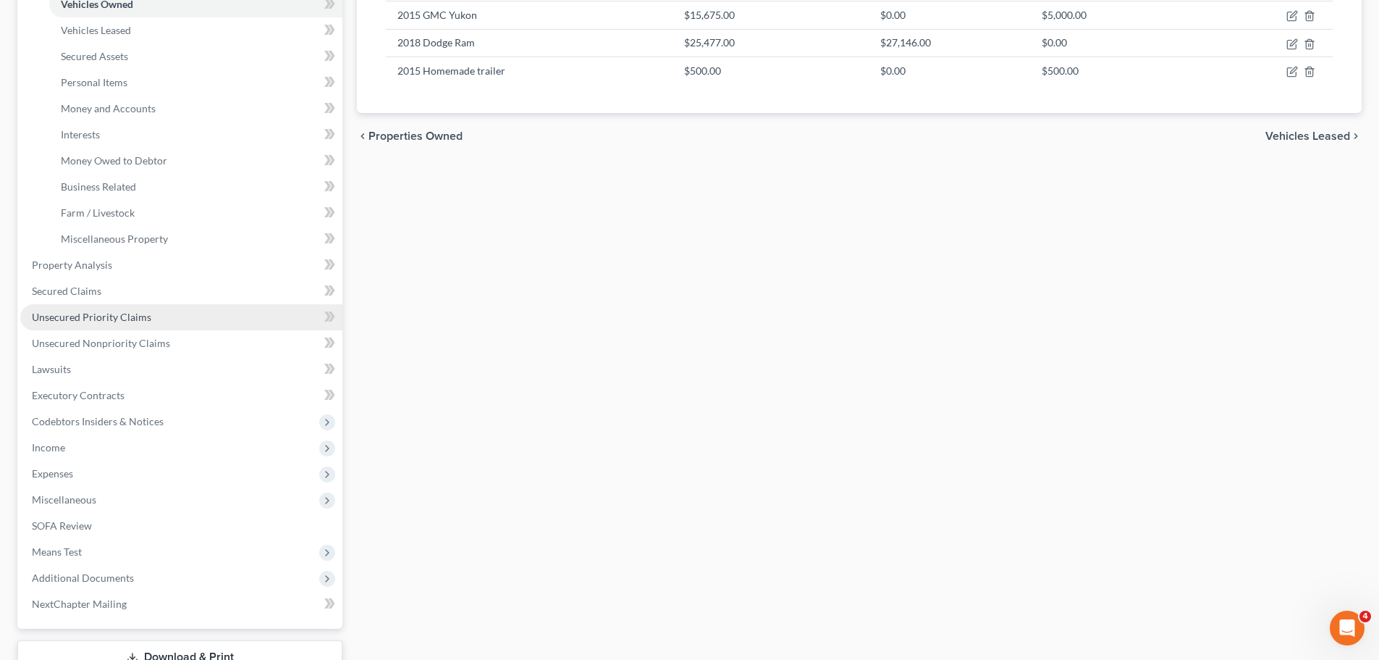
click at [134, 321] on span "Unsecured Priority Claims" at bounding box center [91, 317] width 119 height 12
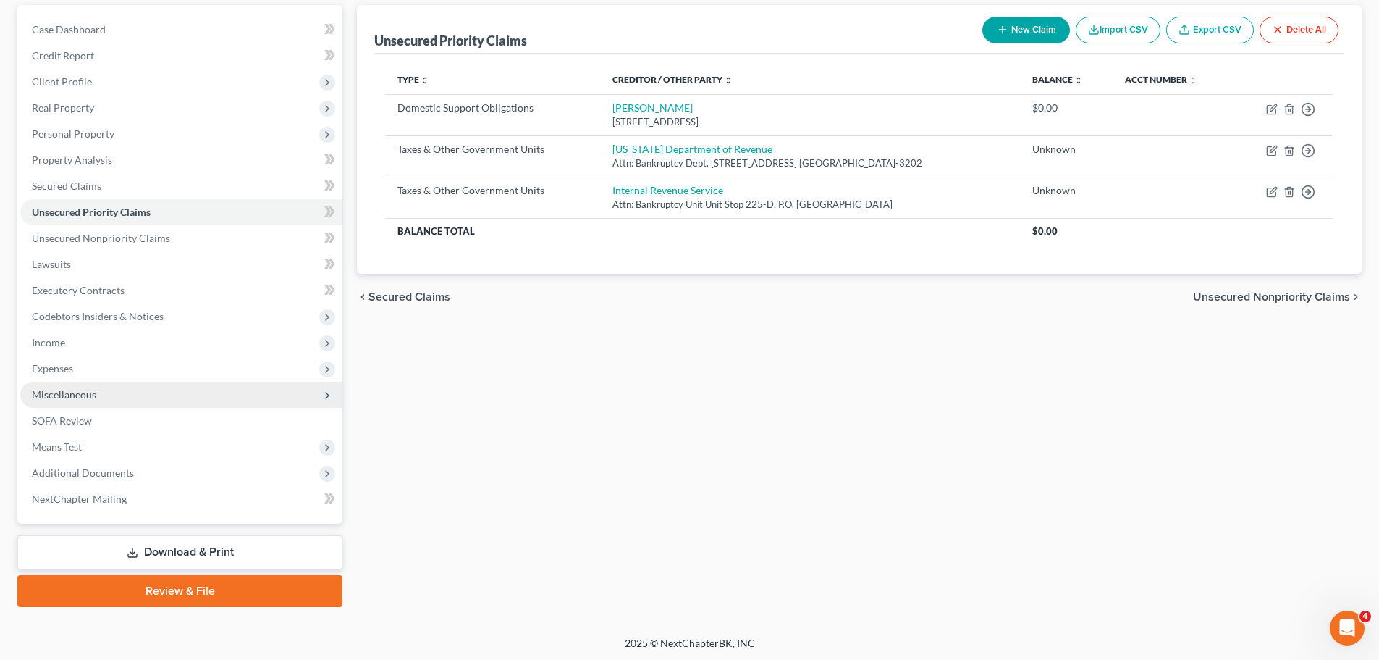
scroll to position [136, 0]
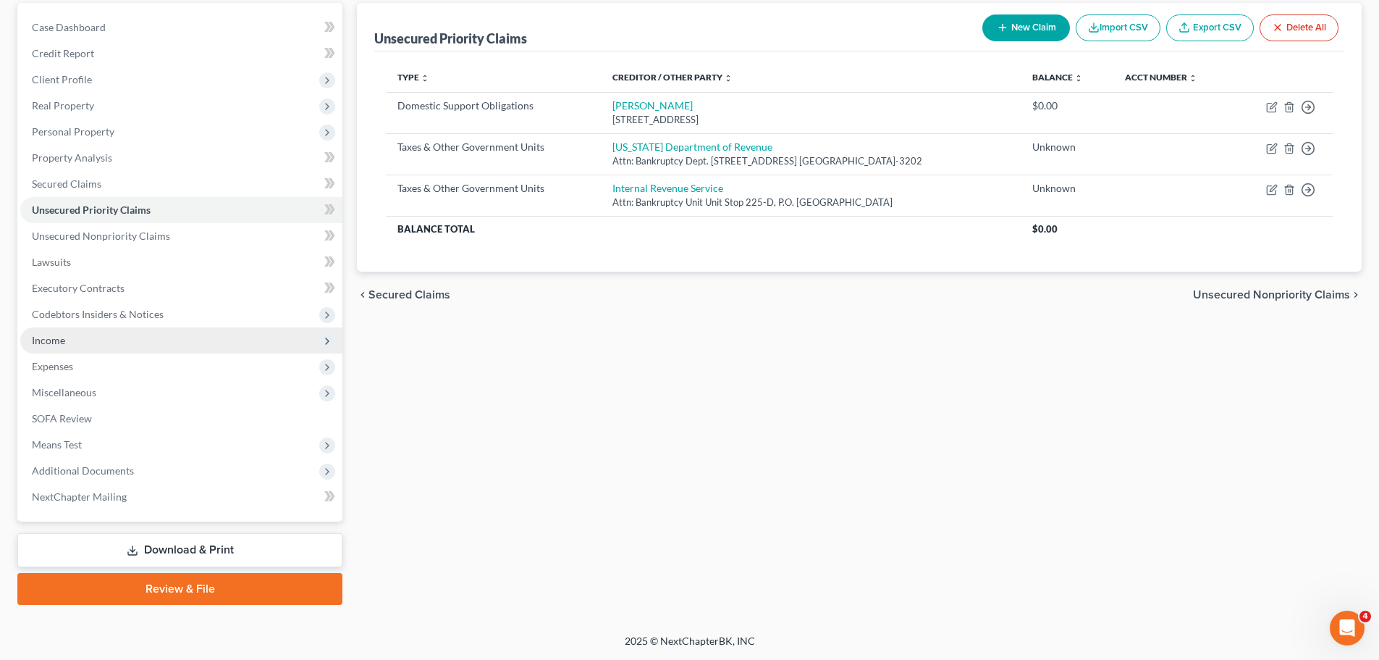
click at [98, 350] on span "Income" at bounding box center [181, 340] width 322 height 26
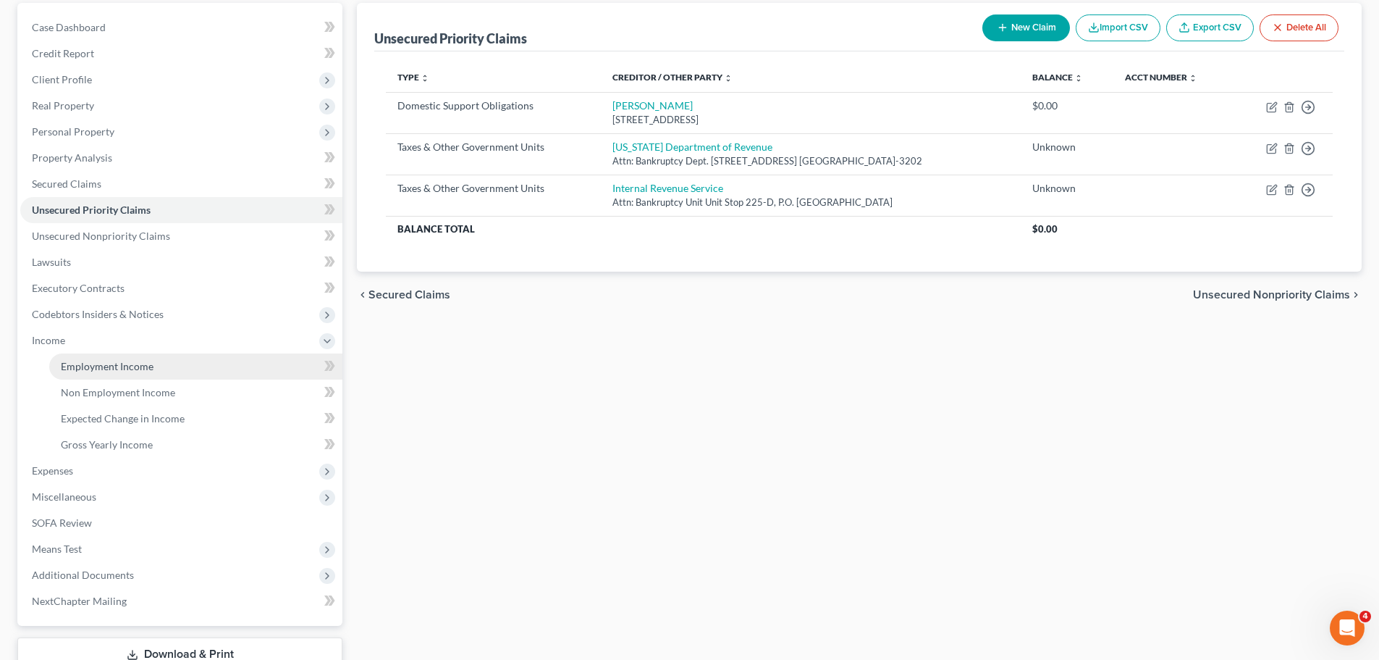
click at [144, 360] on span "Employment Income" at bounding box center [107, 366] width 93 height 12
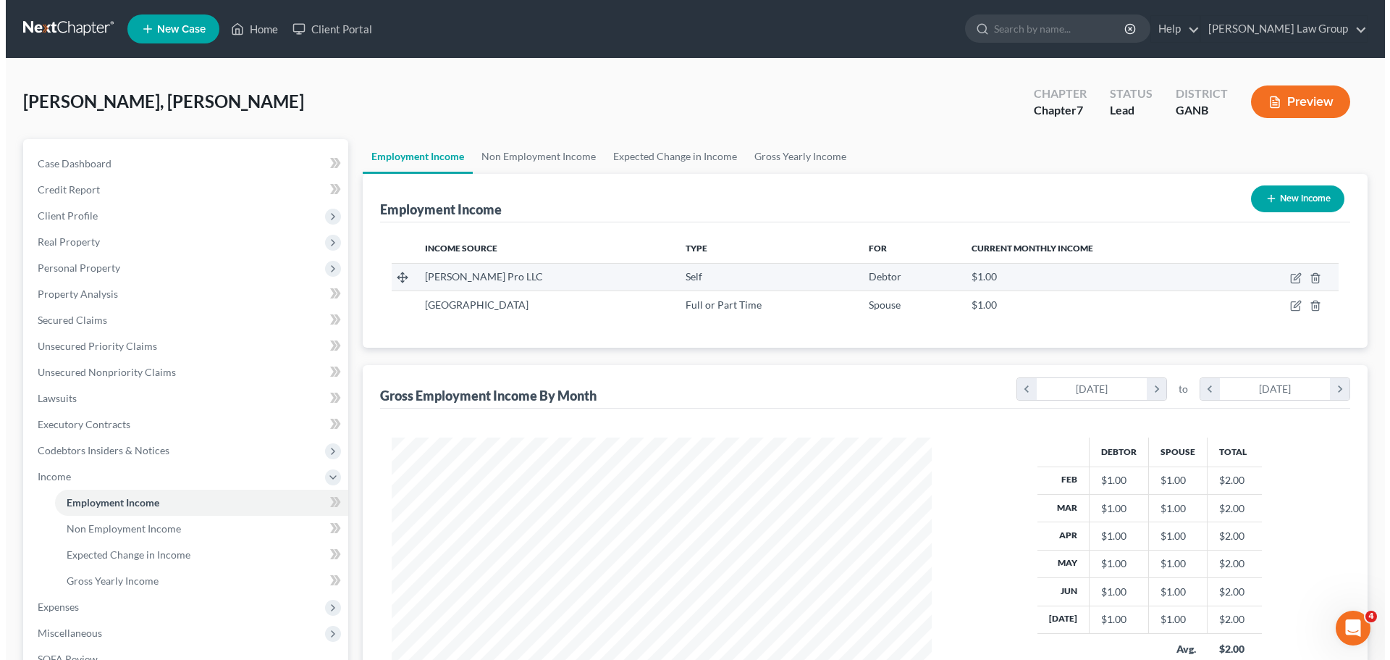
scroll to position [270, 569]
click at [1289, 275] on icon "button" at bounding box center [1290, 278] width 12 height 12
select select "1"
select select "0"
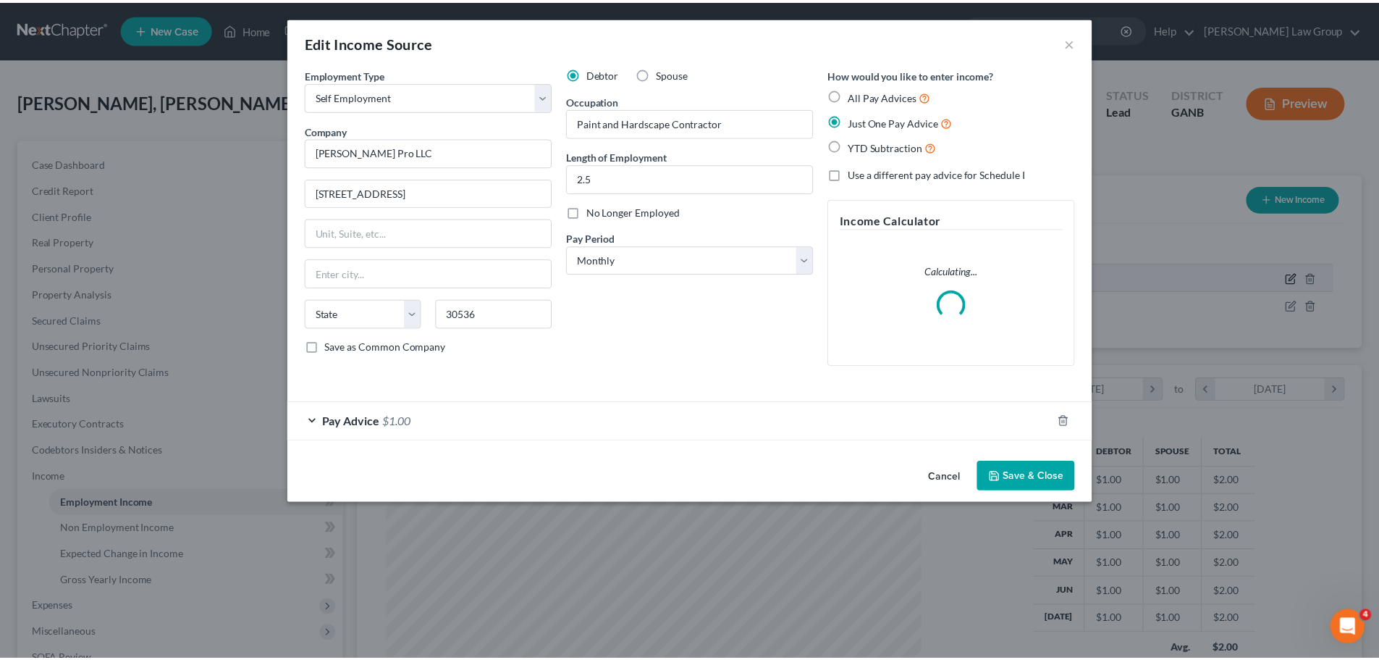
scroll to position [272, 574]
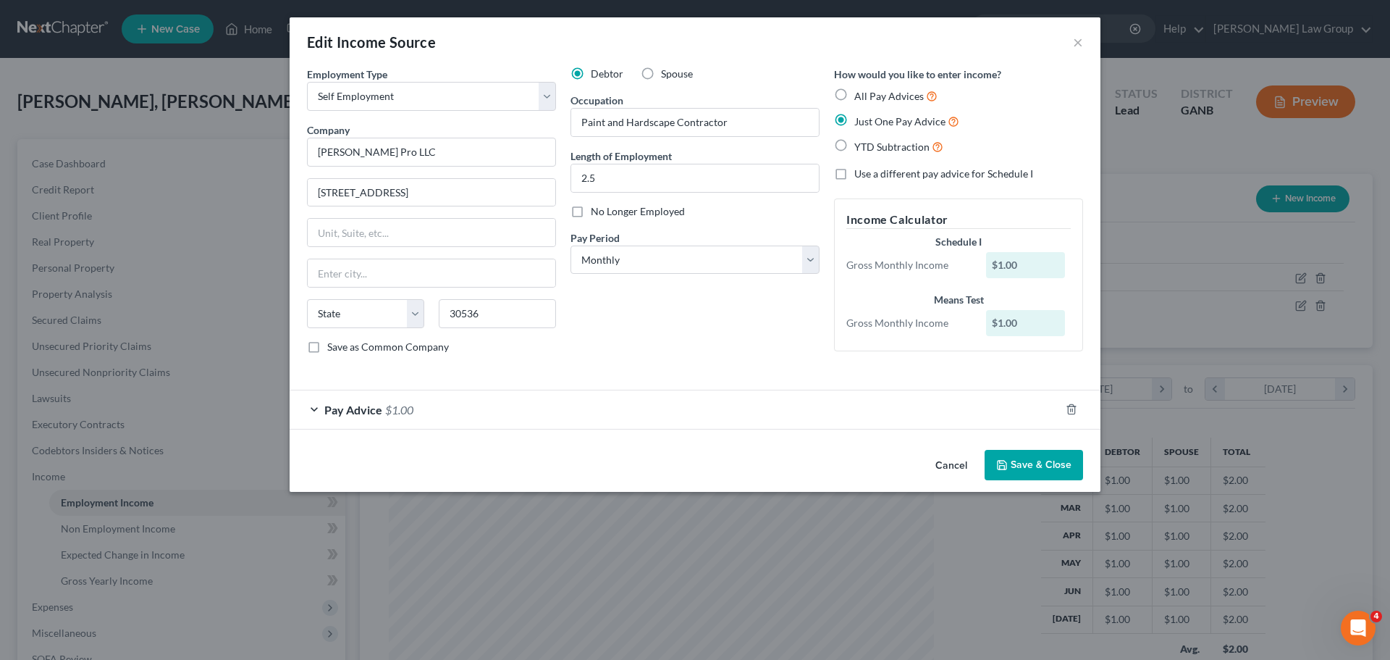
click at [1035, 457] on button "Save & Close" at bounding box center [1034, 465] width 98 height 30
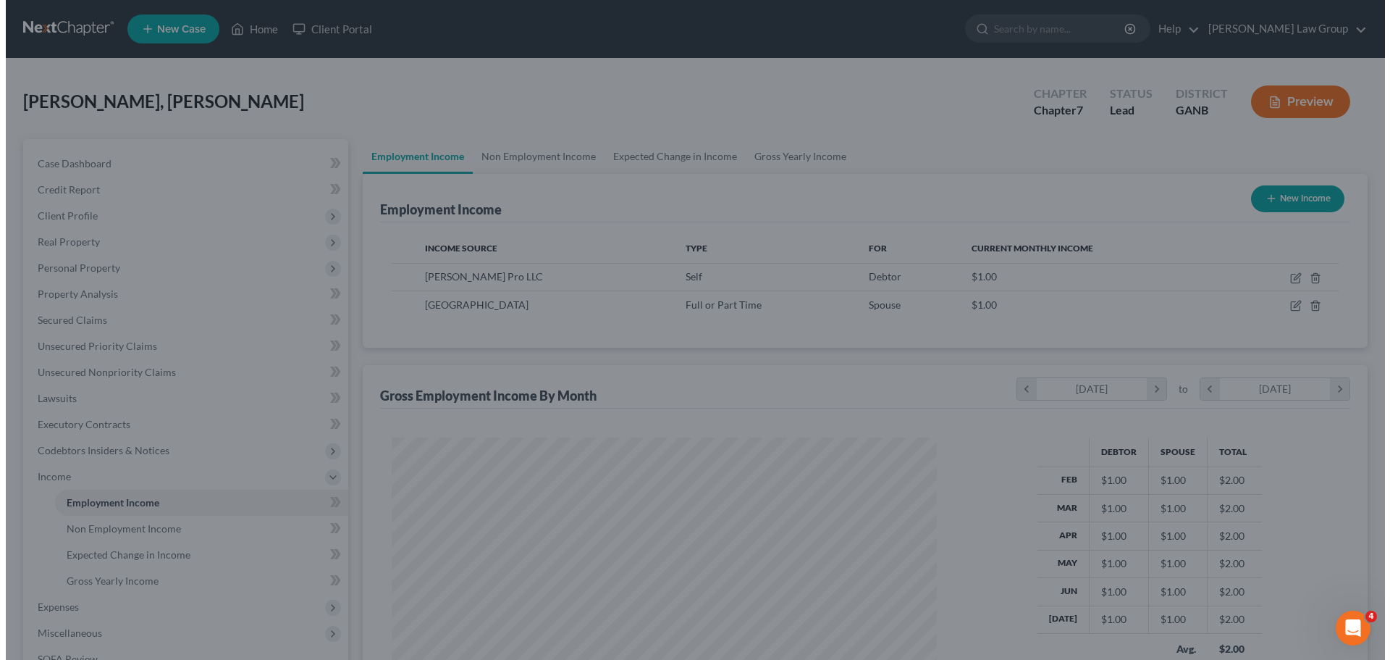
scroll to position [723702, 723403]
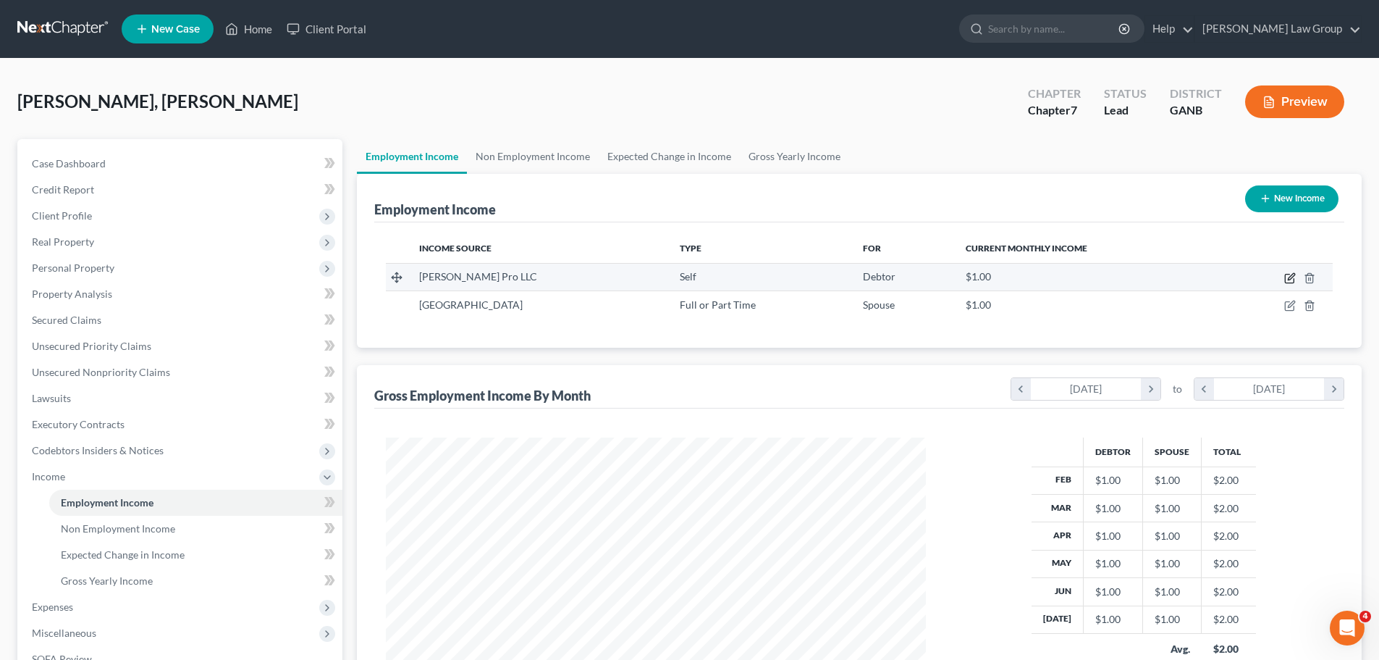
click at [1289, 276] on icon "button" at bounding box center [1290, 278] width 12 height 12
select select "1"
select select "0"
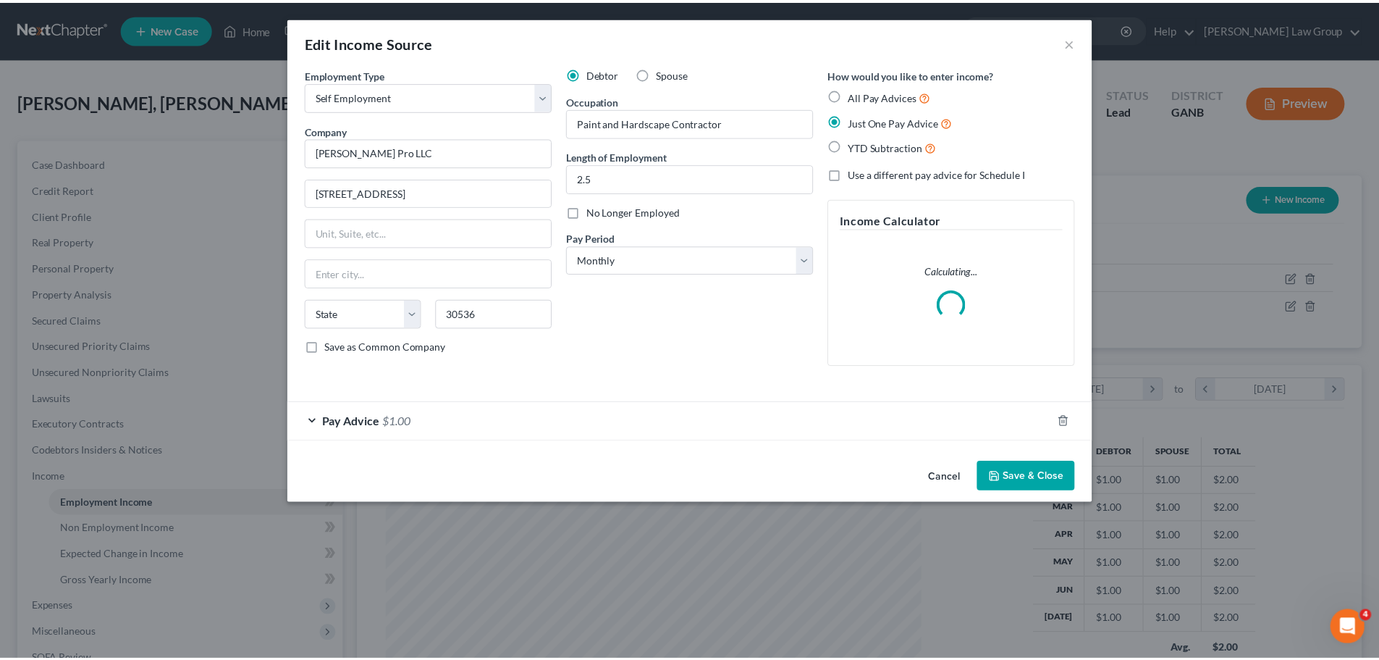
scroll to position [272, 574]
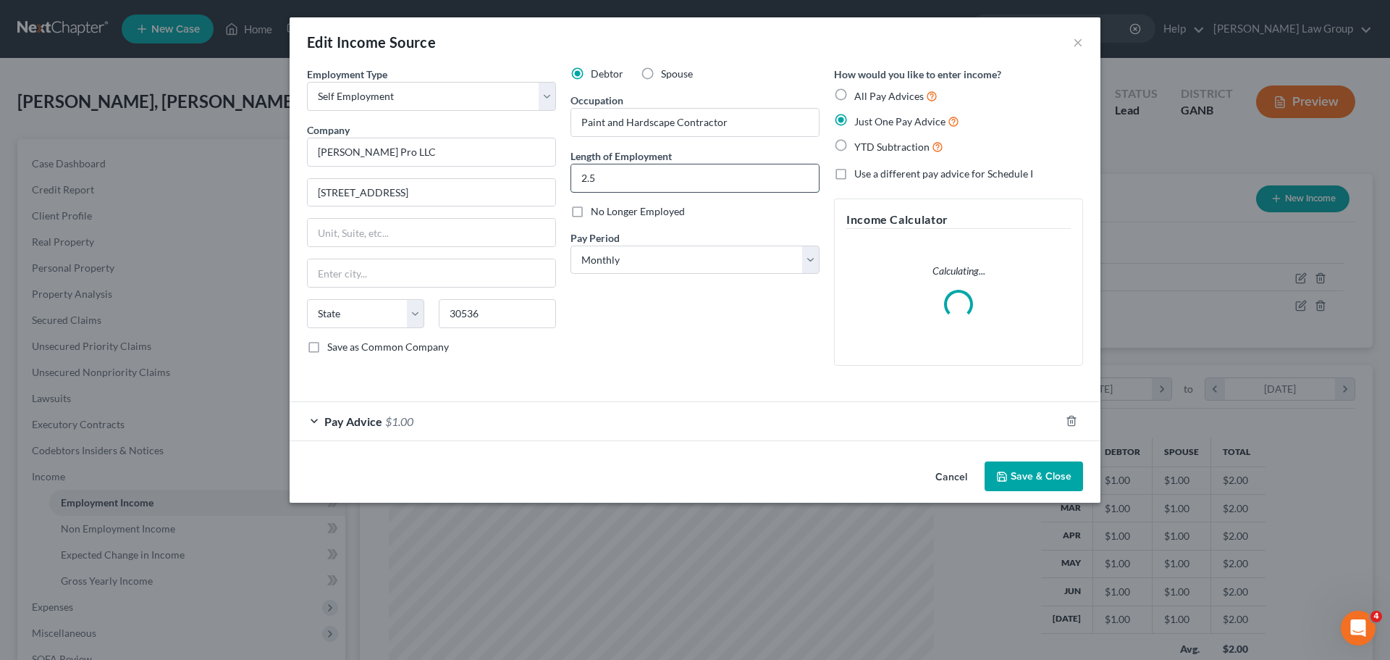
click at [641, 182] on input "2.5" at bounding box center [695, 178] width 248 height 28
type input "2.5 years"
click at [736, 362] on div "Debtor Spouse Occupation Paint and Hardscape [DEMOGRAPHIC_DATA] Length of Emplo…" at bounding box center [695, 222] width 264 height 311
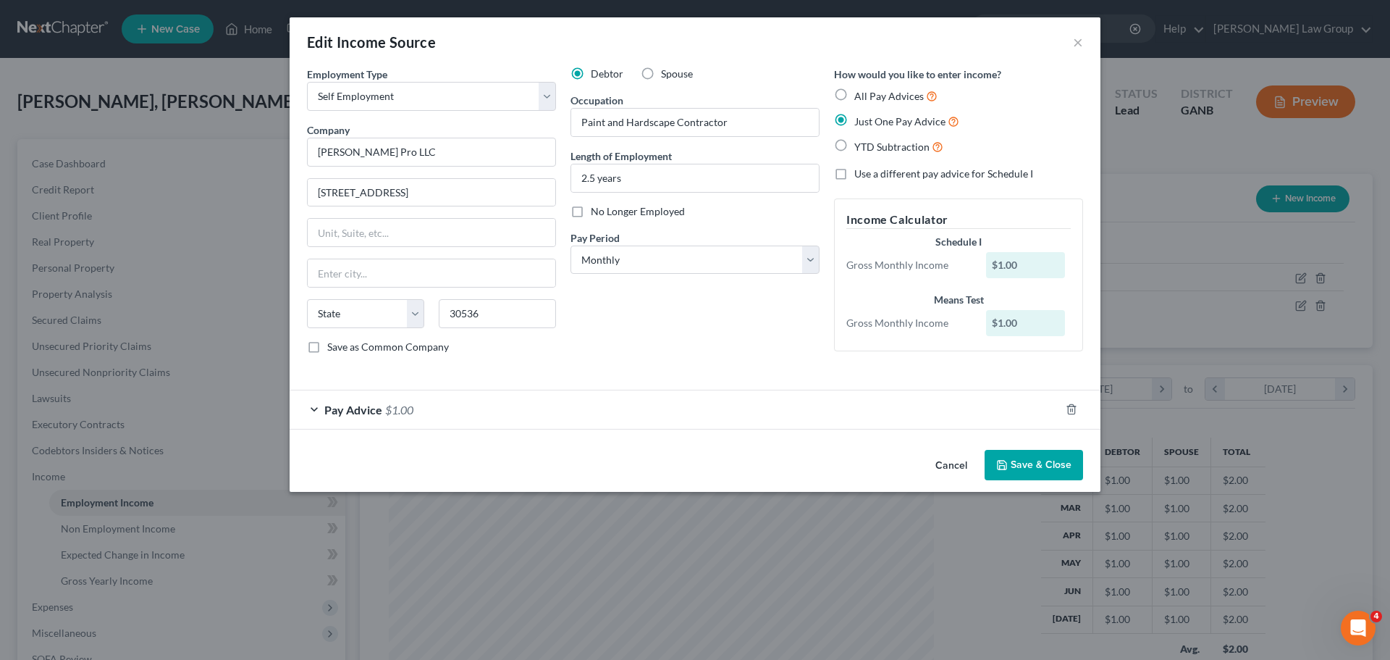
click at [1040, 475] on button "Save & Close" at bounding box center [1034, 465] width 98 height 30
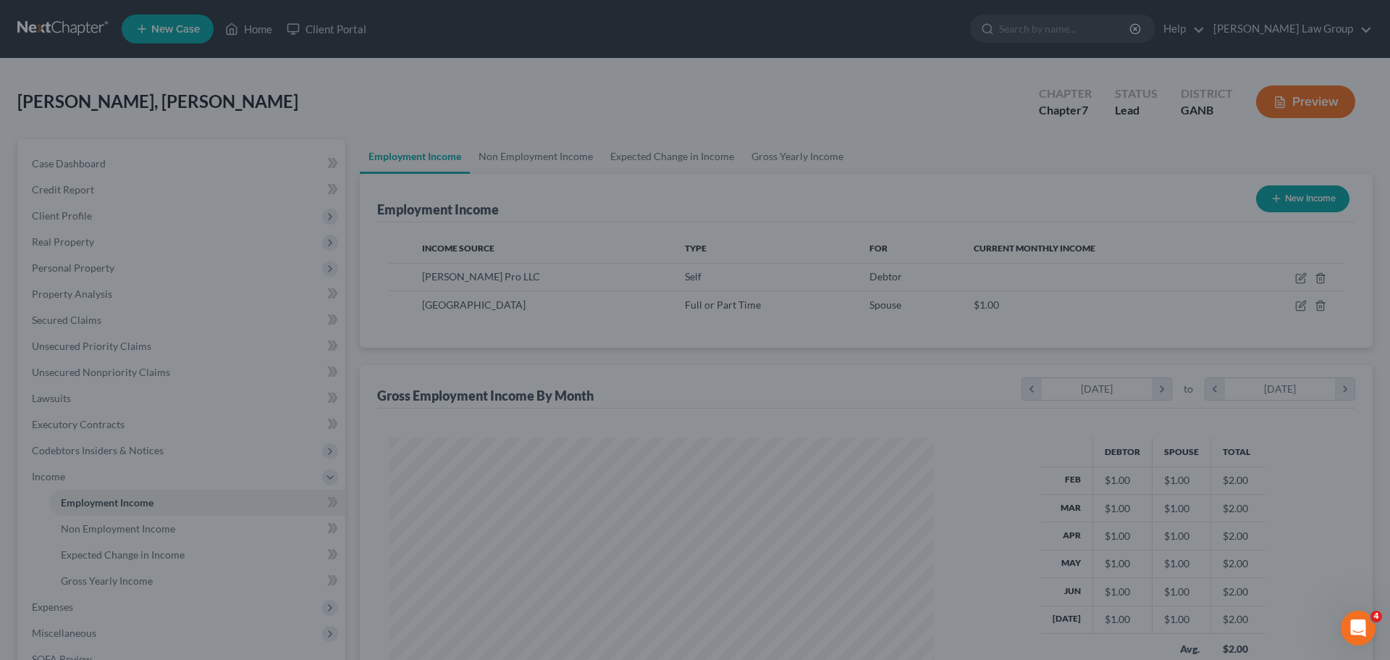
scroll to position [723702, 723403]
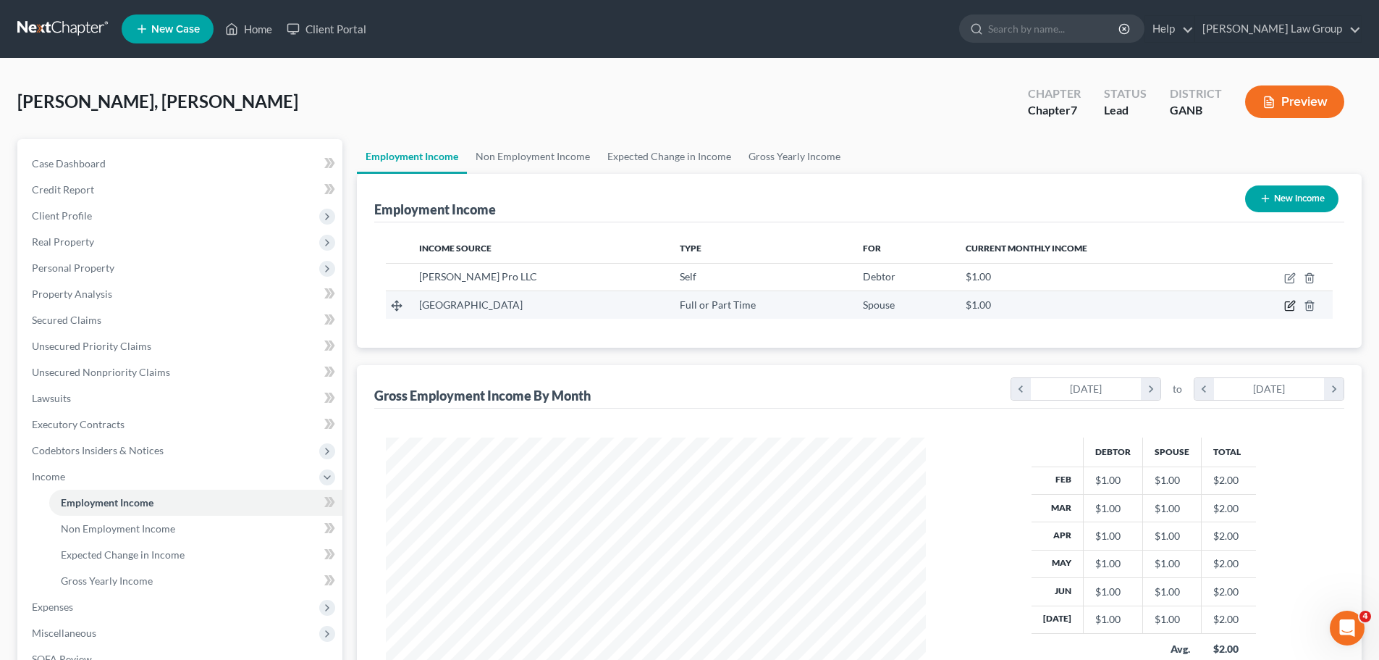
click at [1287, 305] on icon "button" at bounding box center [1290, 306] width 12 height 12
select select "0"
select select "10"
select select "0"
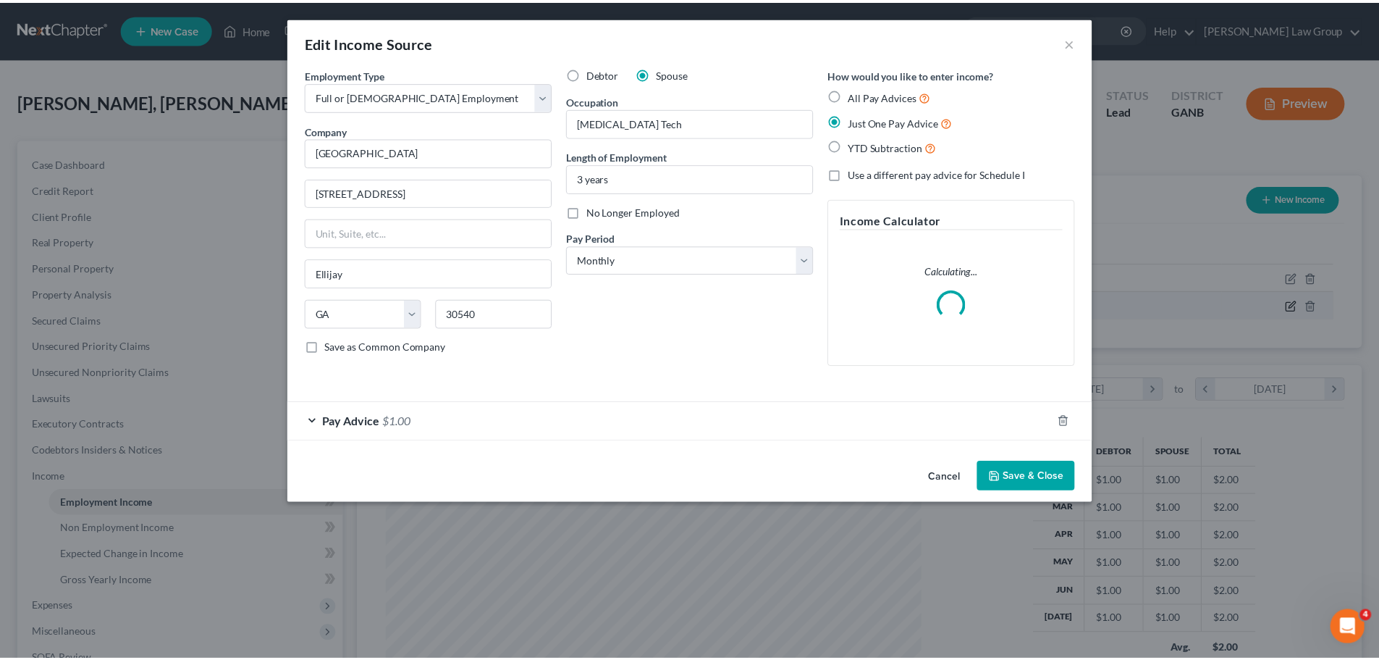
scroll to position [272, 574]
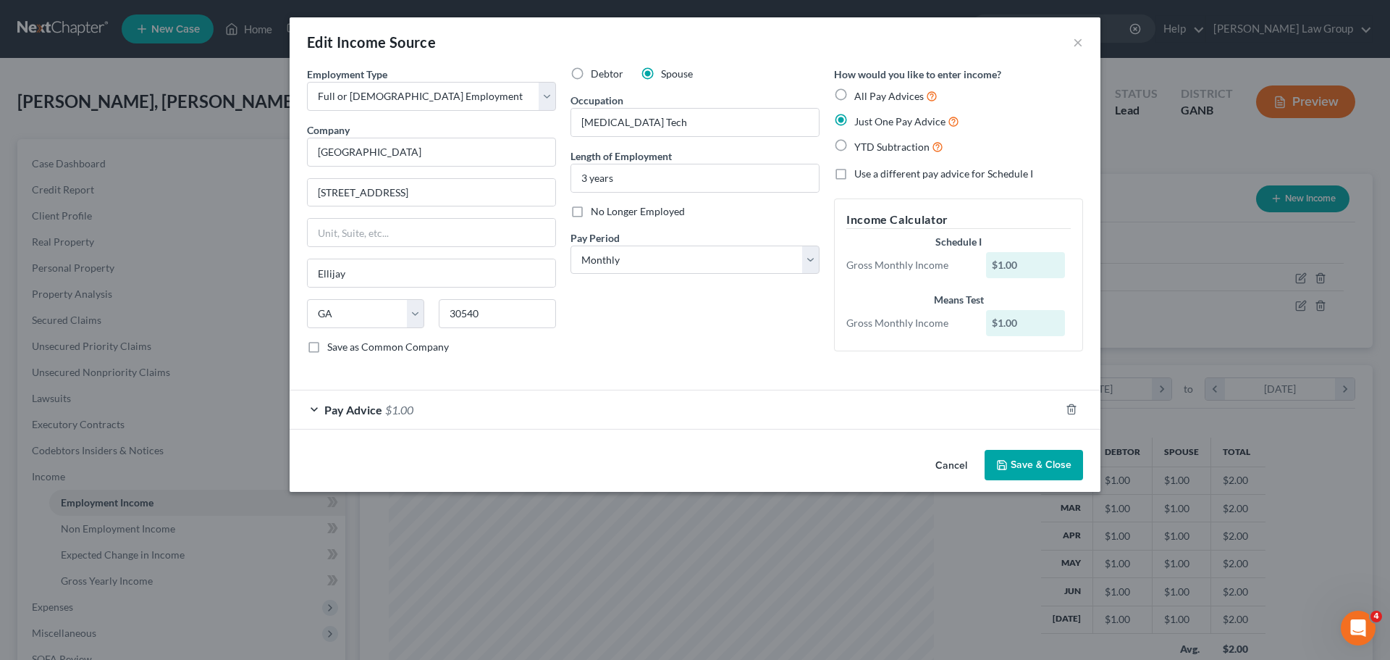
click at [1024, 471] on button "Save & Close" at bounding box center [1034, 465] width 98 height 30
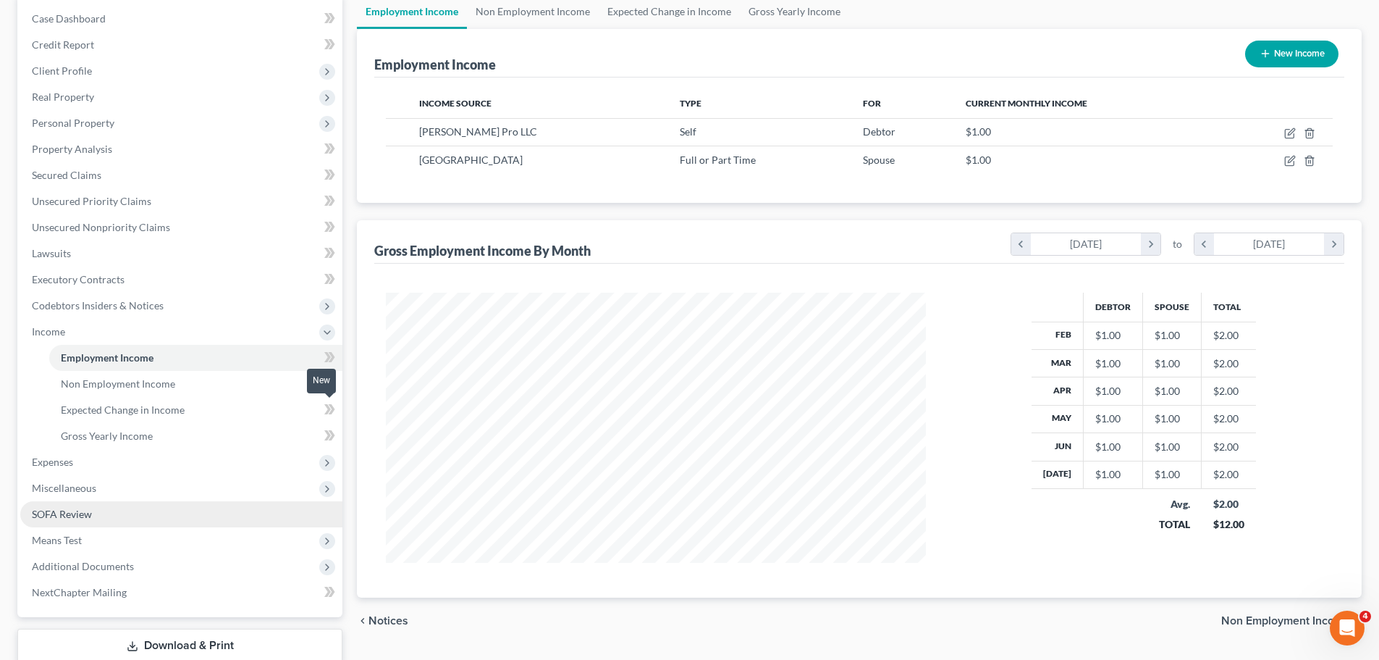
scroll to position [217, 0]
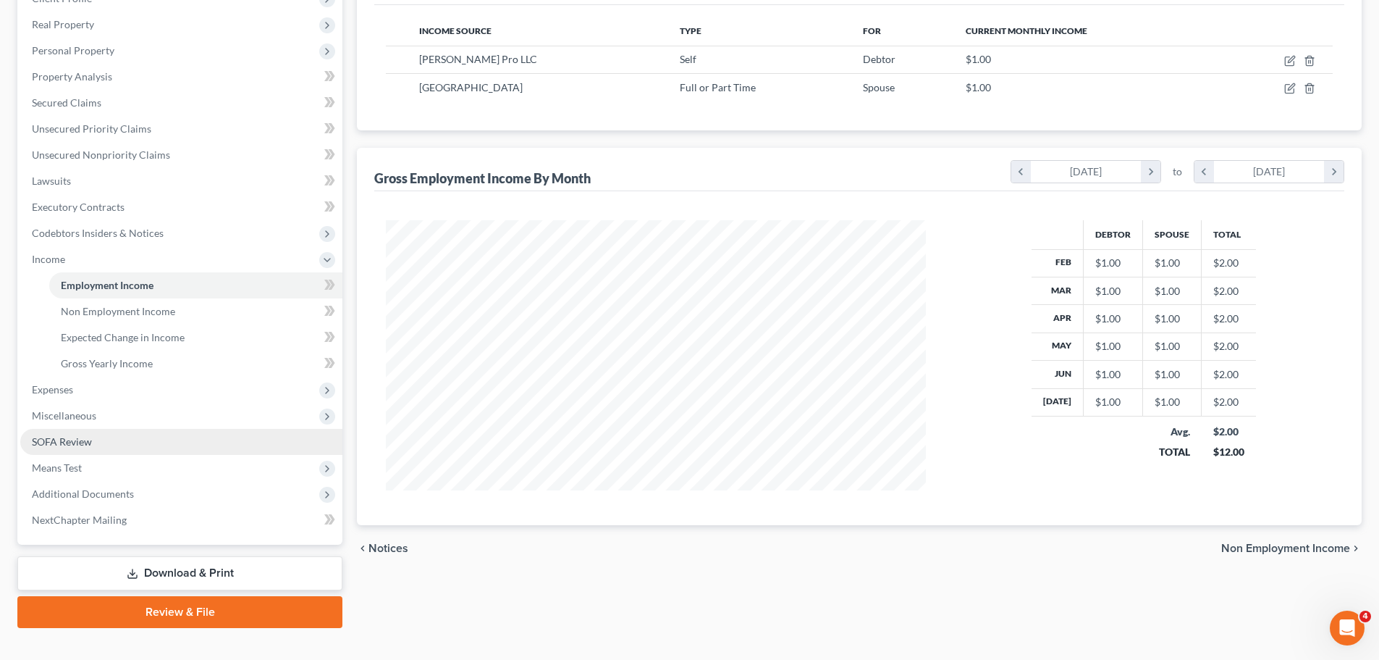
click at [168, 437] on link "SOFA Review" at bounding box center [181, 442] width 322 height 26
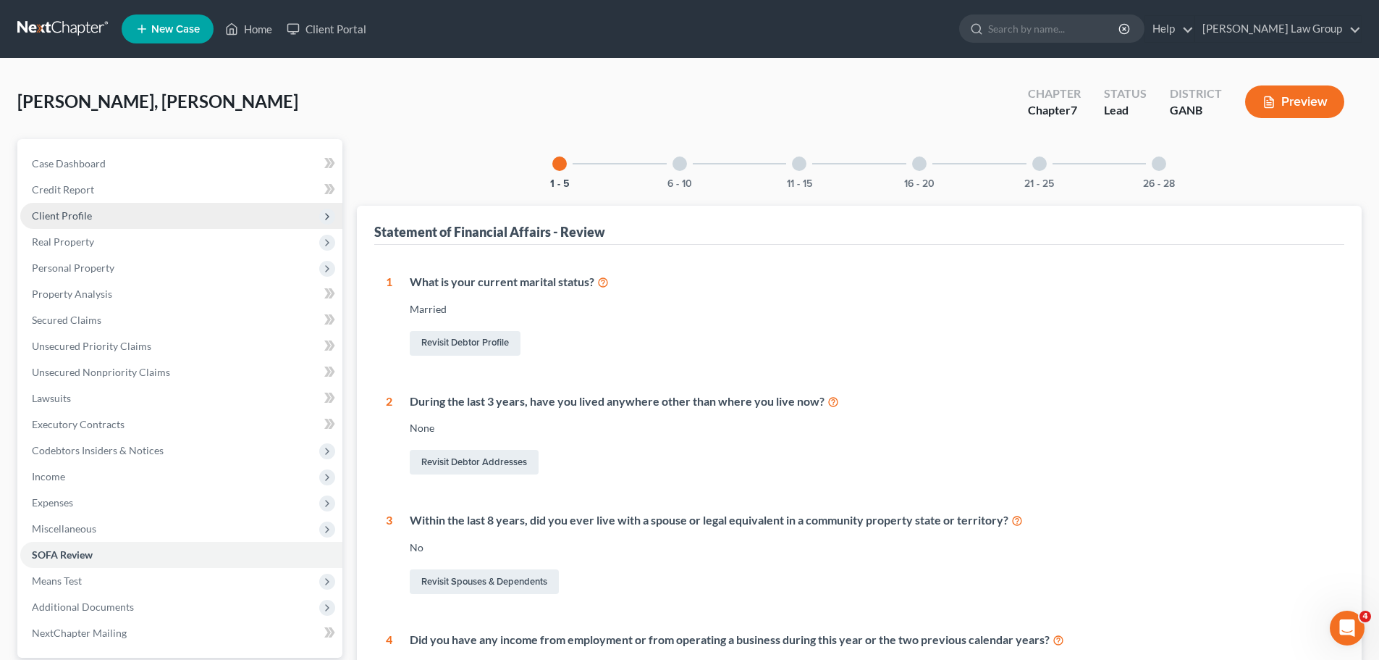
click at [109, 220] on span "Client Profile" at bounding box center [181, 216] width 322 height 26
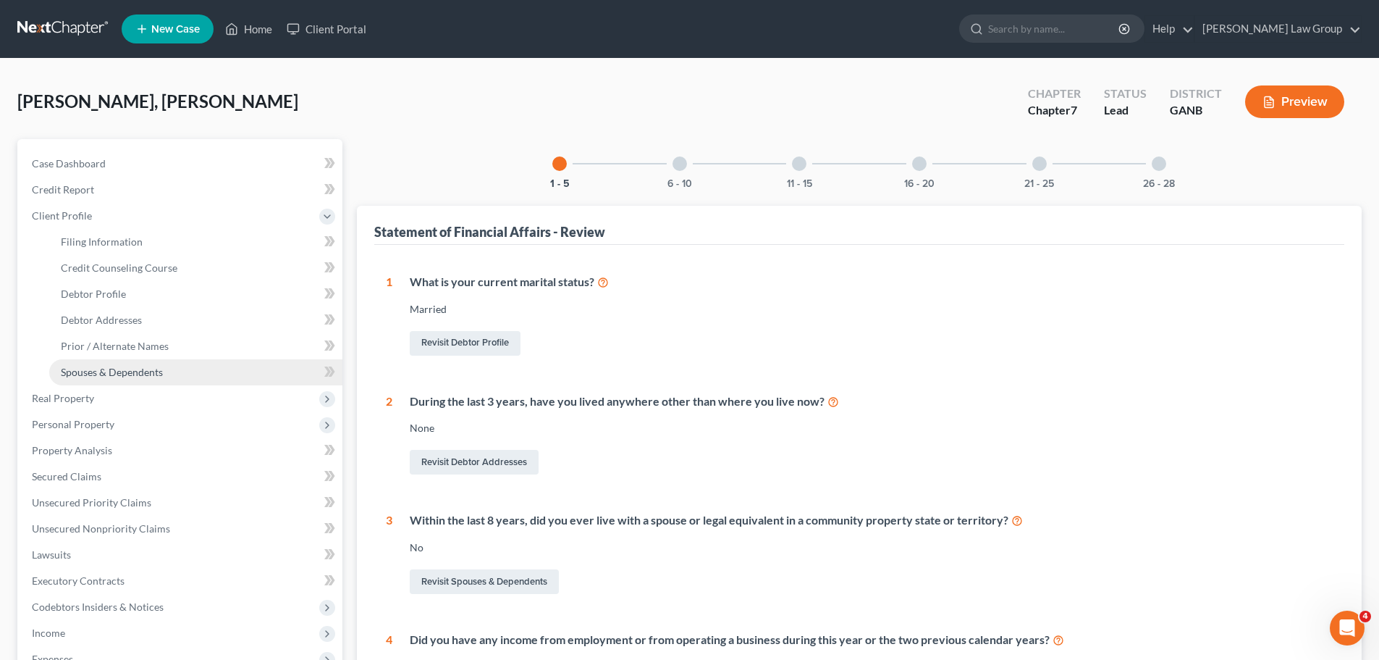
click at [143, 378] on link "Spouses & Dependents" at bounding box center [195, 372] width 293 height 26
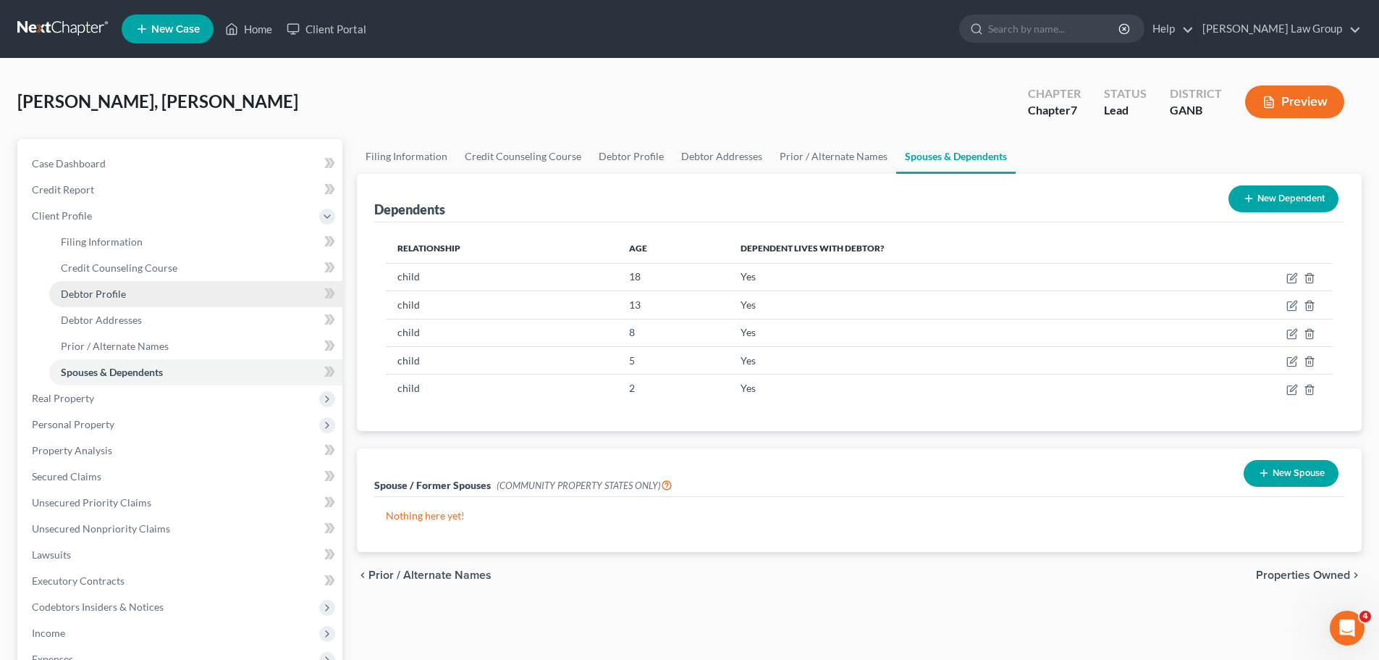
click at [120, 285] on link "Debtor Profile" at bounding box center [195, 294] width 293 height 26
select select "1"
select select "6"
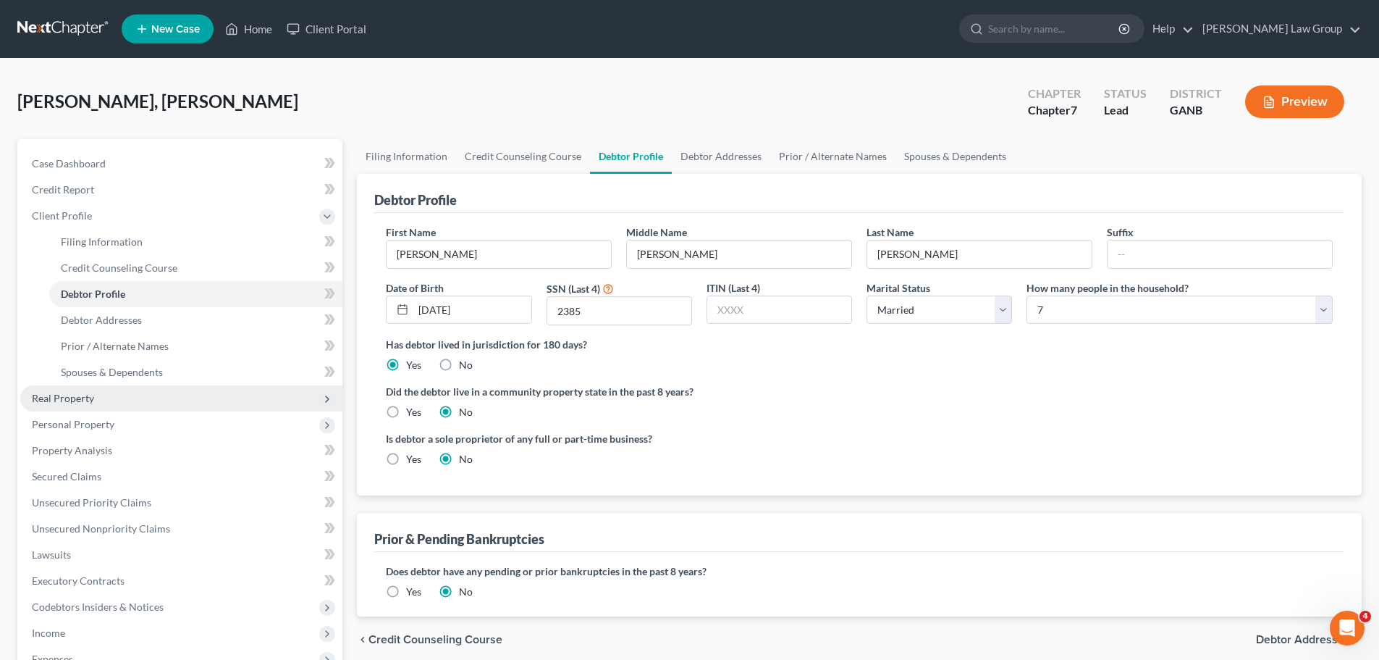
click at [95, 400] on span "Real Property" at bounding box center [181, 398] width 322 height 26
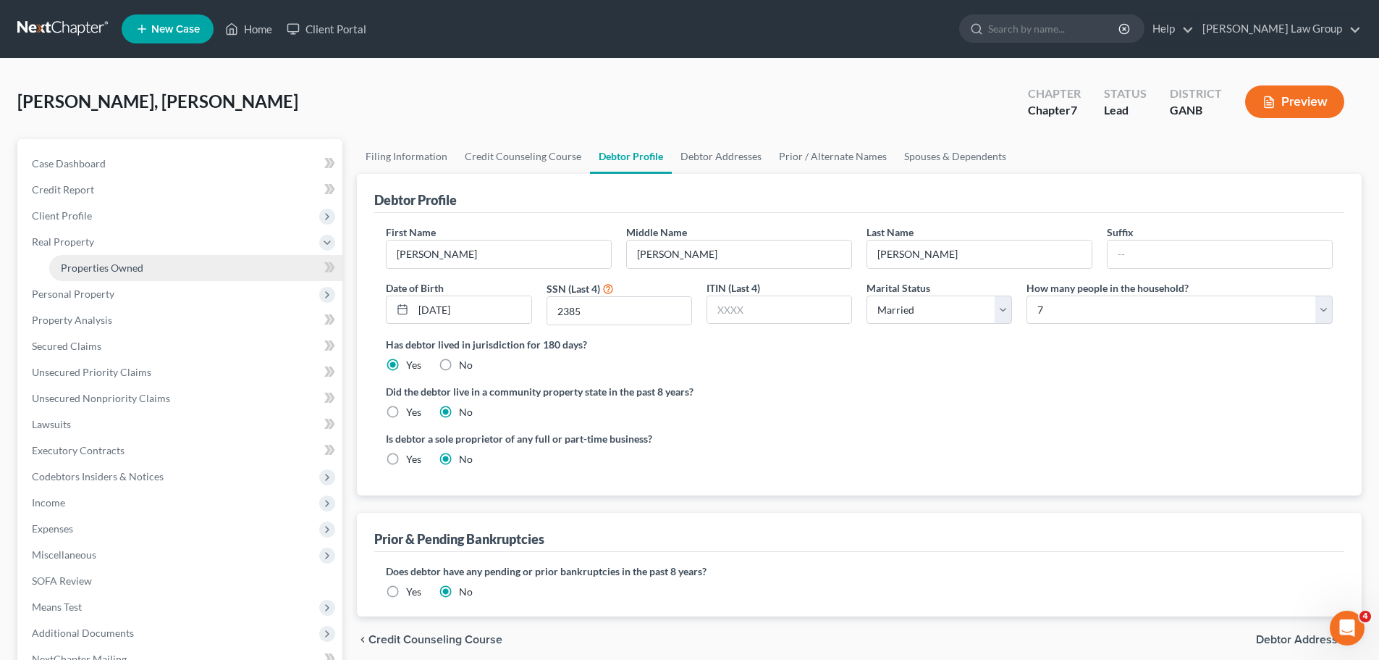
click at [162, 260] on link "Properties Owned" at bounding box center [195, 268] width 293 height 26
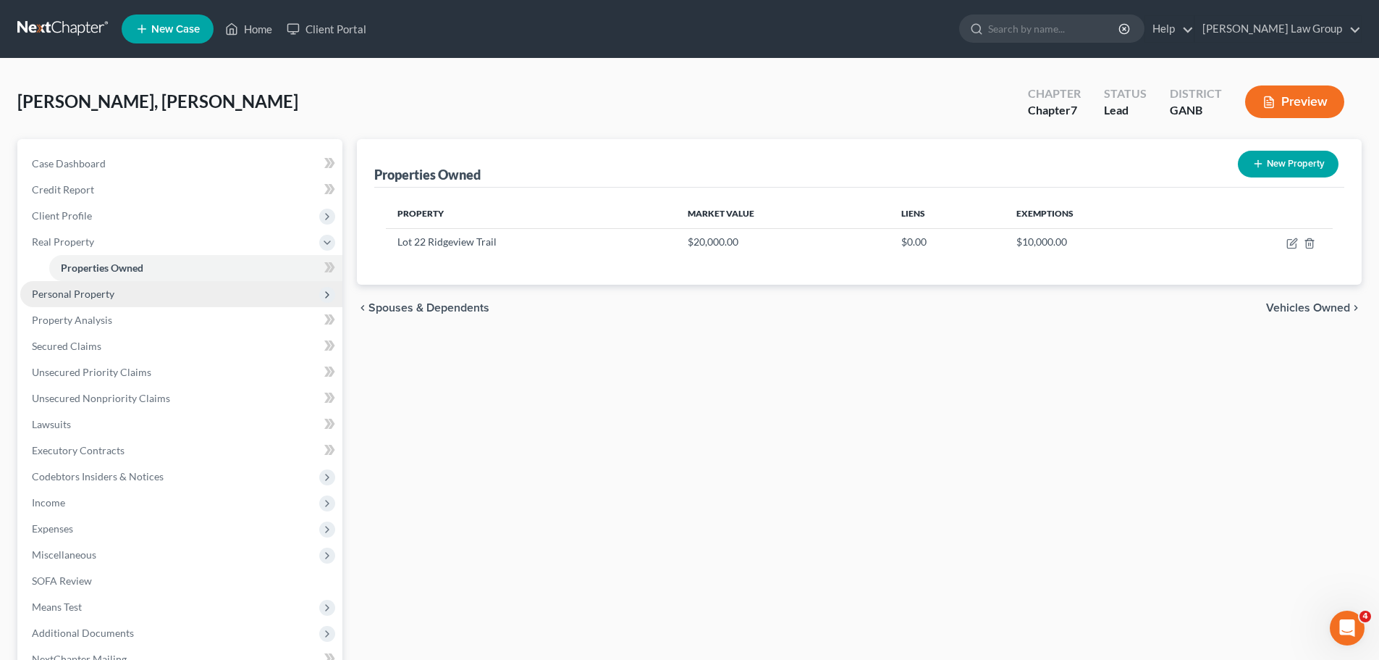
click at [104, 303] on span "Personal Property" at bounding box center [181, 294] width 322 height 26
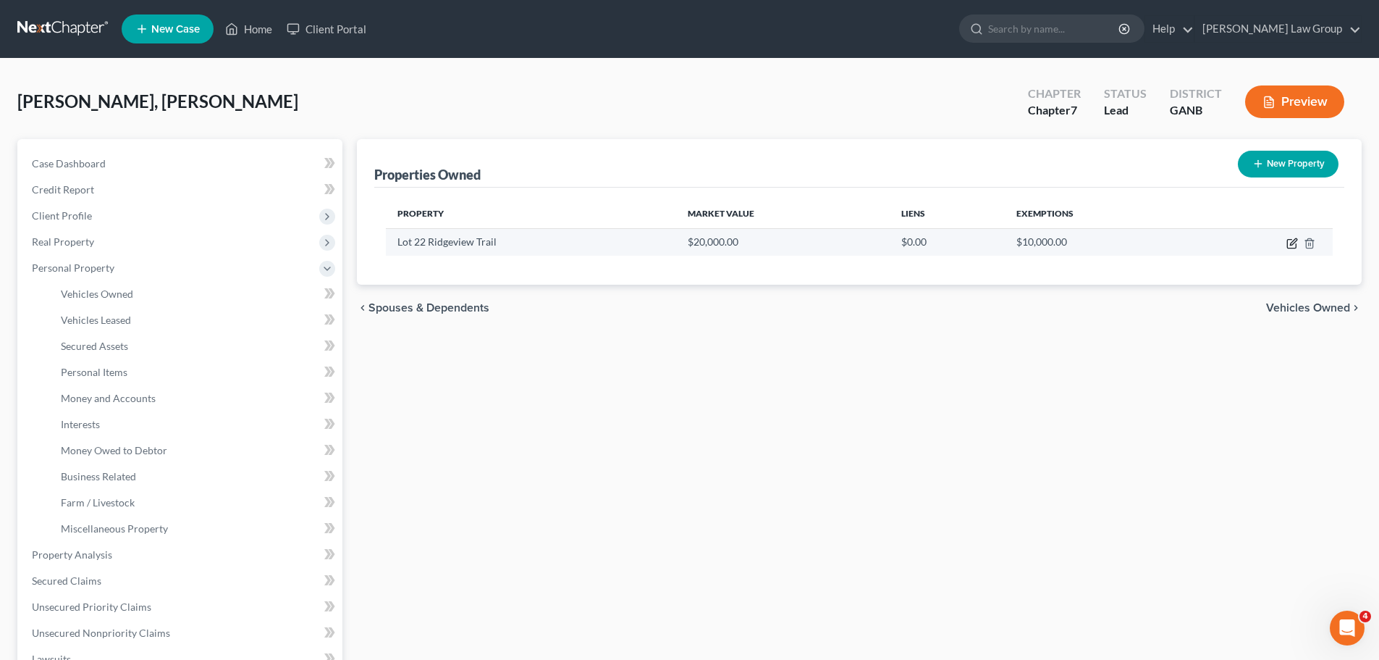
click at [1291, 242] on icon "button" at bounding box center [1292, 243] width 12 height 12
select select "10"
select select "60"
select select "3"
select select "0"
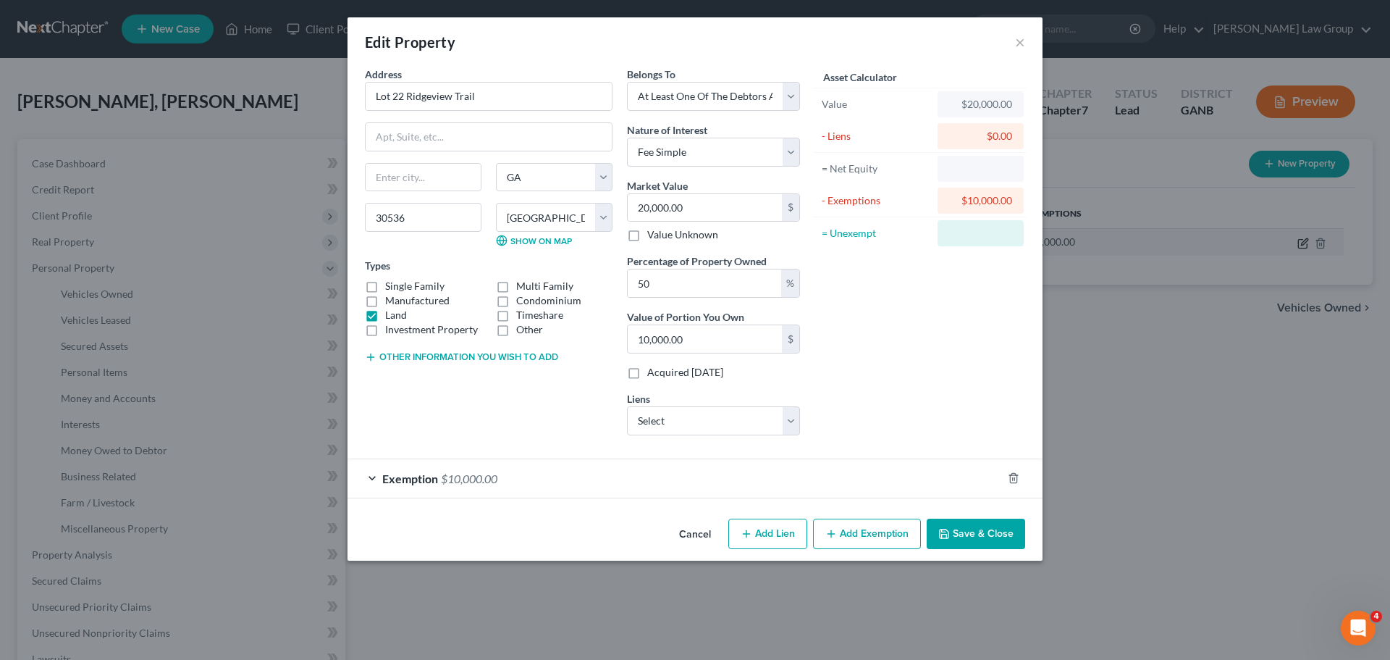
click at [1291, 242] on div "Edit Property × Address * Lot 22 Ridgeview [GEOGRAPHIC_DATA] [US_STATE][GEOGRAP…" at bounding box center [695, 330] width 1390 height 660
click at [1004, 478] on div at bounding box center [1022, 477] width 41 height 23
click at [1014, 473] on icon "button" at bounding box center [1014, 478] width 12 height 12
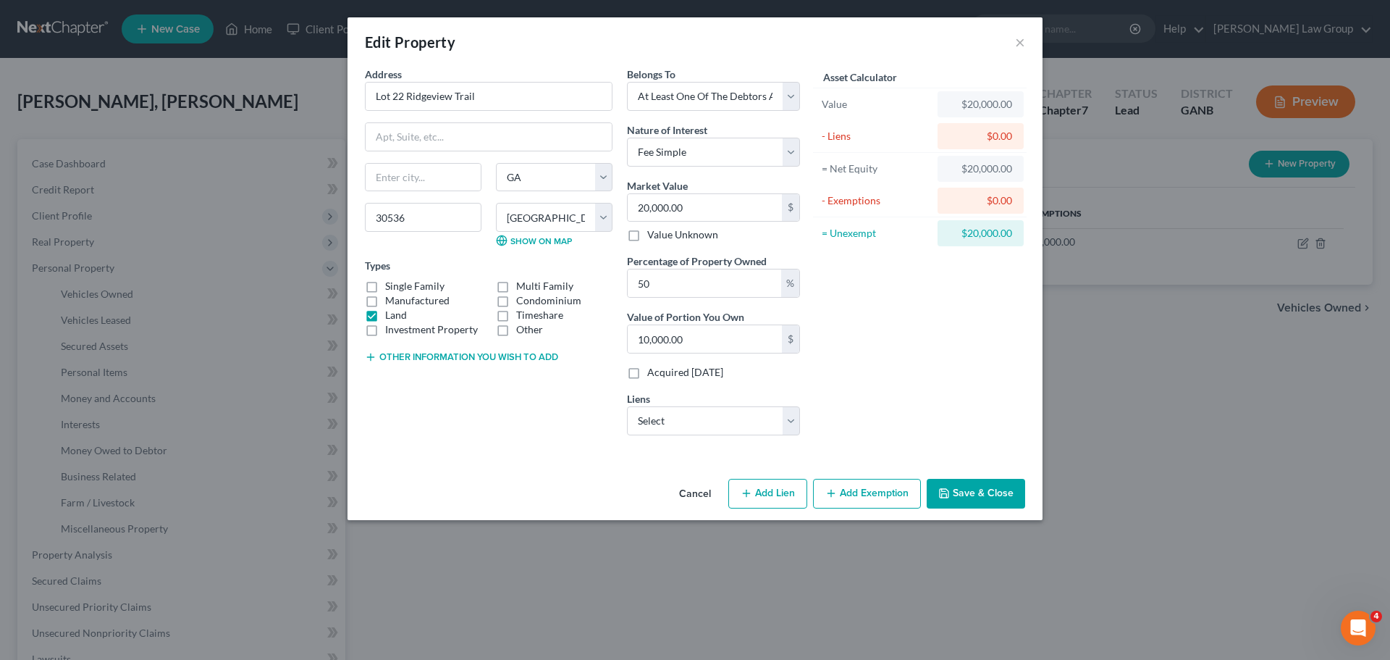
click at [972, 502] on button "Save & Close" at bounding box center [976, 494] width 98 height 30
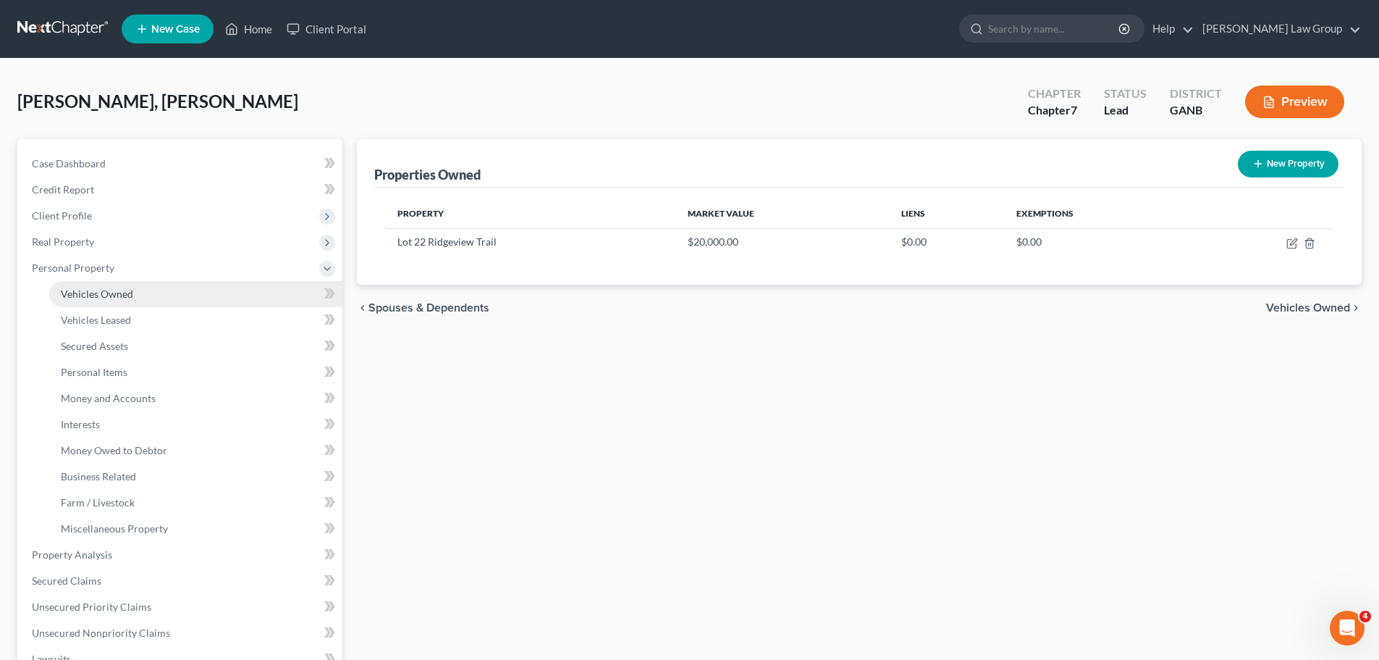
click at [119, 296] on span "Vehicles Owned" at bounding box center [97, 293] width 72 height 12
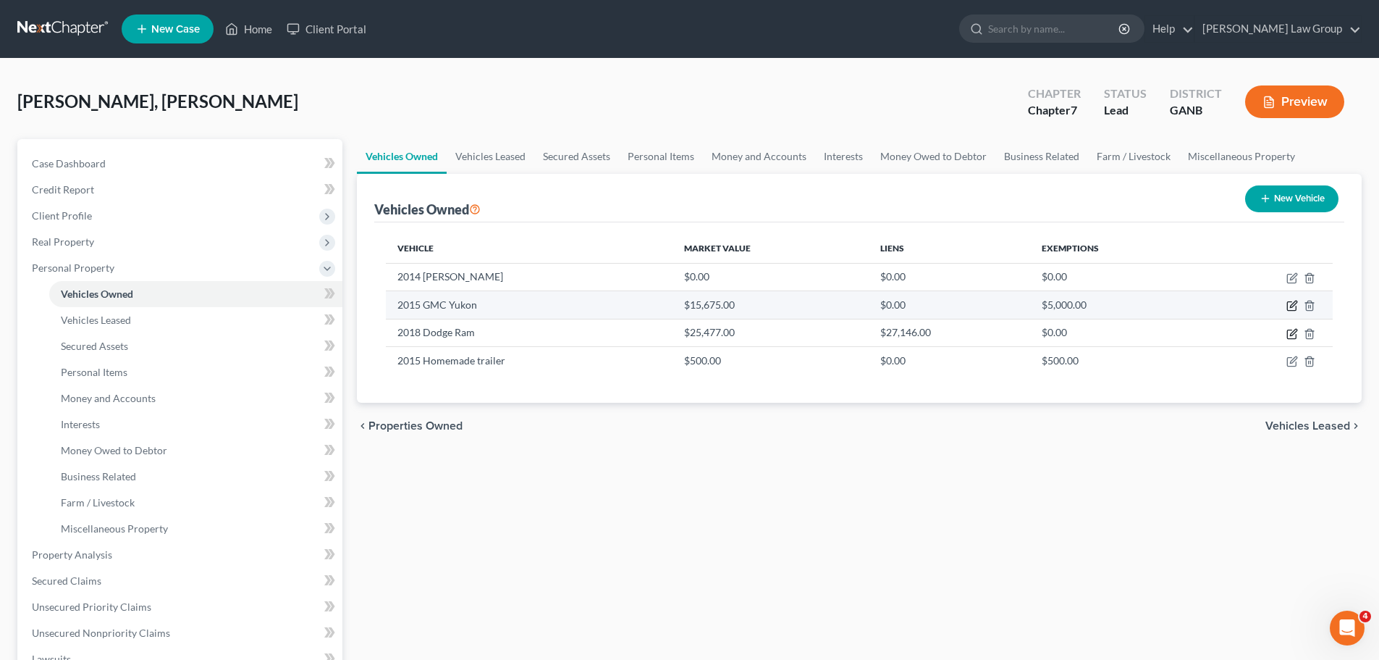
drag, startPoint x: 1286, startPoint y: 330, endPoint x: 1293, endPoint y: 305, distance: 26.2
click at [1293, 305] on tbody "2014 [PERSON_NAME] $0.00 $0.00 $0.00 2015 GMC Yukon $15,675.00 $0.00 $5,000.00 …" at bounding box center [859, 318] width 947 height 111
click at [1289, 302] on icon "button" at bounding box center [1291, 306] width 9 height 9
select select "0"
select select "11"
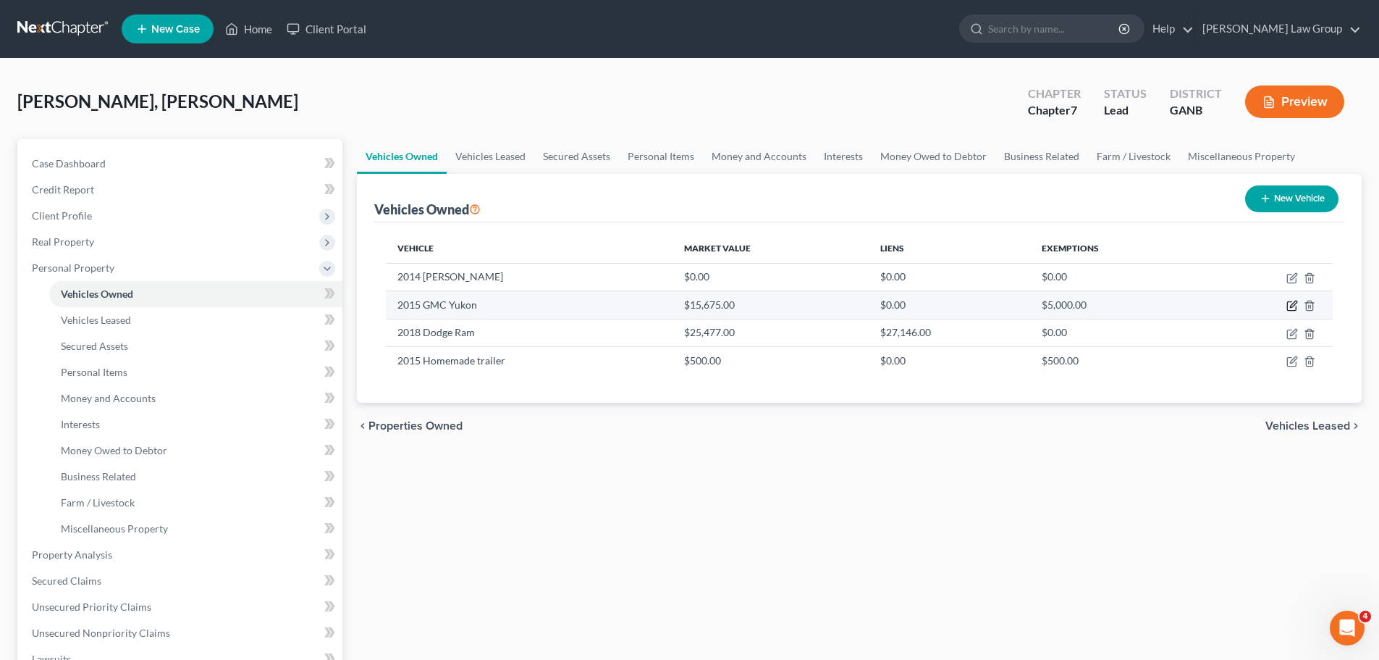
select select "0"
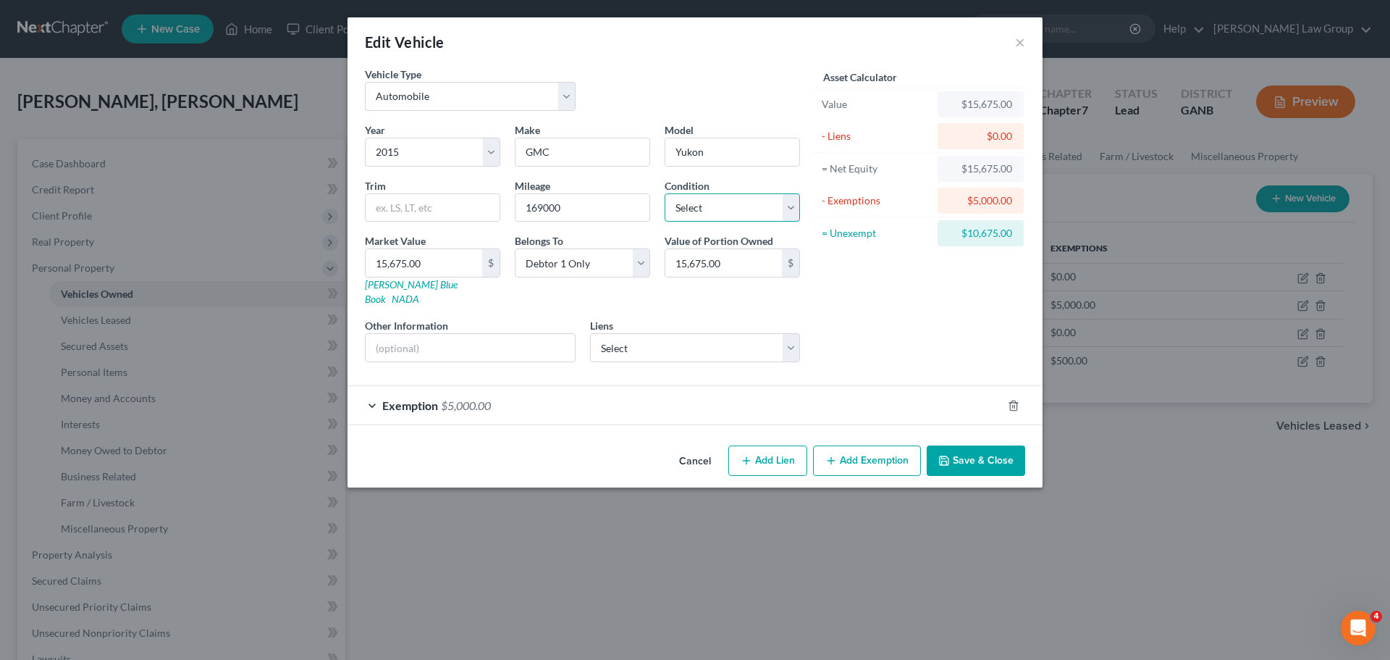
click at [712, 210] on select "Select Excellent Very Good Good Fair Poor" at bounding box center [732, 207] width 135 height 29
select select "3"
click at [665, 193] on select "Select Excellent Very Good Good Fair Poor" at bounding box center [732, 207] width 135 height 29
click at [598, 258] on select "Select Debtor 1 Only Debtor 2 Only Debtor 1 And Debtor 2 Only At Least One Of T…" at bounding box center [582, 262] width 135 height 29
select select "3"
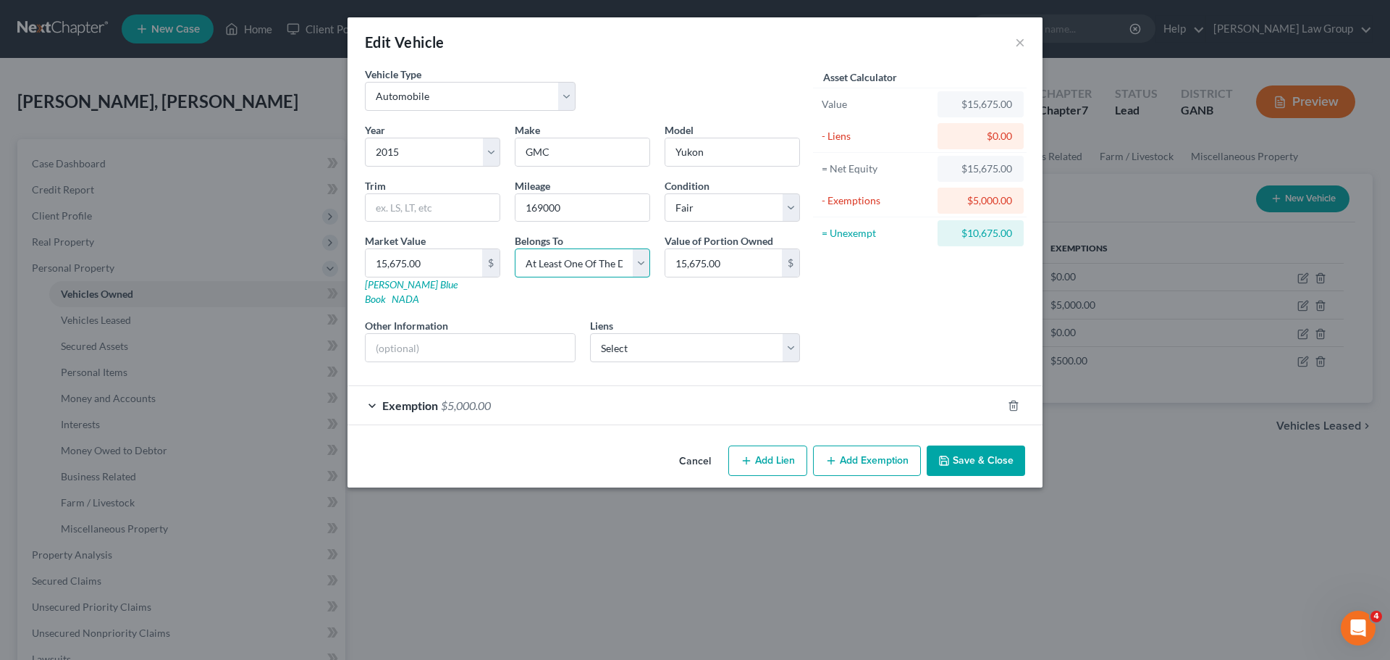
click at [515, 248] on select "Select Debtor 1 Only Debtor 2 Only Debtor 1 And Debtor 2 Only At Least One Of T…" at bounding box center [582, 262] width 135 height 29
click at [902, 324] on div "Asset Calculator Value $15,675.00 - Liens $0.00 = Net Equity $15,675.00 - Exemp…" at bounding box center [919, 220] width 225 height 307
click at [432, 398] on span "Exemption" at bounding box center [410, 405] width 56 height 14
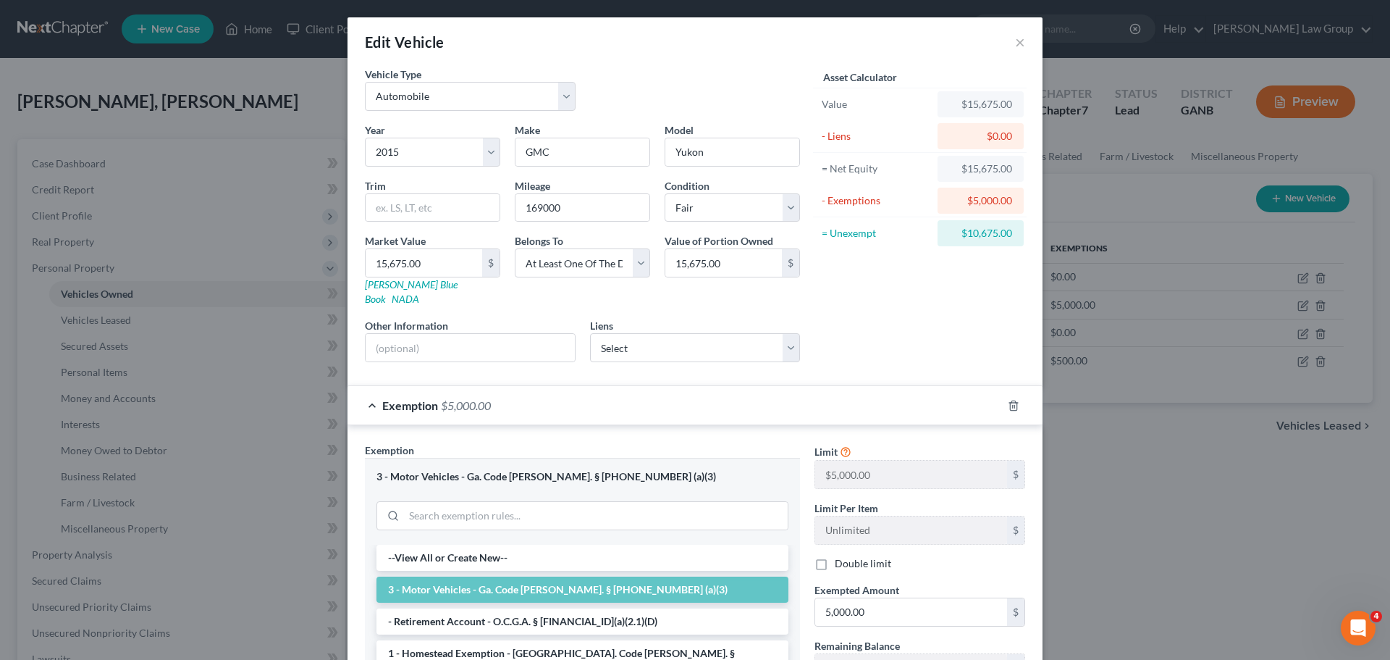
click at [412, 398] on span "Exemption" at bounding box center [410, 405] width 56 height 14
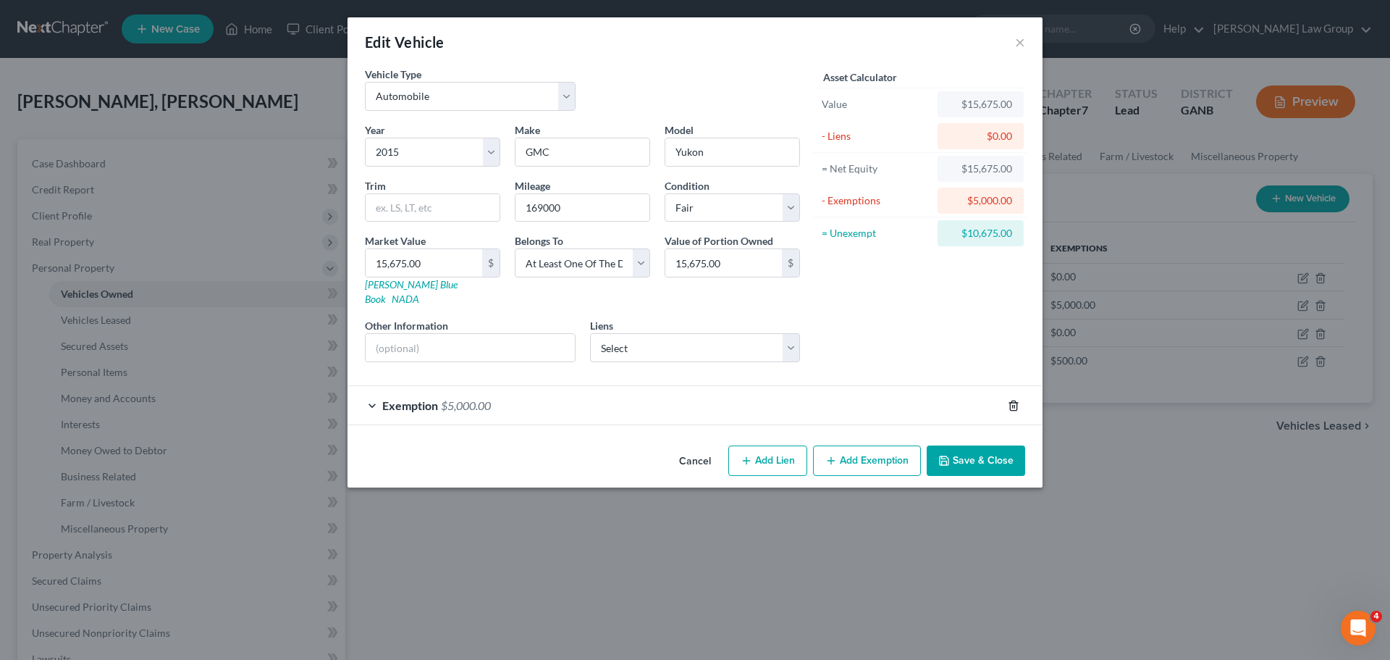
click at [1014, 400] on icon "button" at bounding box center [1014, 406] width 12 height 12
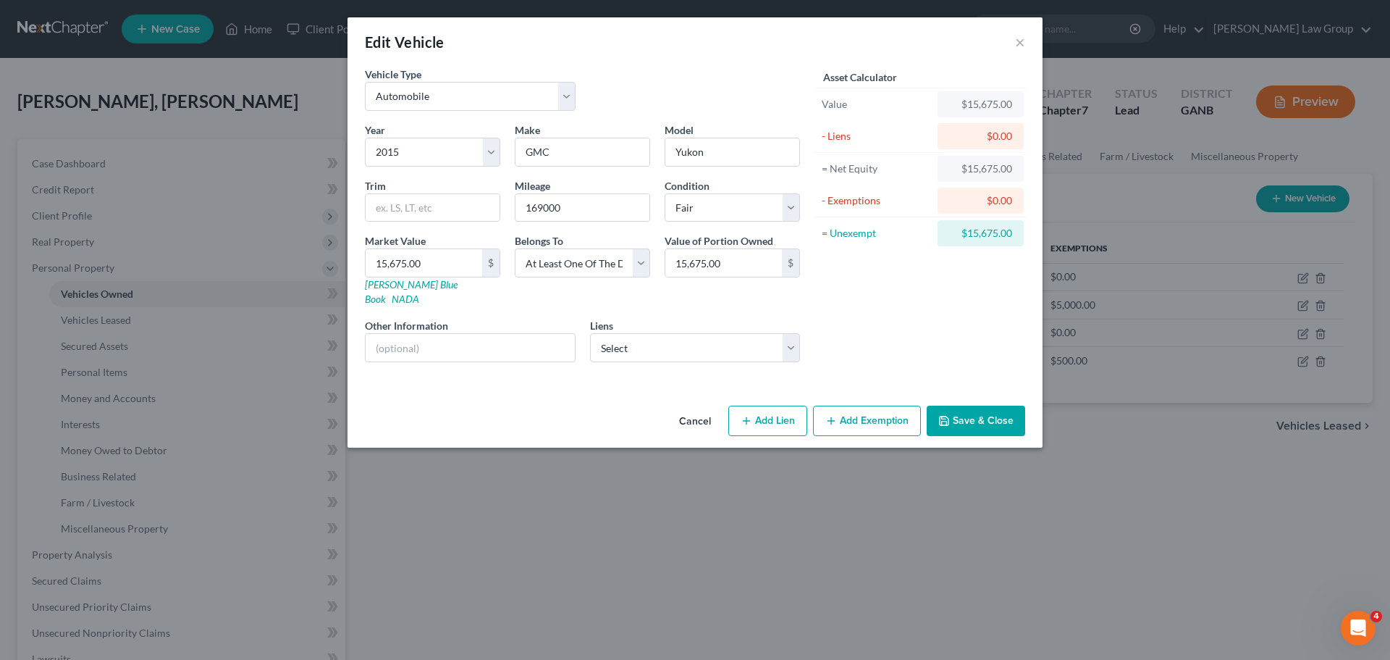
click at [880, 406] on button "Add Exemption" at bounding box center [867, 420] width 108 height 30
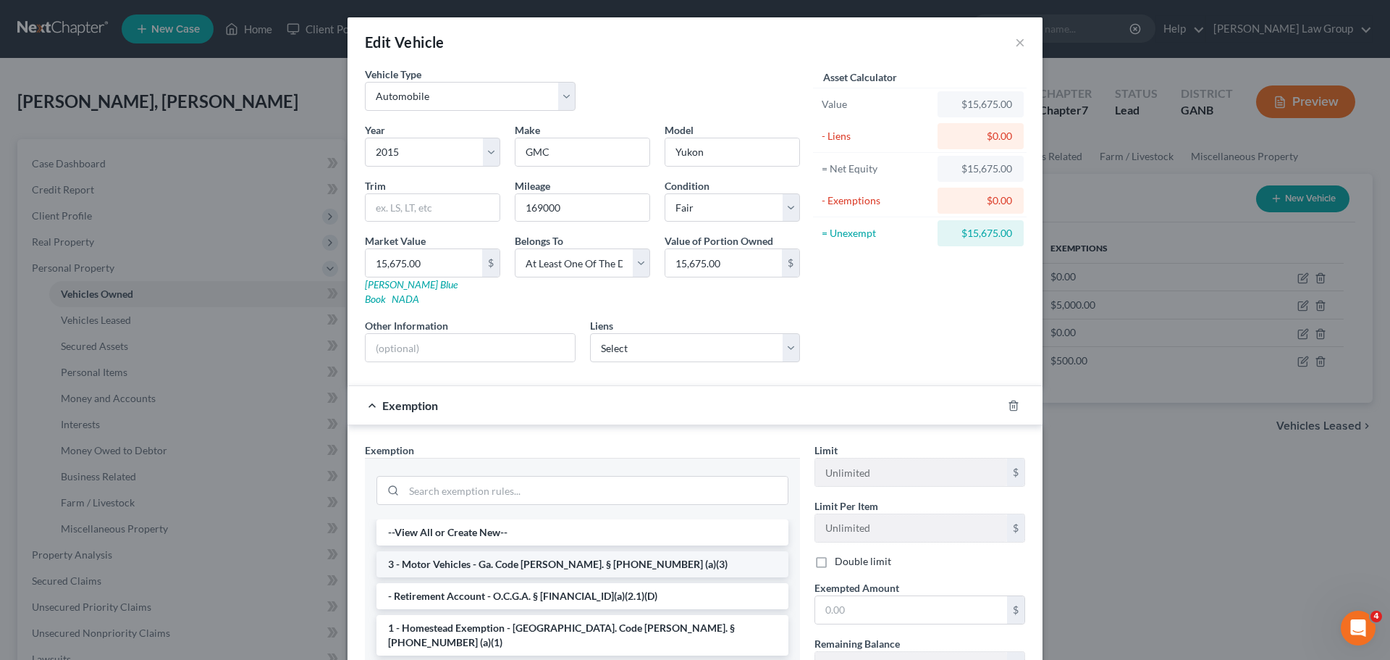
click at [465, 551] on li "3 - Motor Vehicles - Ga. Code [PERSON_NAME]. § [PHONE_NUMBER] (a)(3)" at bounding box center [582, 564] width 412 height 26
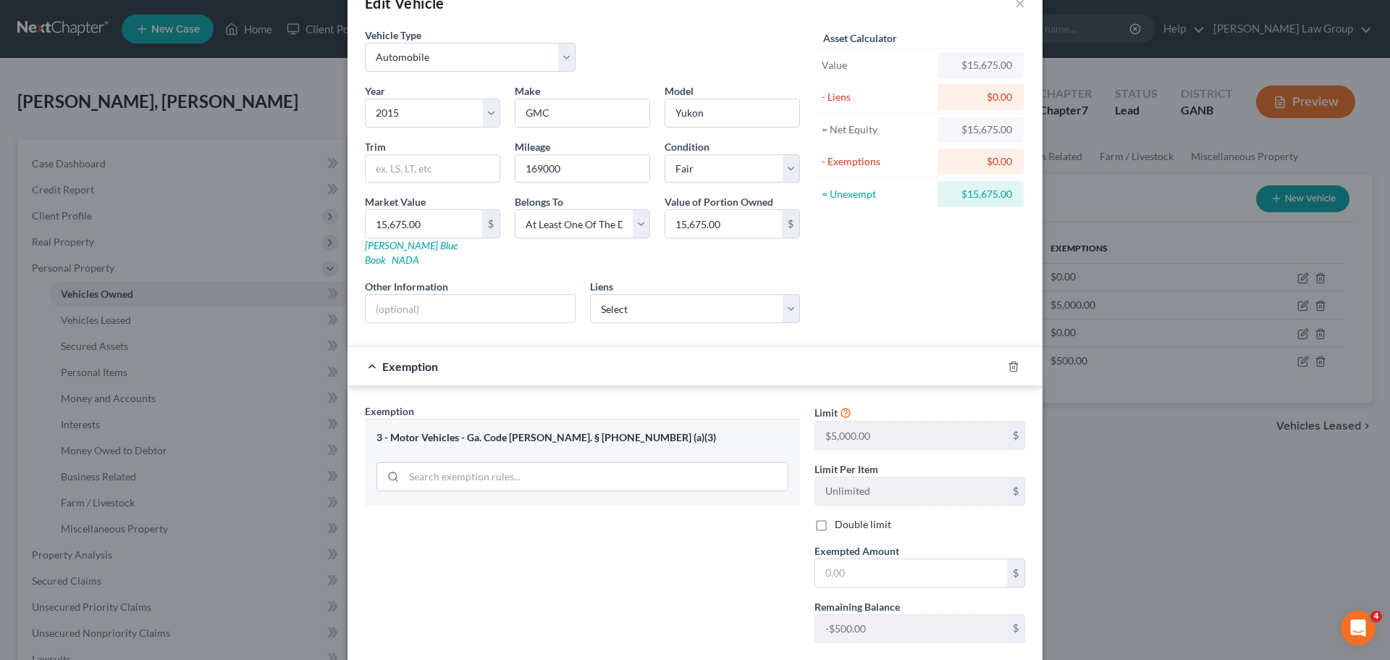
scroll to position [111, 0]
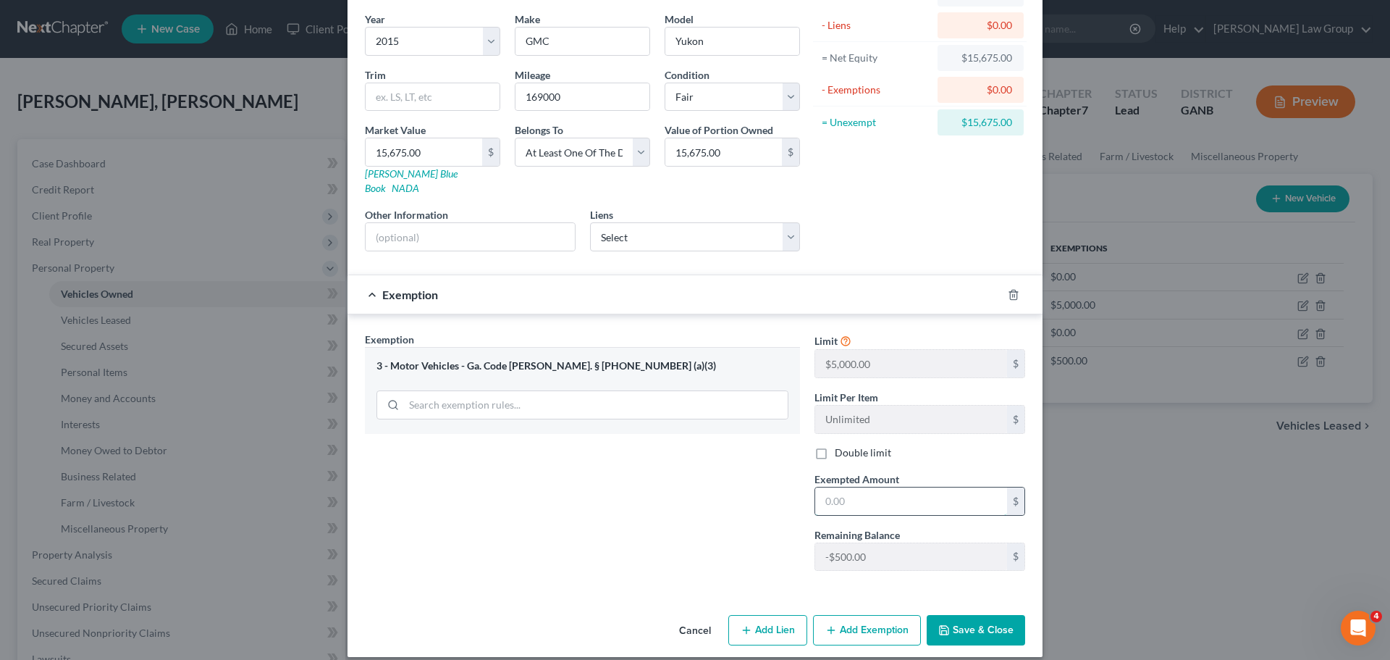
click at [854, 490] on input "text" at bounding box center [911, 501] width 192 height 28
type input "4,500"
click at [974, 617] on button "Save & Close" at bounding box center [976, 630] width 98 height 30
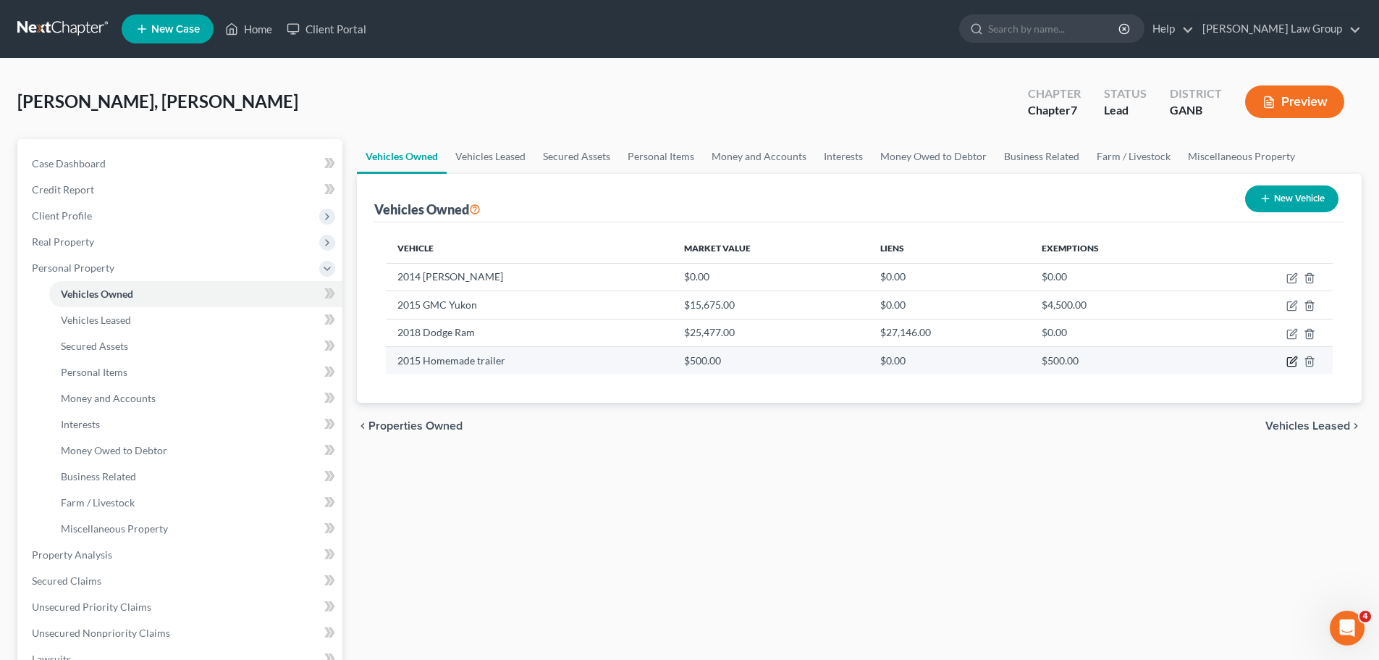
click at [1289, 361] on icon "button" at bounding box center [1292, 361] width 12 height 12
select select "2"
select select "11"
select select "3"
select select "0"
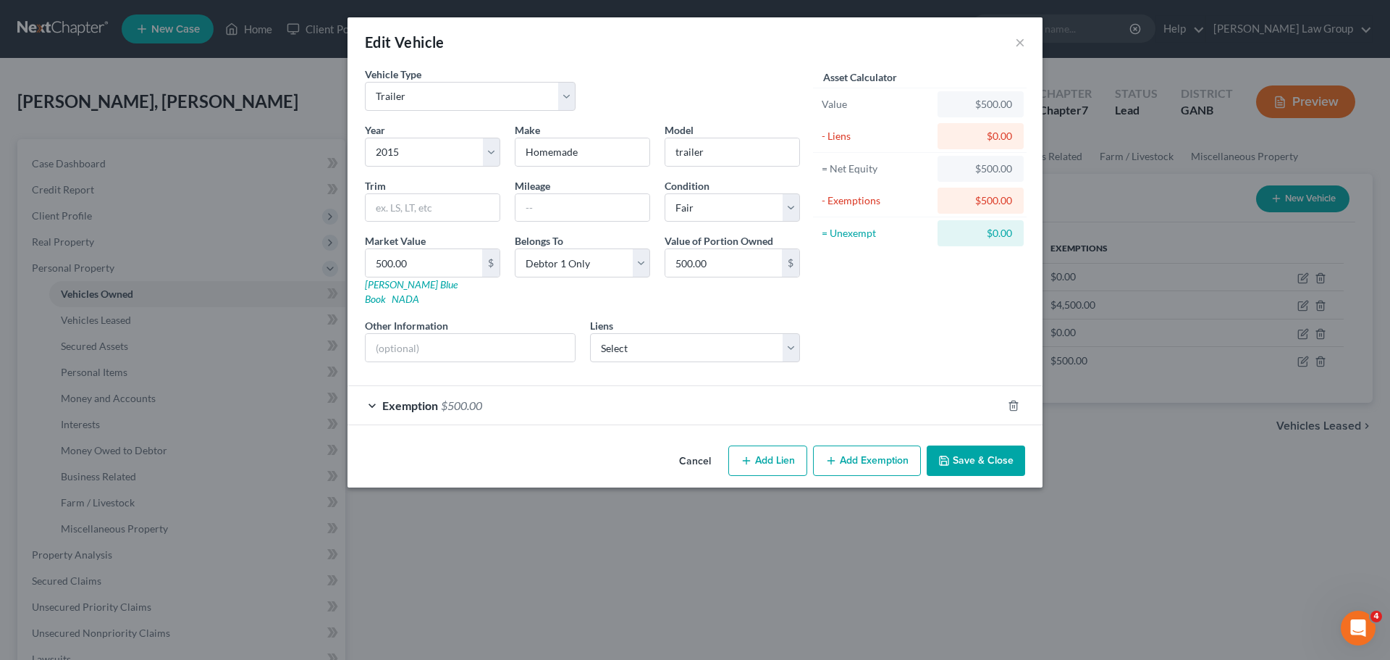
click at [997, 445] on button "Save & Close" at bounding box center [976, 460] width 98 height 30
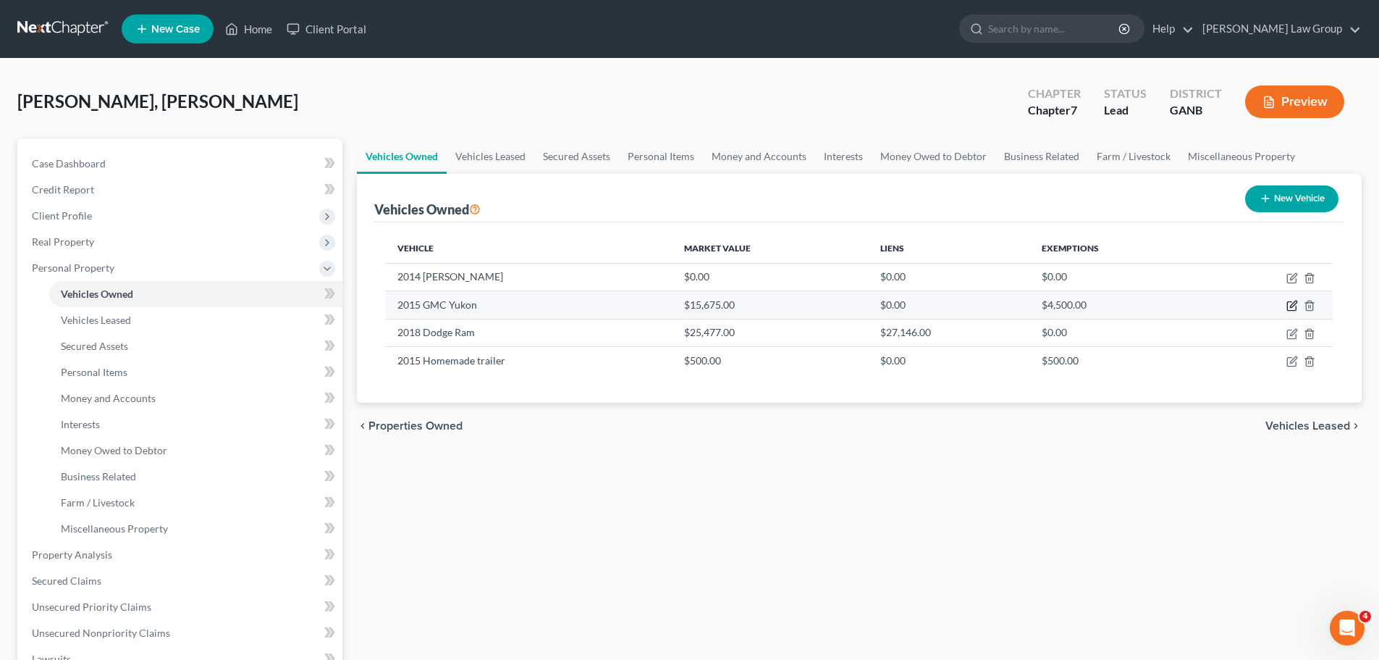
click at [1291, 305] on icon "button" at bounding box center [1292, 306] width 12 height 12
select select "0"
select select "11"
select select "3"
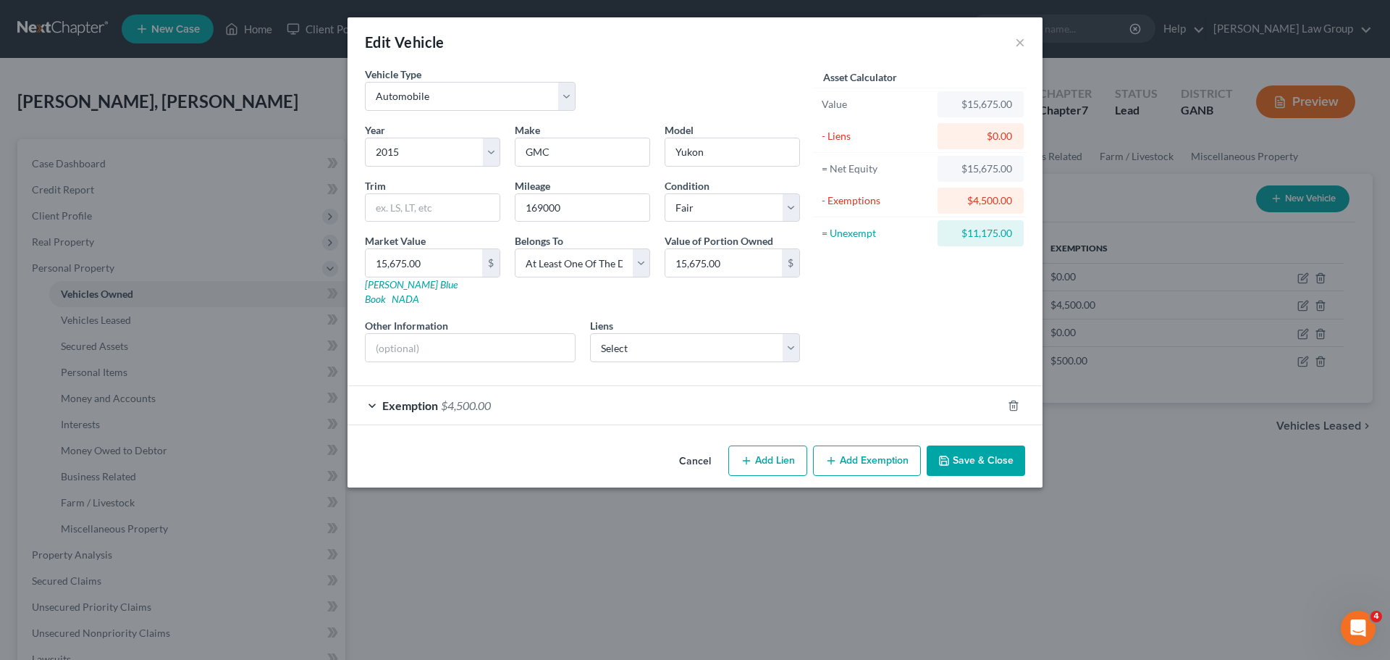
click at [398, 398] on span "Exemption" at bounding box center [410, 405] width 56 height 14
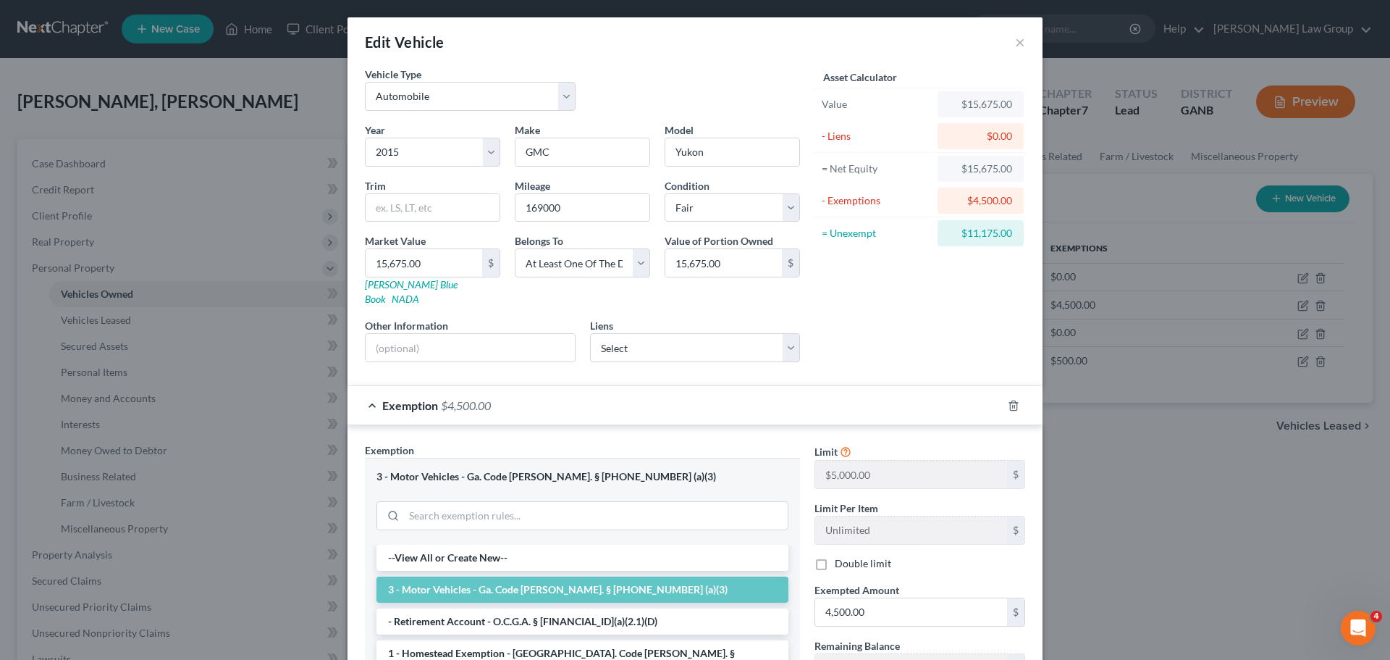
click at [398, 398] on span "Exemption" at bounding box center [410, 405] width 56 height 14
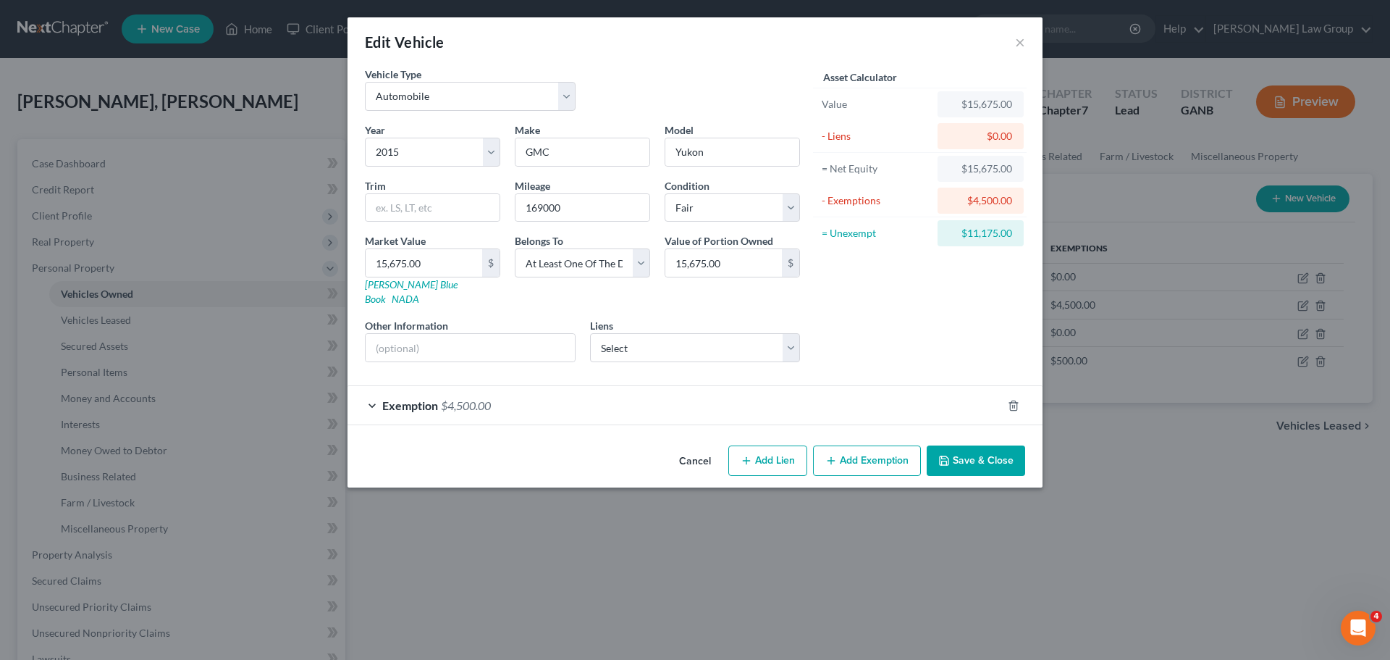
click at [871, 447] on button "Add Exemption" at bounding box center [867, 460] width 108 height 30
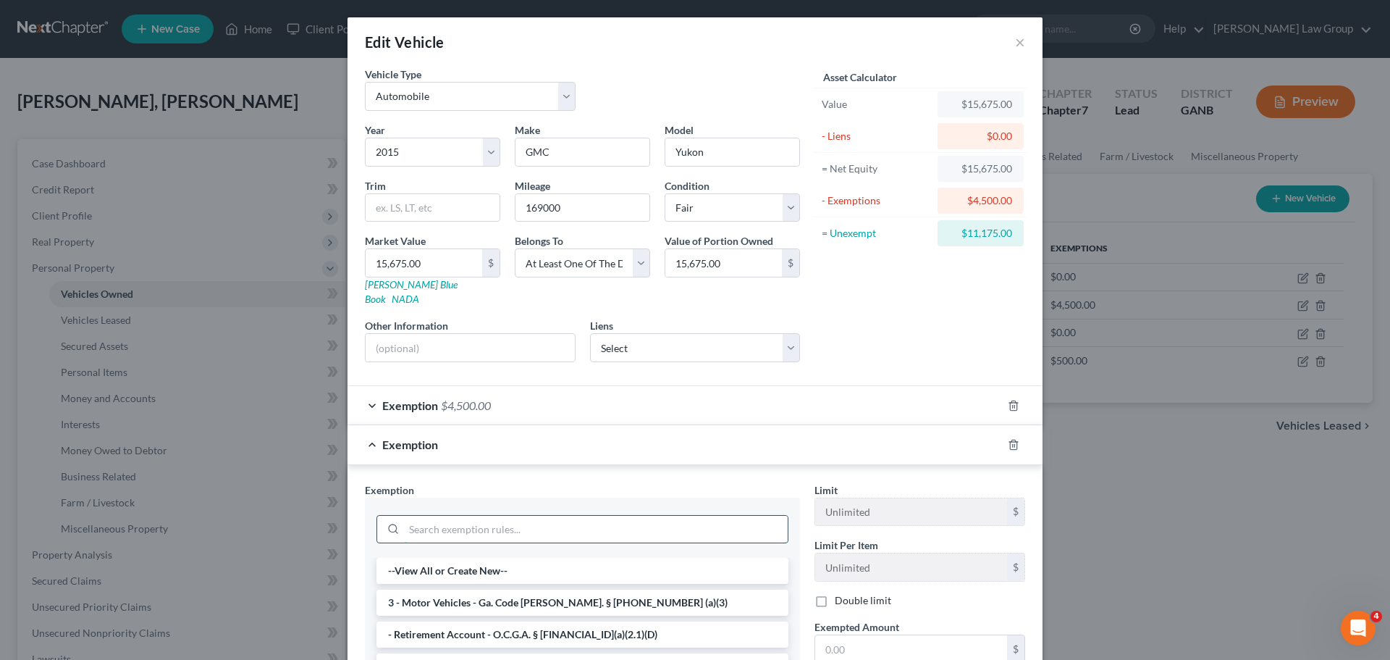
click at [492, 515] on input "search" at bounding box center [596, 529] width 384 height 28
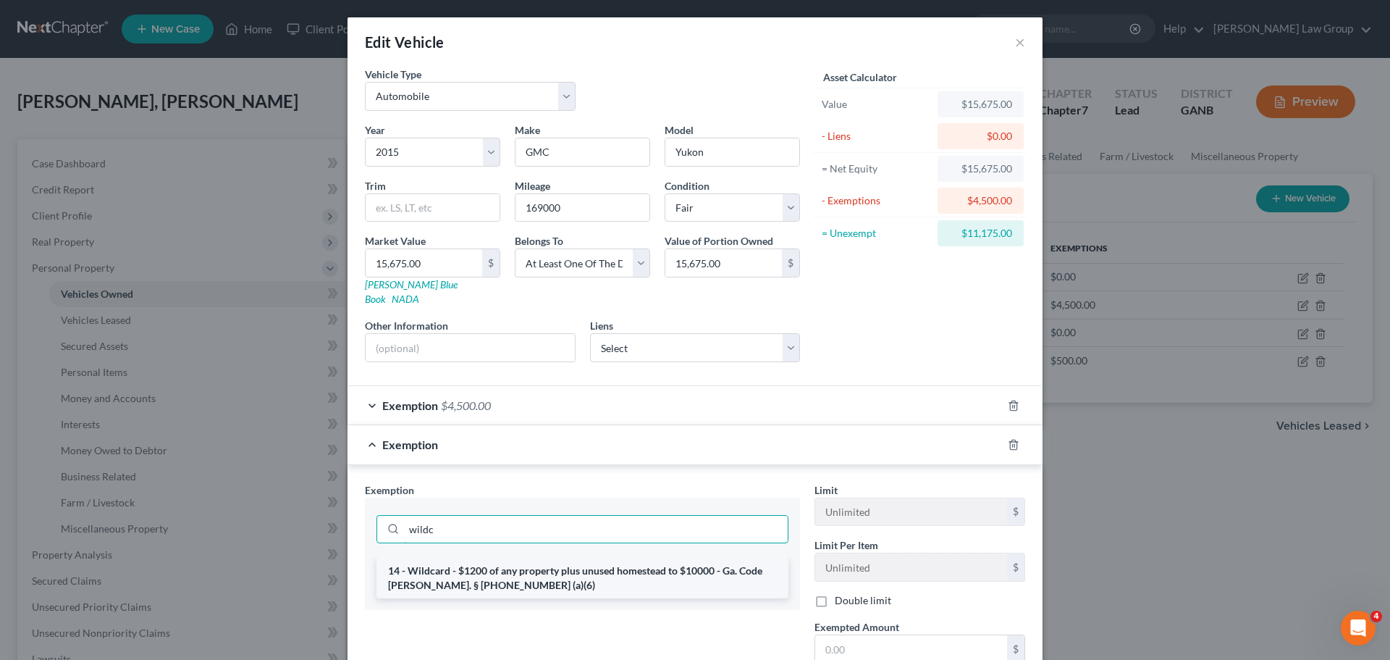
type input "wildc"
click at [532, 562] on li "14 - Wildcard - $1200 of any property plus unused homestead to $10000 - Ga. Cod…" at bounding box center [582, 577] width 412 height 41
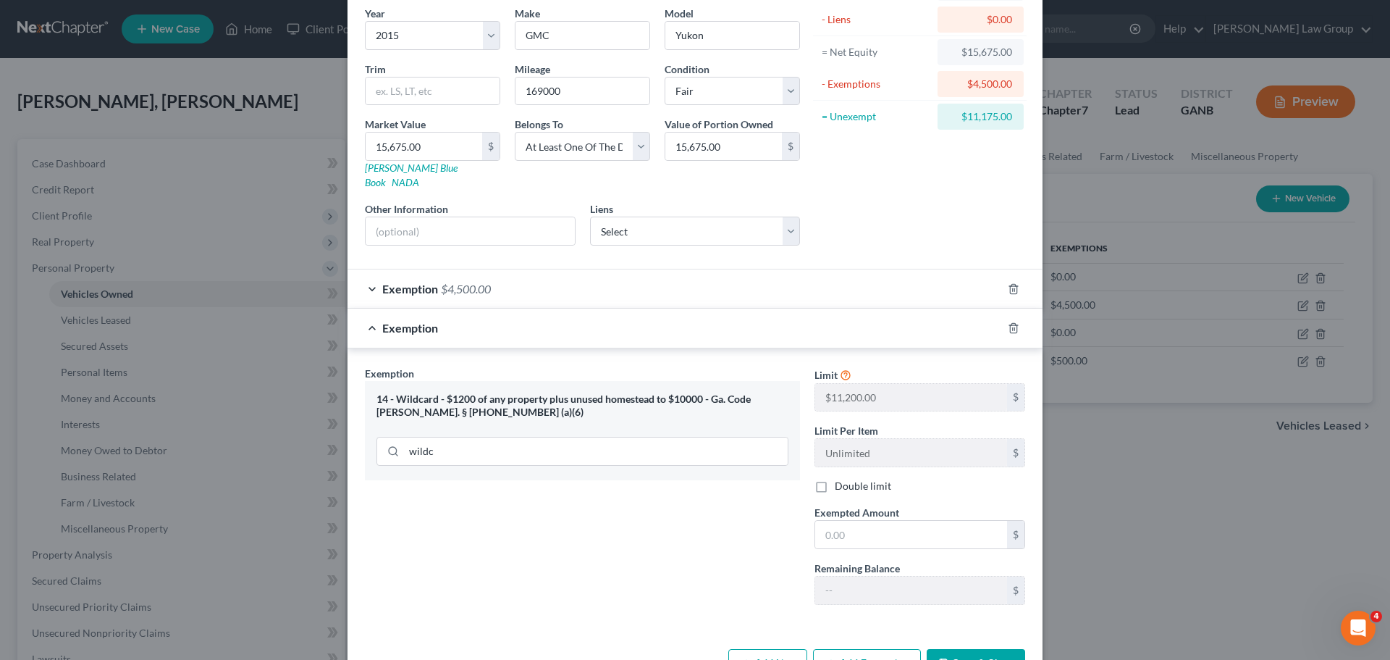
scroll to position [145, 0]
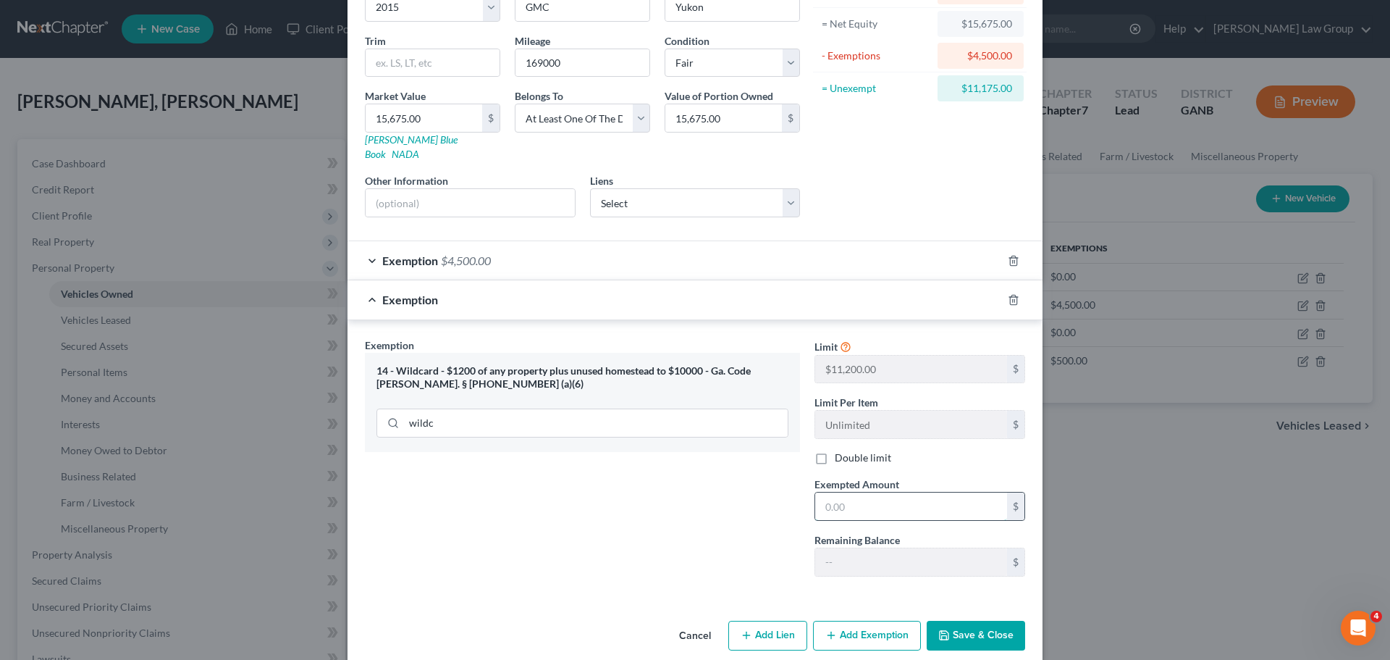
click at [874, 493] on input "text" at bounding box center [911, 506] width 192 height 28
type input "3,487.50"
click at [682, 519] on div "Exemption Set must be selected for CA. Exemption * 14 - Wildcard - $1200 of any…" at bounding box center [583, 462] width 450 height 250
click at [964, 620] on button "Save & Close" at bounding box center [976, 635] width 98 height 30
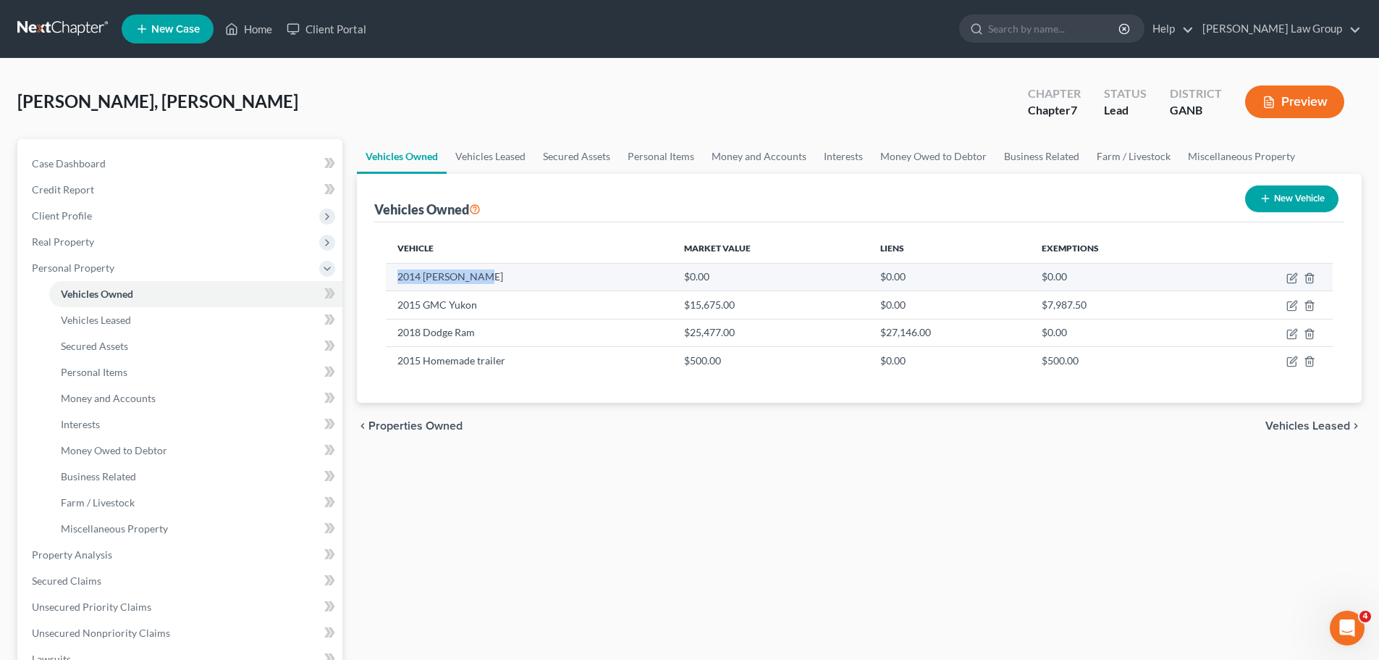
drag, startPoint x: 484, startPoint y: 280, endPoint x: 386, endPoint y: 280, distance: 97.7
click at [386, 280] on td "2014 [PERSON_NAME]" at bounding box center [529, 277] width 287 height 28
copy td "2014 [PERSON_NAME]"
click at [1288, 278] on icon "button" at bounding box center [1291, 278] width 9 height 9
select select "2"
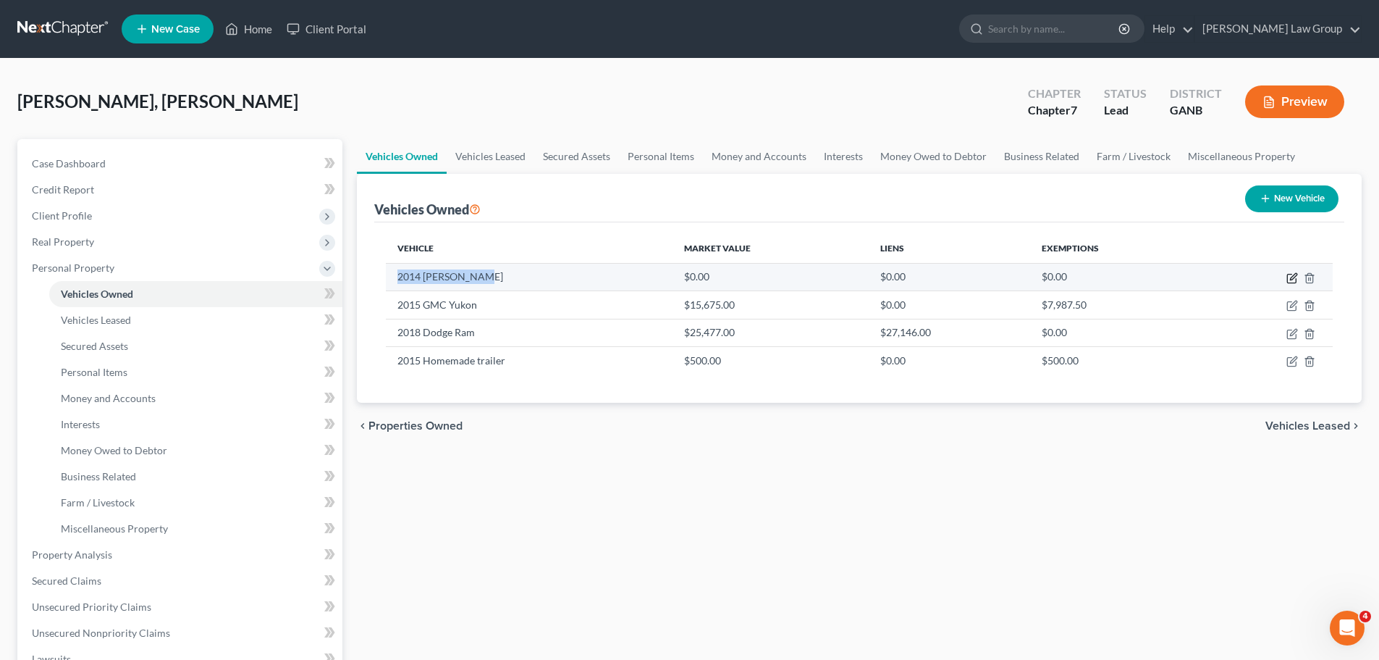
select select "12"
select select "0"
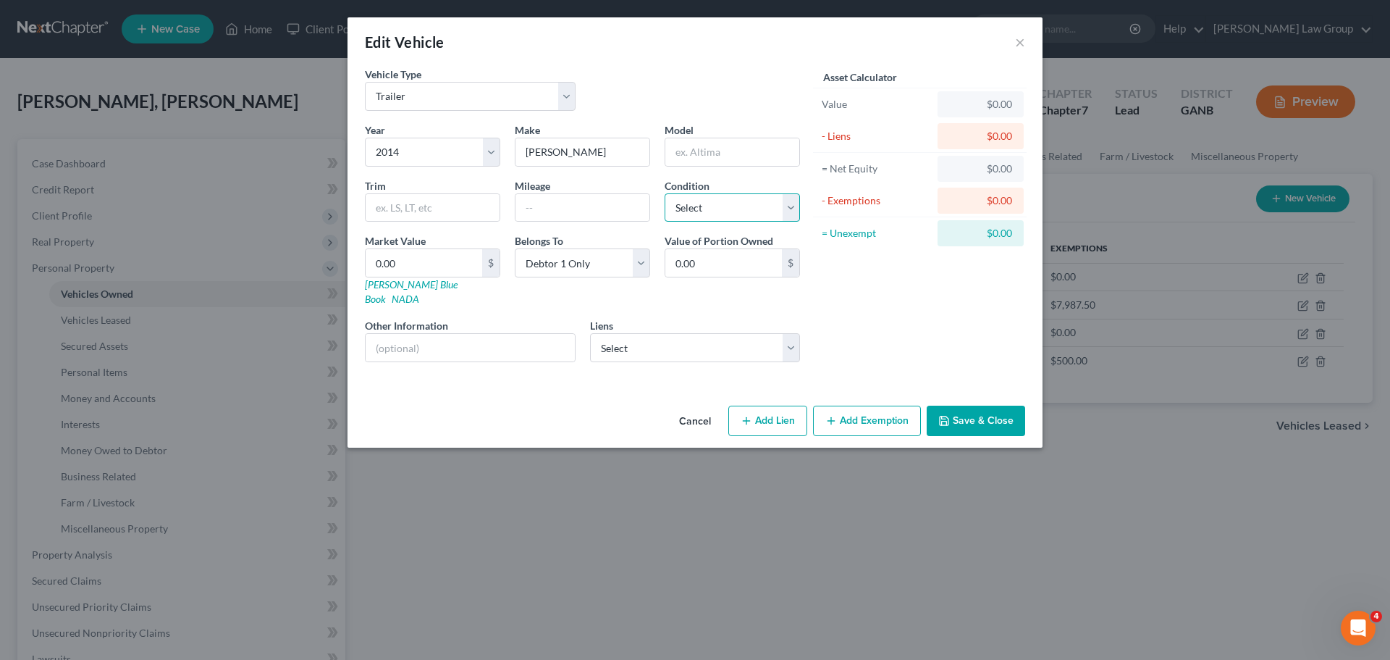
click at [733, 206] on select "Select Excellent Very Good Good Fair Poor" at bounding box center [732, 207] width 135 height 29
select select "3"
click at [665, 193] on select "Select Excellent Very Good Good Fair Poor" at bounding box center [732, 207] width 135 height 29
click at [648, 336] on select "Select Fidelity Bk - $0.00 Peach St Fcu - $0.00 Peach State Fcu - $0.00 Regions…" at bounding box center [695, 347] width 211 height 29
click at [911, 334] on div "Asset Calculator Value $0.00 - Liens $0.00 = Net Equity $0.00 - Exemptions $0.0…" at bounding box center [919, 220] width 225 height 307
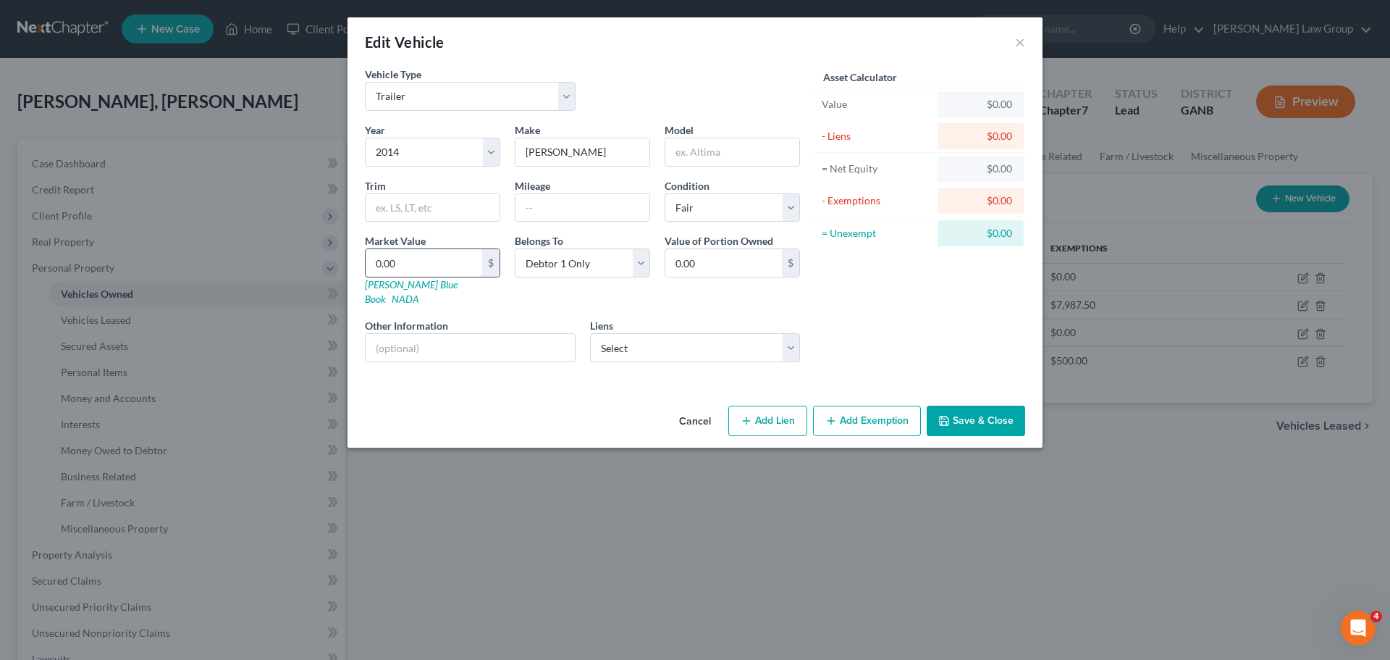
click at [408, 263] on input "0.00" at bounding box center [424, 263] width 117 height 28
type input "2"
type input "2.00"
type input "20"
type input "20.00"
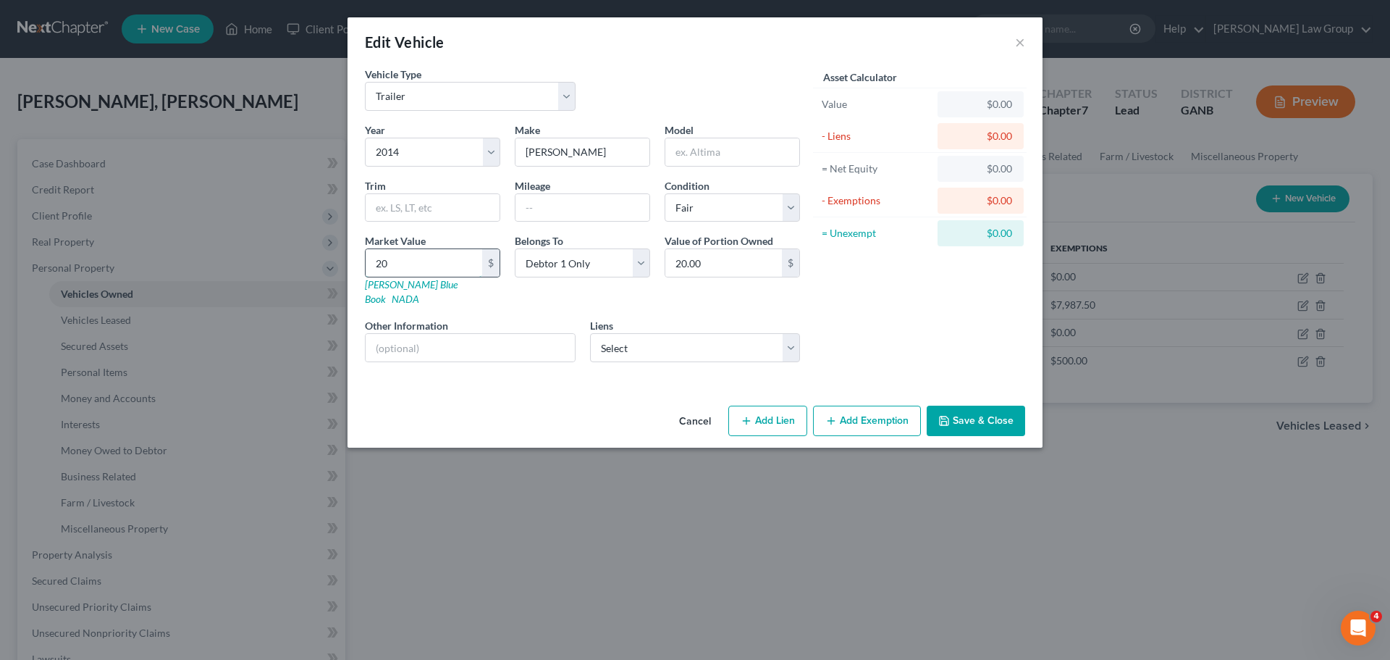
type input "200"
type input "200.00"
type input "2000"
type input "2,000.00"
type input "2,000"
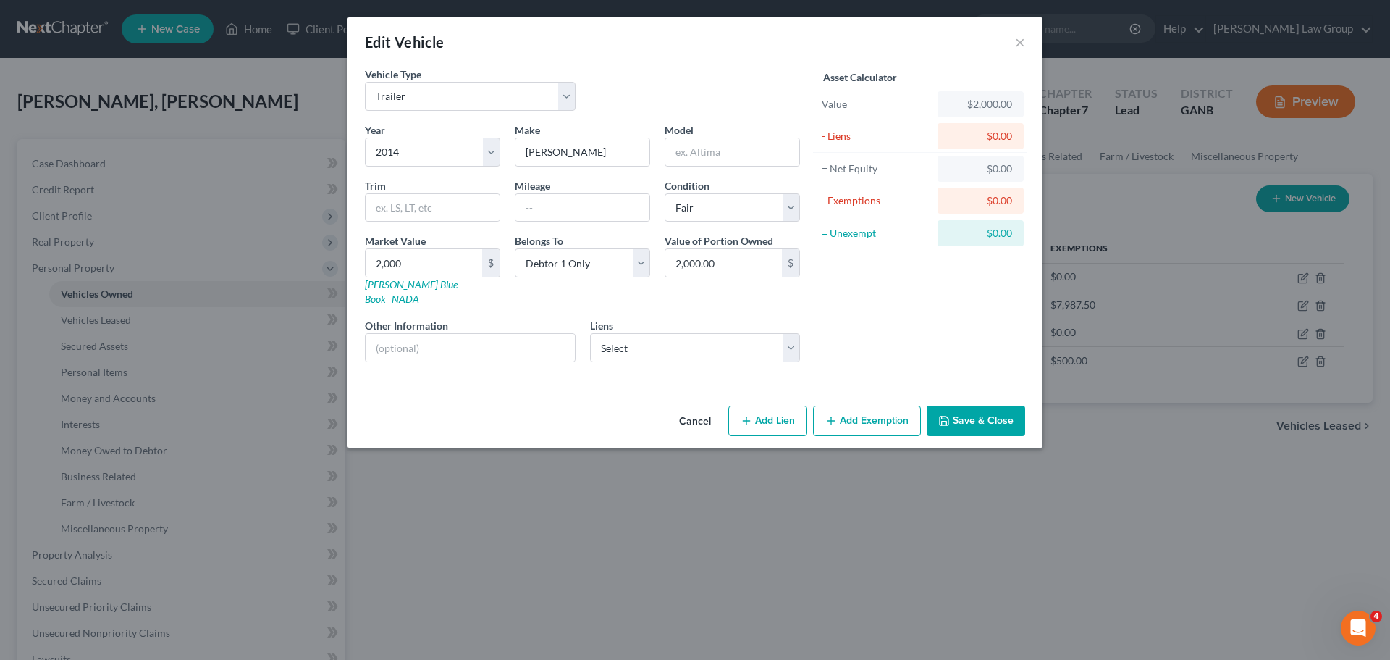
click at [859, 407] on button "Add Exemption" at bounding box center [867, 420] width 108 height 30
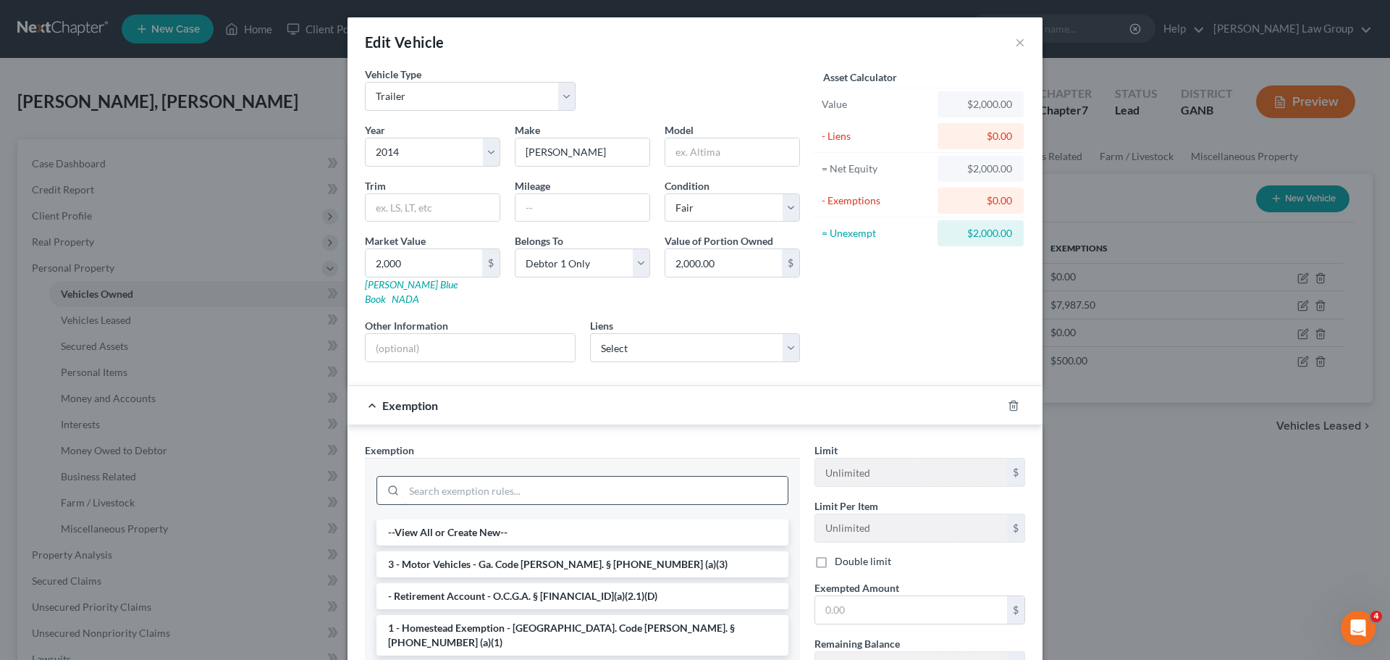
click at [460, 476] on input "search" at bounding box center [596, 490] width 384 height 28
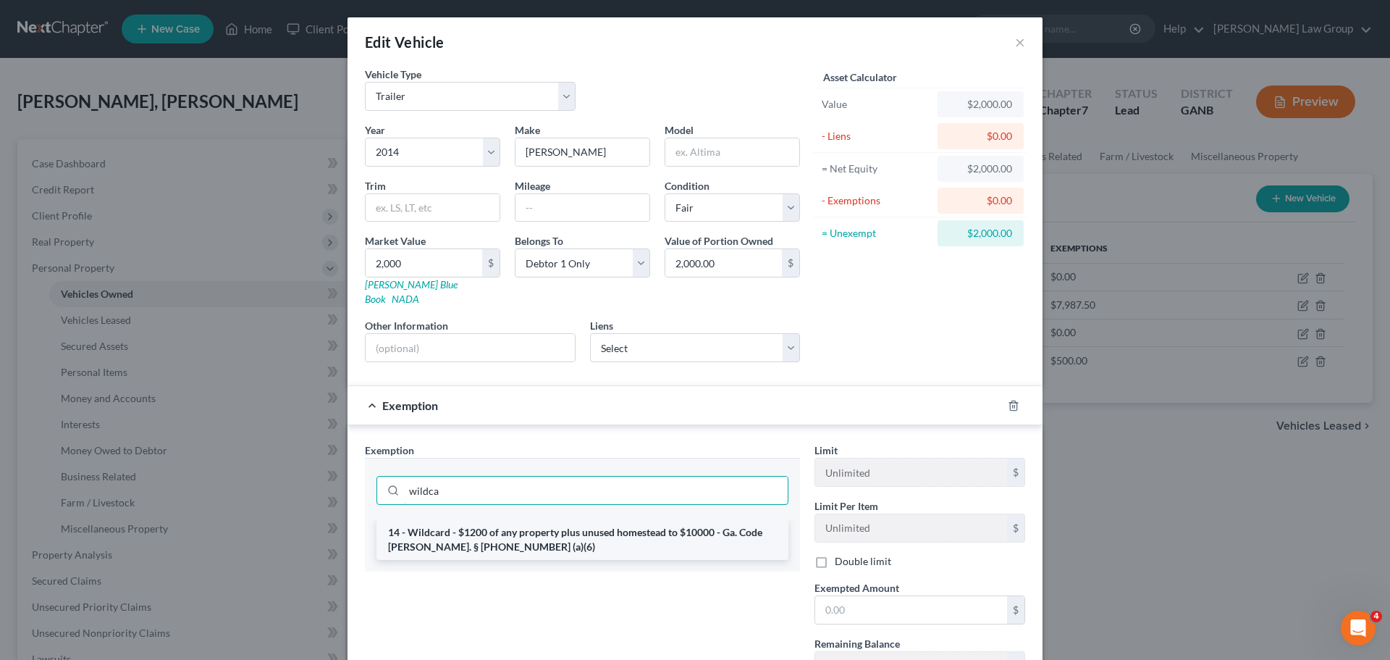
type input "wildca"
click at [499, 537] on li "14 - Wildcard - $1200 of any property plus unused homestead to $10000 - Ga. Cod…" at bounding box center [582, 539] width 412 height 41
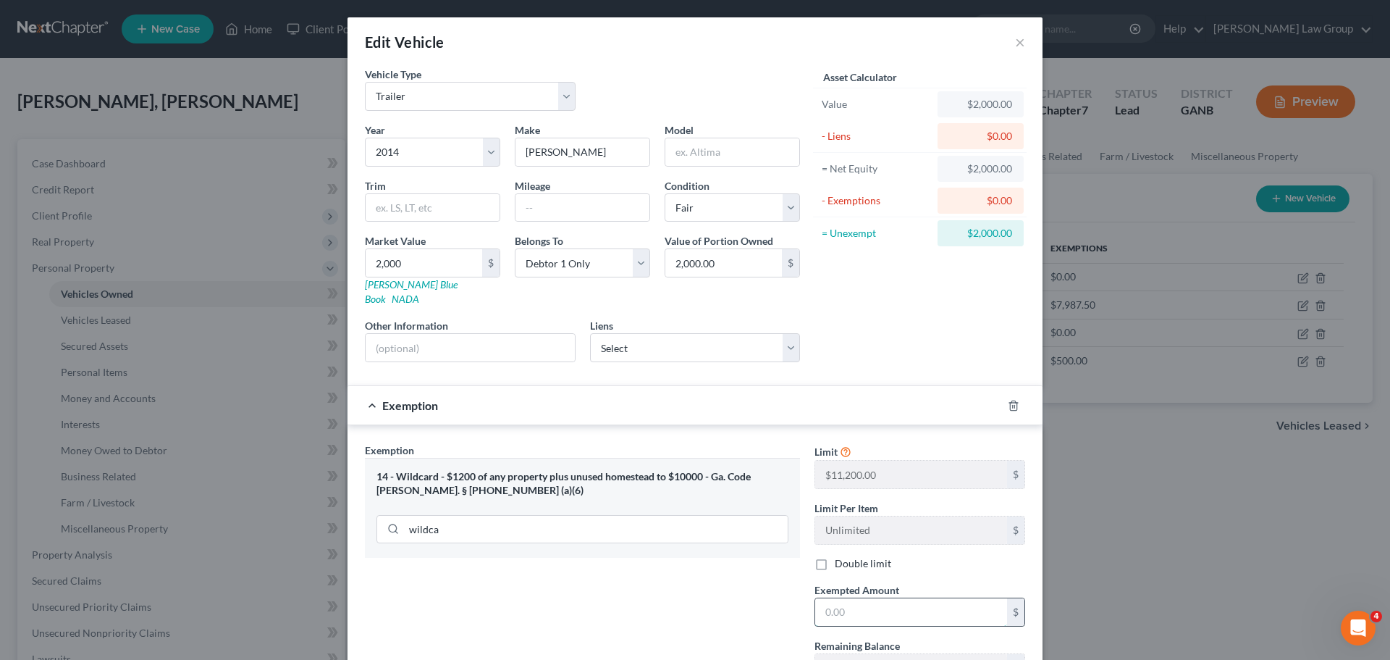
click at [899, 598] on input "text" at bounding box center [911, 612] width 192 height 28
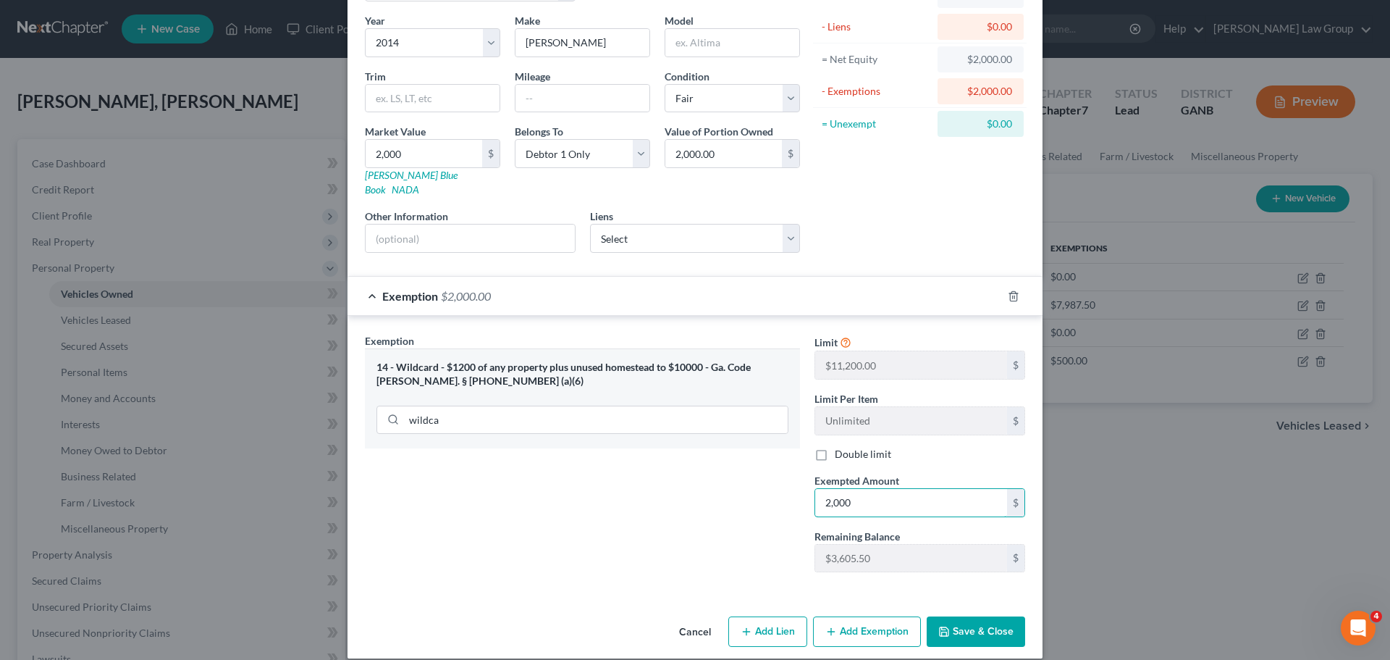
scroll to position [111, 0]
type input "2,000"
click at [977, 615] on button "Save & Close" at bounding box center [976, 630] width 98 height 30
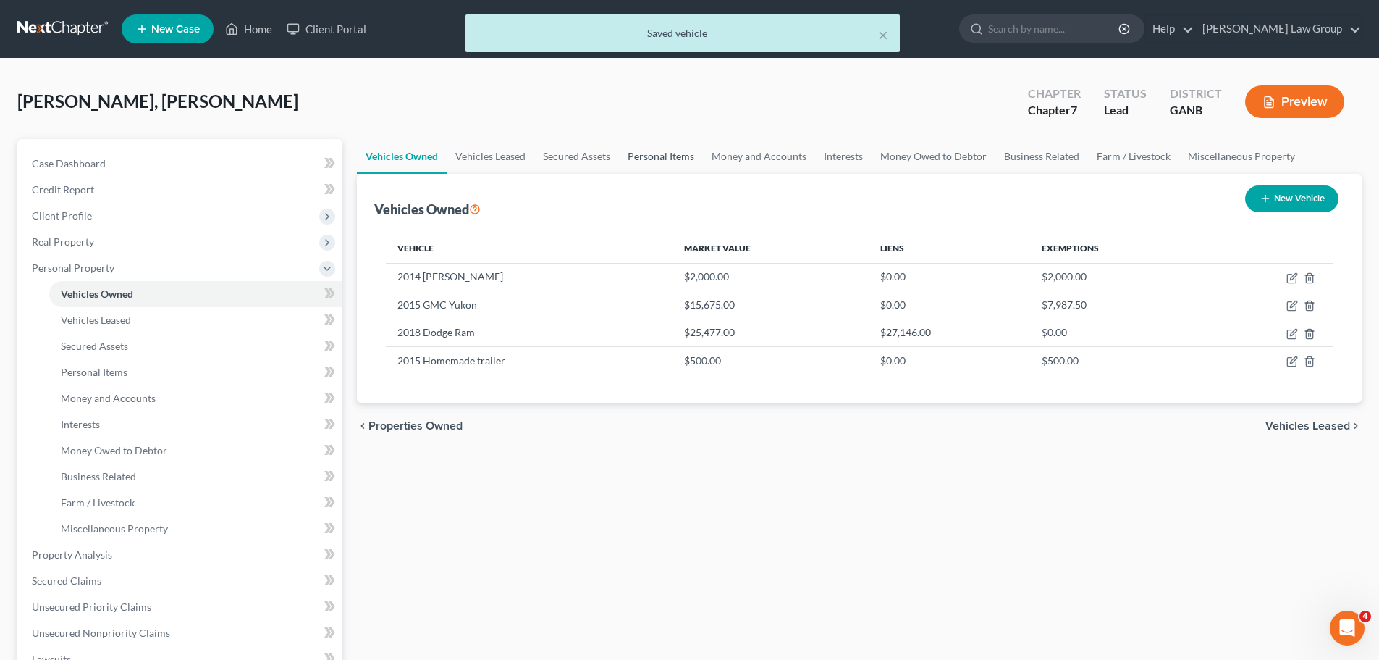
click at [639, 147] on link "Personal Items" at bounding box center [661, 156] width 84 height 35
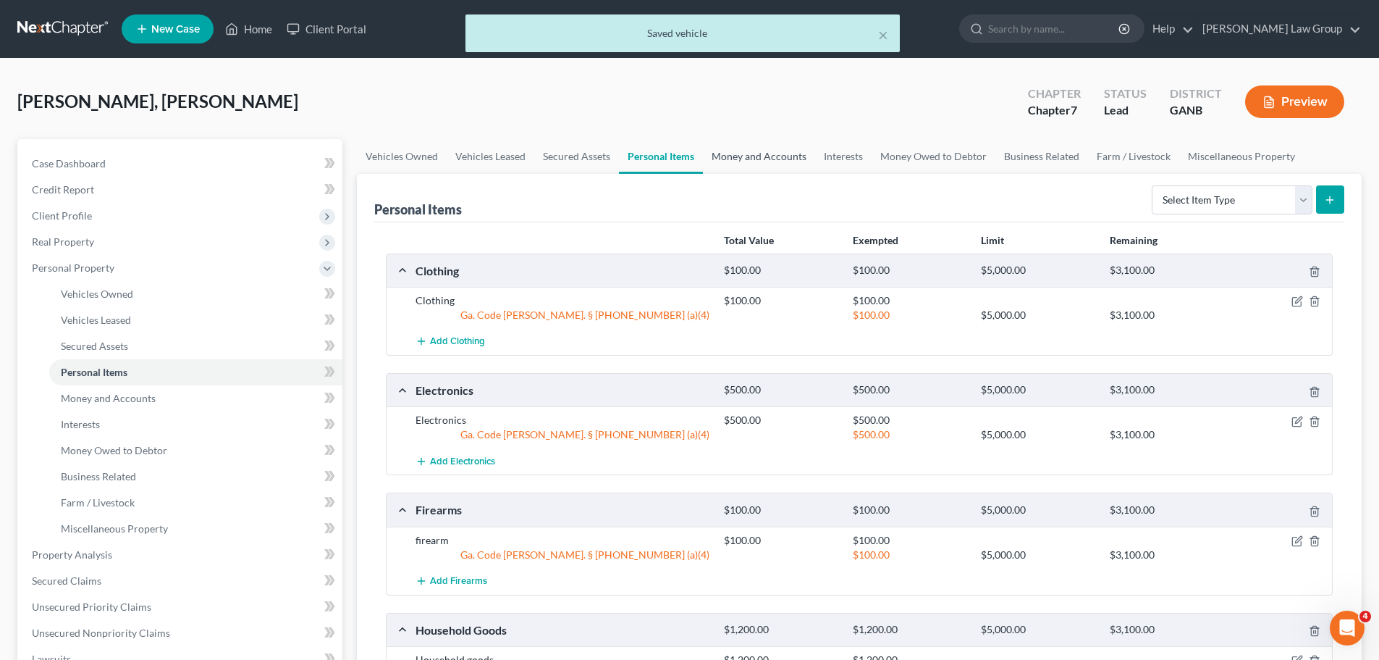
click at [743, 145] on link "Money and Accounts" at bounding box center [759, 156] width 112 height 35
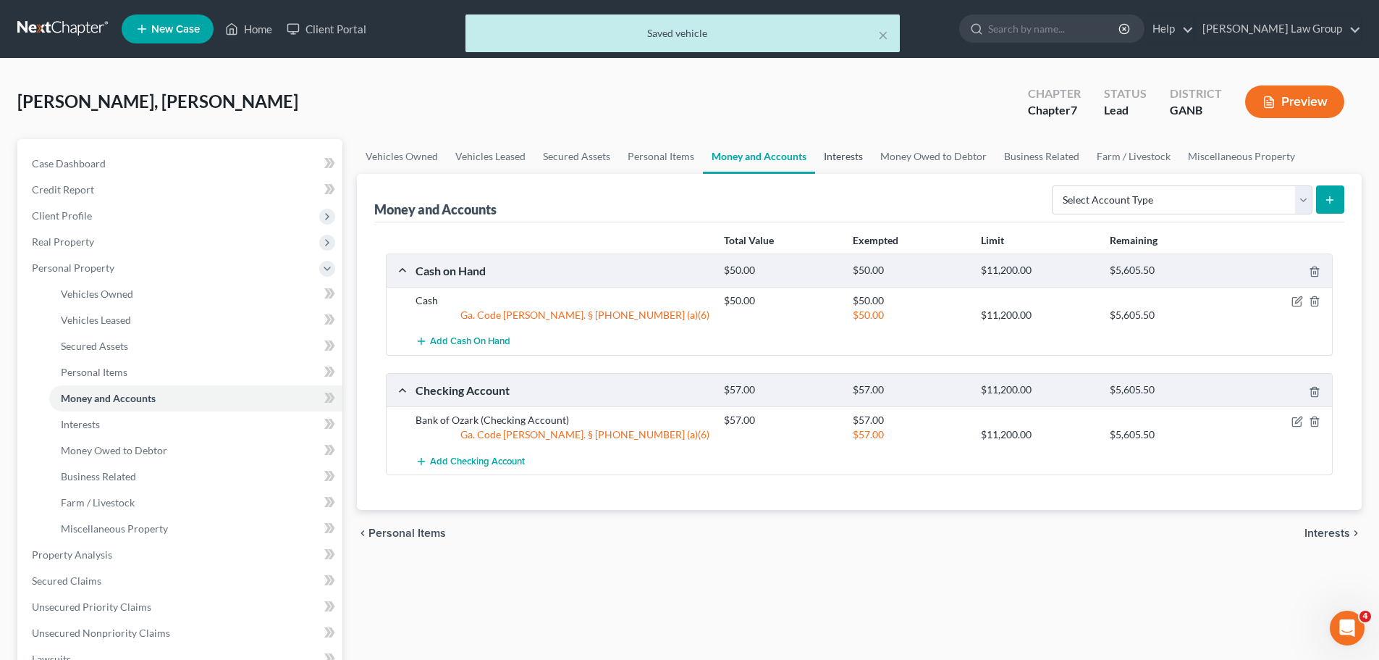
click at [822, 161] on link "Interests" at bounding box center [843, 156] width 56 height 35
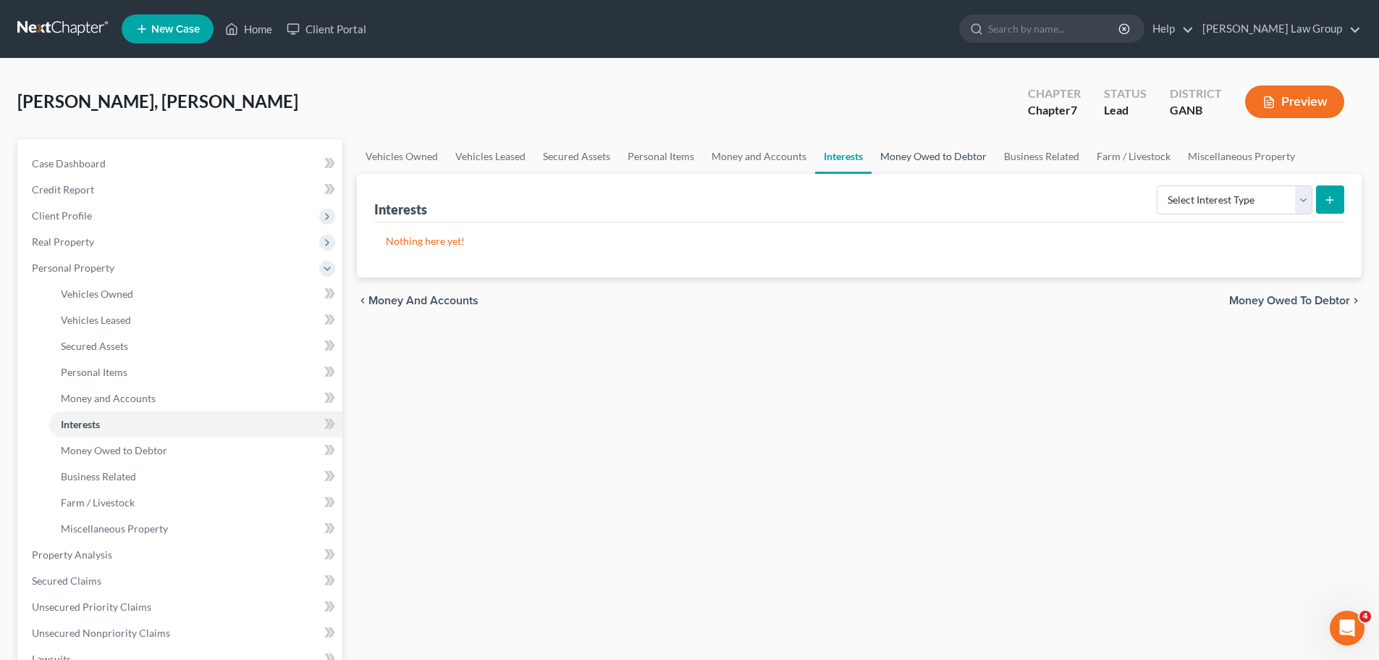
click at [927, 156] on link "Money Owed to Debtor" at bounding box center [934, 156] width 124 height 35
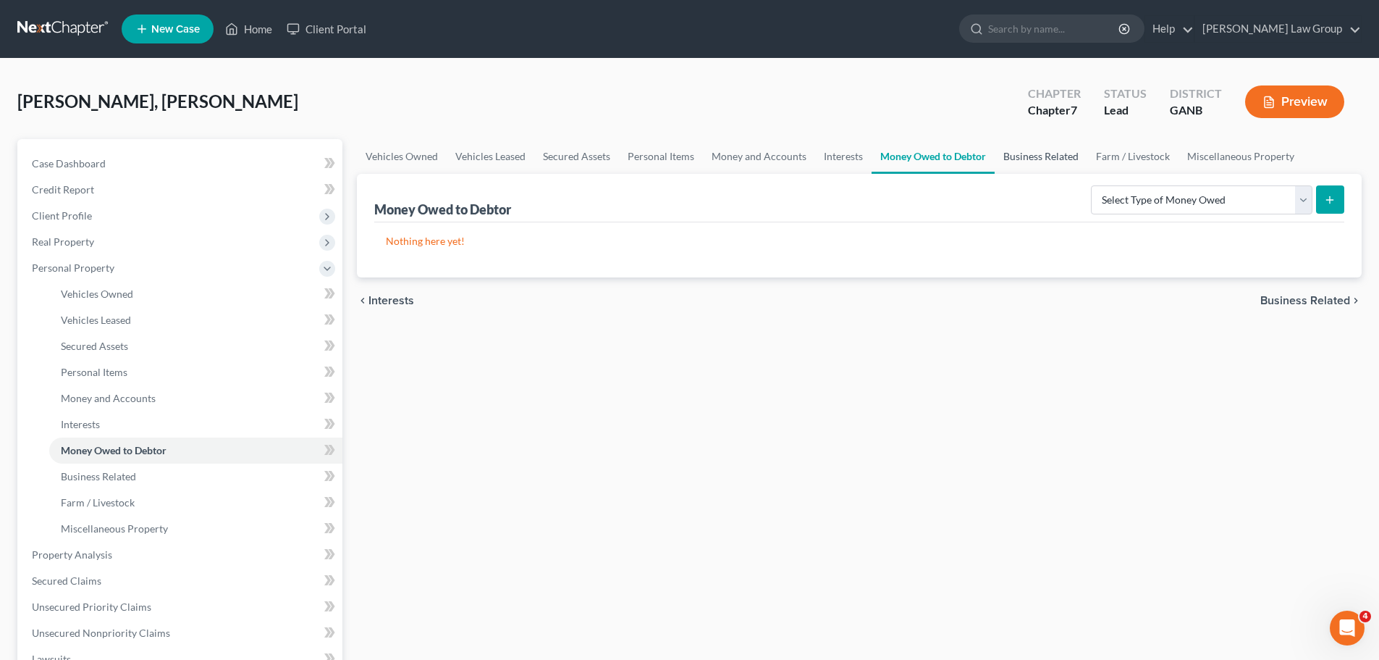
click at [1042, 153] on link "Business Related" at bounding box center [1041, 156] width 93 height 35
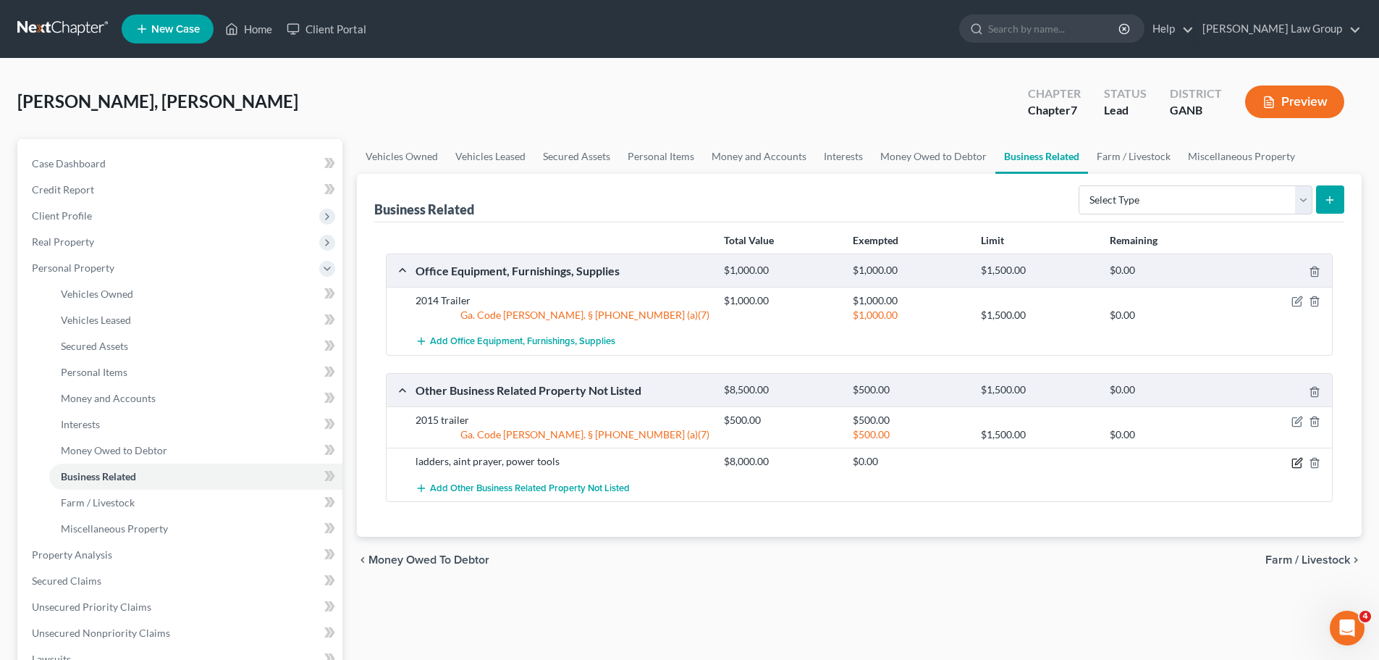
click at [1295, 463] on icon "button" at bounding box center [1298, 463] width 12 height 12
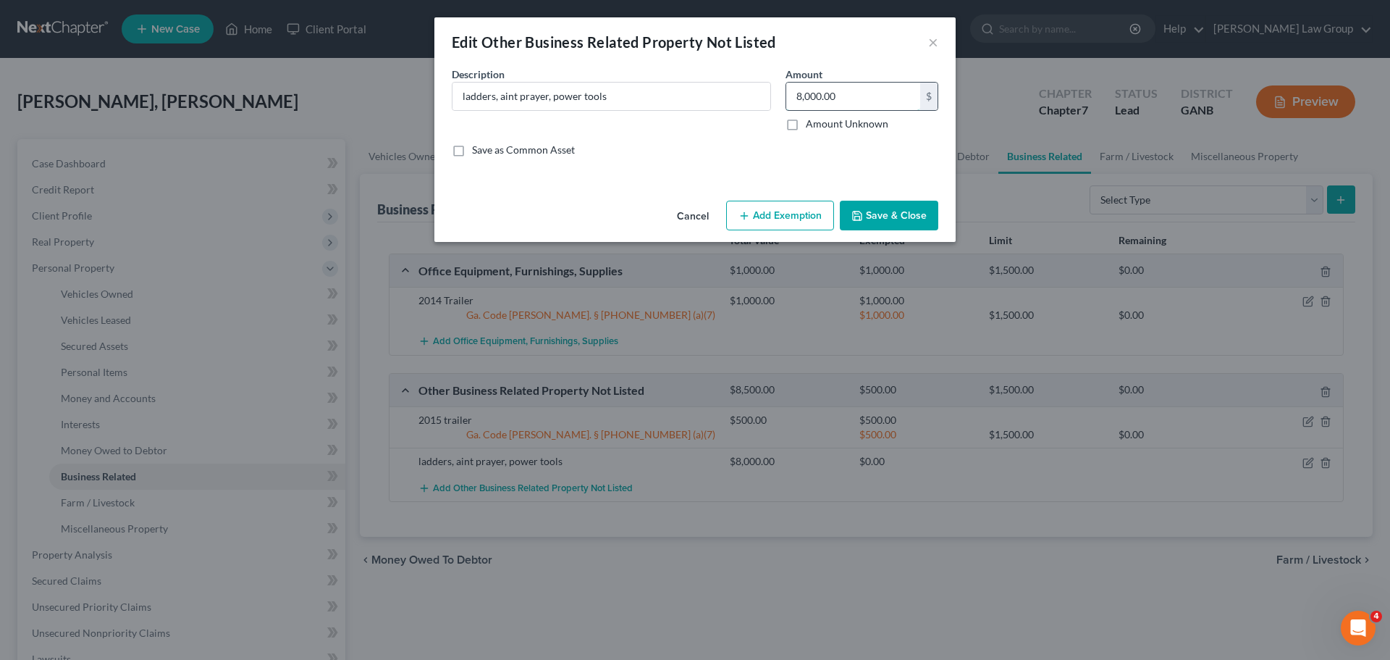
click at [859, 90] on input "8,000.00" at bounding box center [853, 97] width 134 height 28
type input "2,100"
click at [786, 211] on button "Add Exemption" at bounding box center [780, 216] width 108 height 30
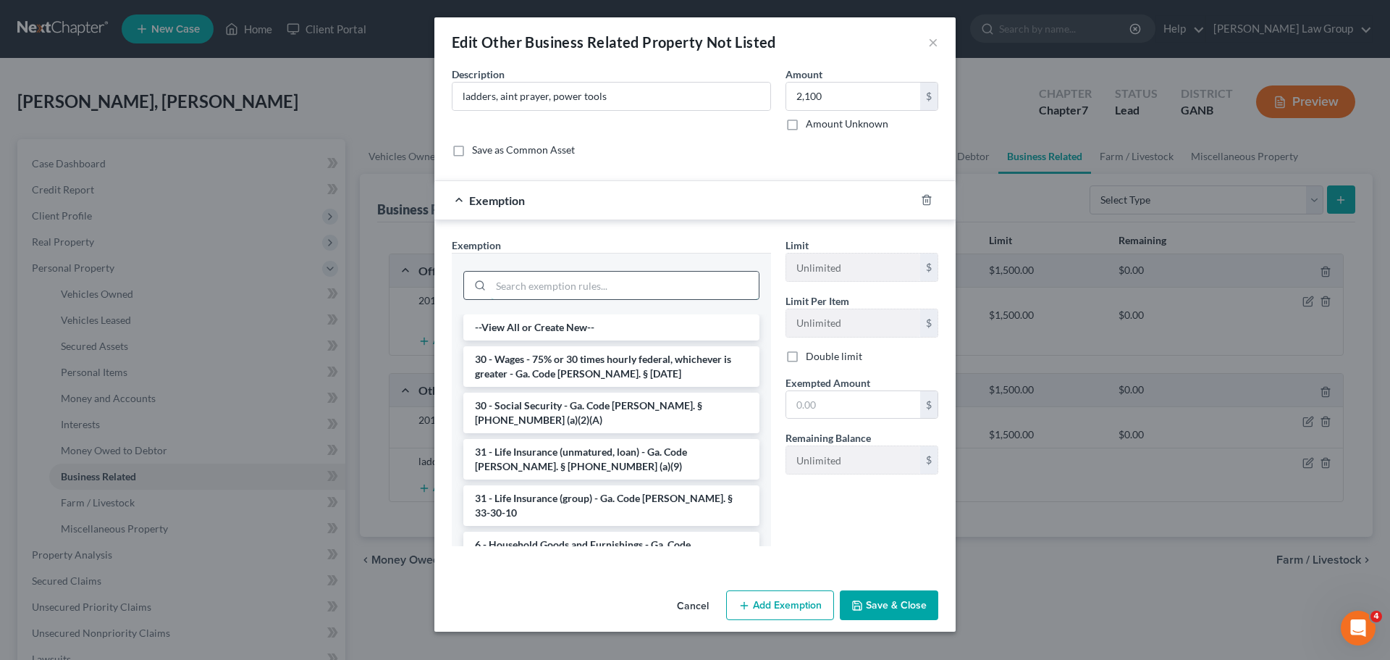
click at [536, 287] on input "search" at bounding box center [625, 285] width 268 height 28
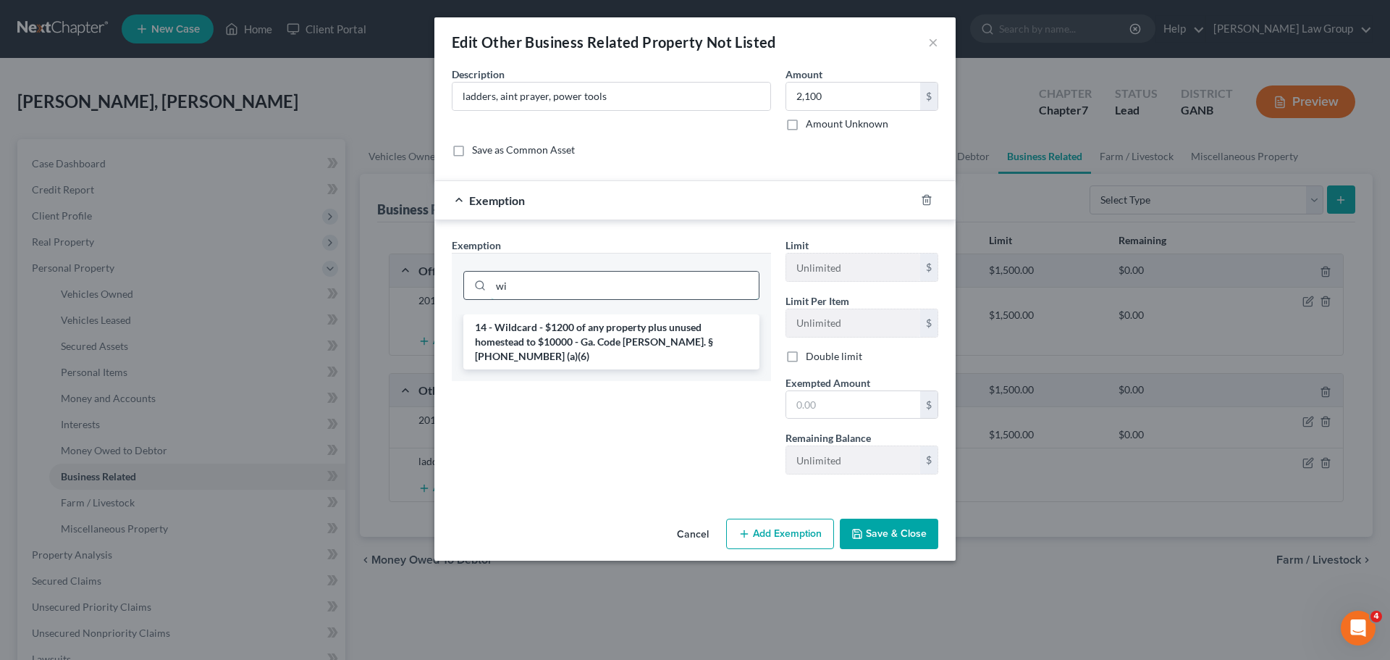
type input "w"
type input "tools"
click at [639, 345] on li "40 - Implements, books, & tools of trade - Ga. Code [PERSON_NAME]. § [PHONE_NUM…" at bounding box center [611, 334] width 296 height 41
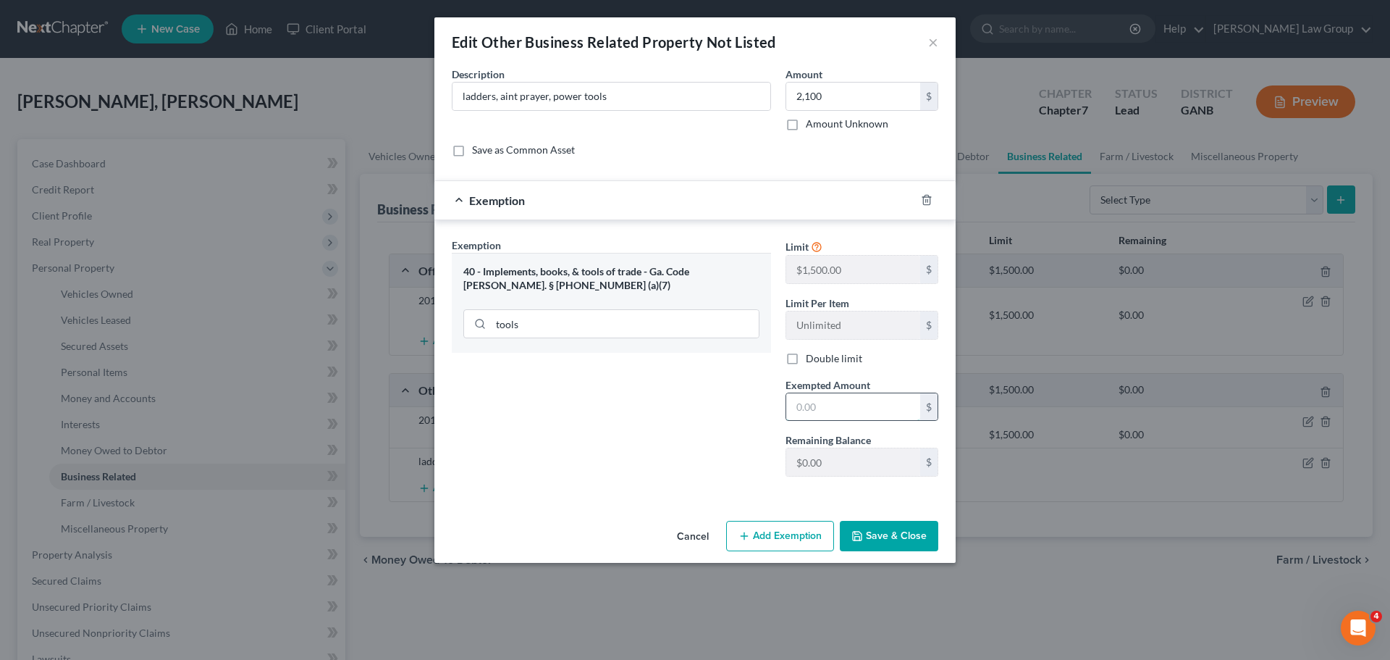
click at [875, 413] on input "text" at bounding box center [853, 407] width 134 height 28
type input "1,500"
click at [792, 518] on div "Cancel Add Exemption Save & Close" at bounding box center [694, 539] width 521 height 48
click at [789, 529] on button "Add Exemption" at bounding box center [780, 536] width 108 height 30
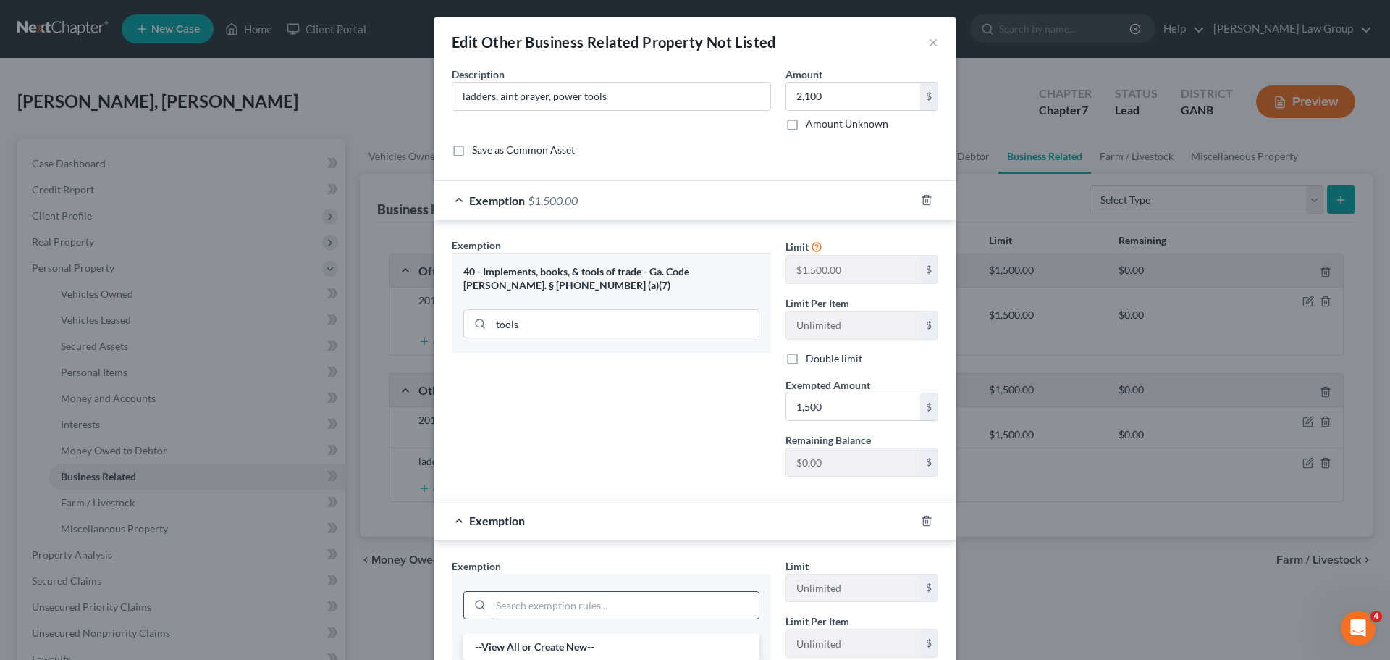
click at [515, 593] on div at bounding box center [611, 604] width 296 height 38
click at [514, 593] on input "search" at bounding box center [625, 605] width 268 height 28
click at [504, 610] on input "search" at bounding box center [625, 605] width 268 height 28
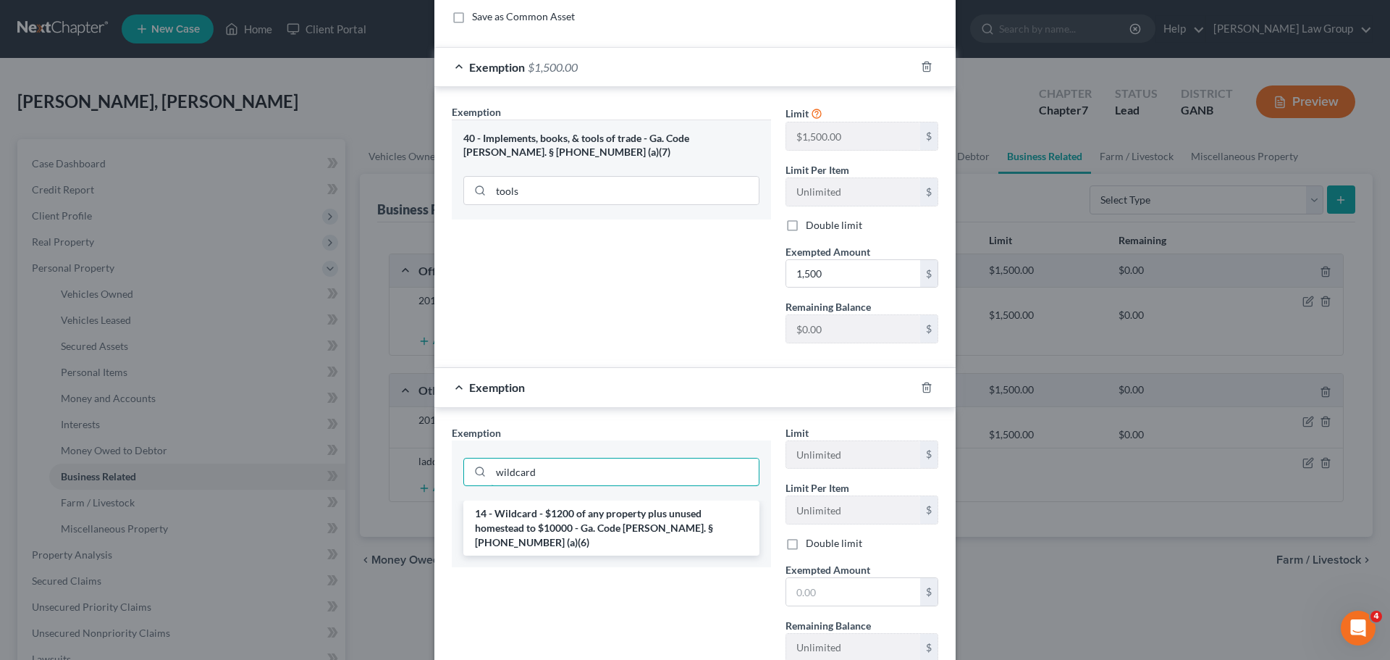
scroll to position [145, 0]
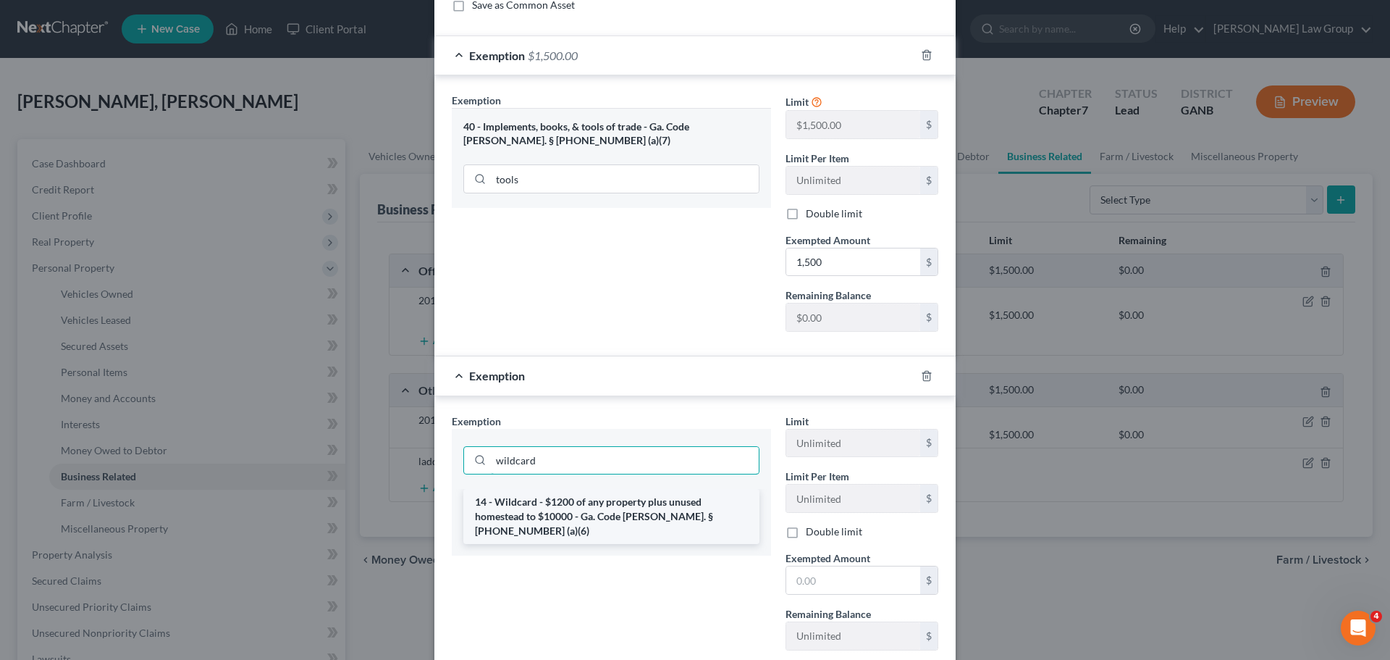
type input "wildcard"
click at [600, 520] on li "14 - Wildcard - $1200 of any property plus unused homestead to $10000 - Ga. Cod…" at bounding box center [611, 516] width 296 height 55
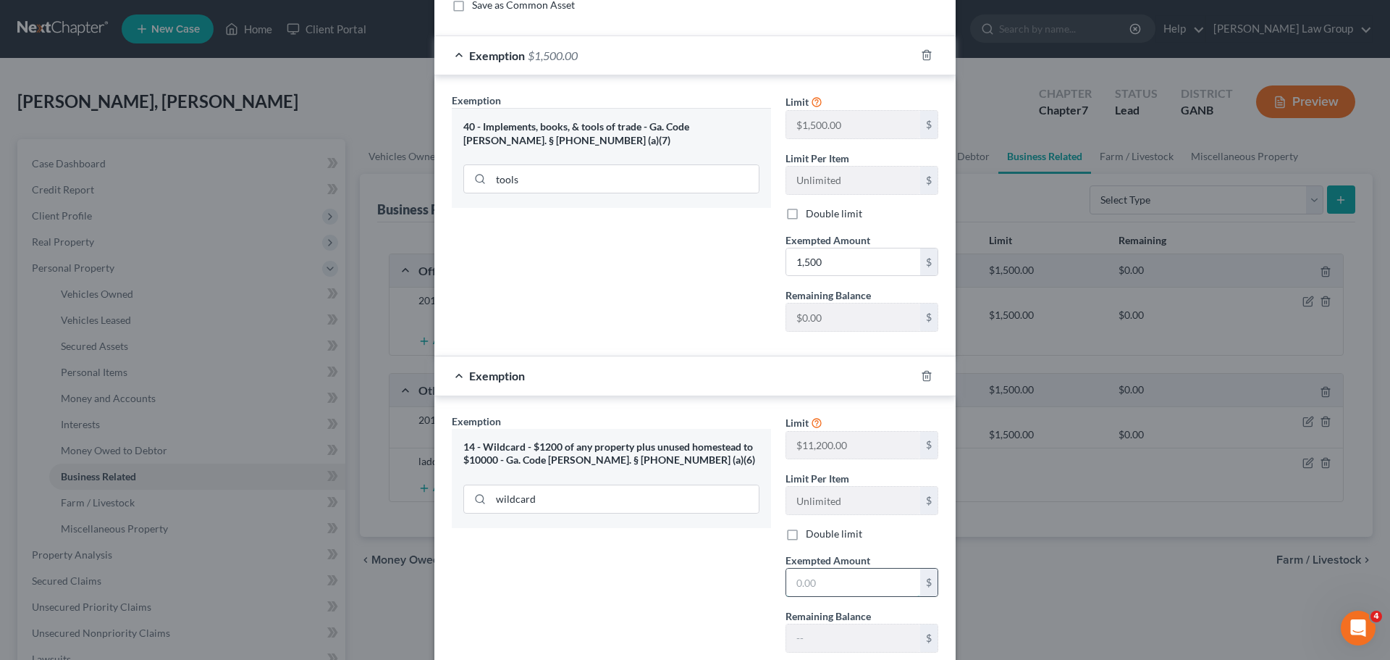
click at [868, 578] on input "text" at bounding box center [853, 582] width 134 height 28
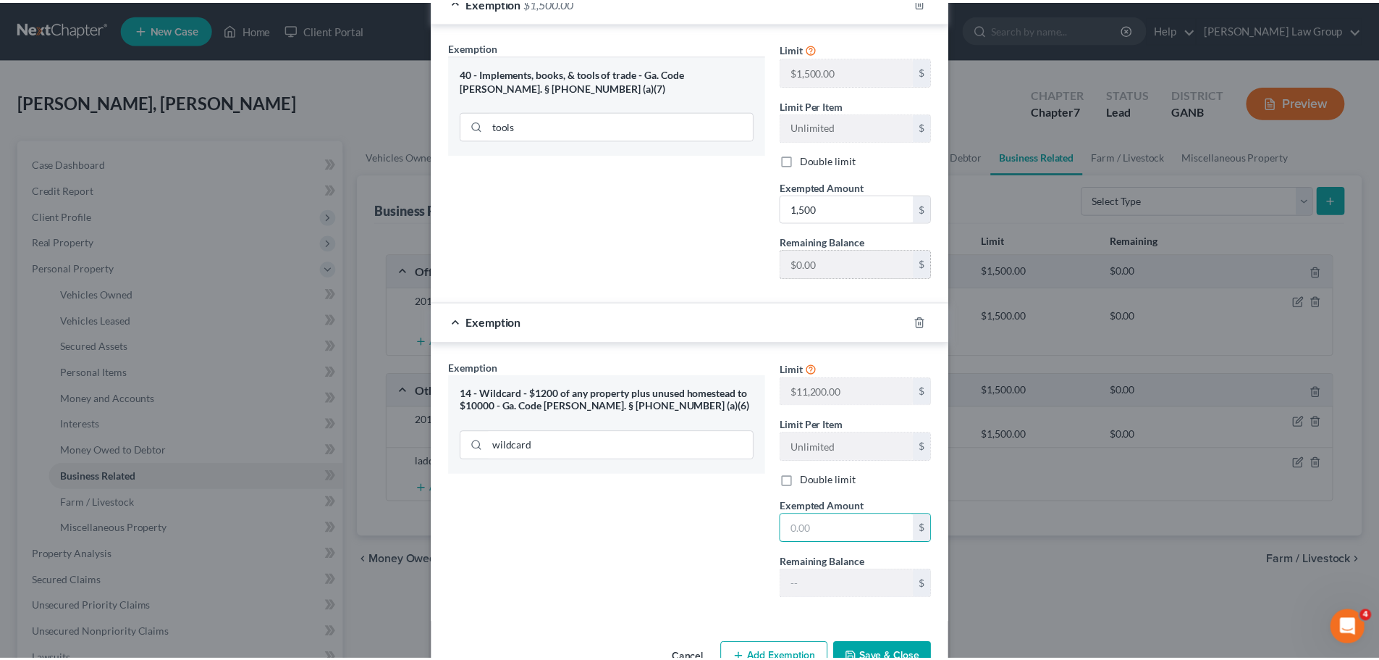
scroll to position [217, 0]
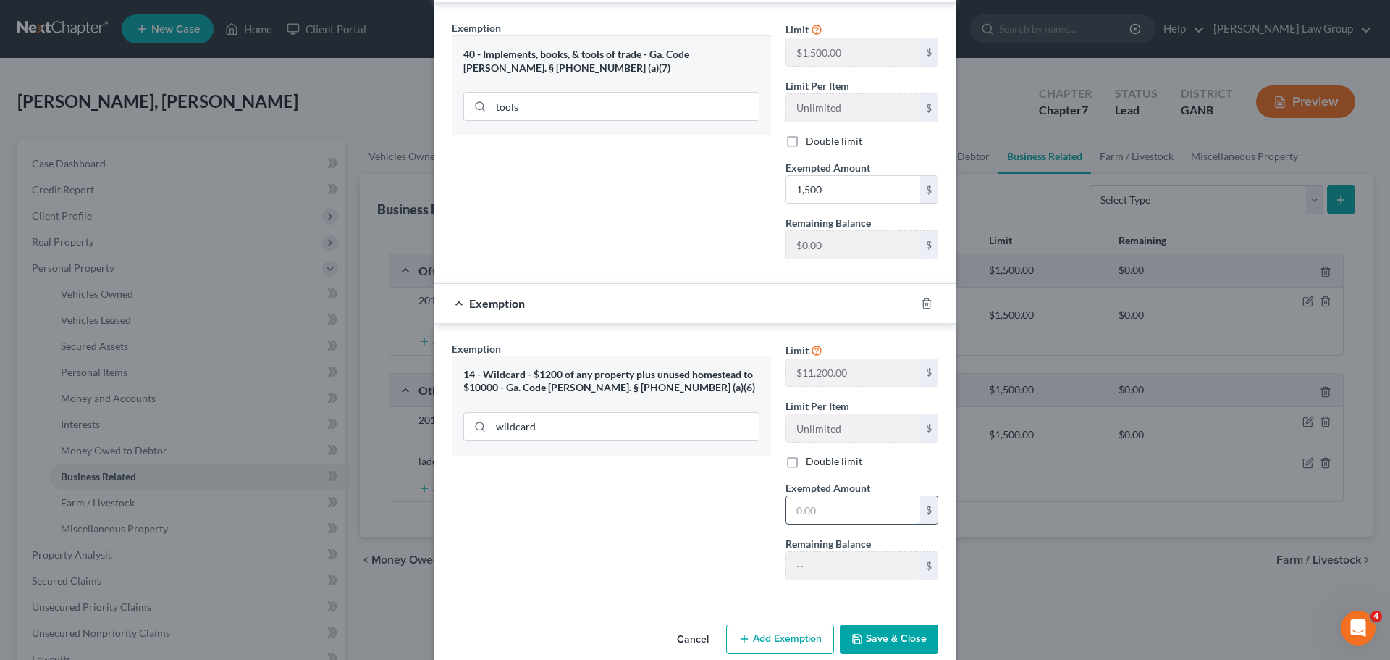
click at [838, 510] on input "text" at bounding box center [853, 510] width 134 height 28
type input "500.00"
click at [890, 624] on button "Save & Close" at bounding box center [889, 639] width 98 height 30
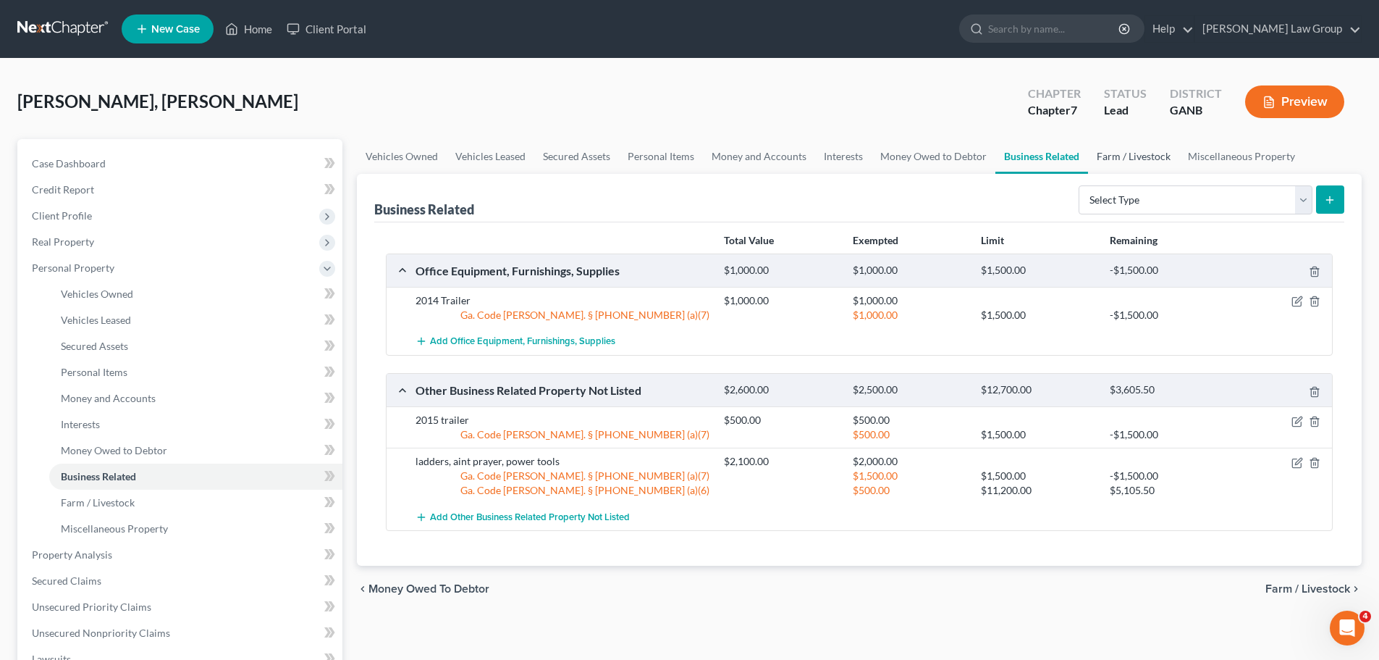
click at [1148, 156] on link "Farm / Livestock" at bounding box center [1133, 156] width 91 height 35
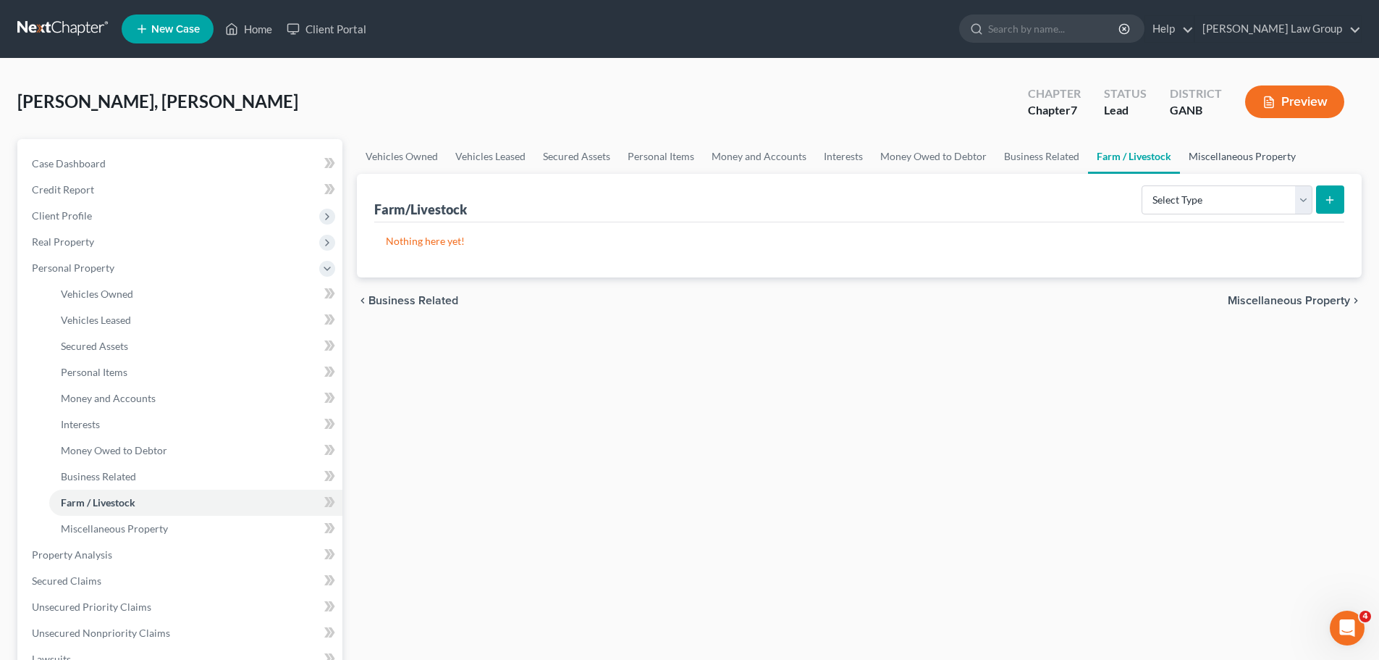
click at [1246, 158] on link "Miscellaneous Property" at bounding box center [1242, 156] width 125 height 35
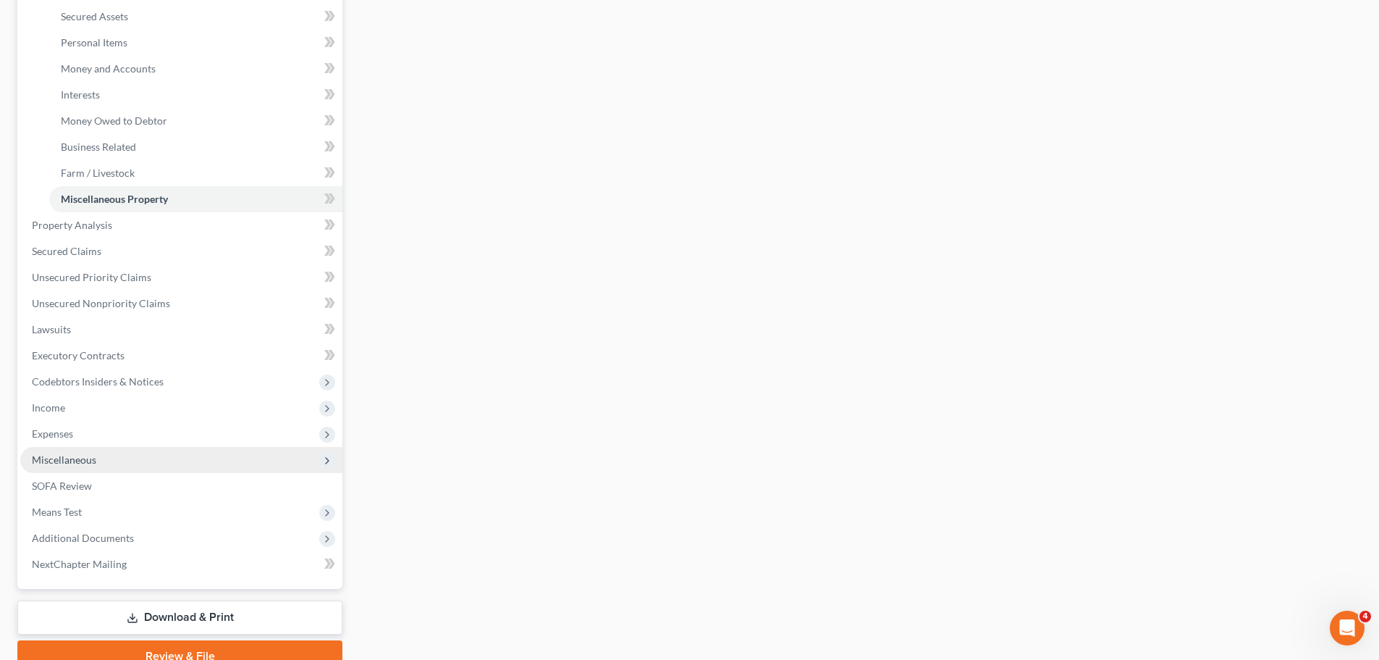
scroll to position [362, 0]
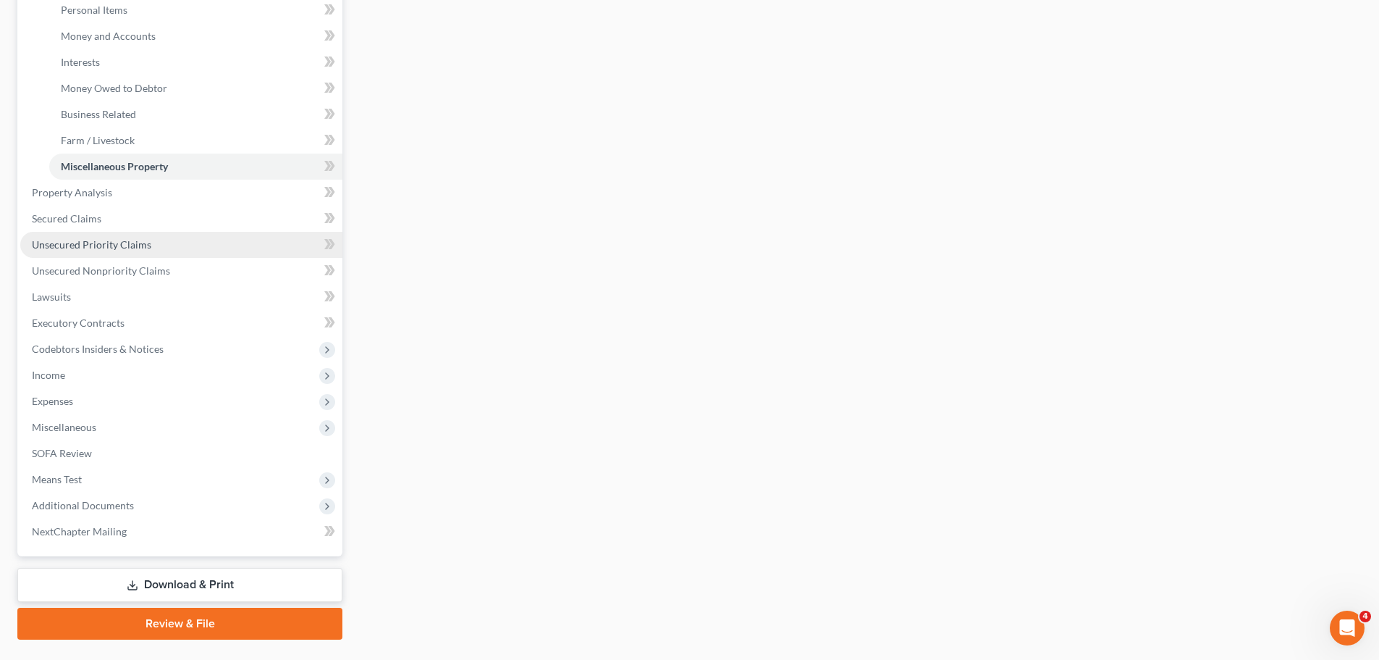
click at [146, 233] on link "Unsecured Priority Claims" at bounding box center [181, 245] width 322 height 26
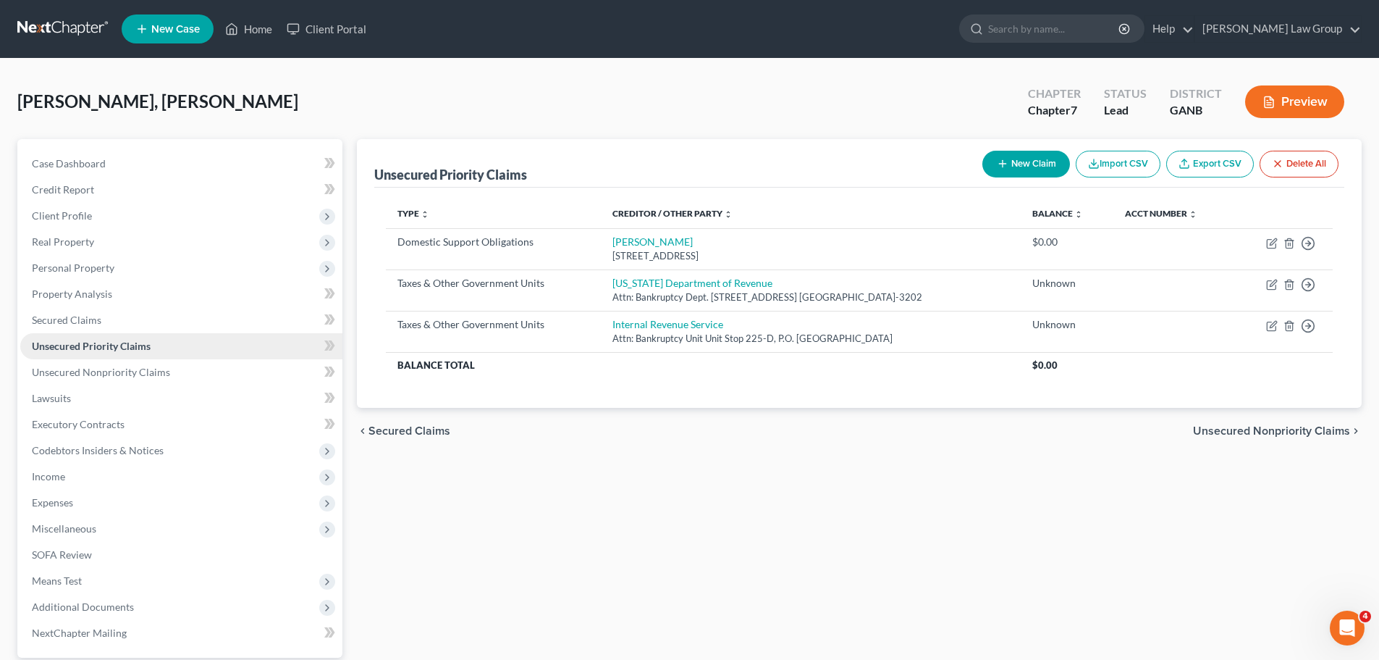
scroll to position [136, 0]
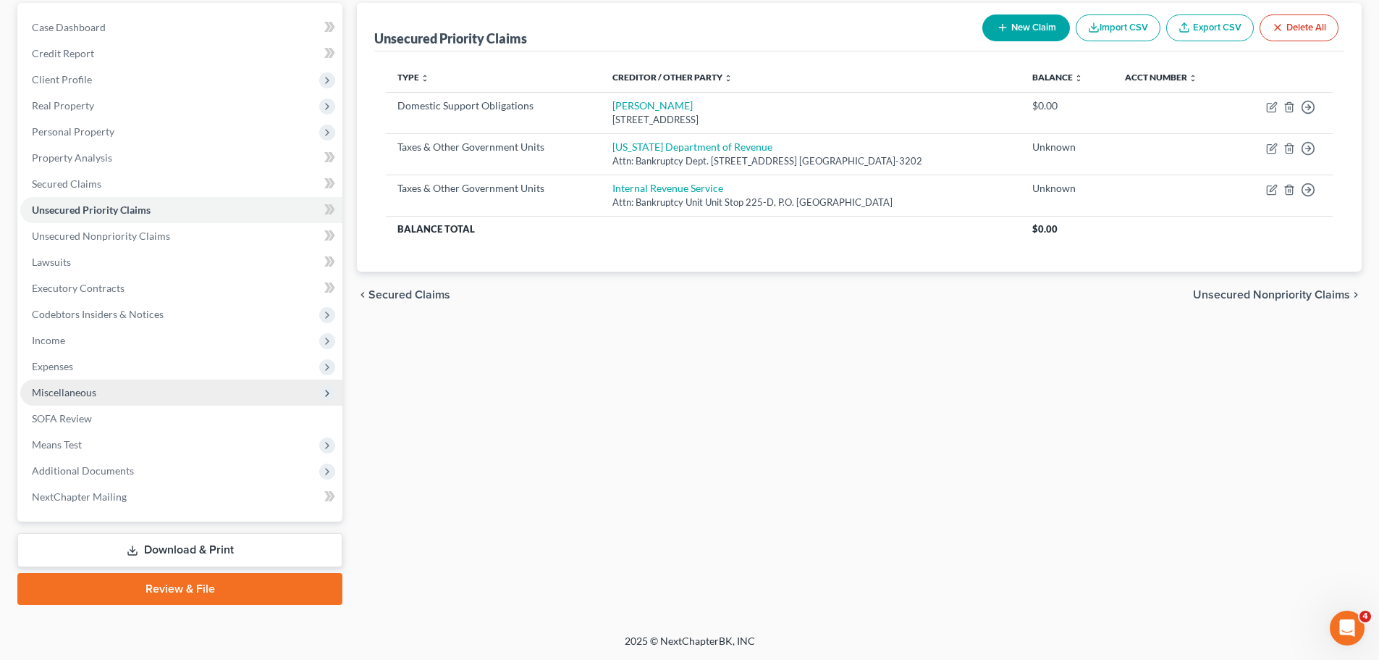
click at [107, 386] on span "Miscellaneous" at bounding box center [181, 392] width 322 height 26
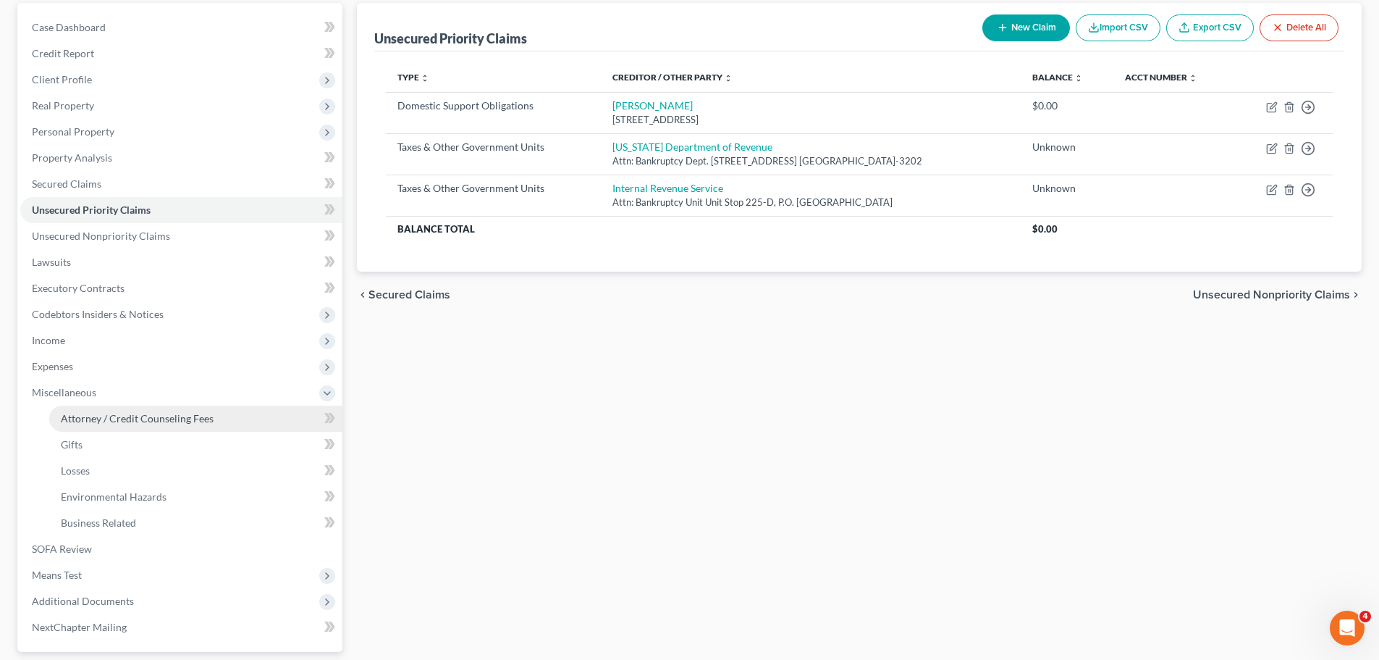
click at [199, 412] on span "Attorney / Credit Counseling Fees" at bounding box center [137, 418] width 153 height 12
select select "0"
